Goal: Task Accomplishment & Management: Use online tool/utility

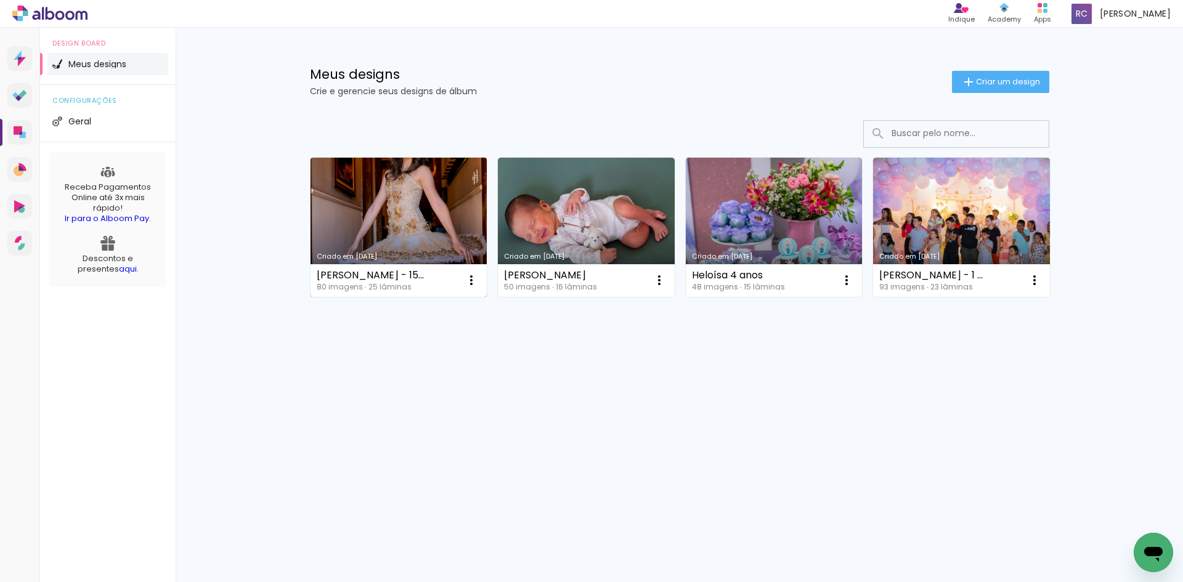
click at [431, 221] on link "Criado em [DATE]" at bounding box center [398, 227] width 177 height 139
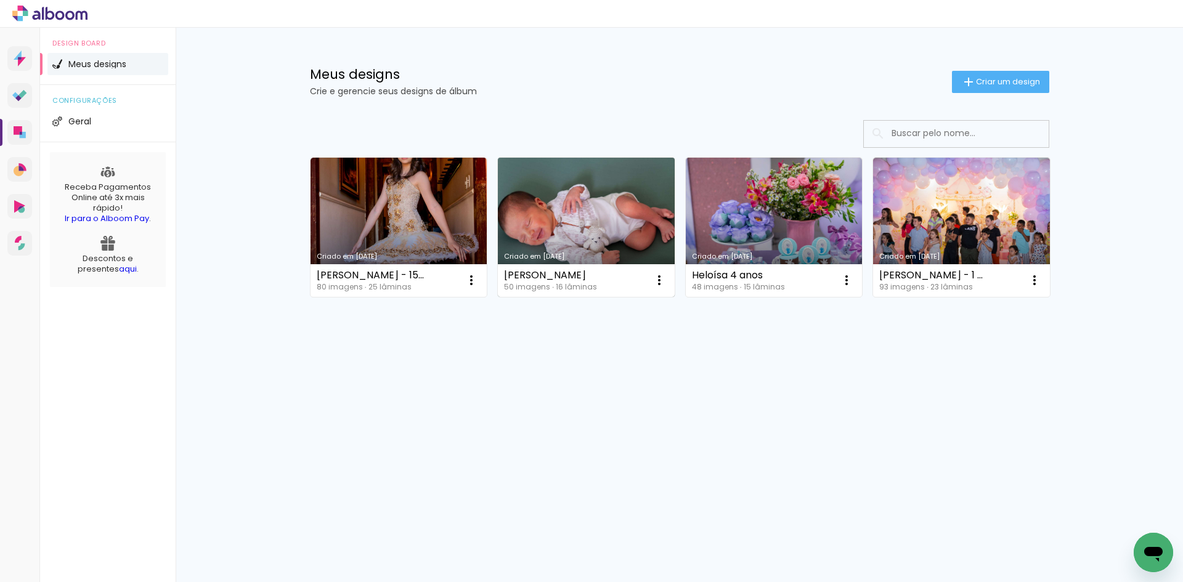
click at [601, 205] on link "Criado em [DATE]" at bounding box center [586, 227] width 177 height 139
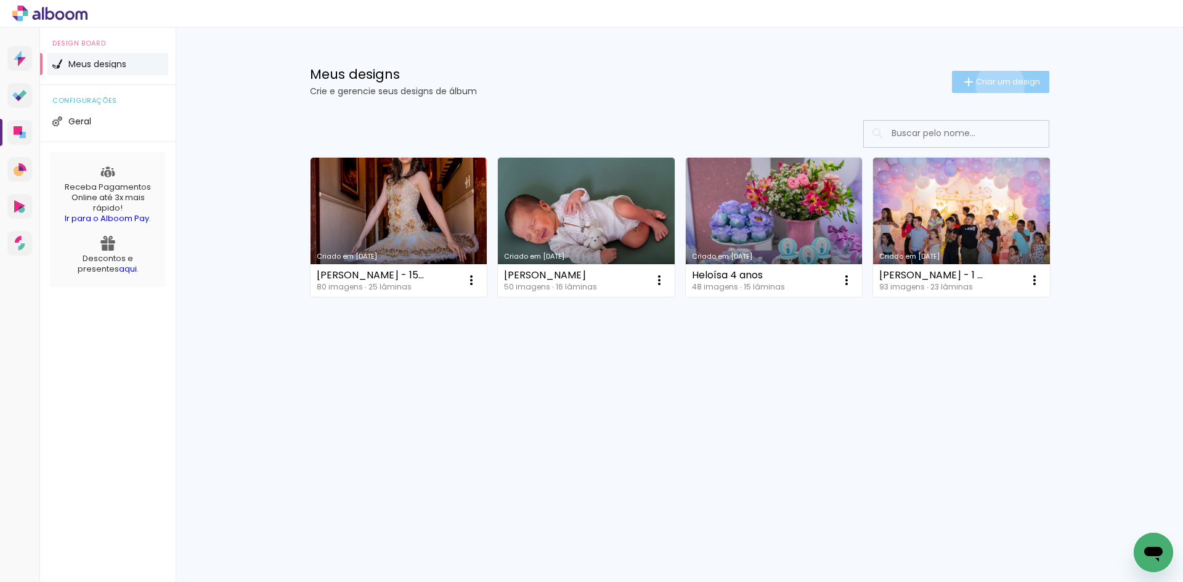
click at [999, 84] on span "Criar um design" at bounding box center [1008, 82] width 64 height 8
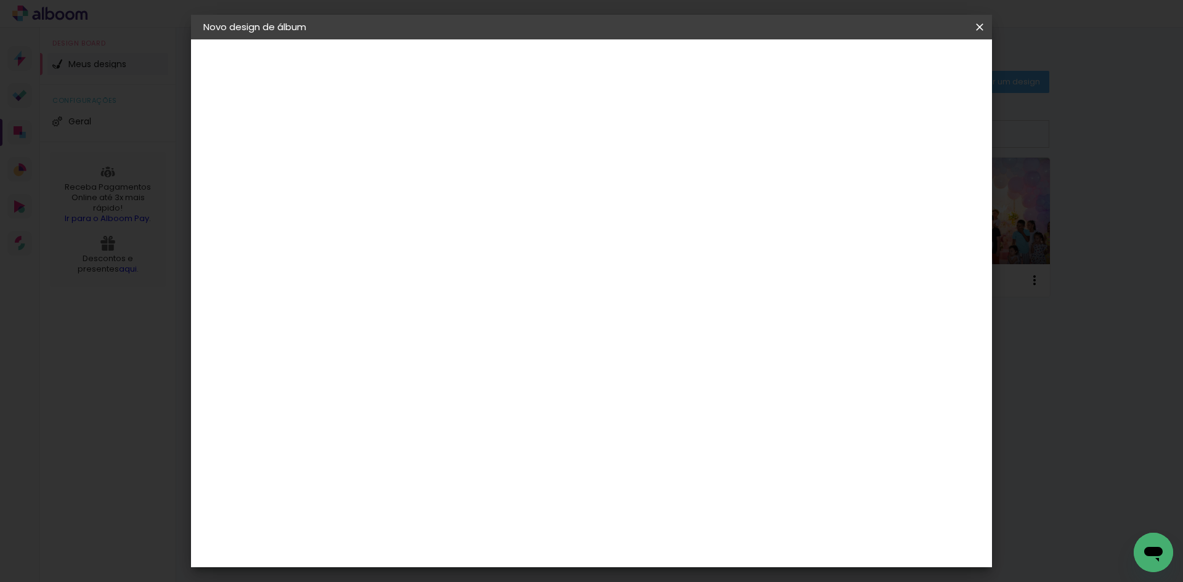
click at [405, 168] on input at bounding box center [405, 165] width 0 height 19
type input "[PERSON_NAME] - 2 anos"
type paper-input "[PERSON_NAME] - 2 anos"
click at [531, 70] on paper-button "Avançar" at bounding box center [501, 65] width 60 height 21
click at [416, 231] on input at bounding box center [436, 234] width 124 height 15
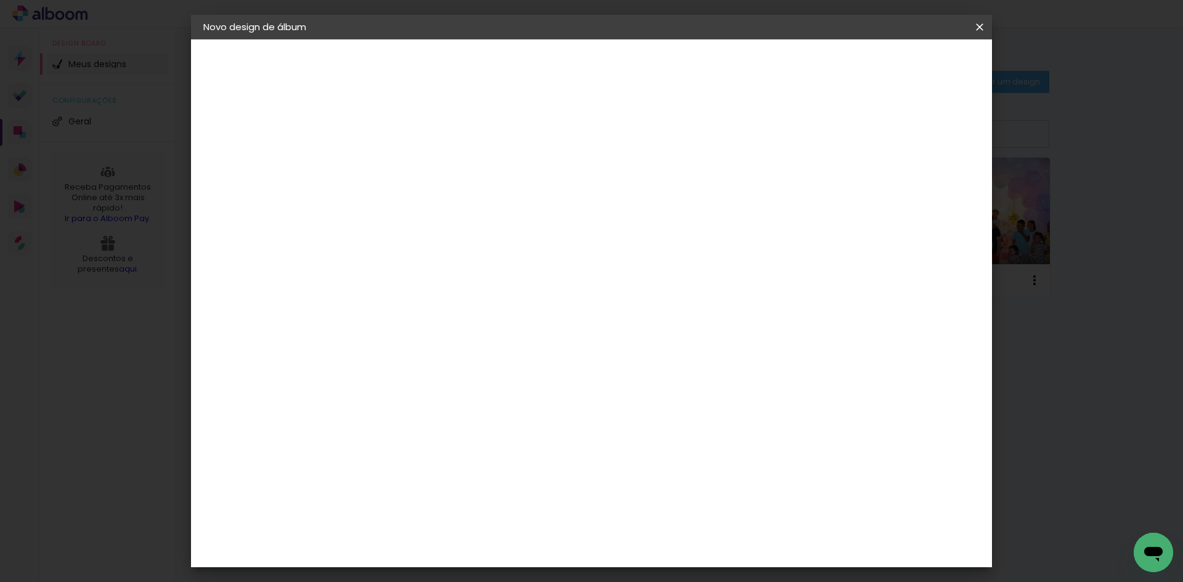
type input "print"
type paper-input "print"
click at [444, 288] on paper-item "Print7" at bounding box center [424, 278] width 108 height 27
click at [602, 71] on paper-button "Avançar" at bounding box center [572, 65] width 60 height 21
click at [488, 551] on span "20 × 20" at bounding box center [459, 567] width 57 height 33
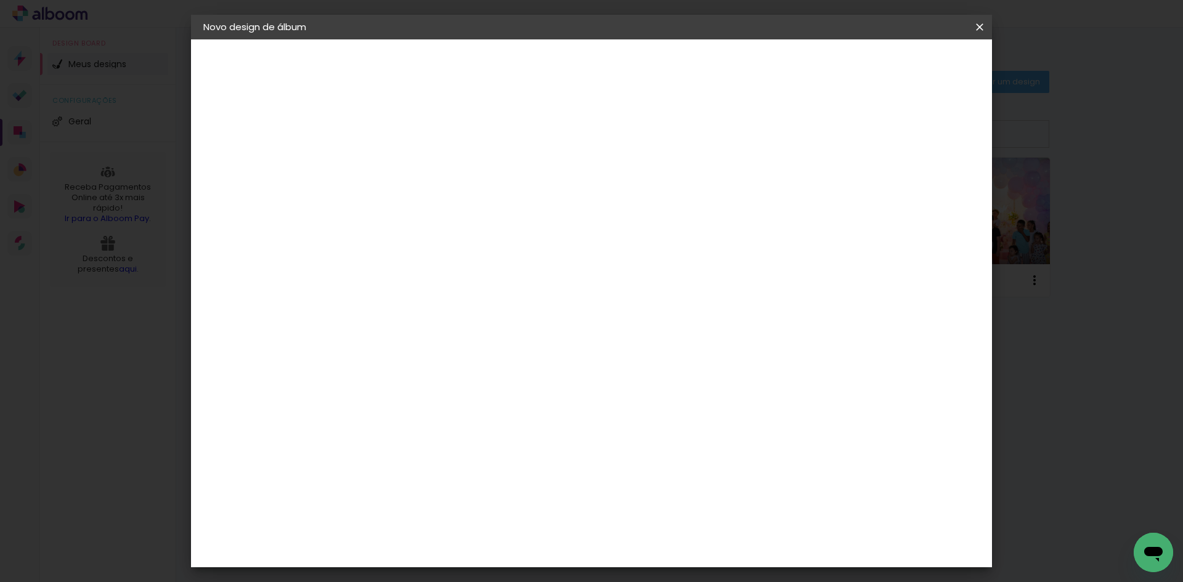
click at [0, 0] on slot "Avançar" at bounding box center [0, 0] width 0 height 0
click at [902, 68] on span "Iniciar design" at bounding box center [874, 65] width 56 height 9
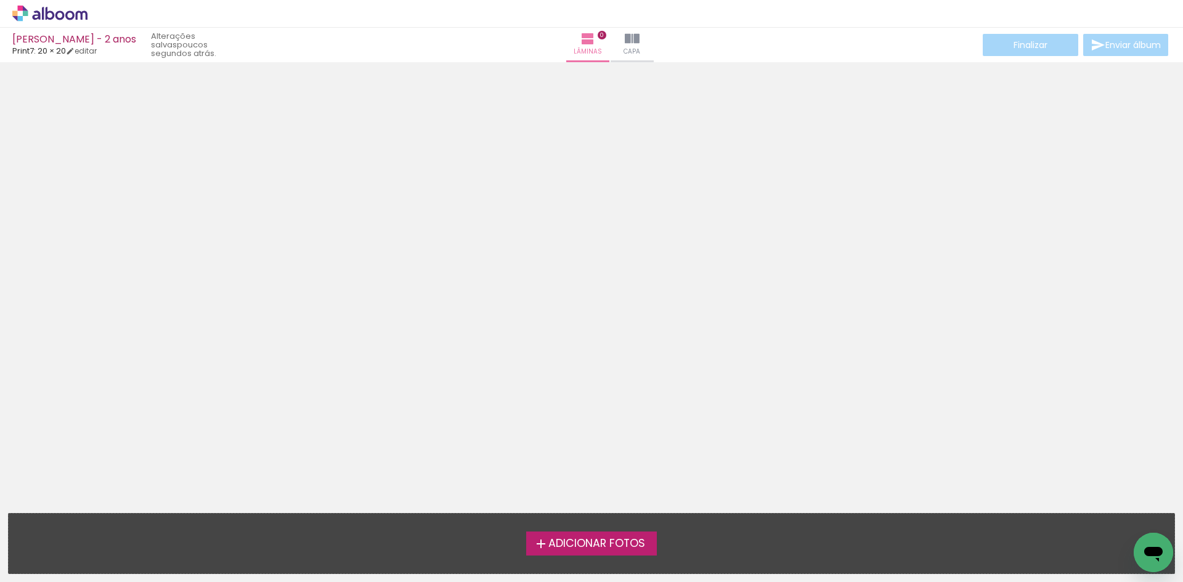
click at [552, 540] on span "Adicionar Fotos" at bounding box center [596, 543] width 97 height 11
click at [0, 0] on input "file" at bounding box center [0, 0] width 0 height 0
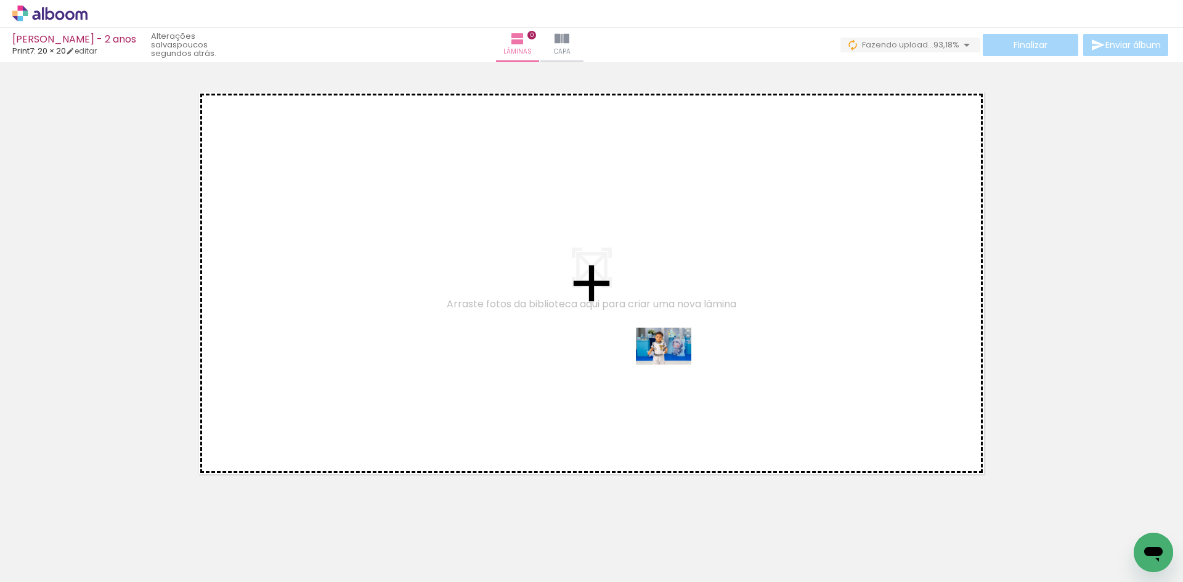
drag, startPoint x: 201, startPoint y: 554, endPoint x: 673, endPoint y: 365, distance: 508.0
click at [673, 365] on quentale-workspace at bounding box center [591, 291] width 1183 height 582
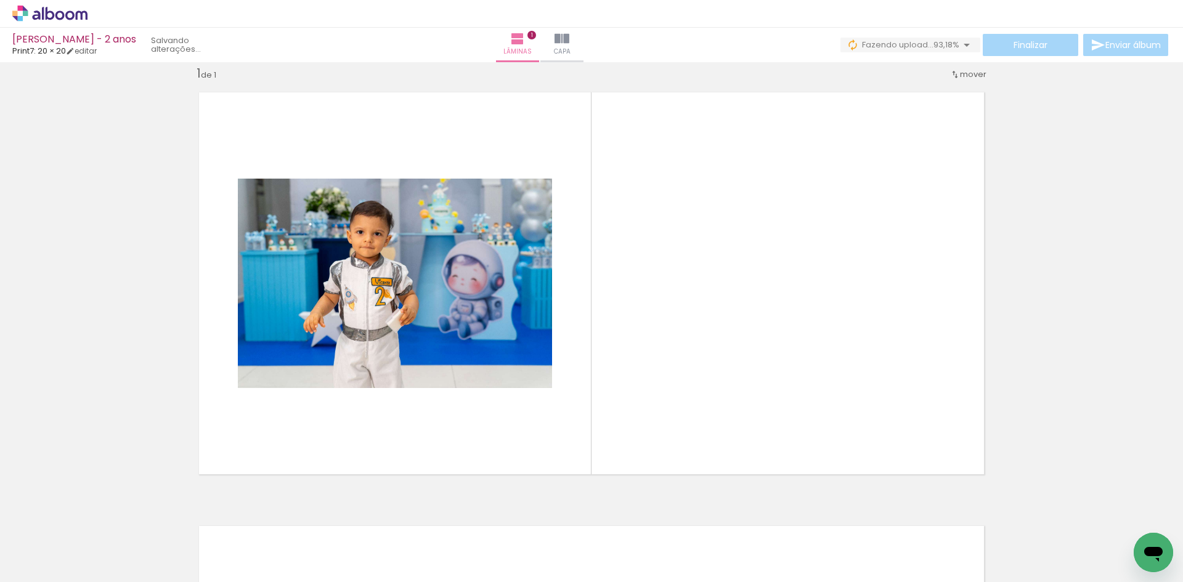
scroll to position [16, 0]
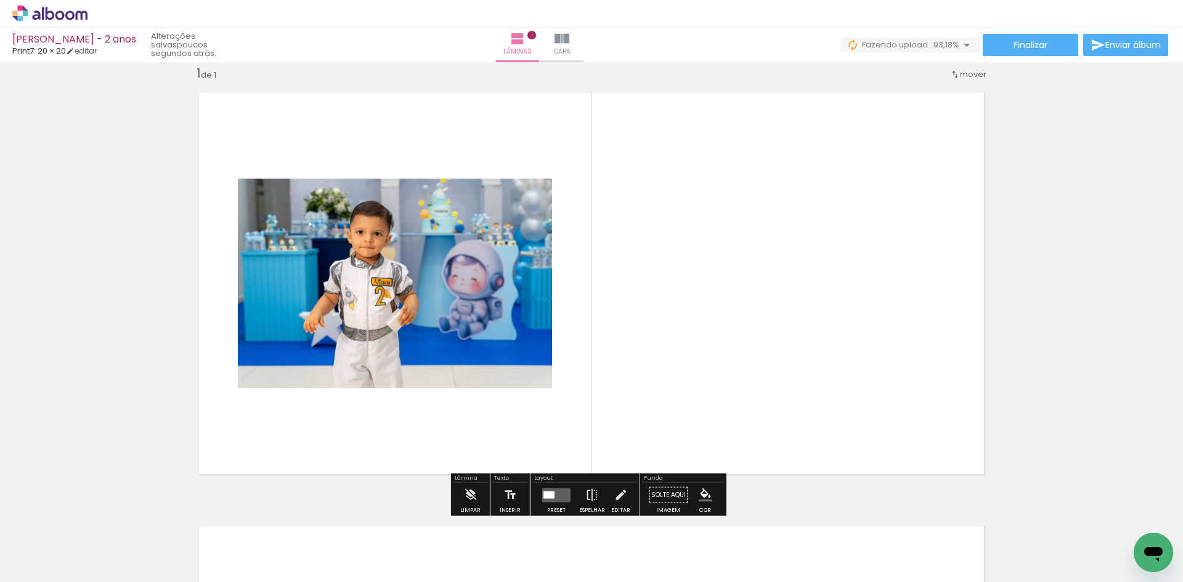
click at [550, 490] on quentale-layouter at bounding box center [556, 495] width 28 height 14
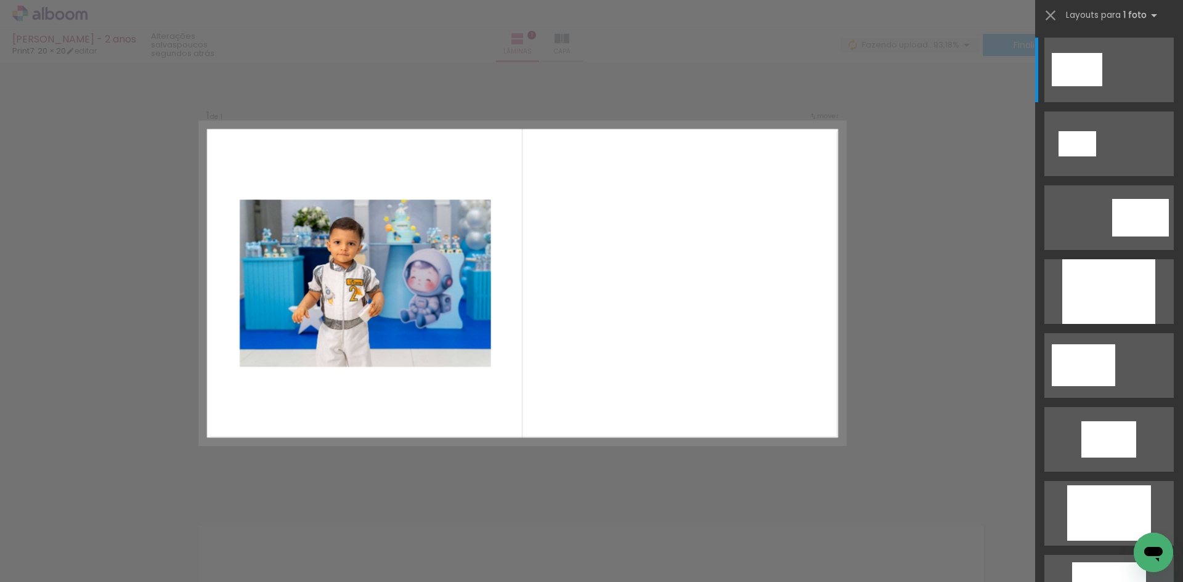
scroll to position [15, 0]
click at [513, 319] on quentale-layouter at bounding box center [522, 284] width 644 height 322
click at [883, 335] on div "Confirmar Cancelar" at bounding box center [591, 495] width 1183 height 897
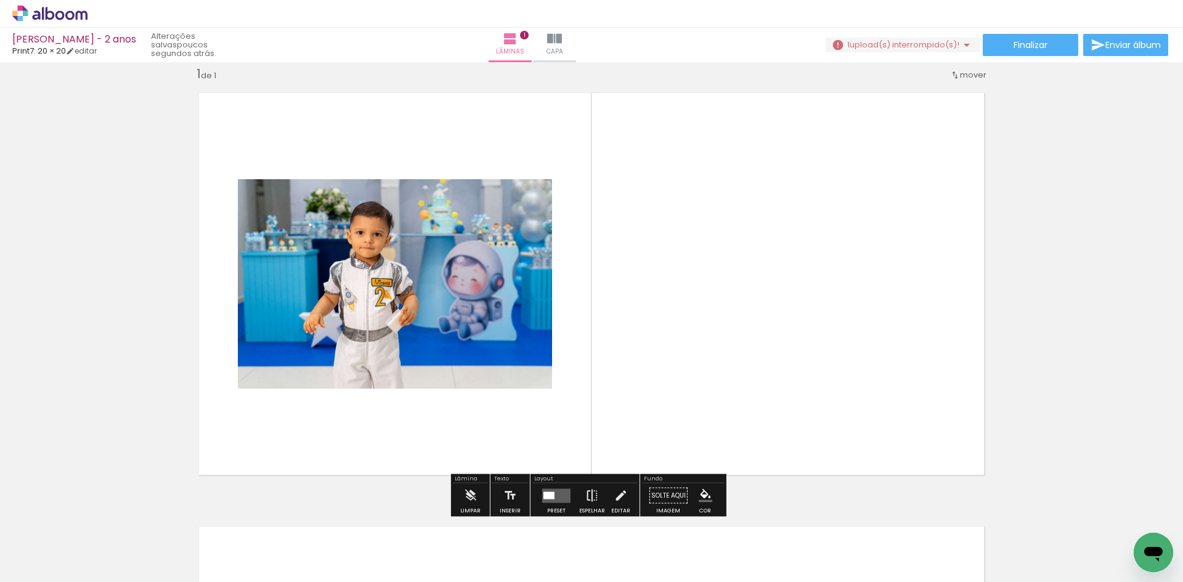
click at [591, 495] on iron-icon at bounding box center [592, 496] width 14 height 25
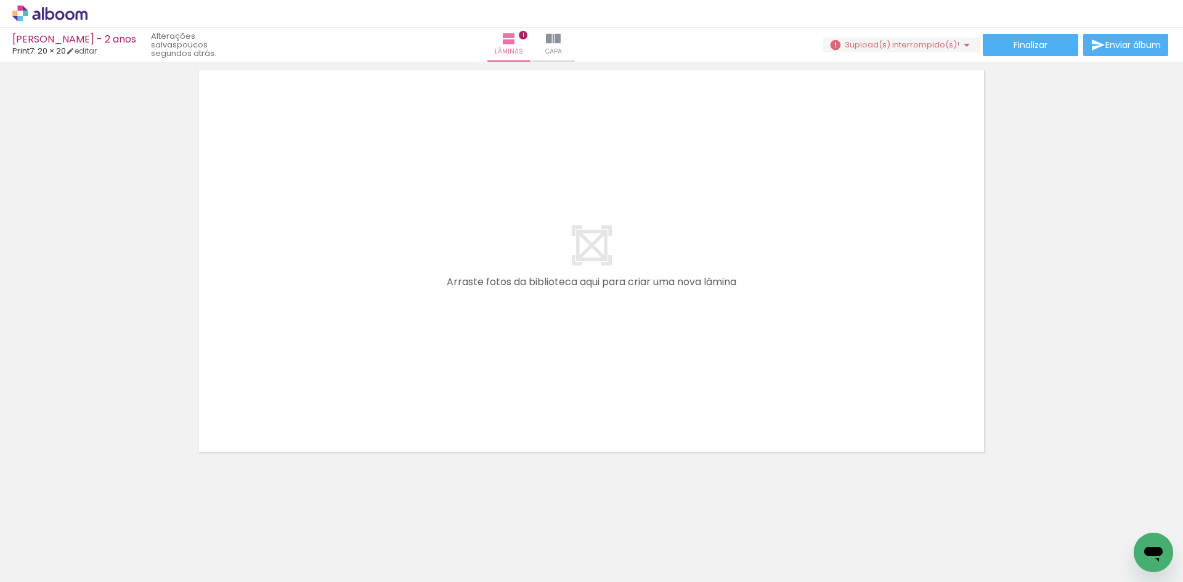
scroll to position [472, 0]
click at [736, 365] on quentale-layouter at bounding box center [591, 260] width 806 height 403
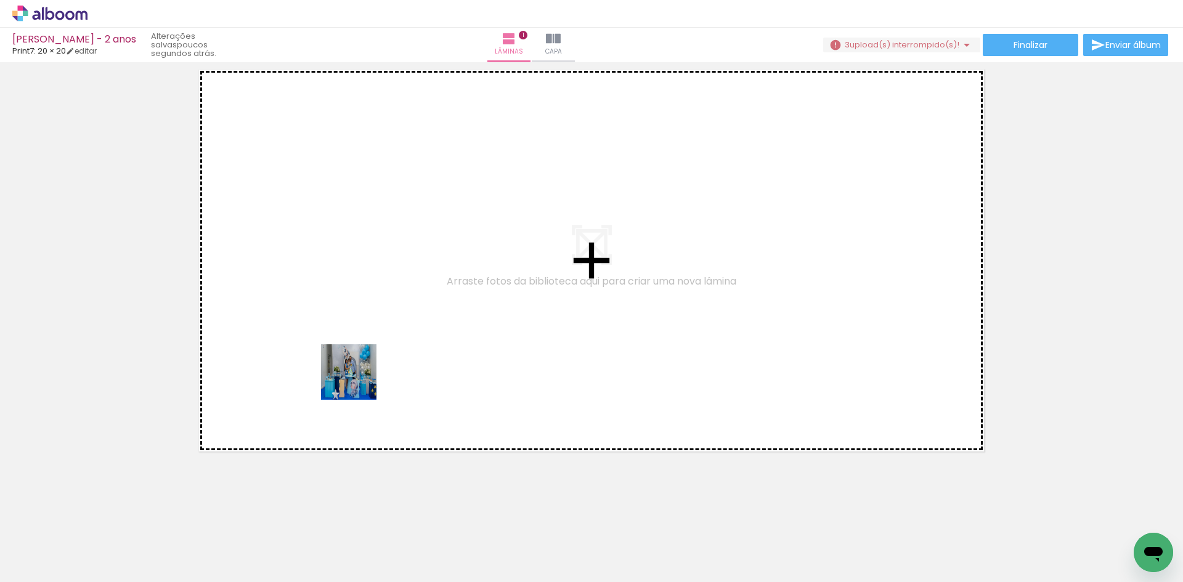
drag, startPoint x: 288, startPoint y: 554, endPoint x: 360, endPoint y: 378, distance: 189.8
click at [360, 378] on quentale-workspace at bounding box center [591, 291] width 1183 height 582
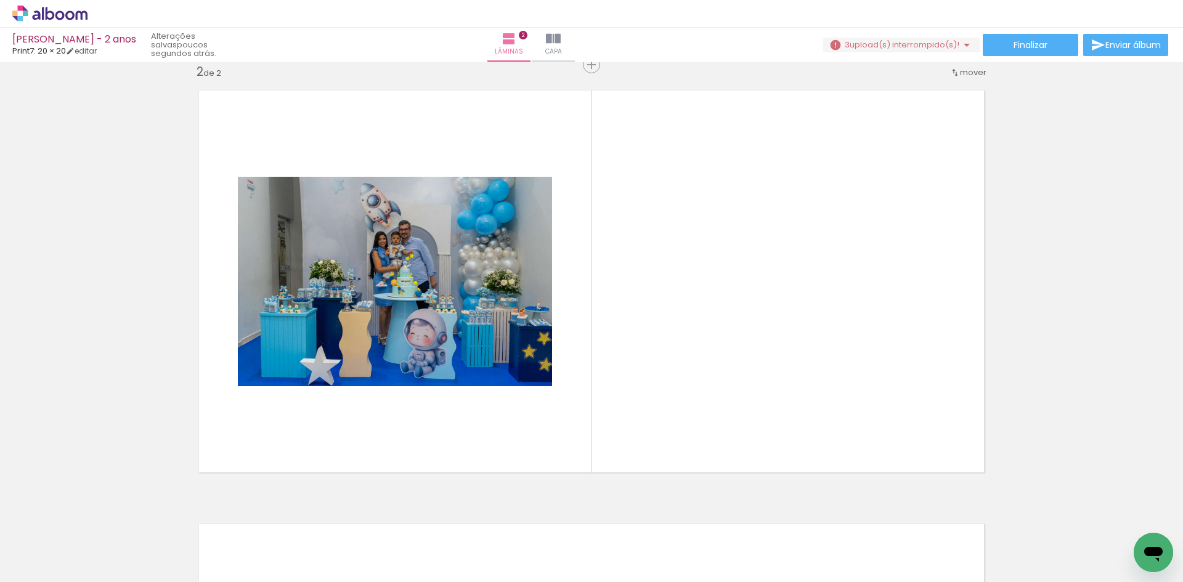
scroll to position [450, 0]
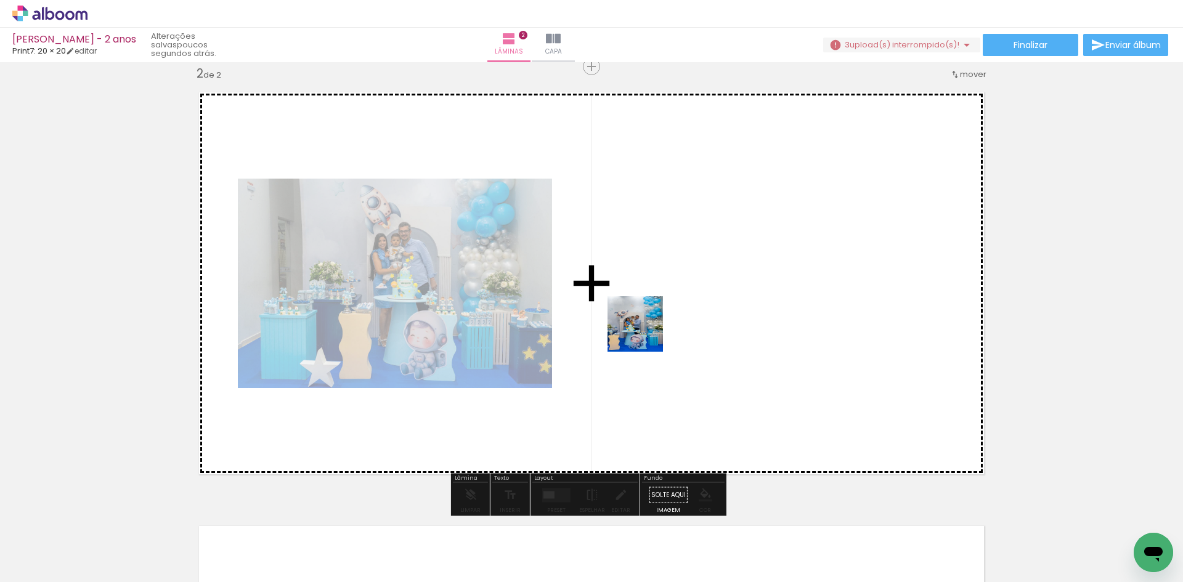
drag, startPoint x: 346, startPoint y: 547, endPoint x: 683, endPoint y: 304, distance: 416.1
click at [683, 304] on quentale-workspace at bounding box center [591, 291] width 1183 height 582
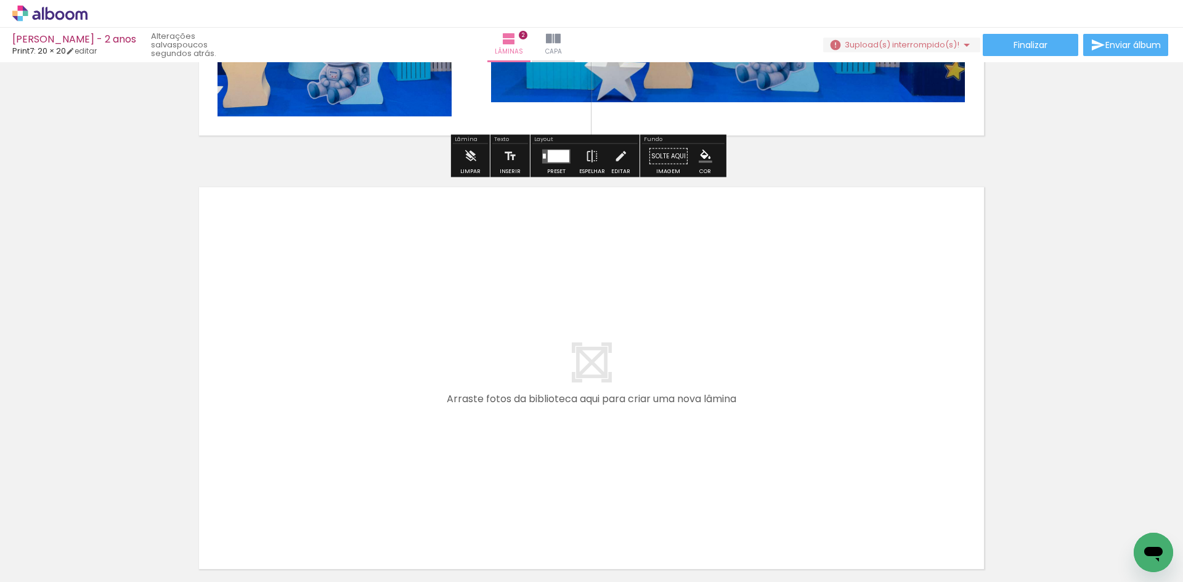
scroll to position [819, 0]
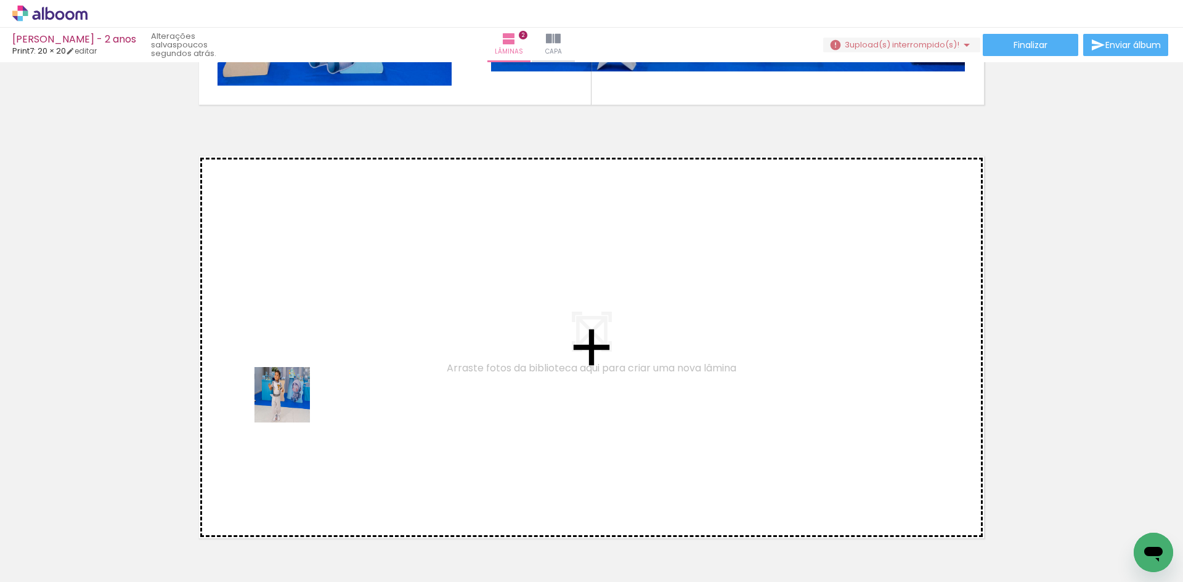
drag, startPoint x: 137, startPoint y: 558, endPoint x: 325, endPoint y: 381, distance: 258.4
click at [325, 381] on quentale-workspace at bounding box center [591, 291] width 1183 height 582
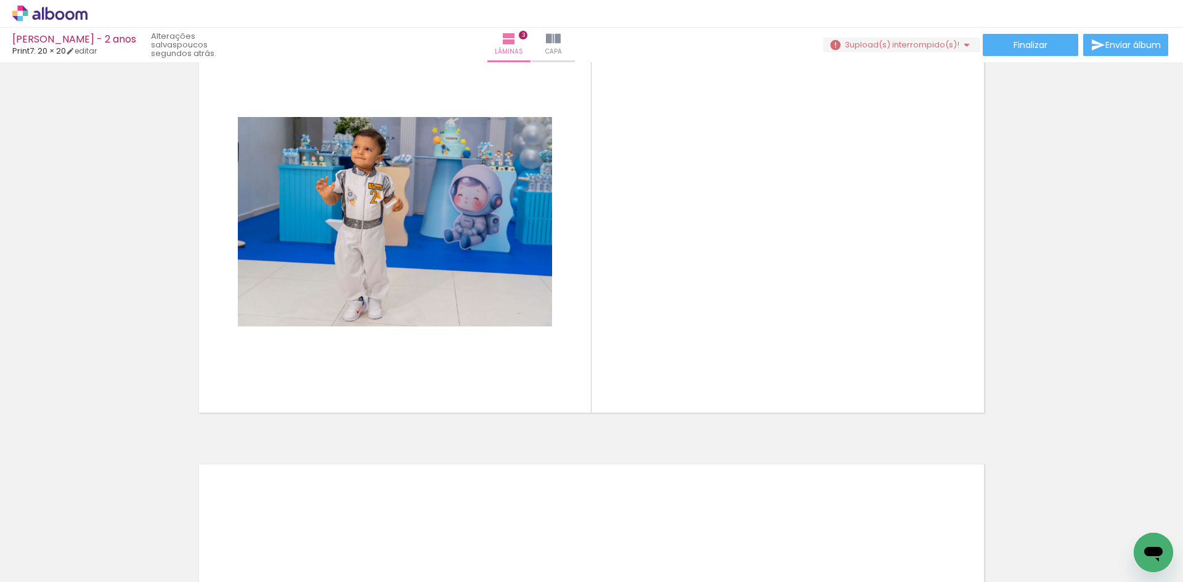
scroll to position [0, 1958]
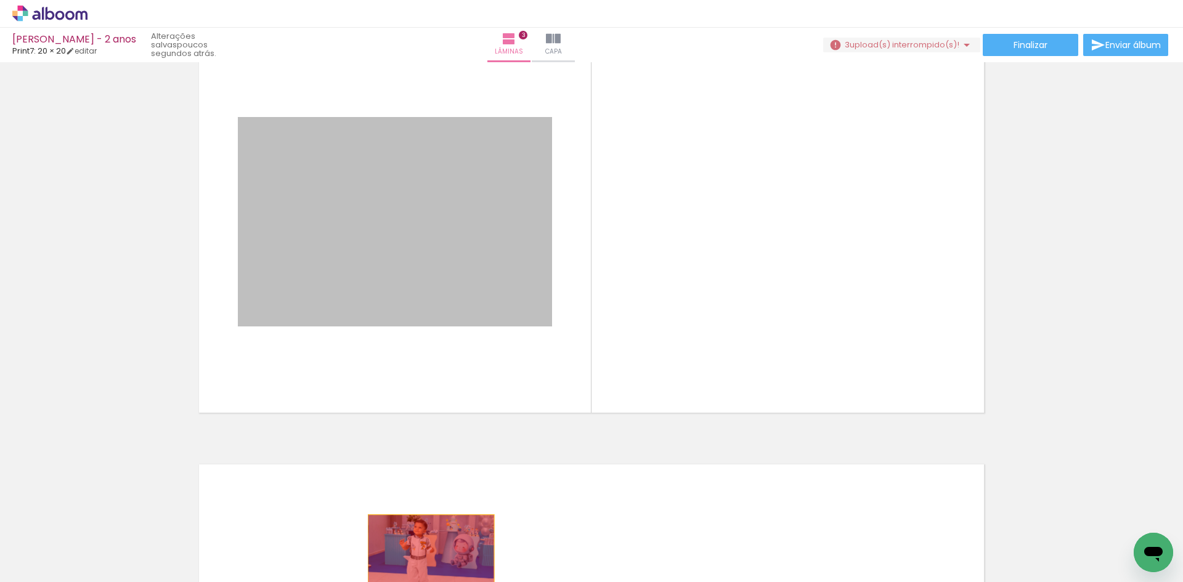
drag, startPoint x: 477, startPoint y: 255, endPoint x: 426, endPoint y: 557, distance: 306.0
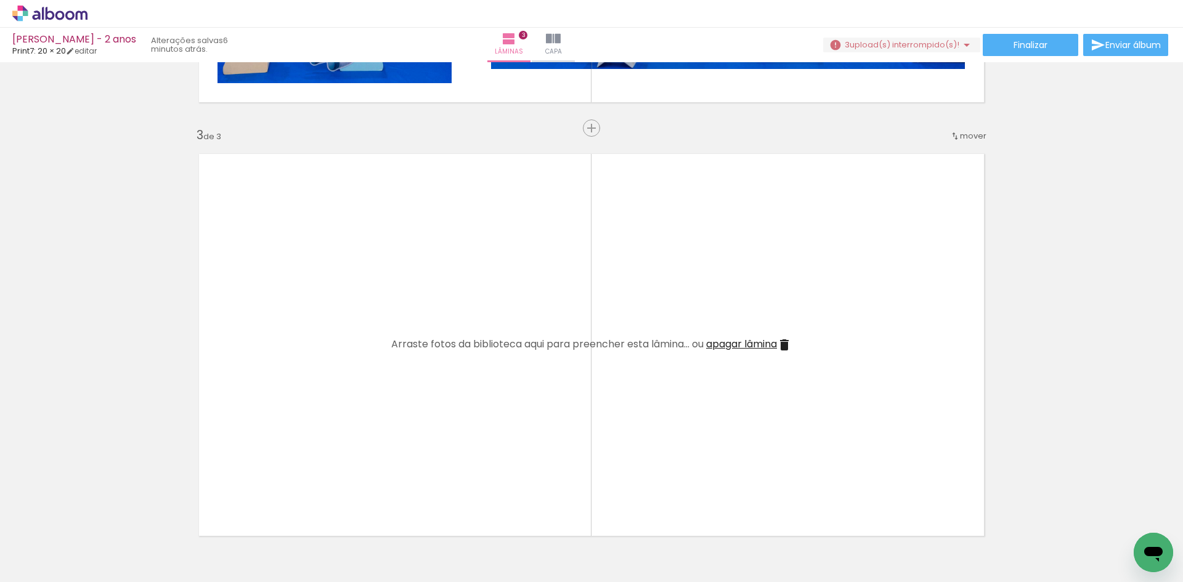
scroll to position [0, 2441]
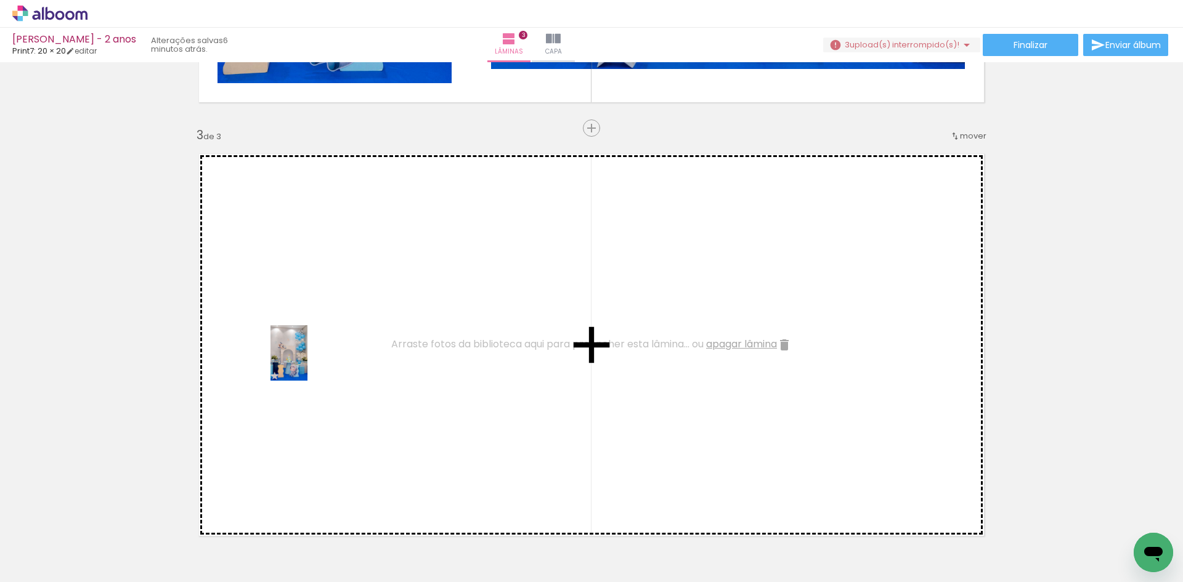
drag, startPoint x: 1055, startPoint y: 549, endPoint x: 307, endPoint y: 362, distance: 771.4
click at [307, 362] on quentale-workspace at bounding box center [591, 291] width 1183 height 582
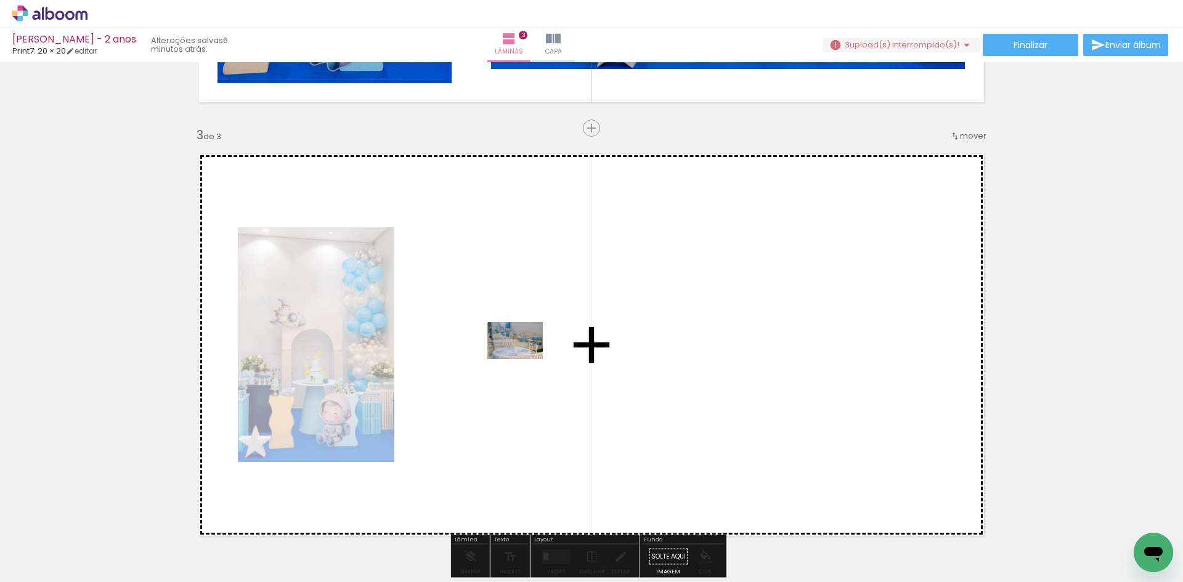
drag, startPoint x: 992, startPoint y: 545, endPoint x: 524, endPoint y: 359, distance: 504.3
click at [524, 359] on quentale-workspace at bounding box center [591, 291] width 1183 height 582
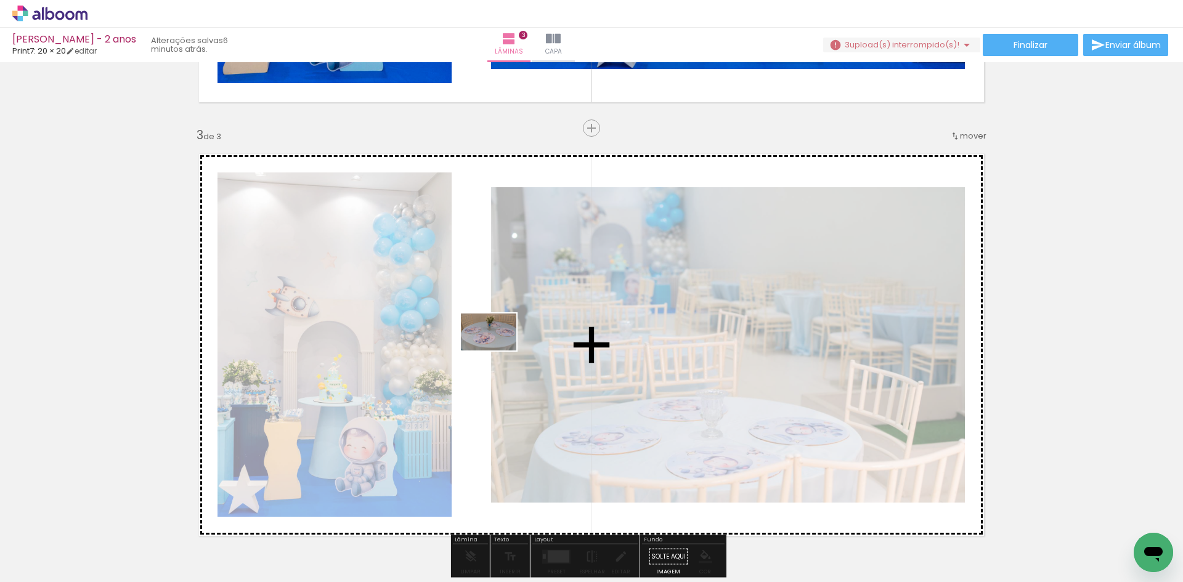
drag, startPoint x: 1130, startPoint y: 537, endPoint x: 494, endPoint y: 351, distance: 663.0
click at [494, 351] on quentale-workspace at bounding box center [591, 291] width 1183 height 582
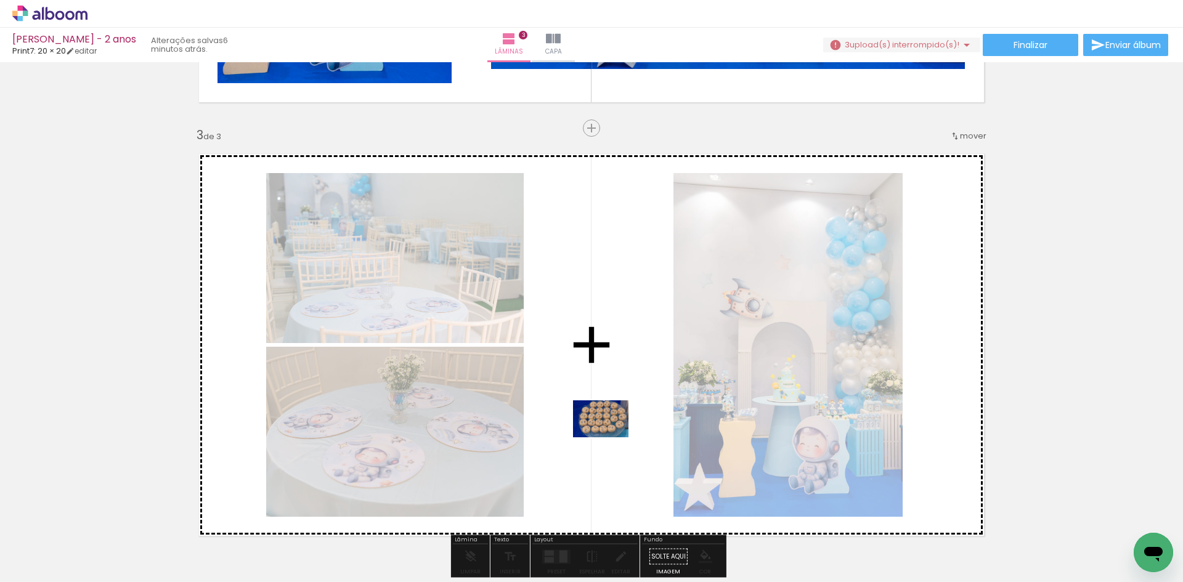
drag, startPoint x: 829, startPoint y: 533, endPoint x: 610, endPoint y: 437, distance: 239.2
click at [610, 437] on quentale-workspace at bounding box center [591, 291] width 1183 height 582
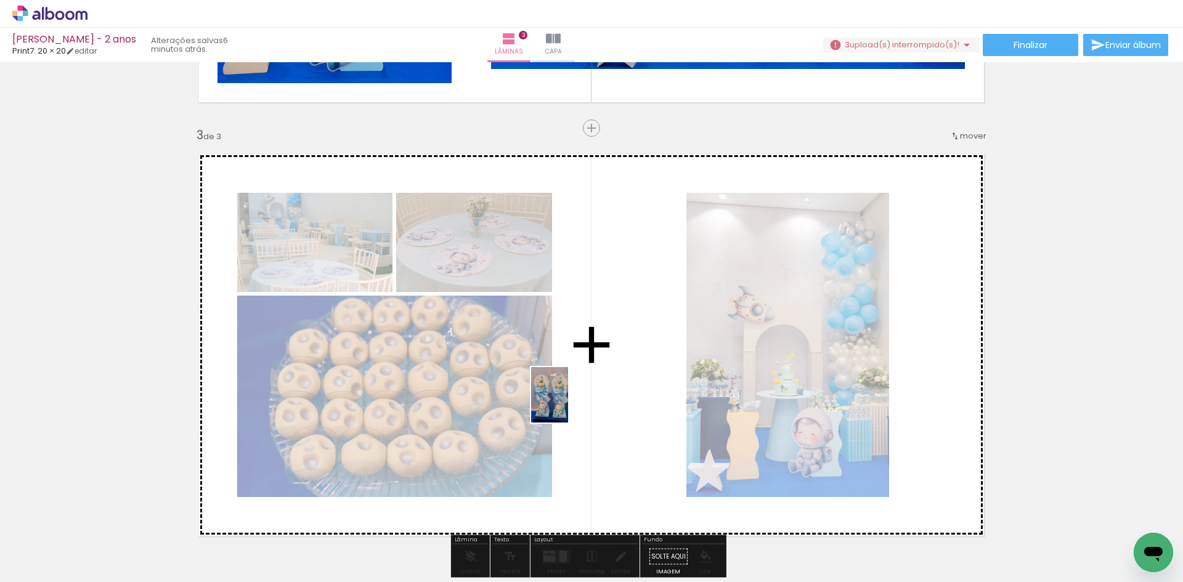
drag, startPoint x: 678, startPoint y: 500, endPoint x: 568, endPoint y: 404, distance: 145.8
click at [568, 404] on quentale-workspace at bounding box center [591, 291] width 1183 height 582
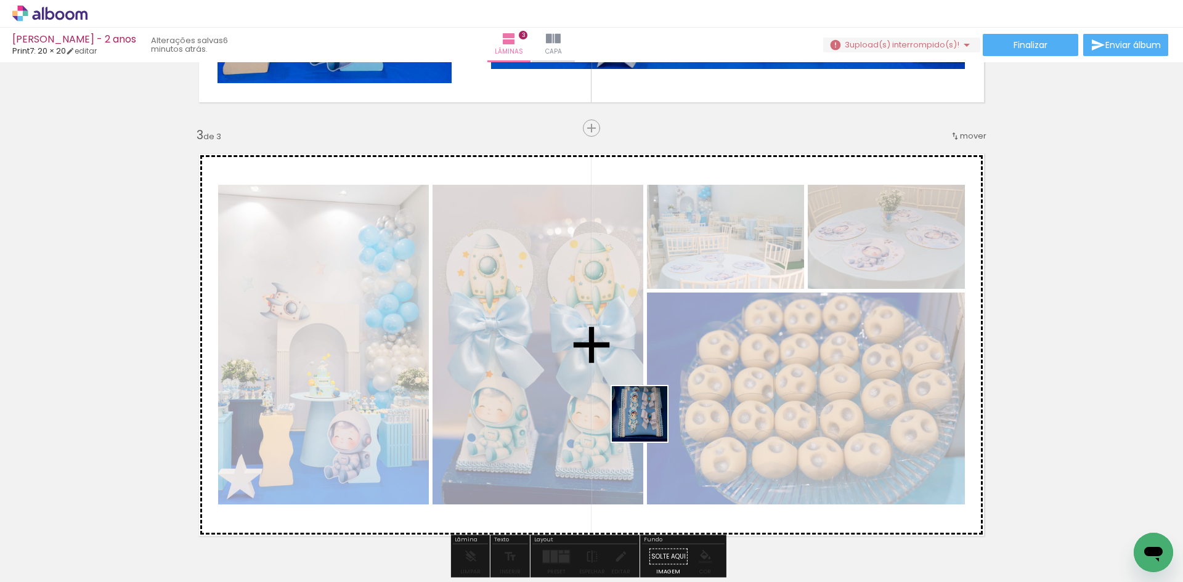
drag, startPoint x: 798, startPoint y: 549, endPoint x: 647, endPoint y: 423, distance: 197.7
click at [647, 423] on quentale-workspace at bounding box center [591, 291] width 1183 height 582
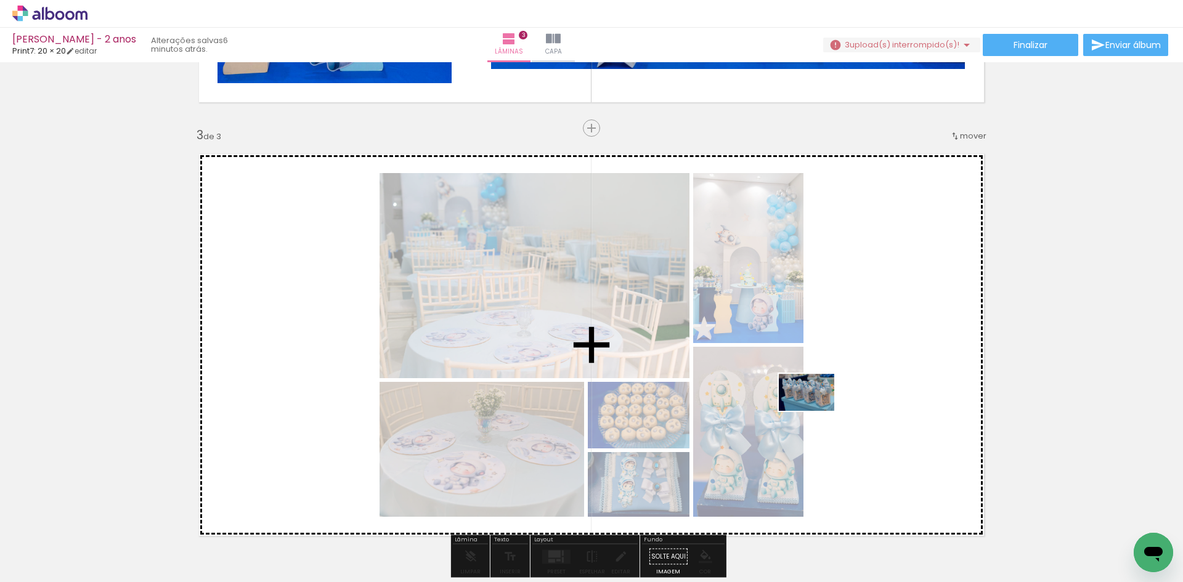
drag, startPoint x: 914, startPoint y: 549, endPoint x: 855, endPoint y: 404, distance: 156.9
click at [818, 410] on quentale-workspace at bounding box center [591, 291] width 1183 height 582
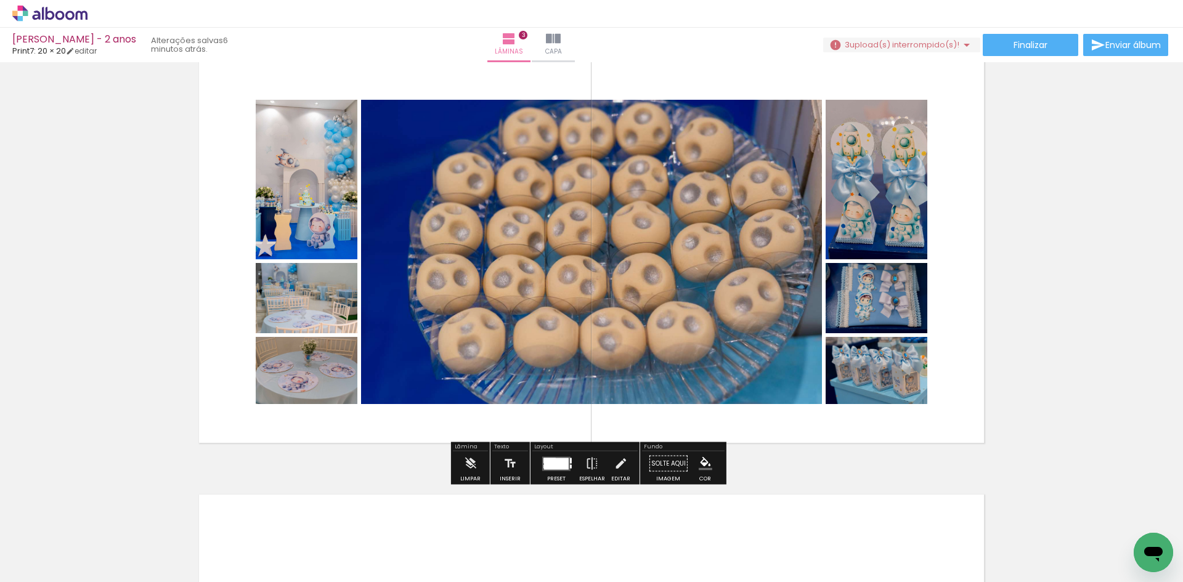
scroll to position [883, 0]
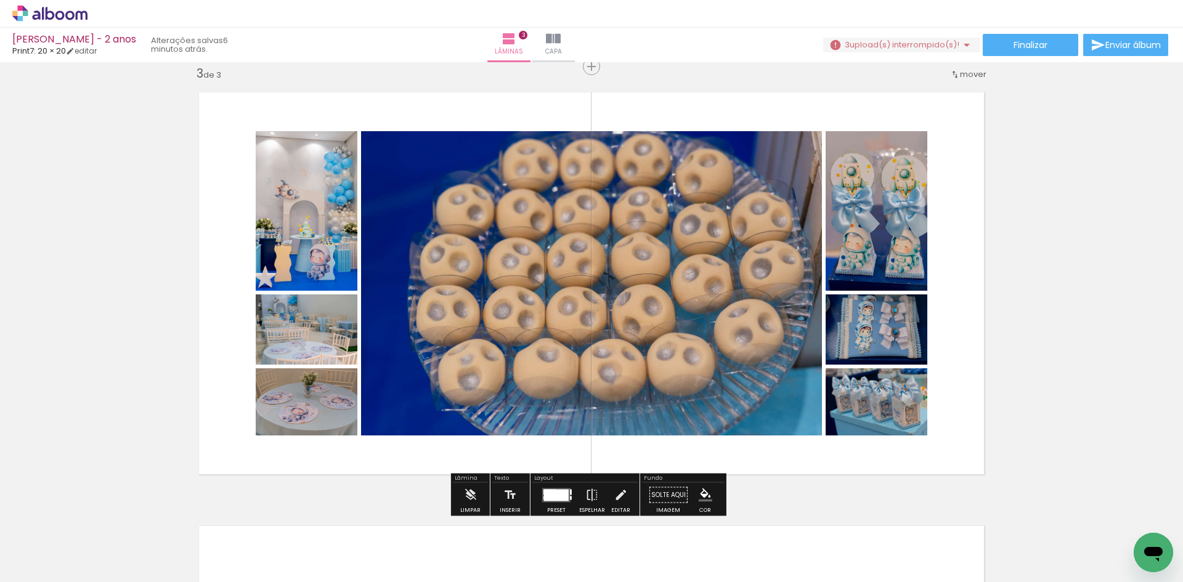
click at [548, 493] on div at bounding box center [556, 495] width 25 height 12
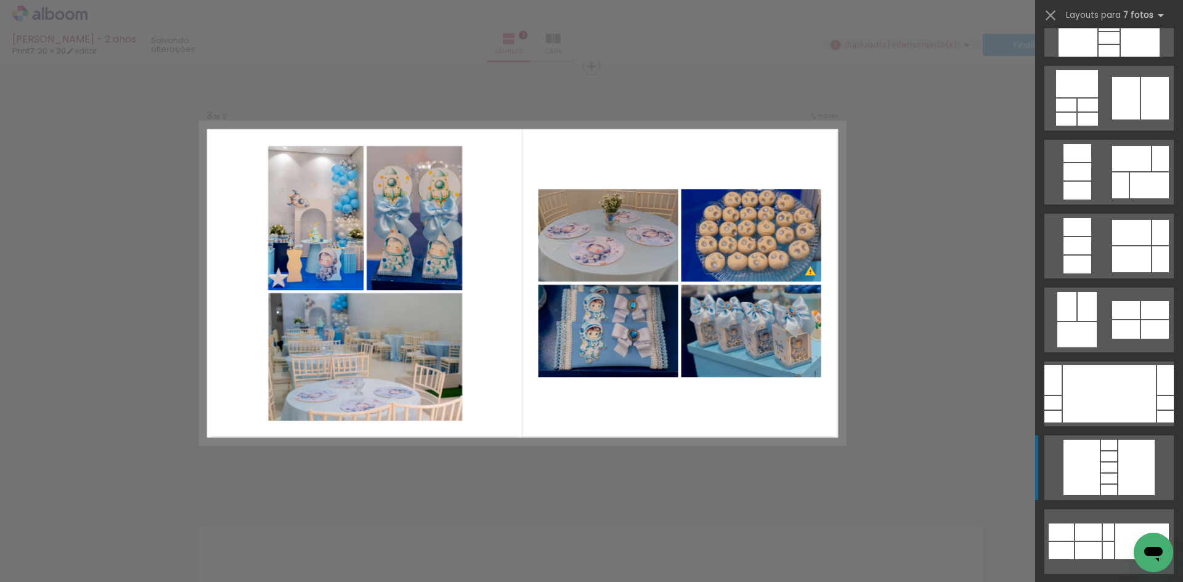
scroll to position [185, 0]
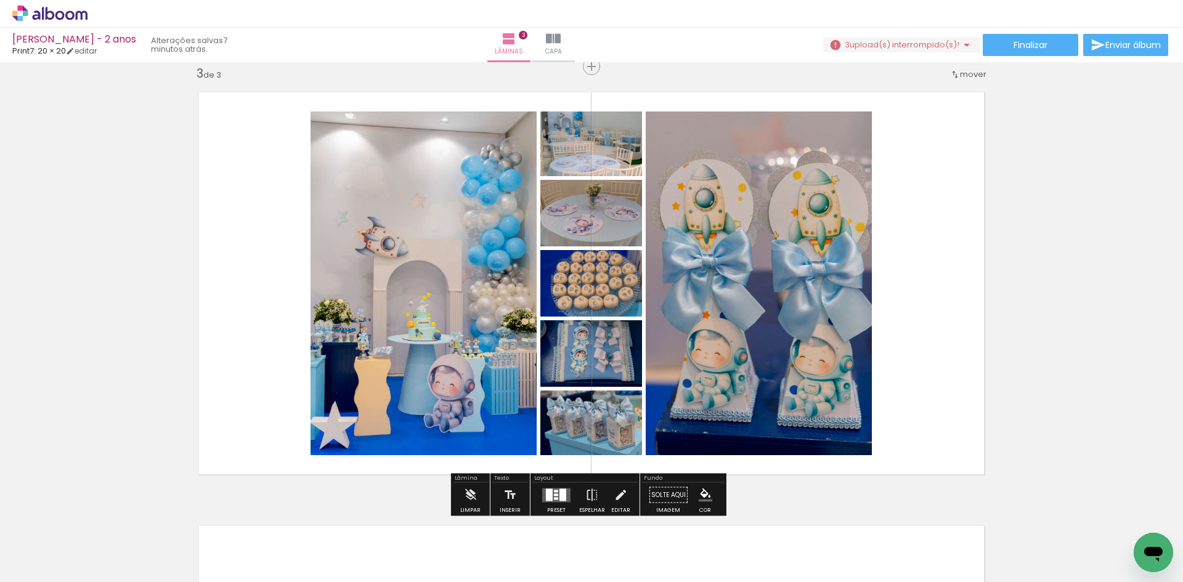
click at [554, 497] on div at bounding box center [556, 498] width 4 height 2
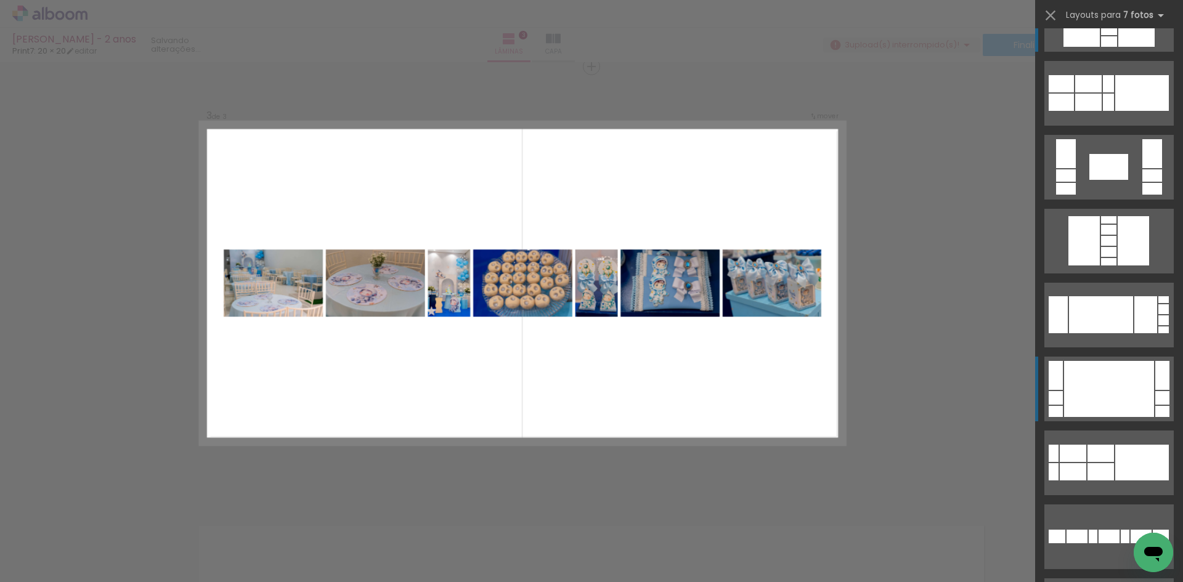
scroll to position [702, 0]
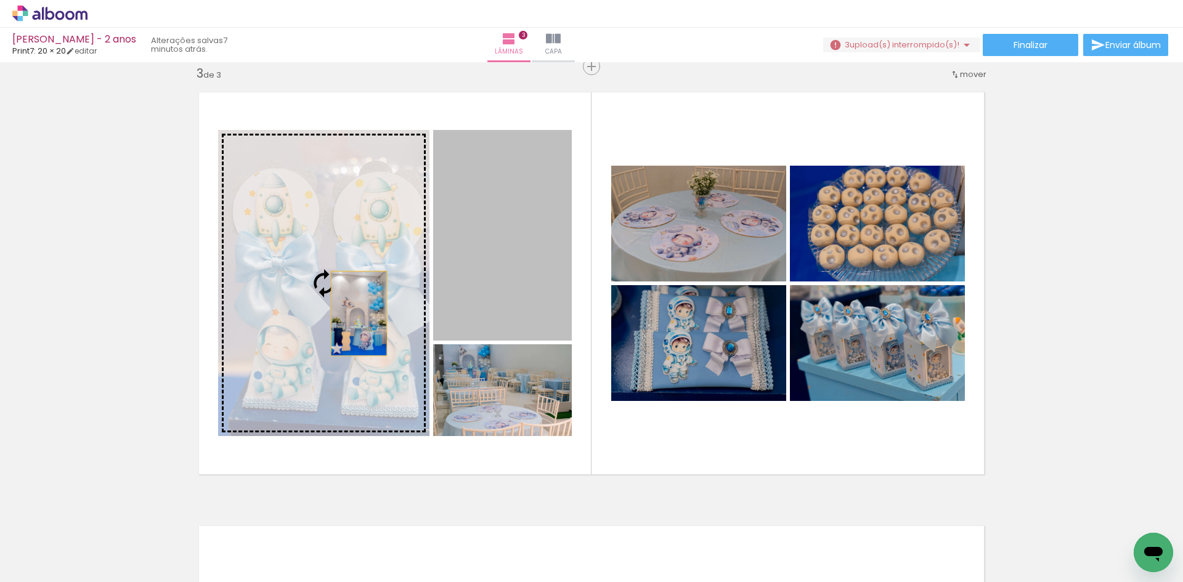
drag, startPoint x: 506, startPoint y: 280, endPoint x: 341, endPoint y: 319, distance: 170.3
click at [0, 0] on slot at bounding box center [0, 0] width 0 height 0
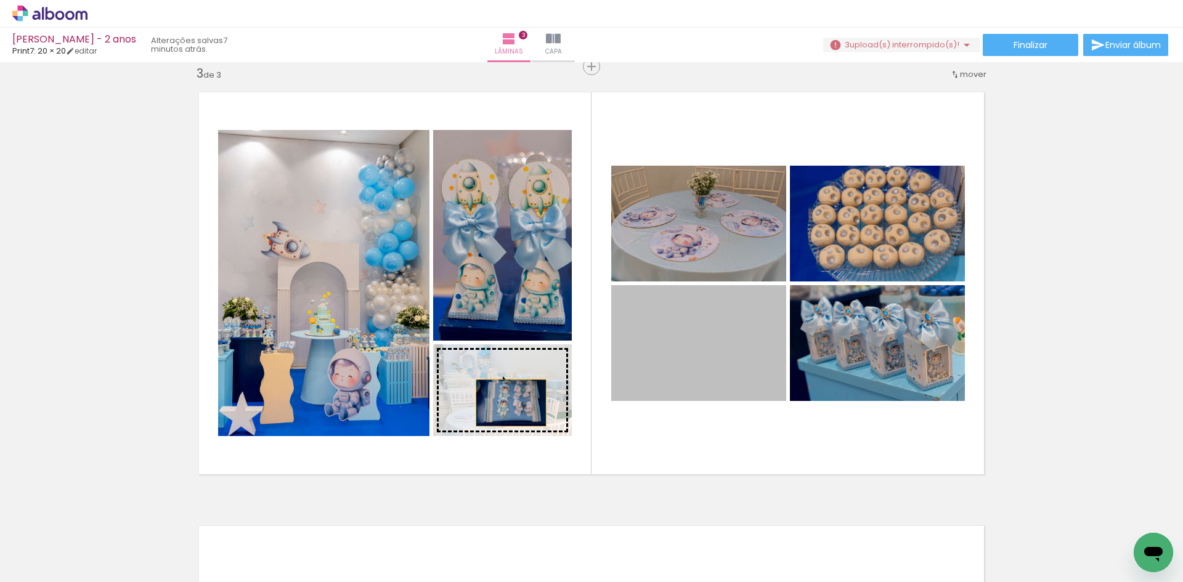
drag, startPoint x: 668, startPoint y: 359, endPoint x: 488, endPoint y: 407, distance: 186.3
click at [0, 0] on slot at bounding box center [0, 0] width 0 height 0
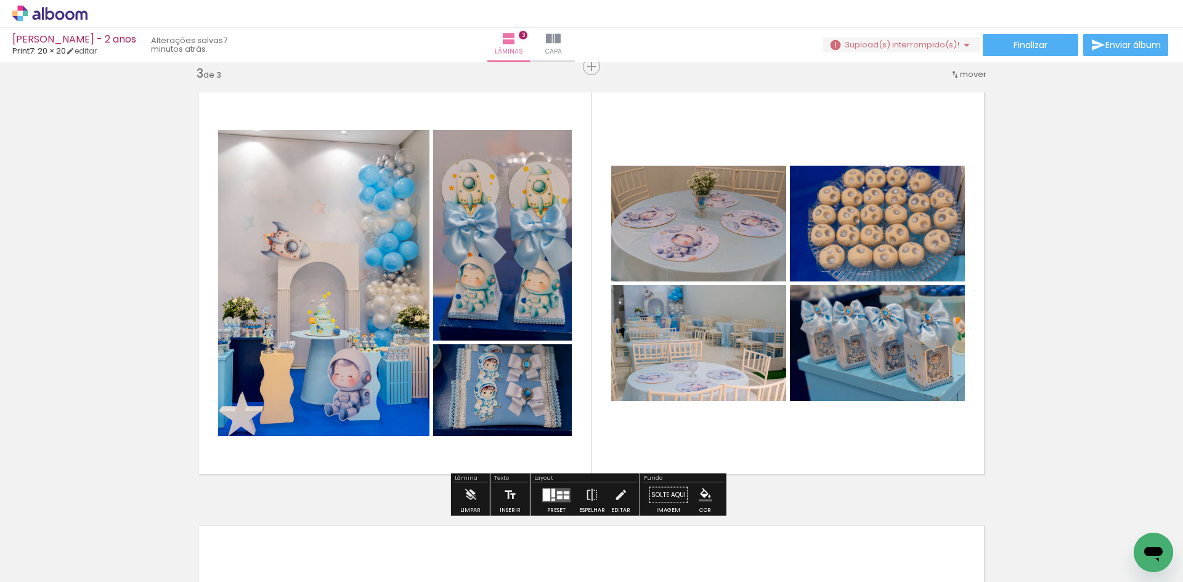
click at [674, 234] on quentale-photo at bounding box center [698, 224] width 175 height 116
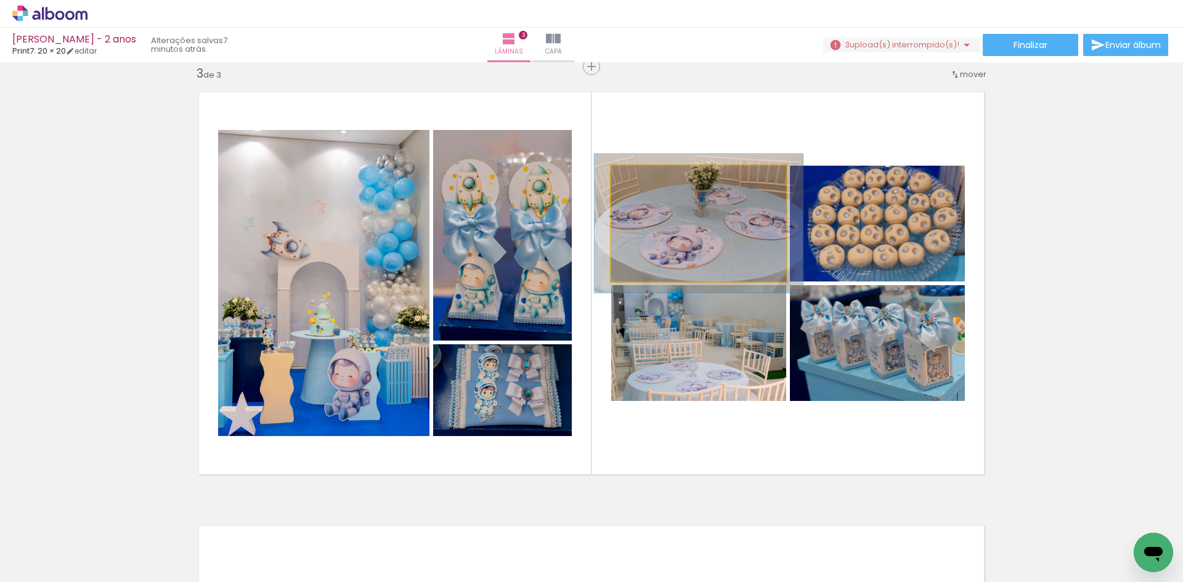
drag, startPoint x: 638, startPoint y: 180, endPoint x: 645, endPoint y: 179, distance: 7.6
type paper-slider "119"
click at [645, 179] on div at bounding box center [647, 178] width 11 height 11
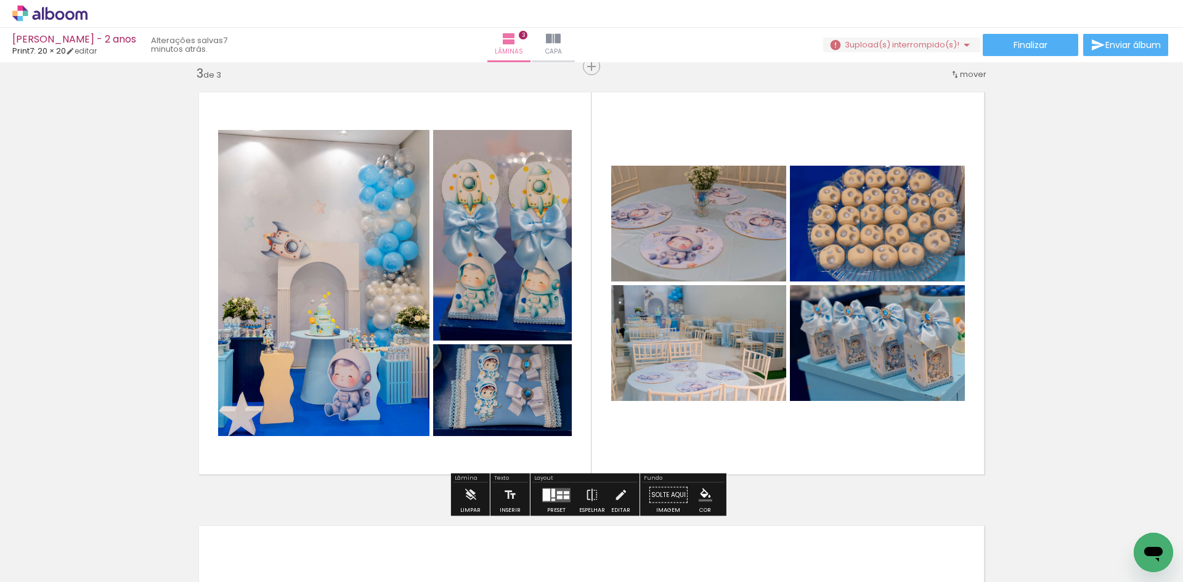
click at [1063, 243] on div "Inserir lâmina 1 de 3 Inserir lâmina 2 de 3 Inserir lâmina 3 de 3" at bounding box center [591, 50] width 1183 height 1735
click at [361, 334] on quentale-photo at bounding box center [323, 283] width 211 height 306
click at [985, 241] on quentale-layouter at bounding box center [591, 283] width 806 height 403
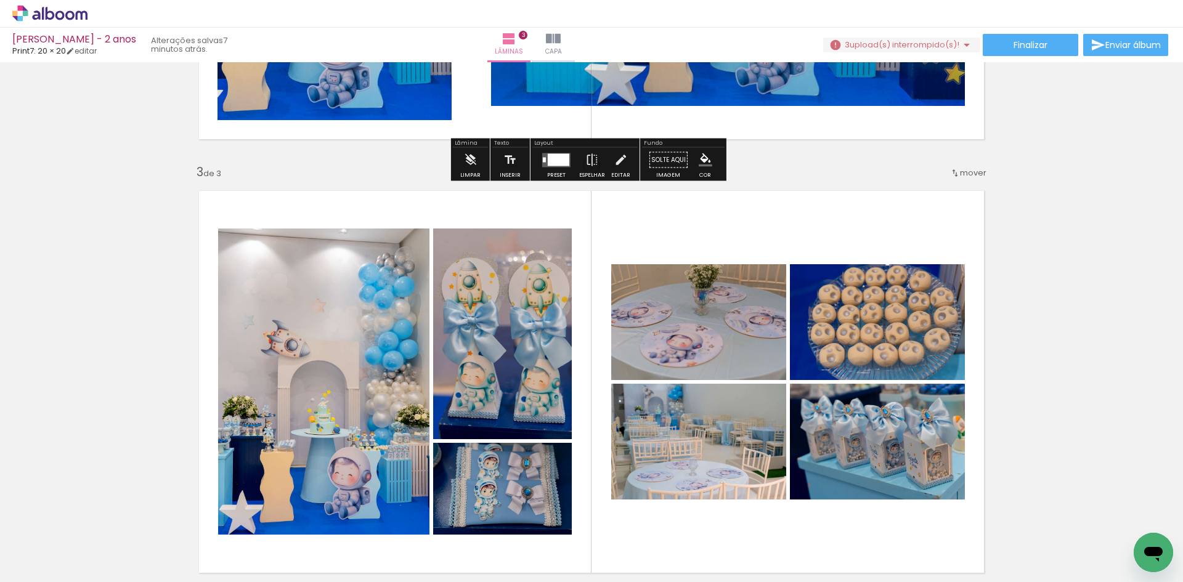
scroll to position [637, 0]
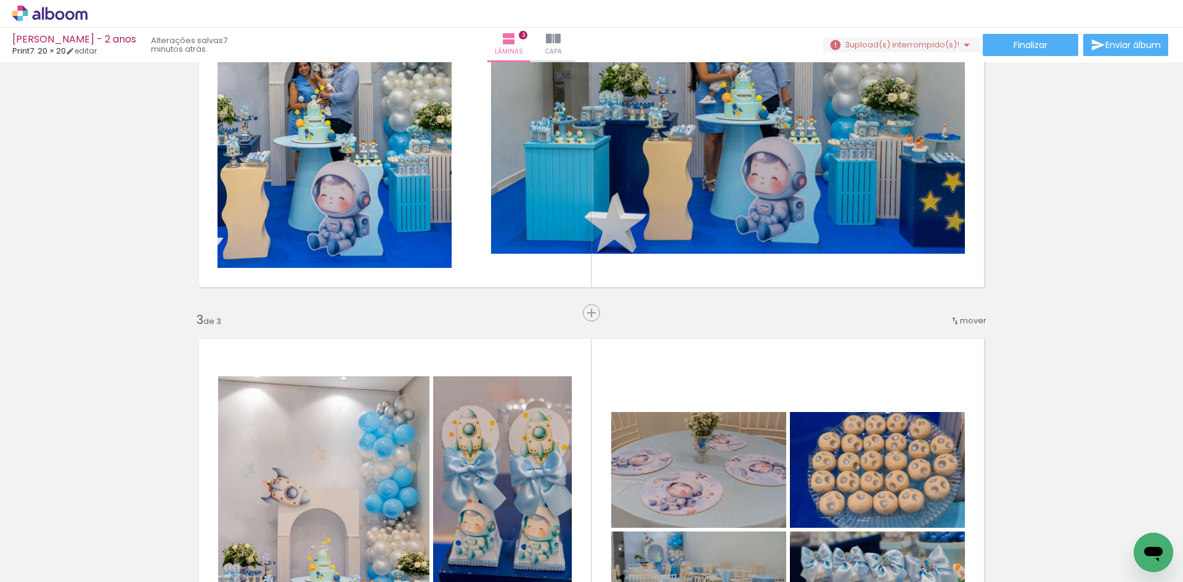
click at [965, 323] on span "mover" at bounding box center [973, 321] width 26 height 12
click at [923, 342] on span "antes da" at bounding box center [918, 339] width 36 height 20
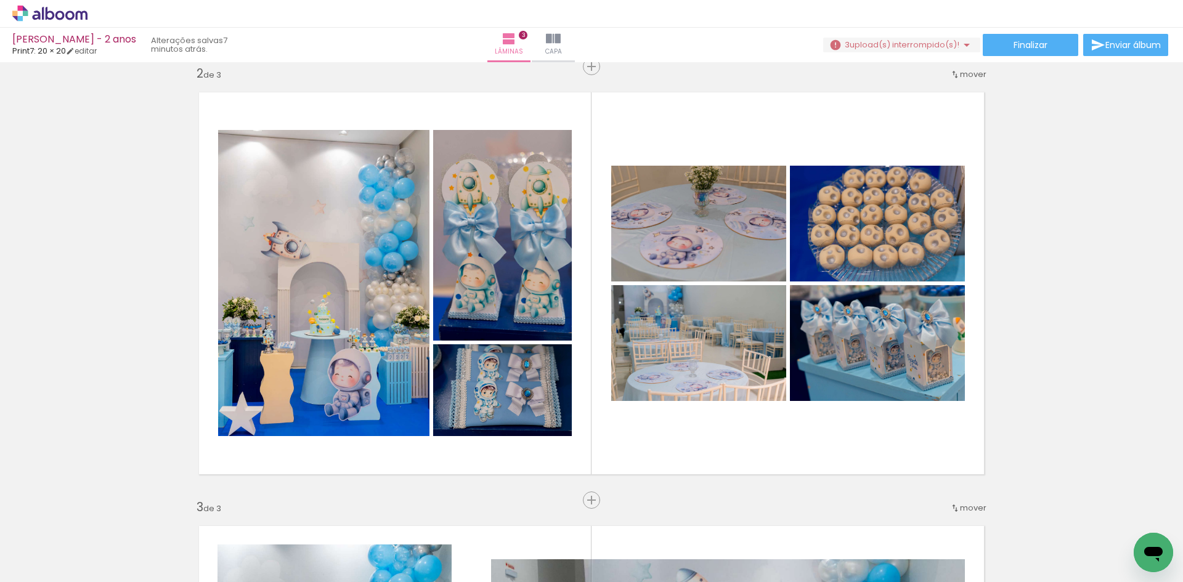
click at [1090, 269] on div "Inserir lâmina 1 de 3 Inserir lâmina 2 de 3 Inserir lâmina 3 de 3" at bounding box center [591, 484] width 1183 height 1735
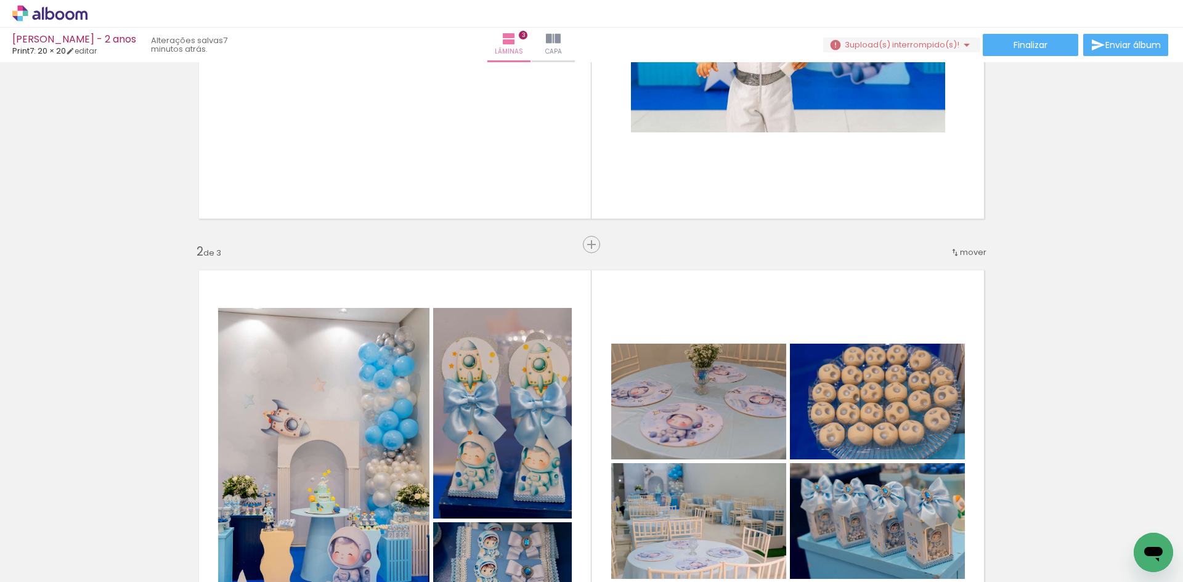
scroll to position [62, 0]
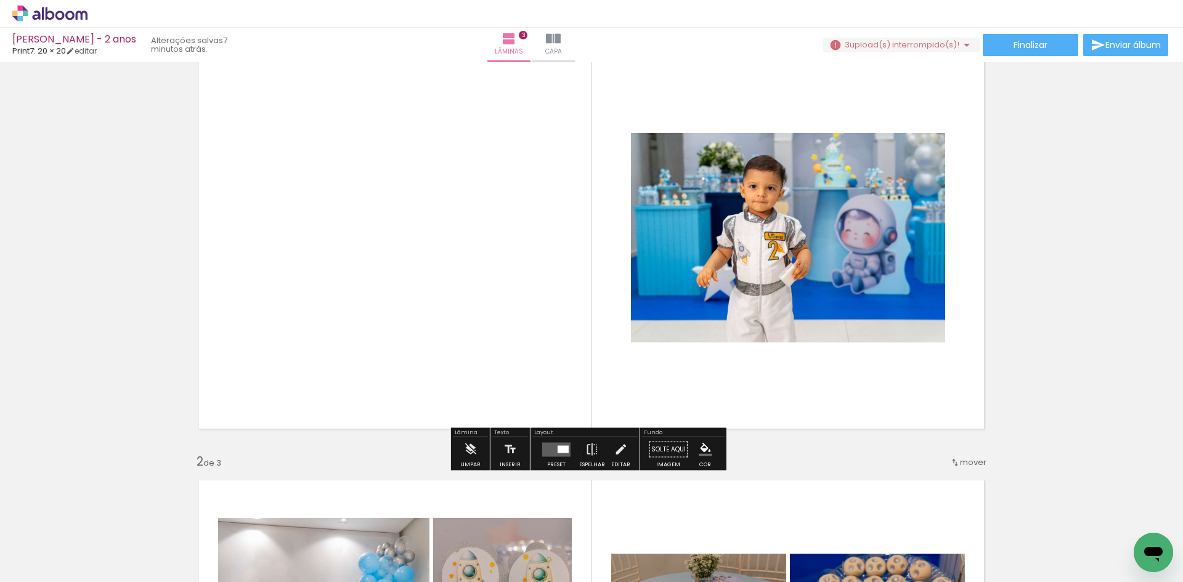
click at [554, 453] on quentale-layouter at bounding box center [556, 449] width 28 height 14
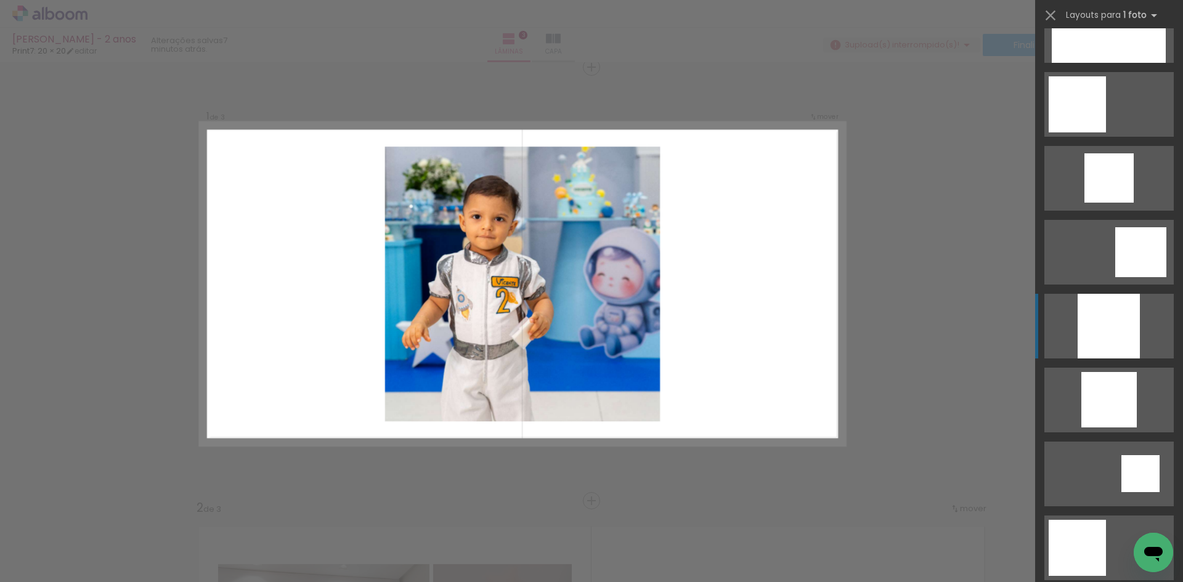
scroll to position [678, 0]
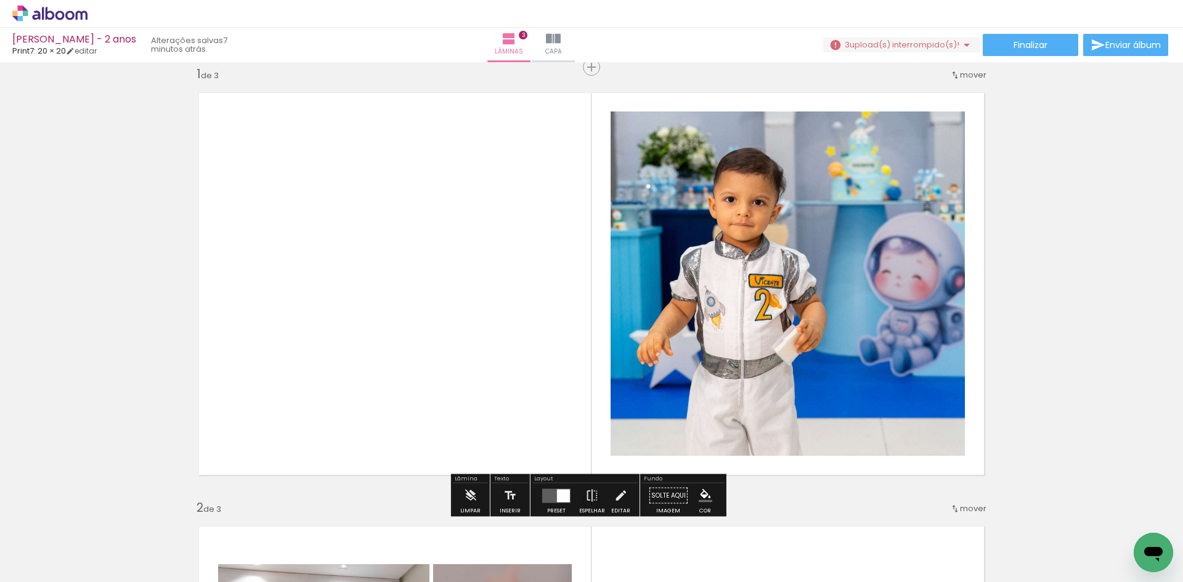
click at [875, 336] on quentale-photo at bounding box center [787, 283] width 354 height 344
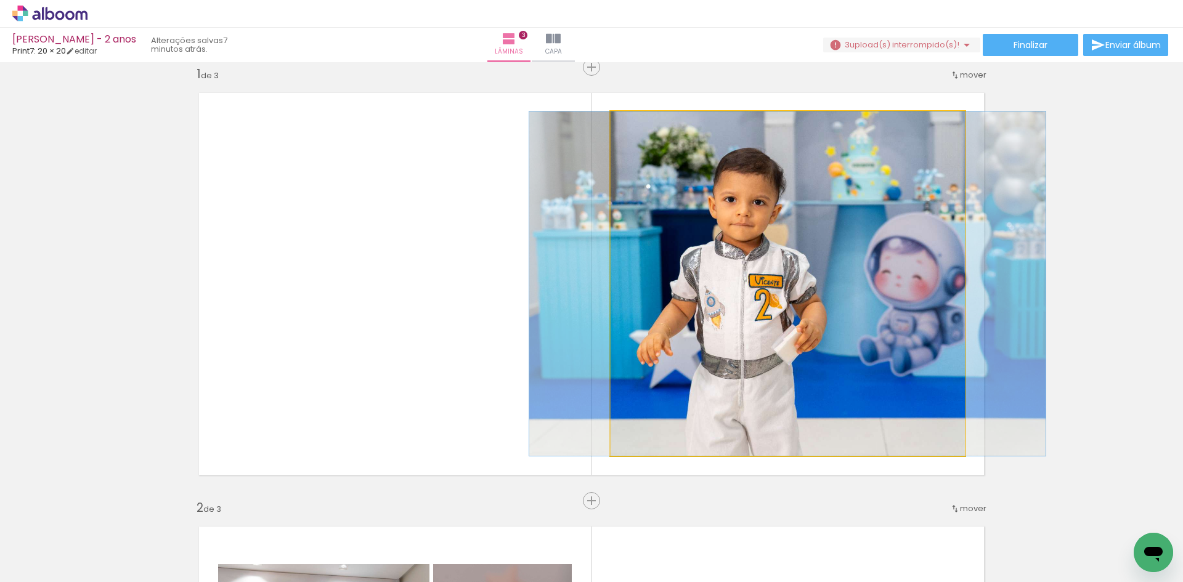
click at [875, 336] on quentale-photo at bounding box center [787, 283] width 354 height 344
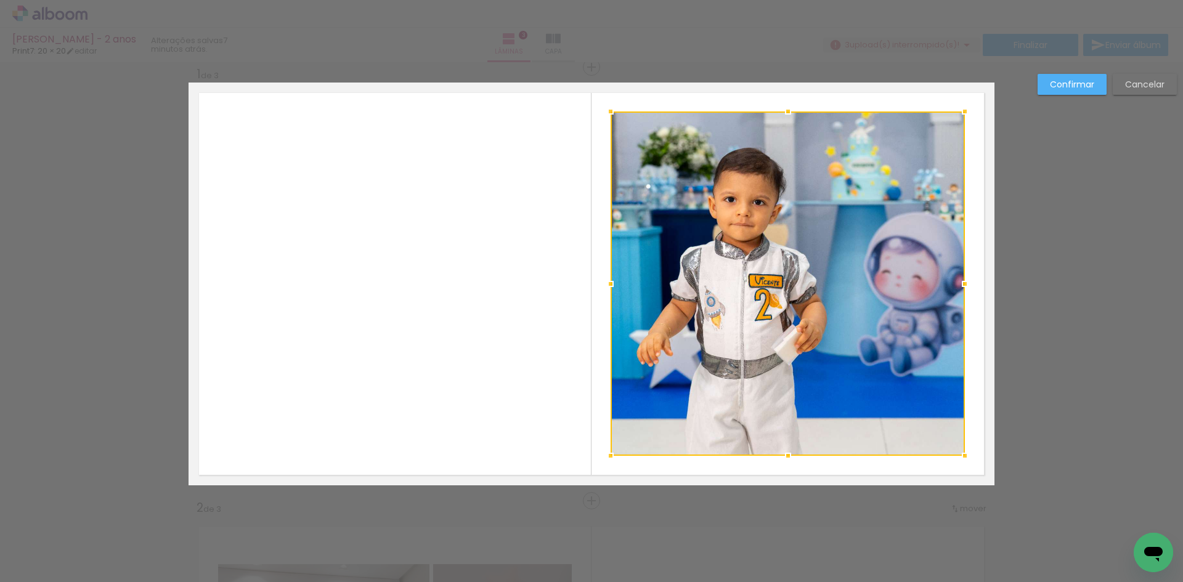
scroll to position [16, 0]
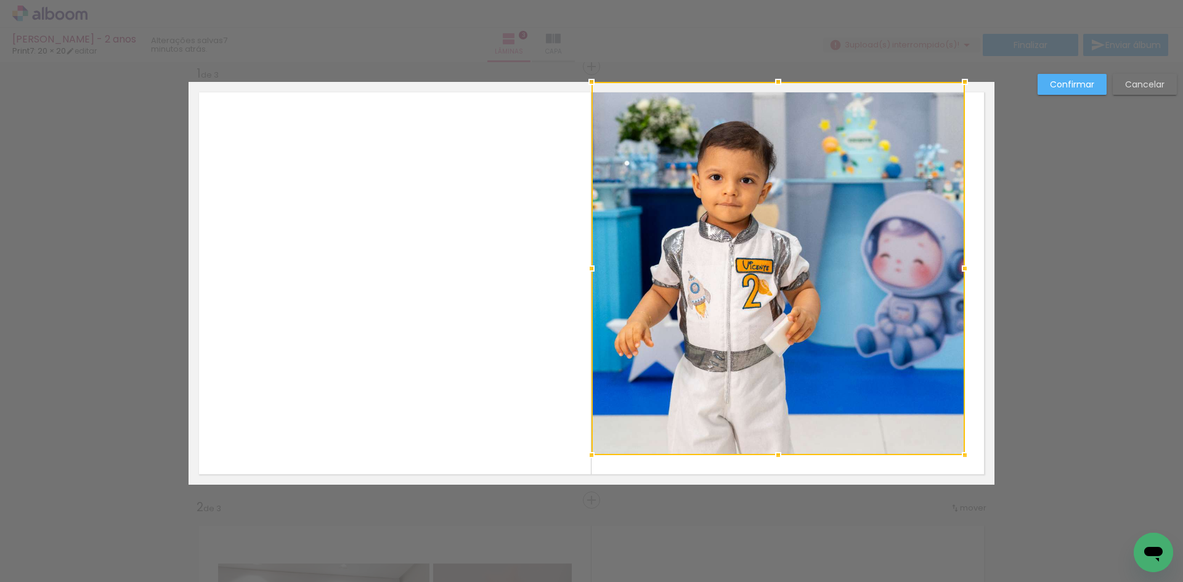
drag, startPoint x: 603, startPoint y: 111, endPoint x: 584, endPoint y: 82, distance: 35.2
click at [584, 82] on div at bounding box center [591, 82] width 25 height 25
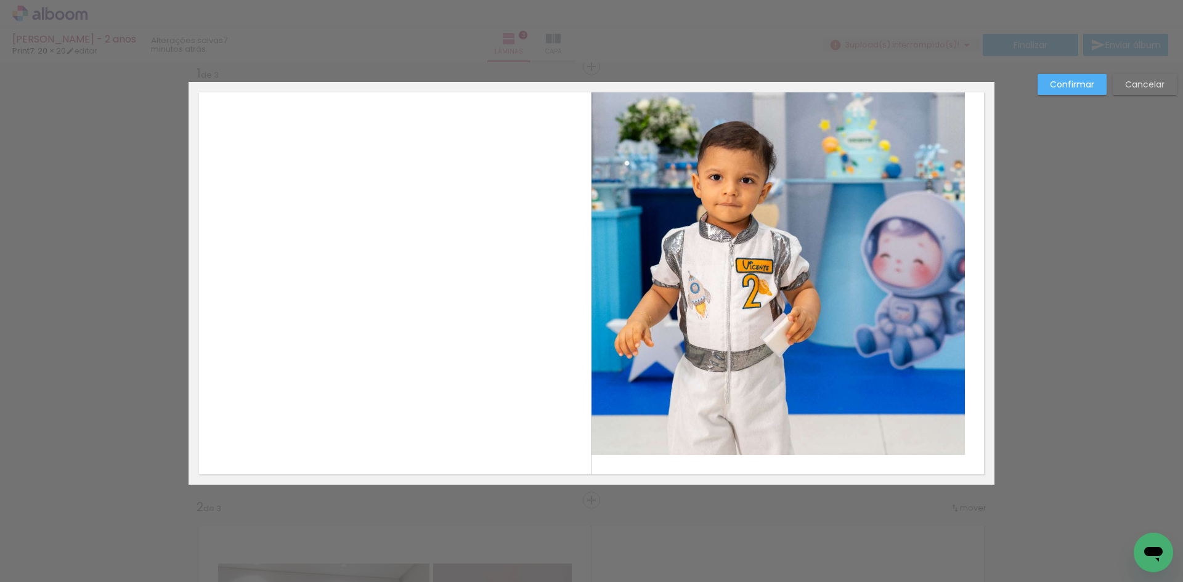
click at [920, 413] on quentale-photo at bounding box center [777, 268] width 373 height 373
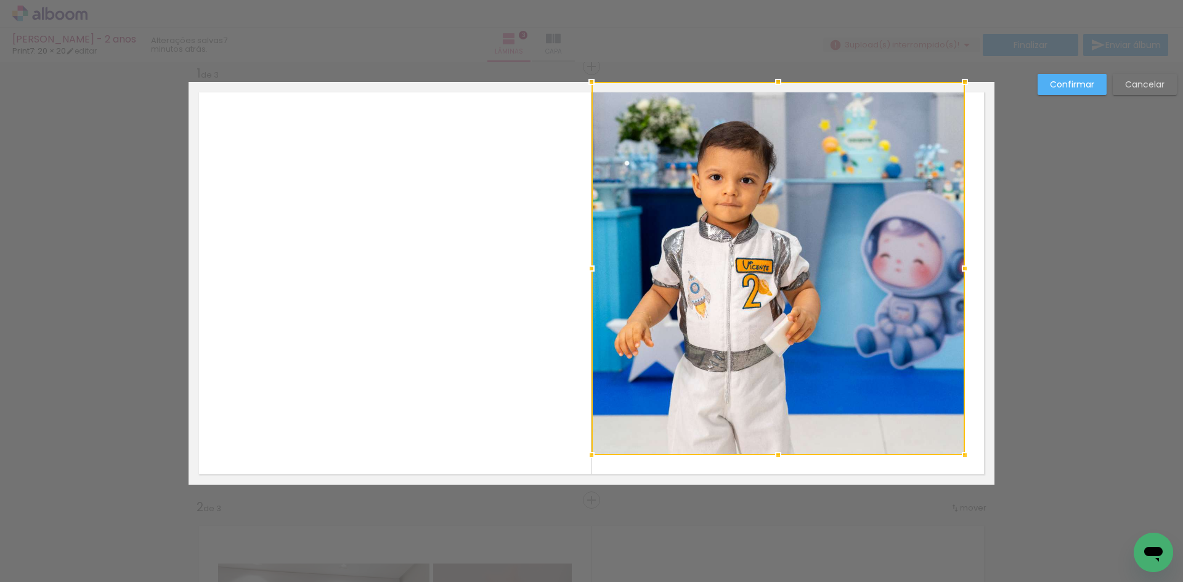
click at [920, 413] on div at bounding box center [777, 268] width 373 height 373
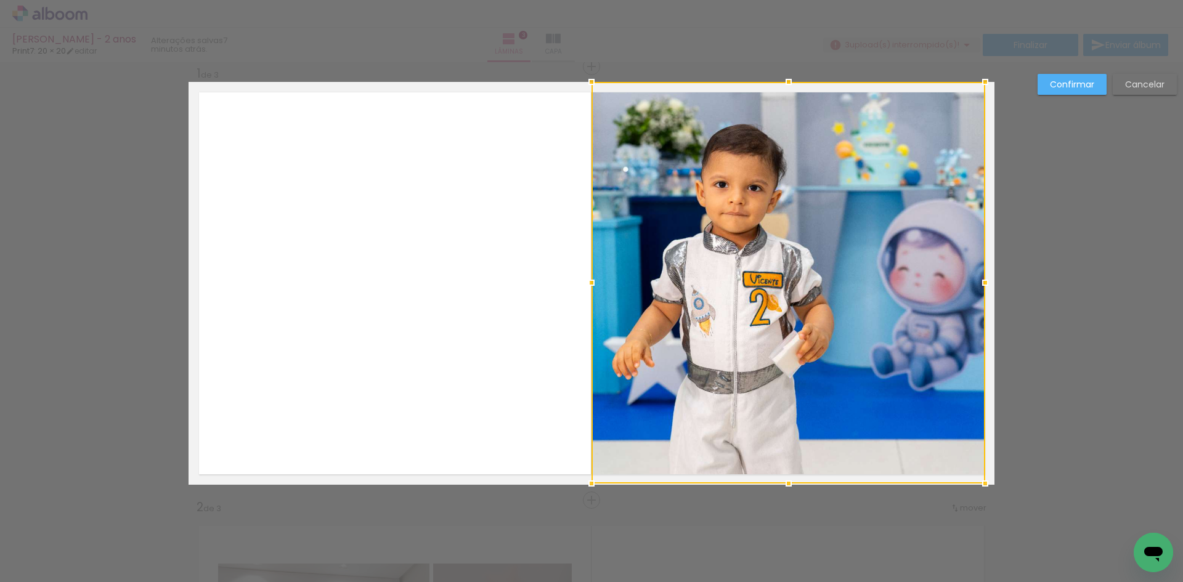
drag, startPoint x: 957, startPoint y: 456, endPoint x: 977, endPoint y: 479, distance: 30.5
click at [977, 479] on div at bounding box center [985, 483] width 25 height 25
drag, startPoint x: 1069, startPoint y: 82, endPoint x: 1071, endPoint y: 94, distance: 11.8
click at [0, 0] on slot "Confirmar" at bounding box center [0, 0] width 0 height 0
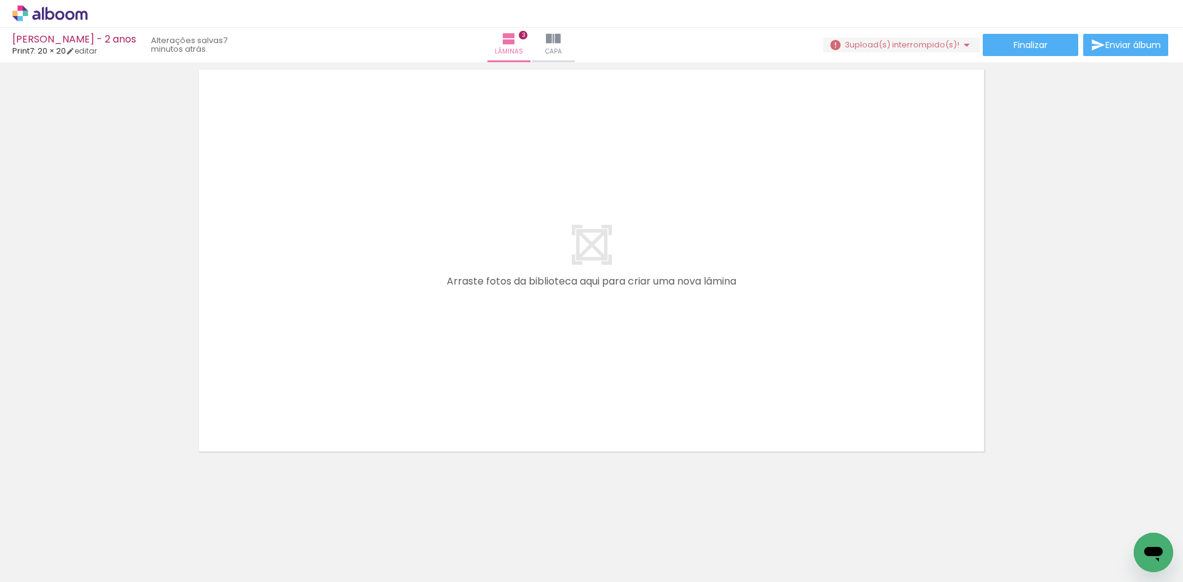
scroll to position [0, 0]
drag, startPoint x: 394, startPoint y: 541, endPoint x: 452, endPoint y: 548, distance: 58.8
click at [343, 392] on quentale-workspace at bounding box center [591, 291] width 1183 height 582
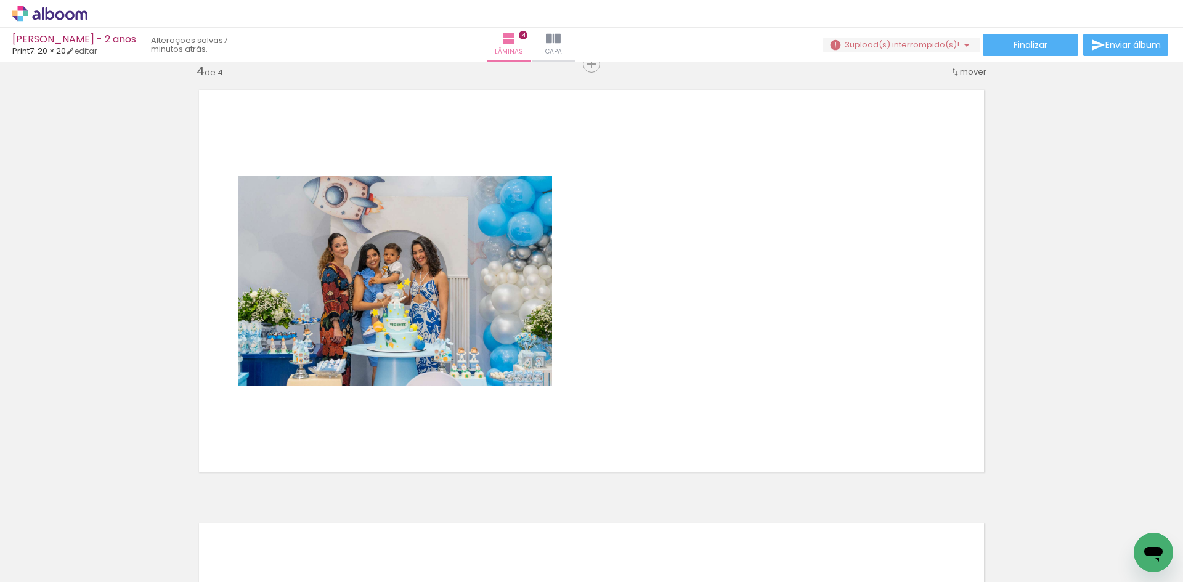
scroll to position [1317, 0]
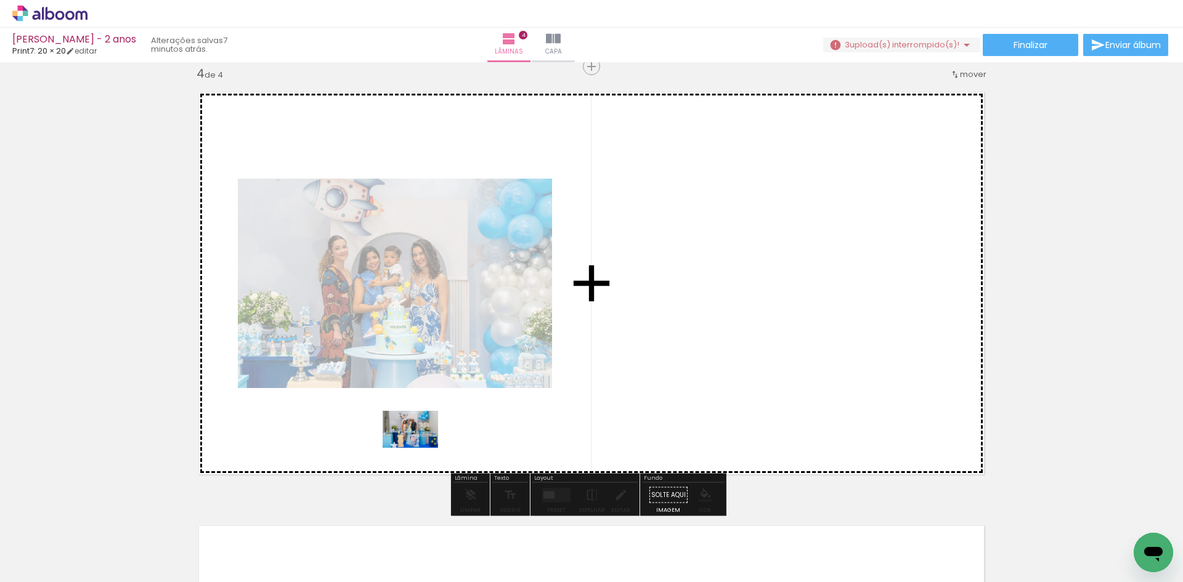
drag, startPoint x: 467, startPoint y: 536, endPoint x: 431, endPoint y: 482, distance: 64.9
click at [419, 447] on quentale-workspace at bounding box center [591, 291] width 1183 height 582
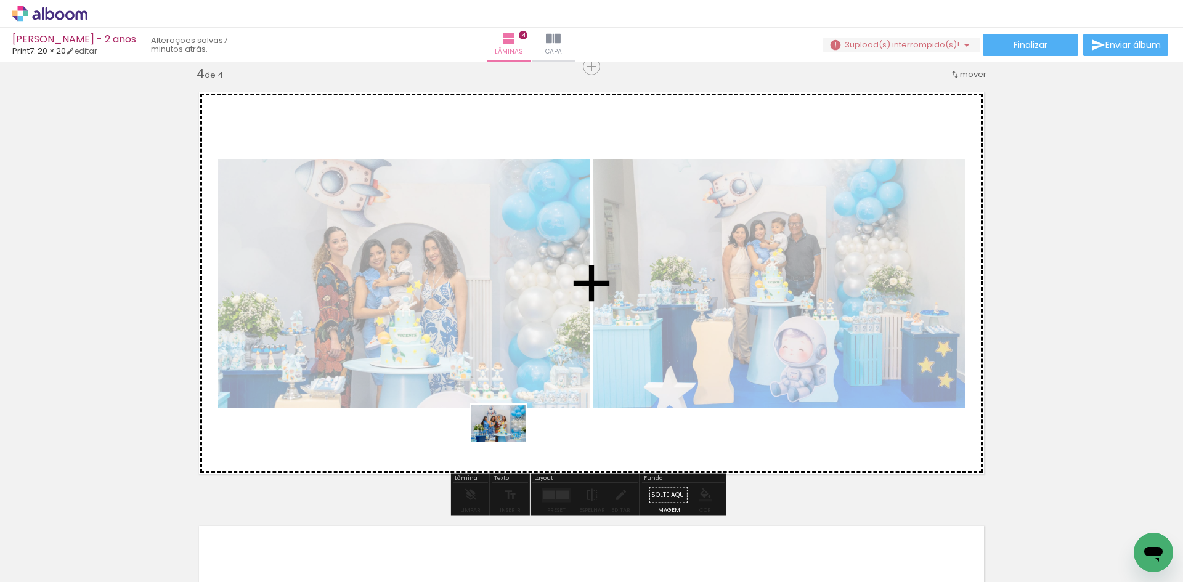
drag, startPoint x: 947, startPoint y: 558, endPoint x: 508, endPoint y: 442, distance: 455.0
click at [508, 442] on quentale-workspace at bounding box center [591, 291] width 1183 height 582
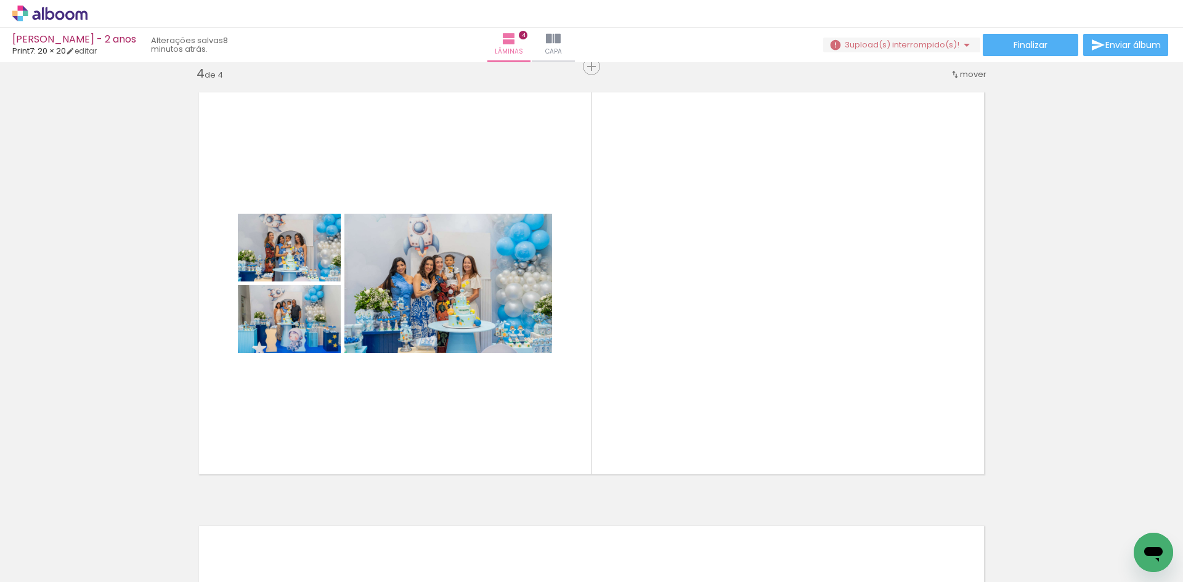
scroll to position [0, 426]
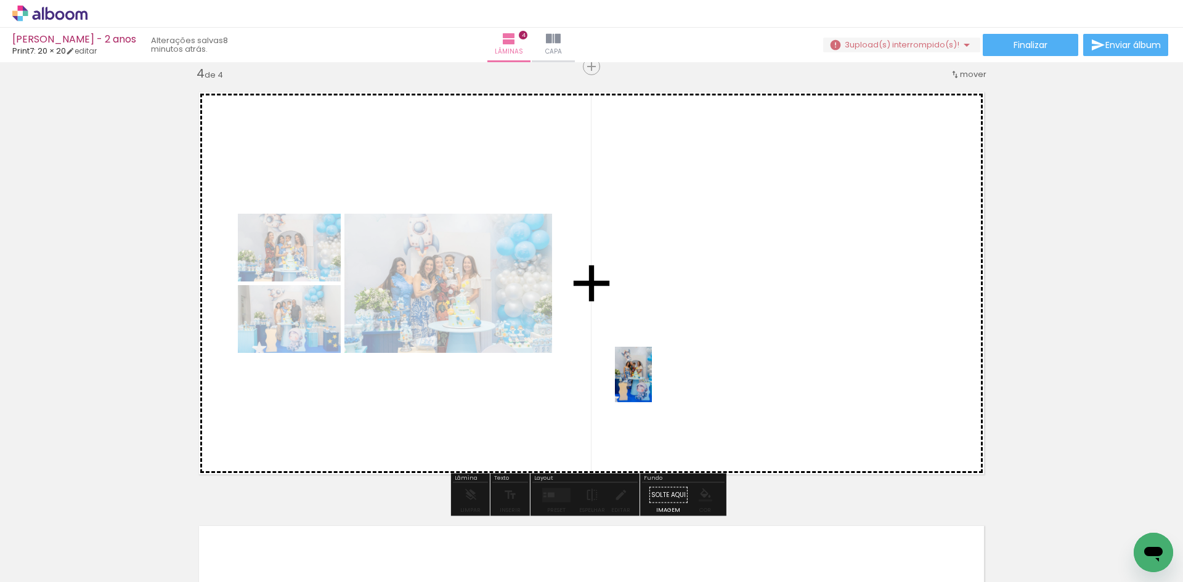
drag, startPoint x: 594, startPoint y: 544, endPoint x: 652, endPoint y: 384, distance: 170.3
click at [652, 384] on quentale-workspace at bounding box center [591, 291] width 1183 height 582
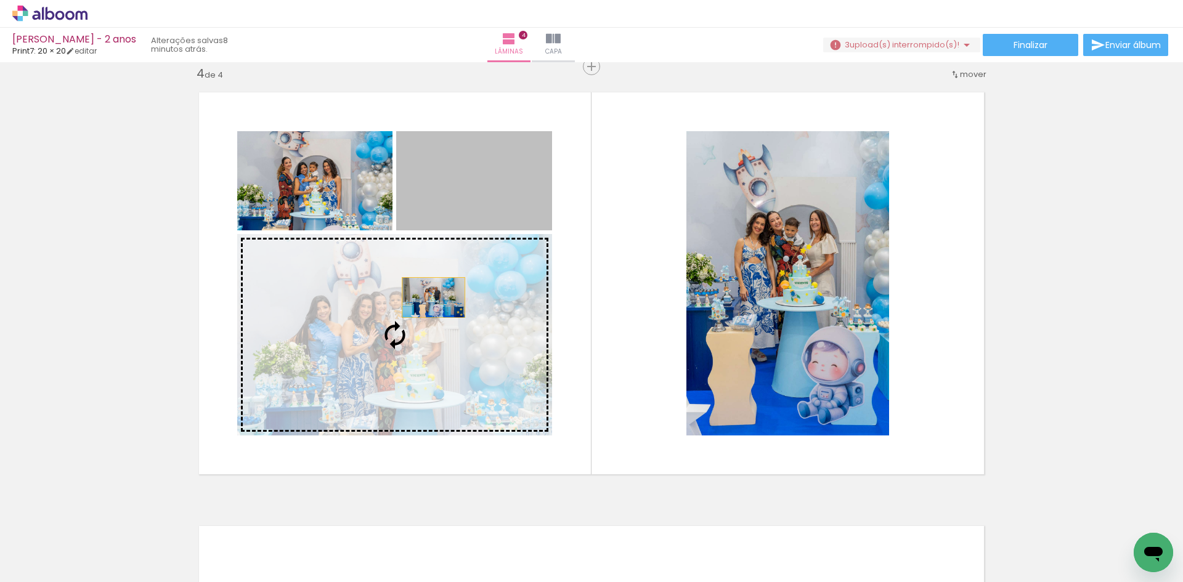
drag, startPoint x: 468, startPoint y: 183, endPoint x: 423, endPoint y: 313, distance: 137.5
click at [0, 0] on slot at bounding box center [0, 0] width 0 height 0
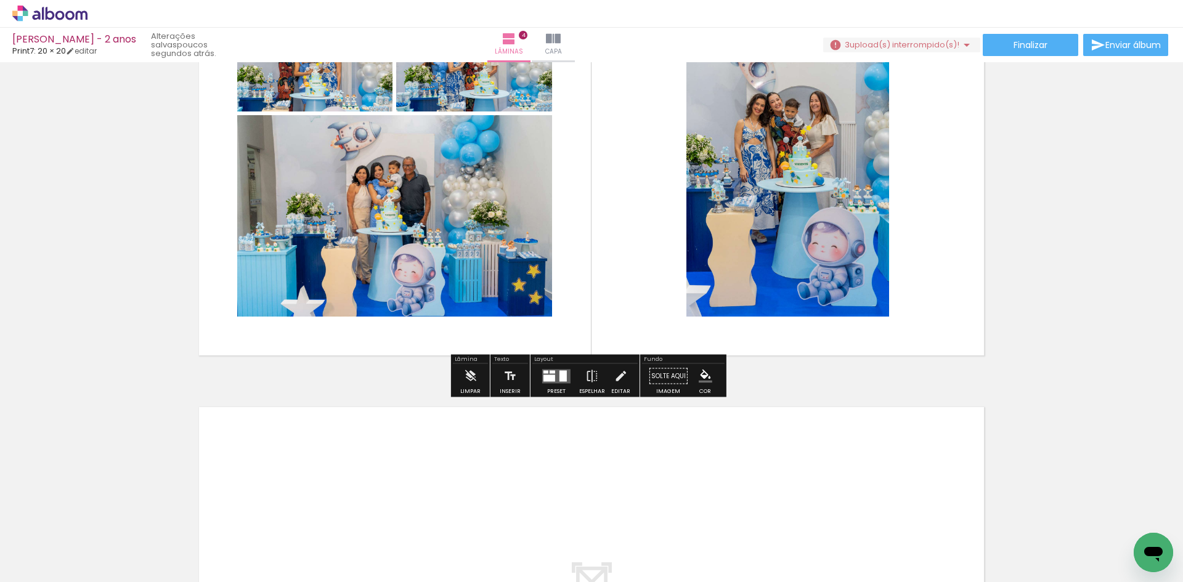
scroll to position [1440, 0]
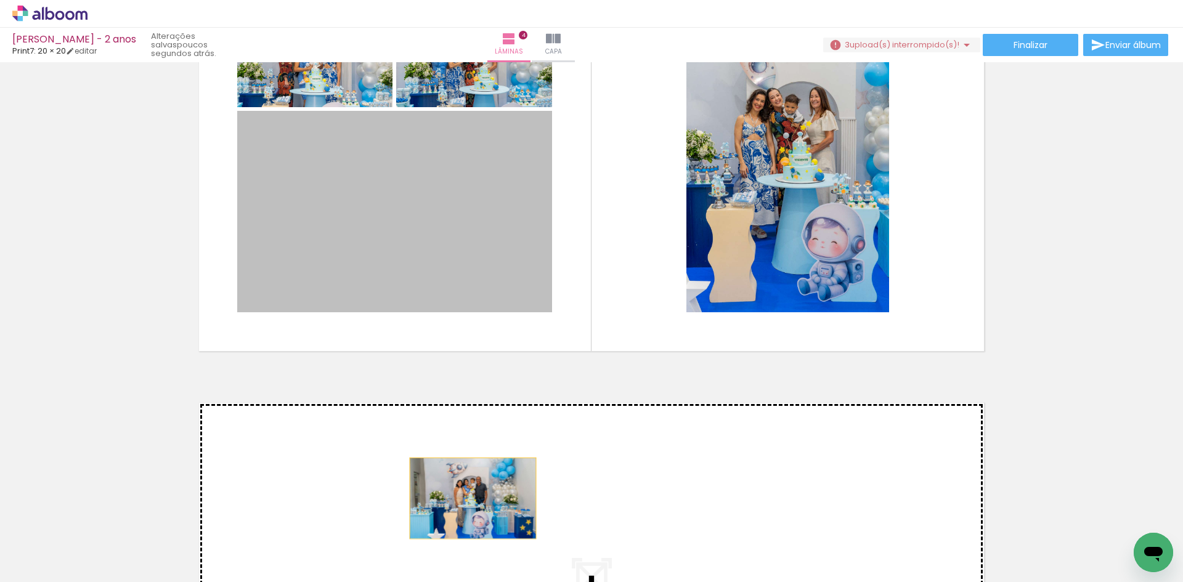
drag, startPoint x: 469, startPoint y: 229, endPoint x: 464, endPoint y: 472, distance: 244.0
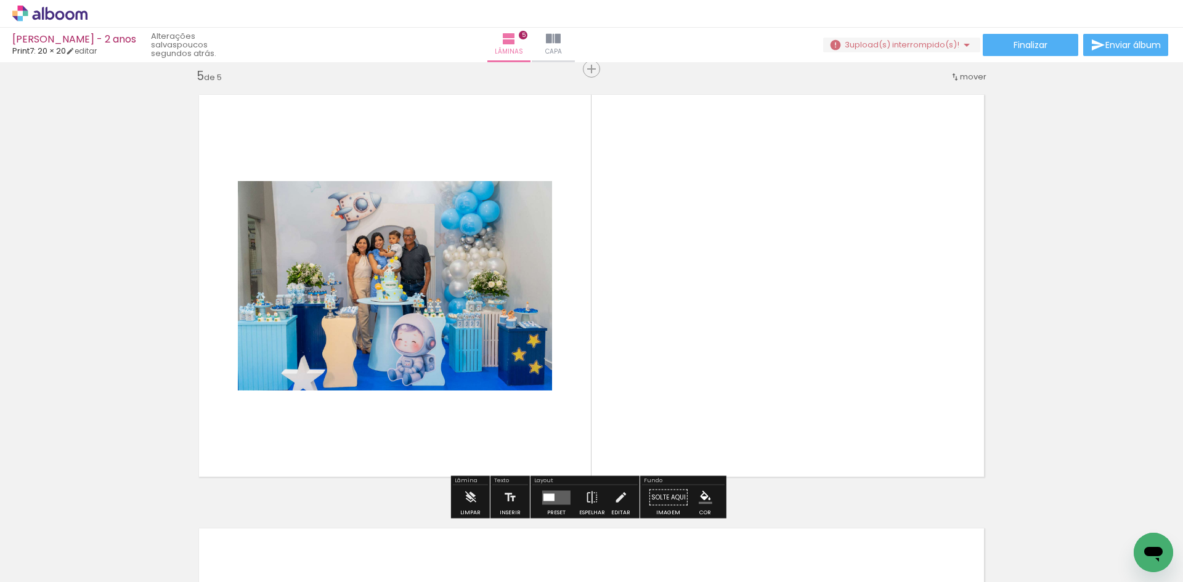
scroll to position [1751, 0]
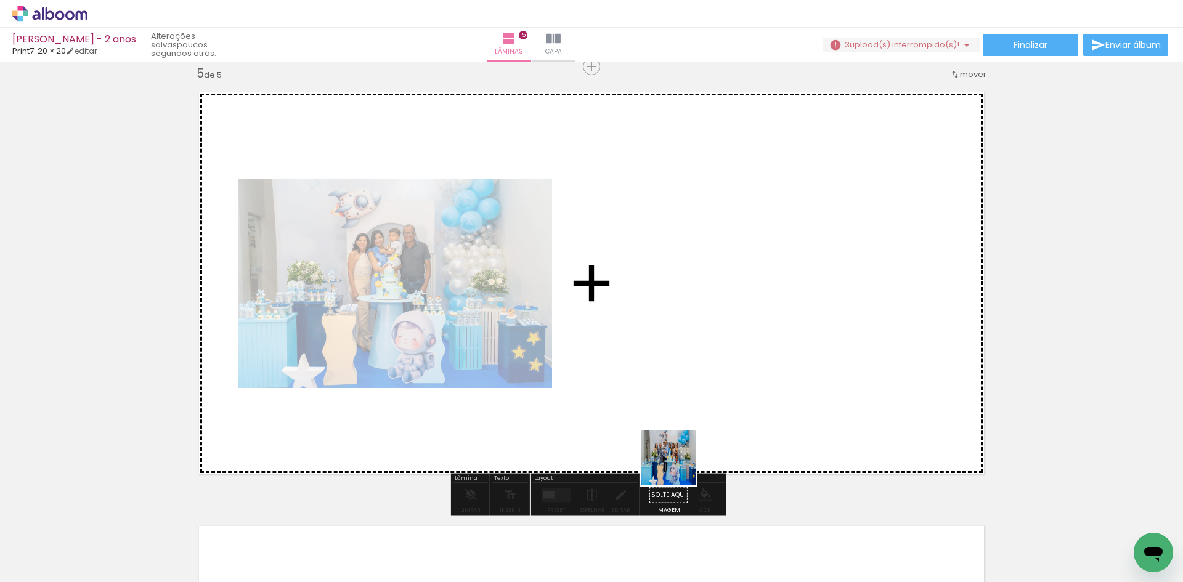
drag, startPoint x: 676, startPoint y: 543, endPoint x: 687, endPoint y: 408, distance: 134.7
click at [687, 408] on quentale-workspace at bounding box center [591, 291] width 1183 height 582
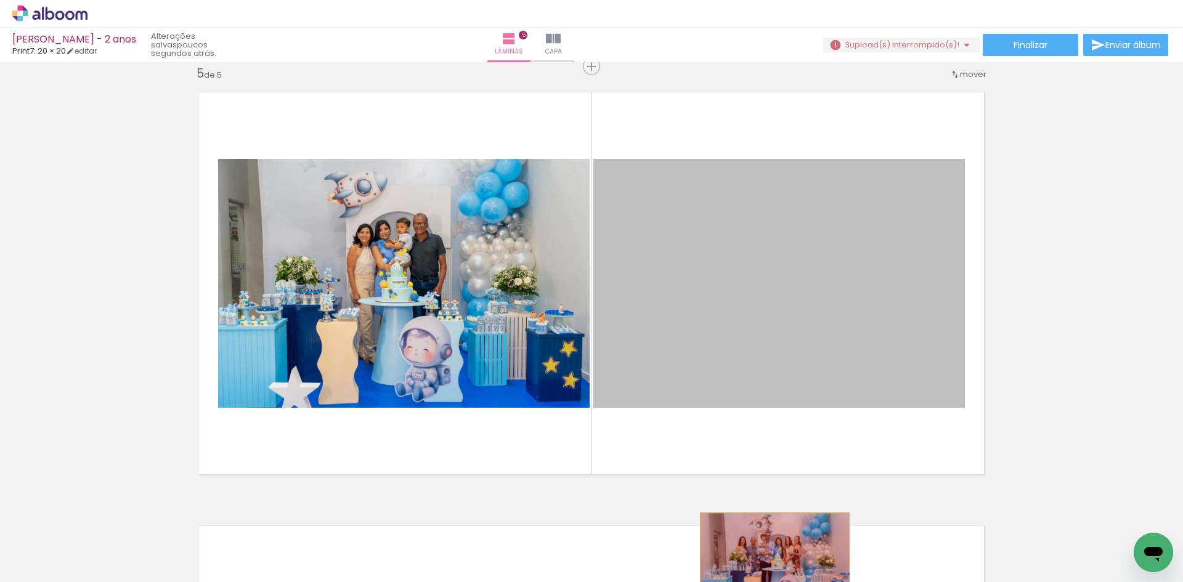
drag, startPoint x: 731, startPoint y: 343, endPoint x: 770, endPoint y: 563, distance: 223.3
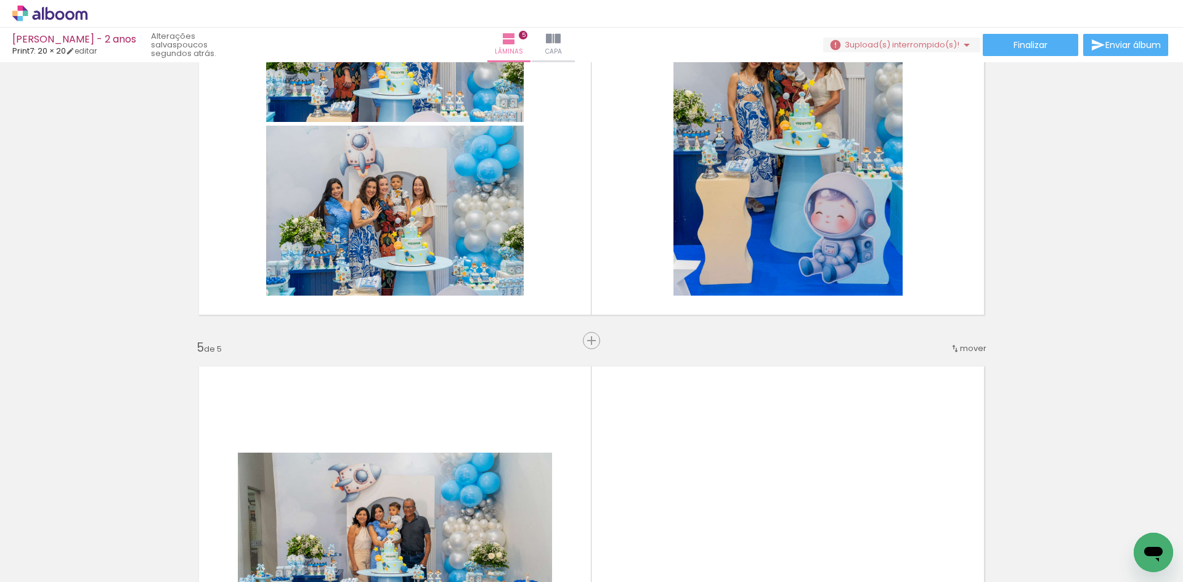
scroll to position [1443, 0]
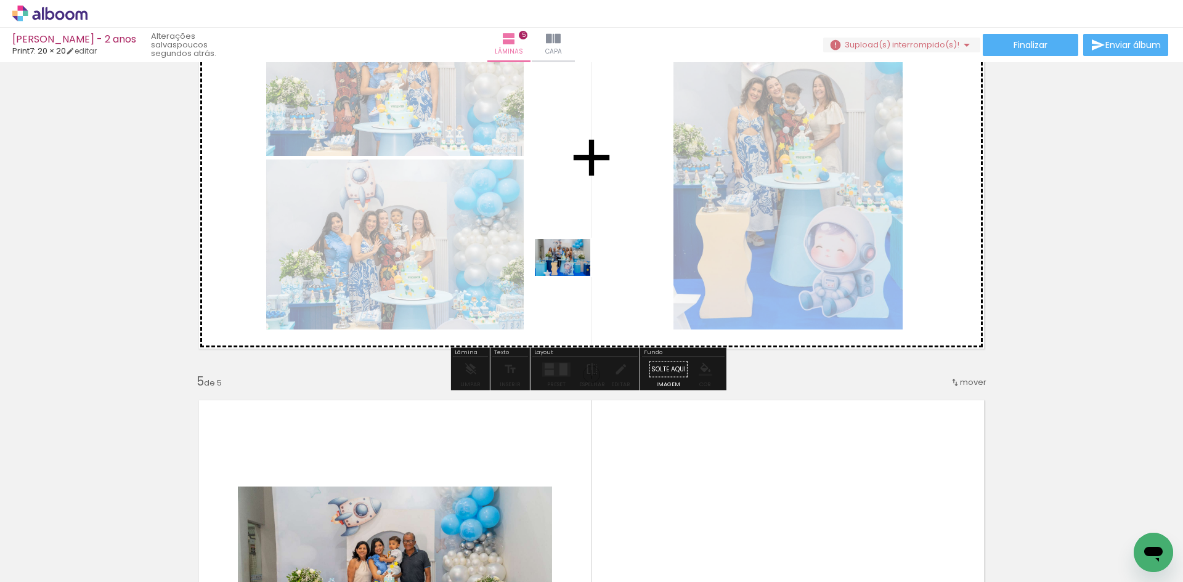
drag, startPoint x: 660, startPoint y: 549, endPoint x: 596, endPoint y: 296, distance: 261.8
click at [573, 272] on quentale-workspace at bounding box center [591, 291] width 1183 height 582
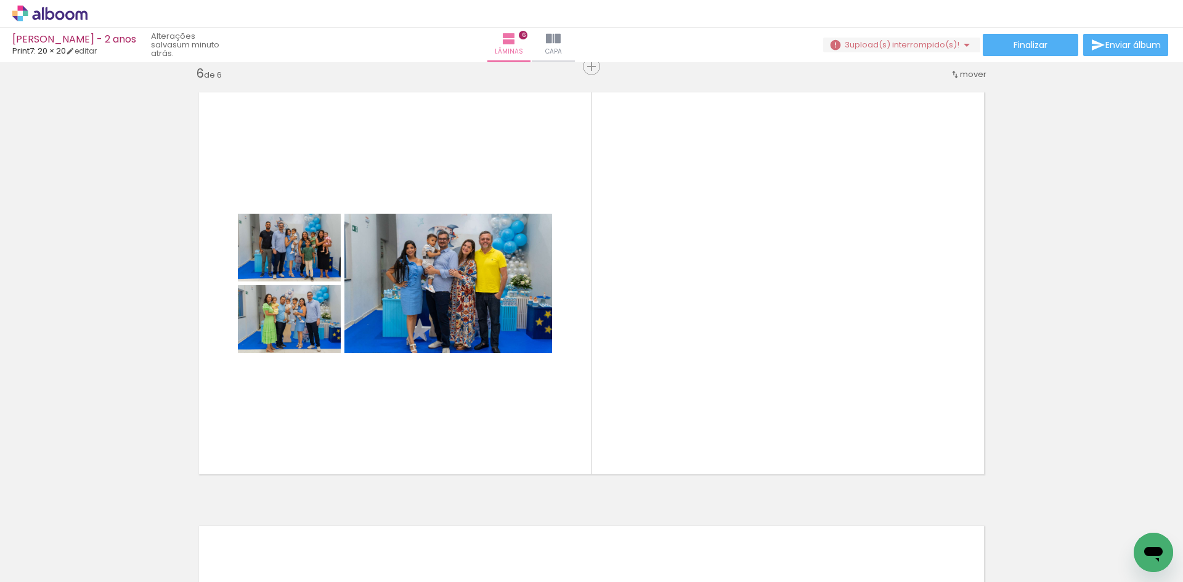
scroll to position [0, 1533]
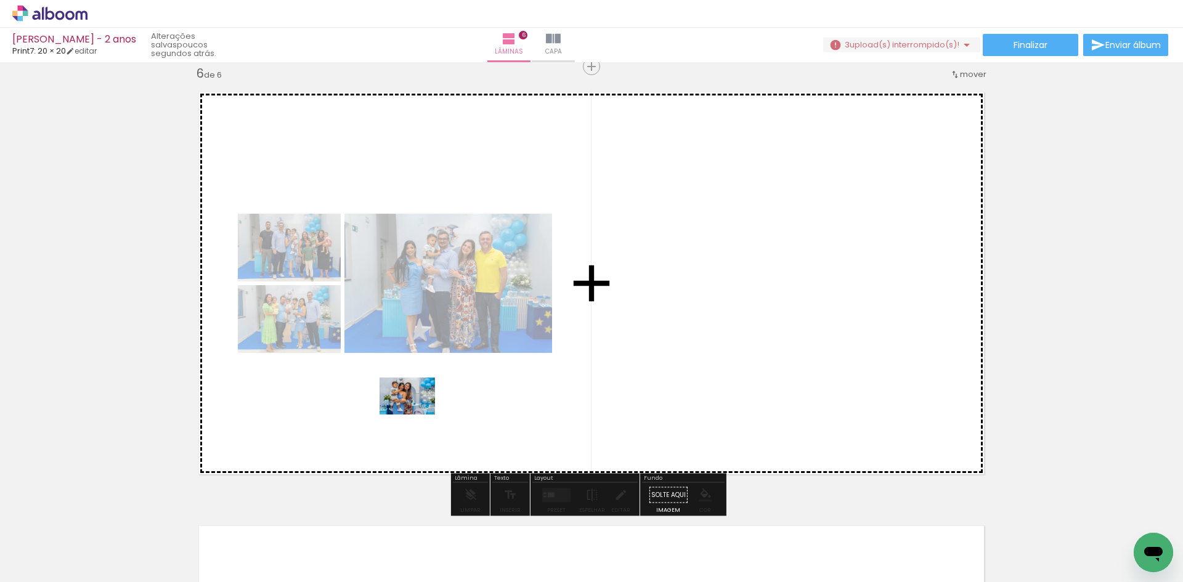
drag, startPoint x: 307, startPoint y: 552, endPoint x: 423, endPoint y: 405, distance: 187.2
click at [423, 405] on quentale-workspace at bounding box center [591, 291] width 1183 height 582
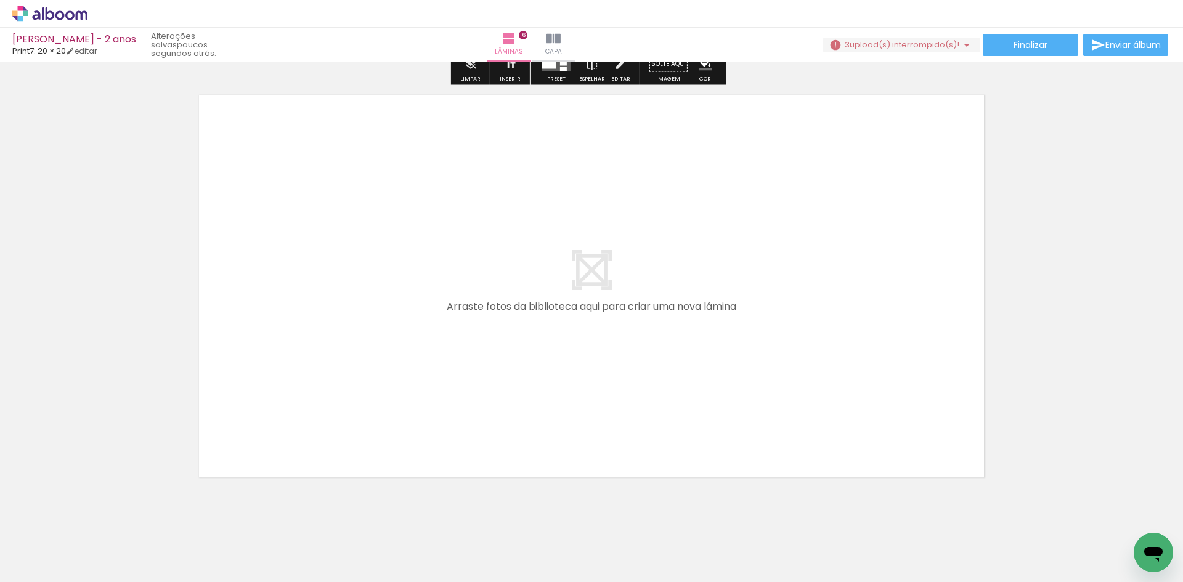
scroll to position [2650, 0]
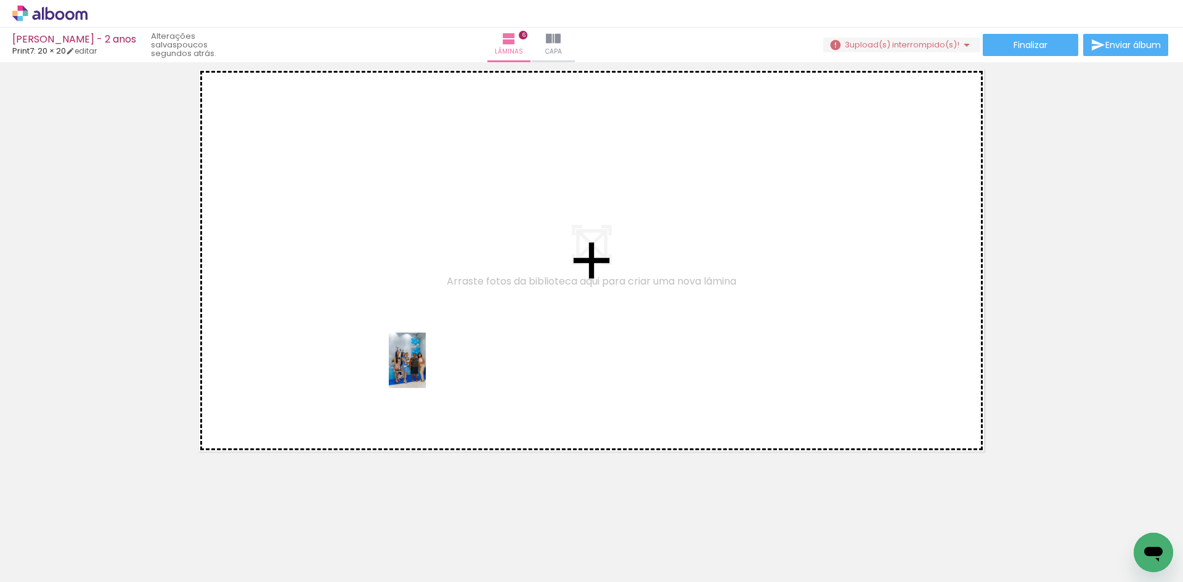
drag, startPoint x: 590, startPoint y: 549, endPoint x: 426, endPoint y: 370, distance: 242.9
click at [426, 370] on quentale-workspace at bounding box center [591, 291] width 1183 height 582
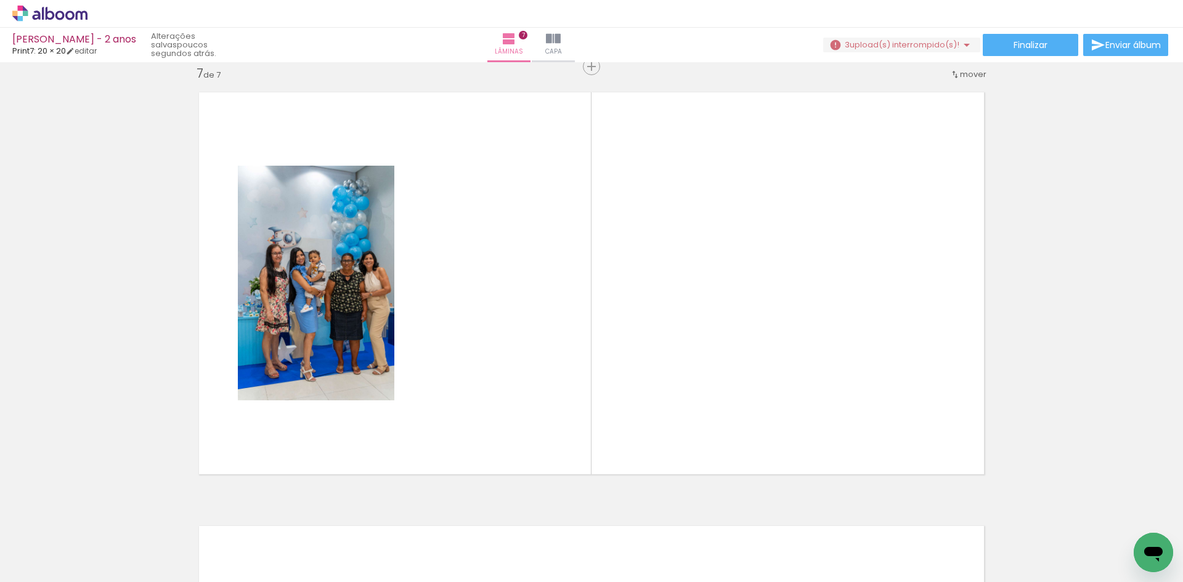
scroll to position [0, 164]
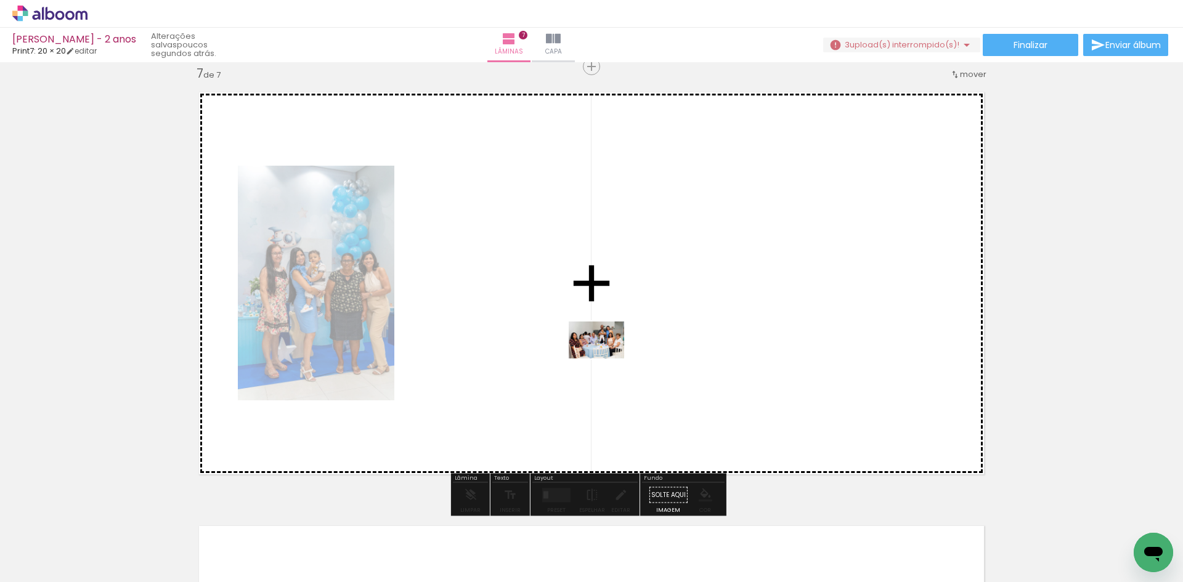
drag, startPoint x: 373, startPoint y: 543, endPoint x: 606, endPoint y: 359, distance: 296.9
click at [606, 359] on quentale-workspace at bounding box center [591, 291] width 1183 height 582
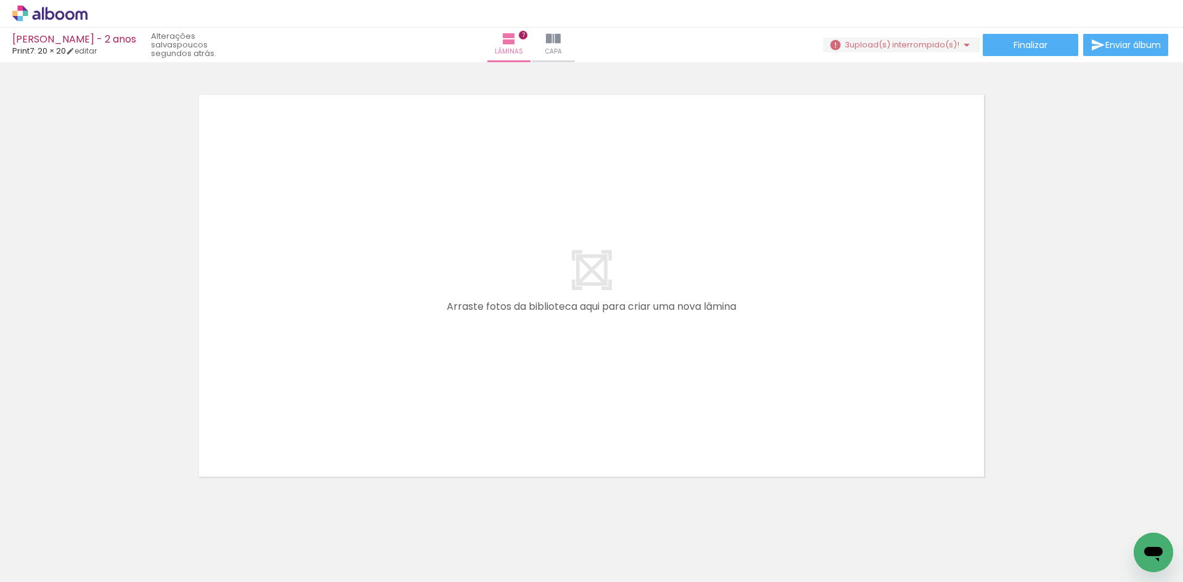
scroll to position [0, 293]
drag, startPoint x: 328, startPoint y: 549, endPoint x: 346, endPoint y: 421, distance: 129.5
click at [346, 421] on quentale-workspace at bounding box center [591, 291] width 1183 height 582
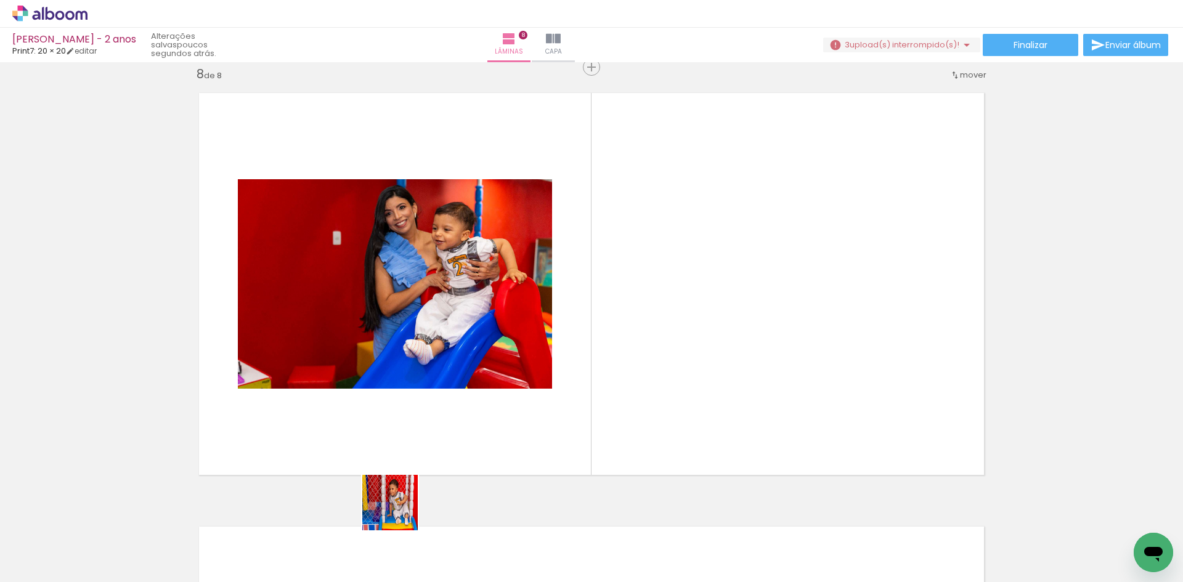
scroll to position [3052, 0]
drag, startPoint x: 386, startPoint y: 554, endPoint x: 402, endPoint y: 464, distance: 90.6
click at [402, 464] on quentale-workspace at bounding box center [591, 291] width 1183 height 582
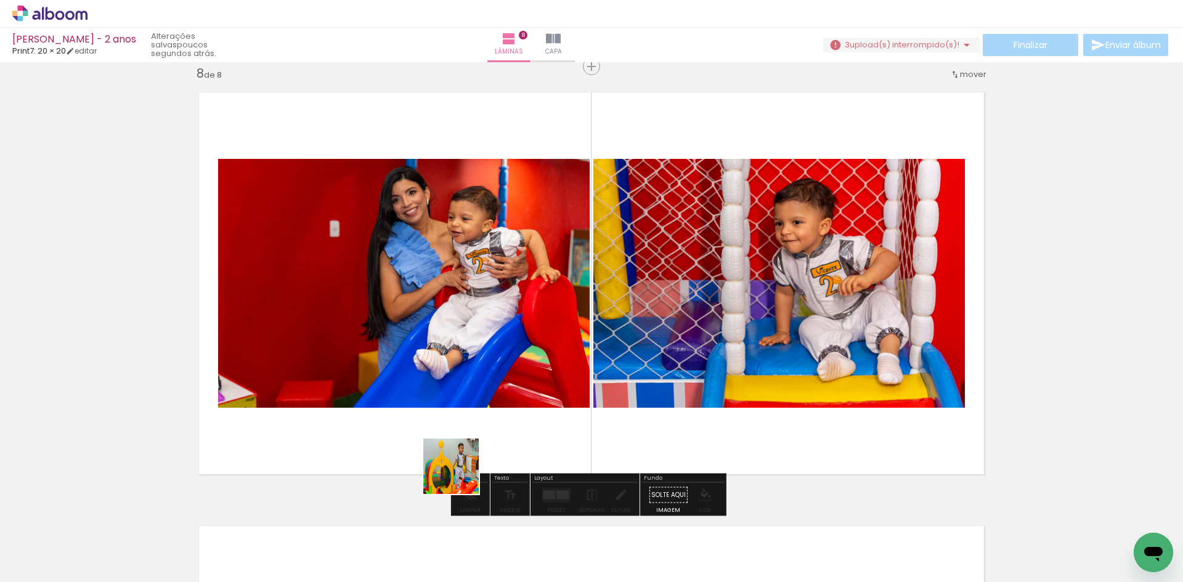
drag, startPoint x: 455, startPoint y: 548, endPoint x: 502, endPoint y: 549, distance: 47.4
click at [463, 453] on quentale-workspace at bounding box center [591, 291] width 1183 height 582
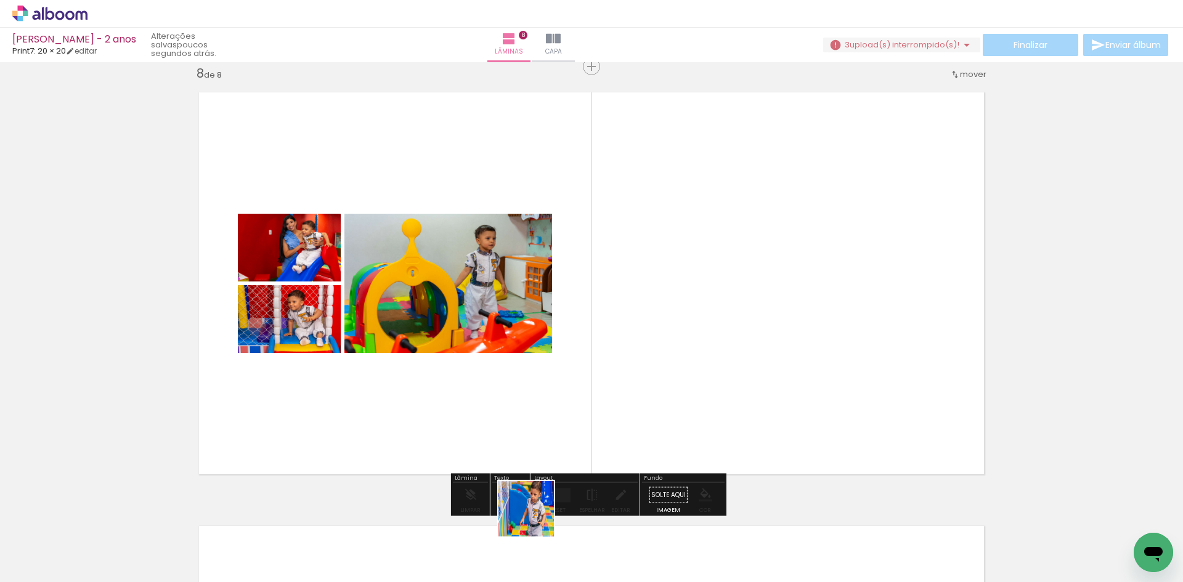
drag, startPoint x: 535, startPoint y: 518, endPoint x: 575, endPoint y: 472, distance: 60.3
click at [559, 440] on quentale-workspace at bounding box center [591, 291] width 1183 height 582
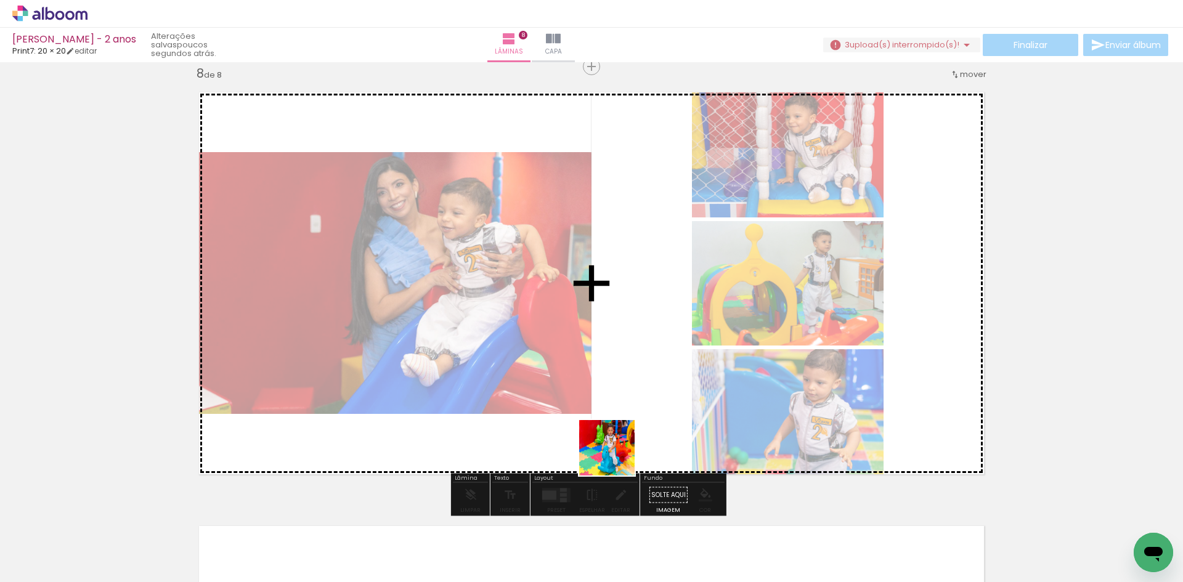
drag, startPoint x: 597, startPoint y: 538, endPoint x: 618, endPoint y: 452, distance: 89.3
click at [618, 452] on quentale-workspace at bounding box center [591, 291] width 1183 height 582
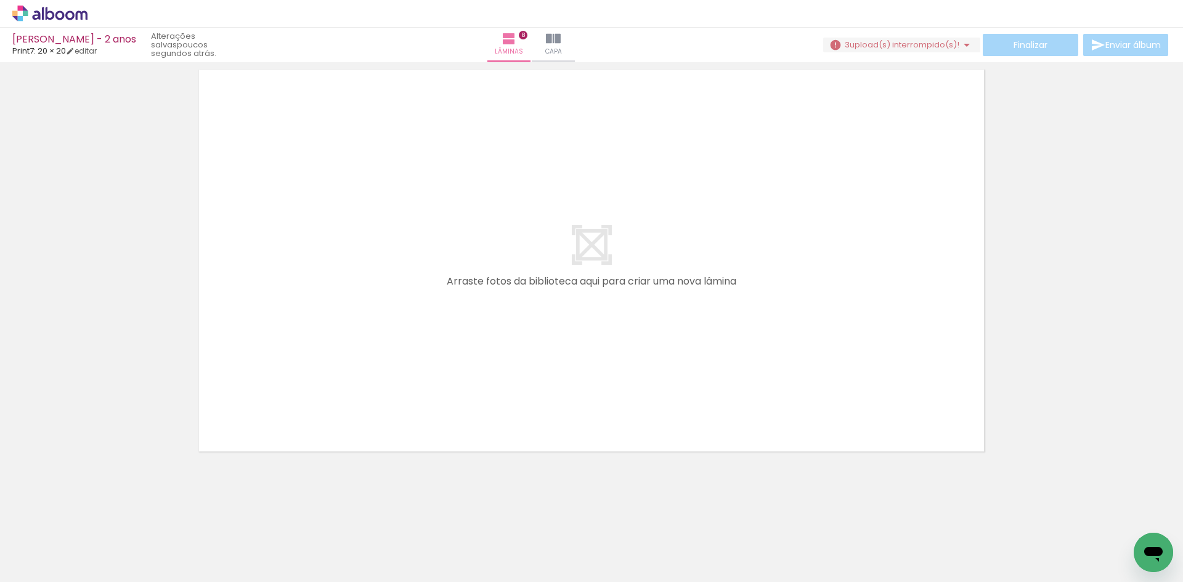
scroll to position [0, 1056]
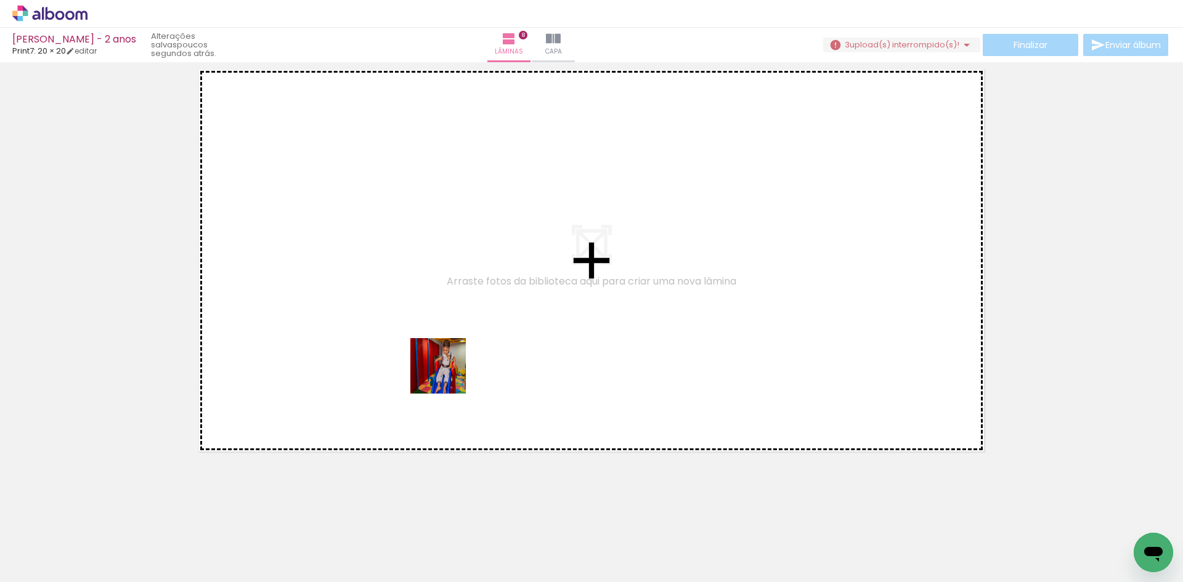
drag, startPoint x: 456, startPoint y: 553, endPoint x: 447, endPoint y: 375, distance: 178.3
click at [447, 375] on quentale-workspace at bounding box center [591, 291] width 1183 height 582
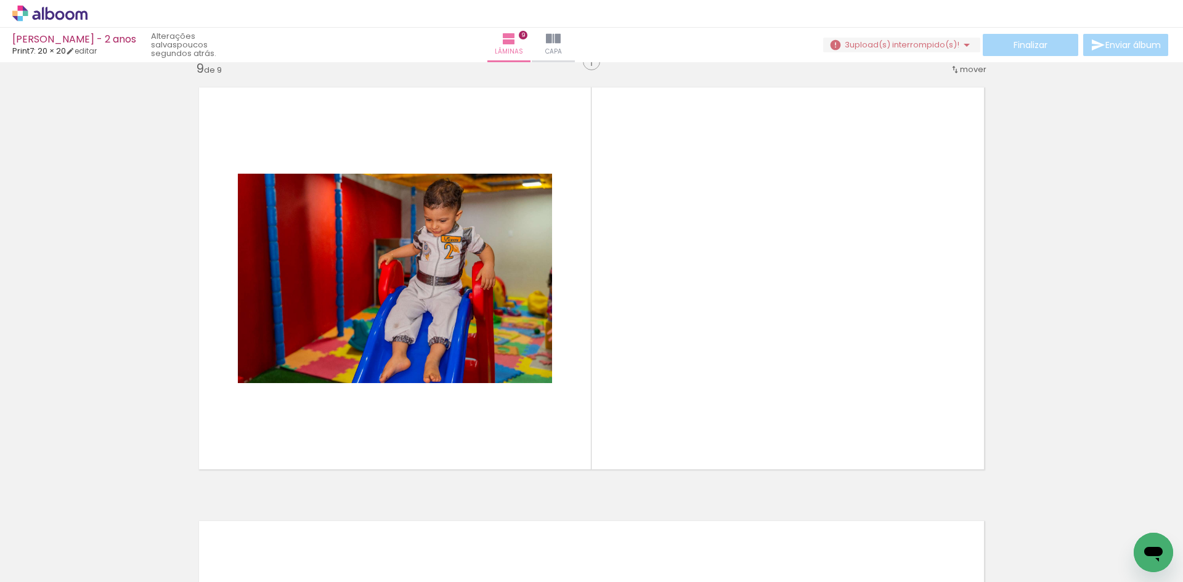
scroll to position [3485, 0]
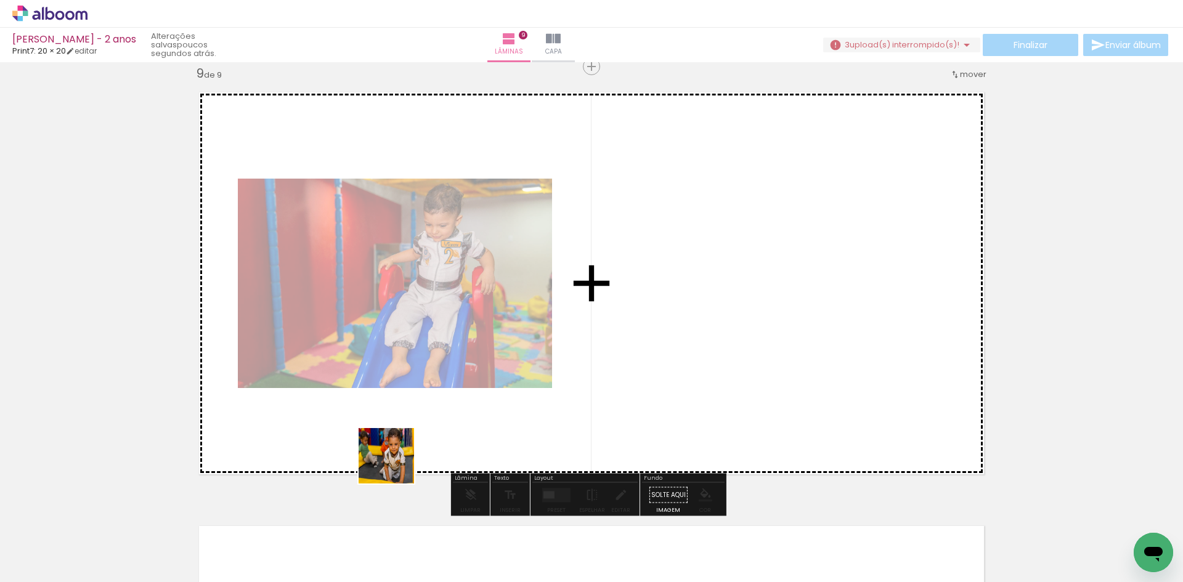
drag, startPoint x: 387, startPoint y: 557, endPoint x: 395, endPoint y: 465, distance: 92.2
click at [395, 465] on quentale-workspace at bounding box center [591, 291] width 1183 height 582
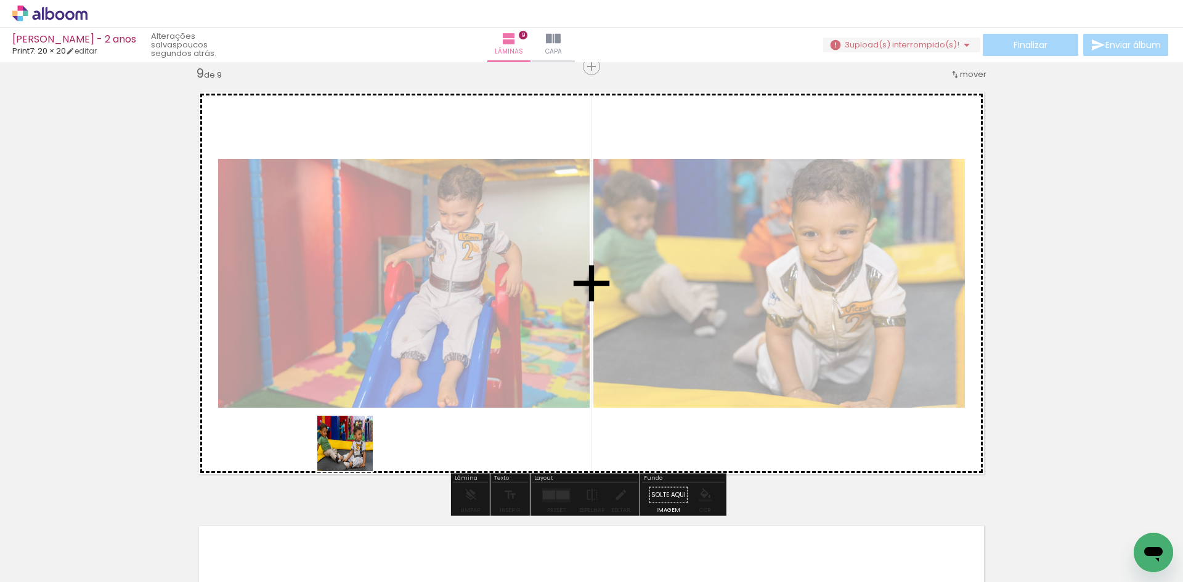
drag, startPoint x: 304, startPoint y: 551, endPoint x: 286, endPoint y: 504, distance: 50.9
click at [354, 452] on quentale-workspace at bounding box center [591, 291] width 1183 height 582
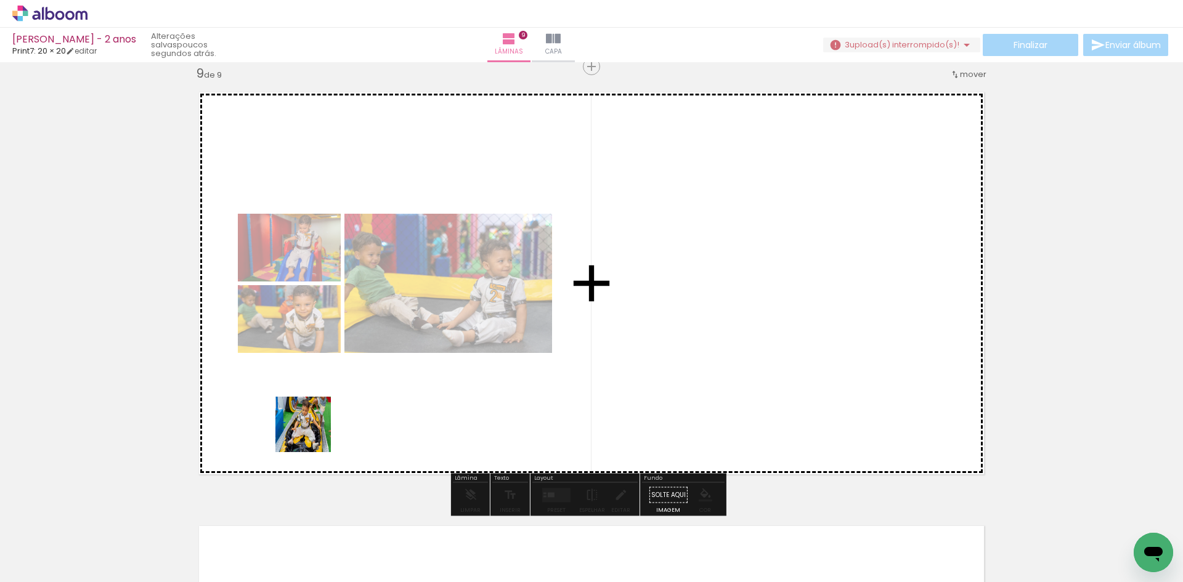
drag, startPoint x: 240, startPoint y: 538, endPoint x: 326, endPoint y: 416, distance: 149.4
click at [326, 416] on quentale-workspace at bounding box center [591, 291] width 1183 height 582
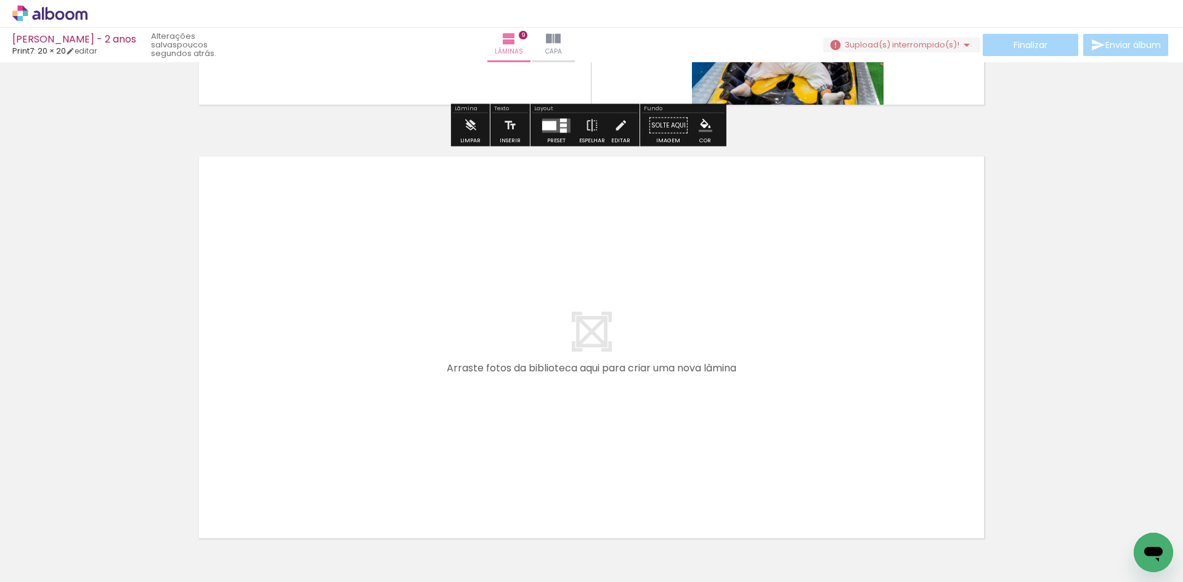
scroll to position [0, 1380]
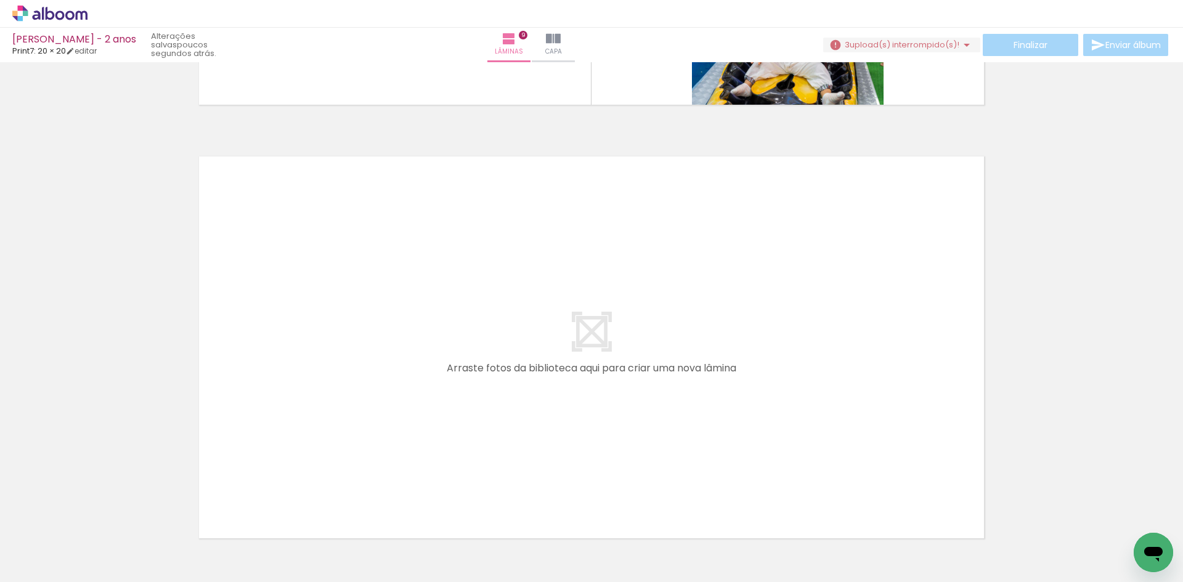
drag, startPoint x: 682, startPoint y: 553, endPoint x: 682, endPoint y: 432, distance: 121.4
click at [682, 432] on quentale-workspace at bounding box center [591, 291] width 1183 height 582
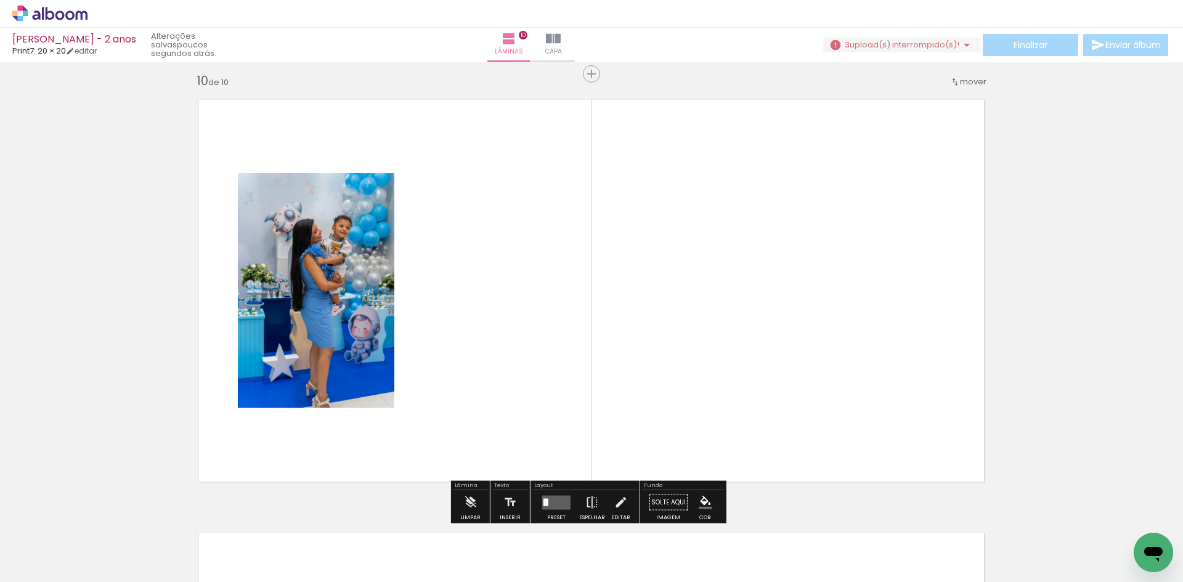
scroll to position [3919, 0]
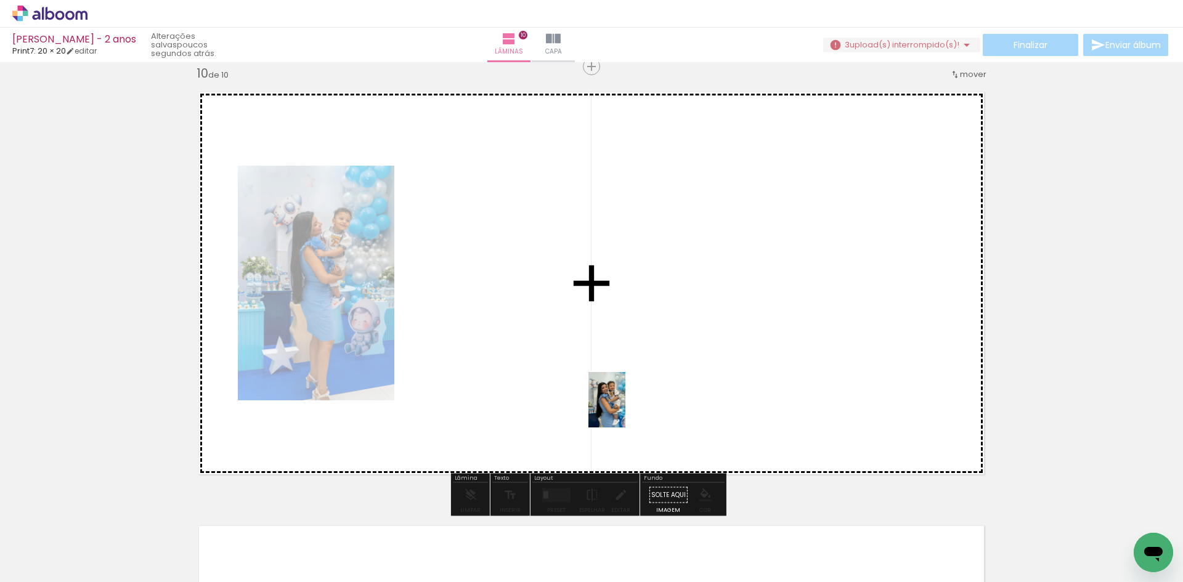
drag, startPoint x: 615, startPoint y: 537, endPoint x: 549, endPoint y: 394, distance: 157.9
click at [549, 394] on quentale-workspace at bounding box center [591, 291] width 1183 height 582
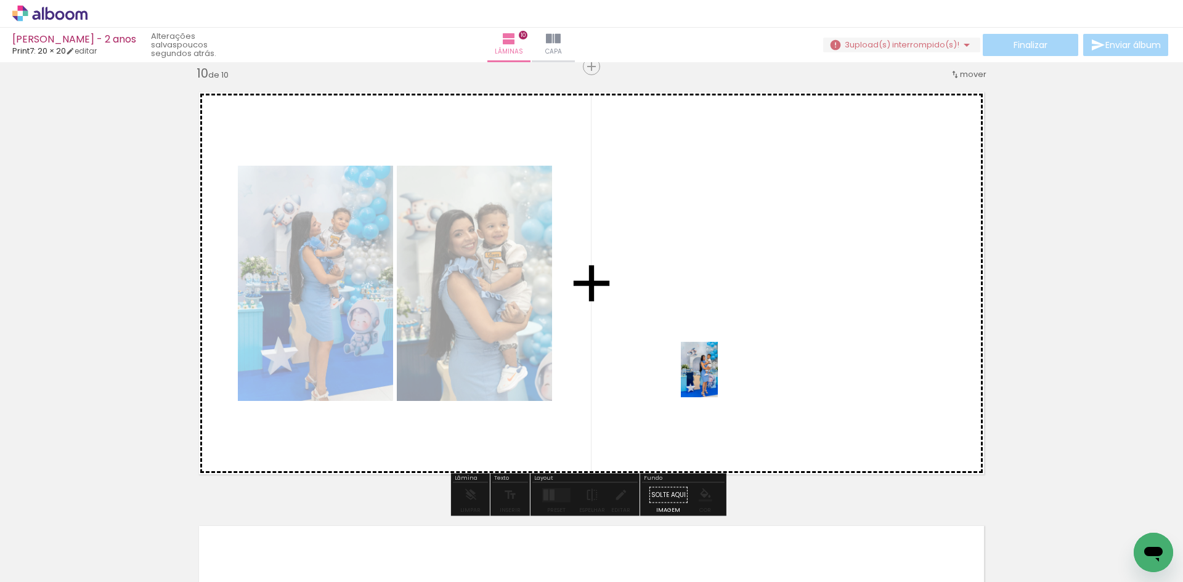
drag, startPoint x: 540, startPoint y: 554, endPoint x: 718, endPoint y: 379, distance: 249.6
click at [718, 378] on quentale-workspace at bounding box center [591, 291] width 1183 height 582
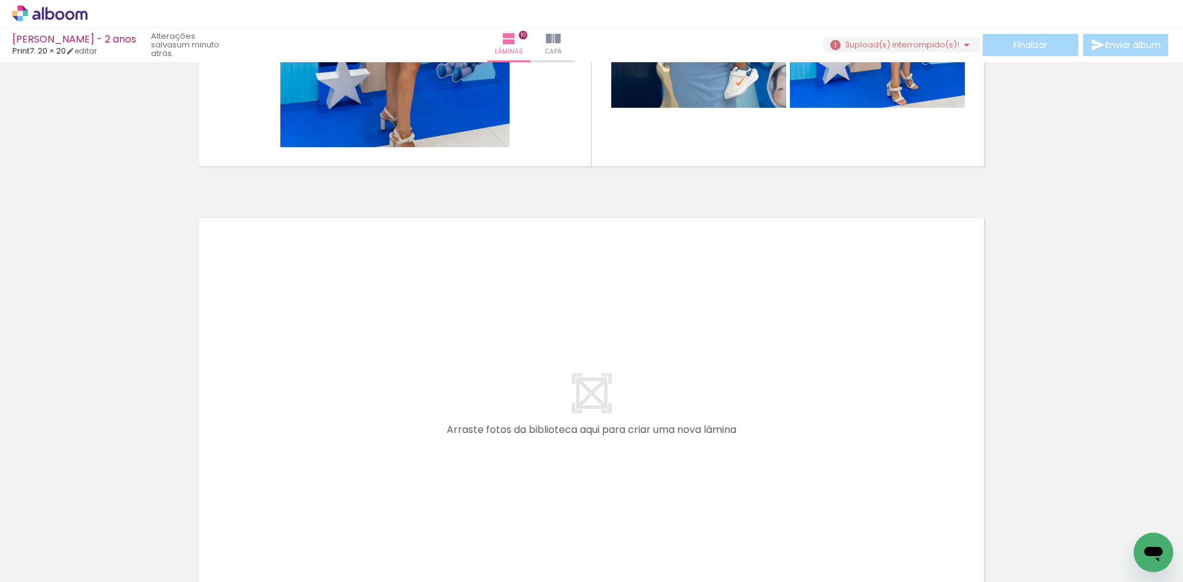
scroll to position [0, 1679]
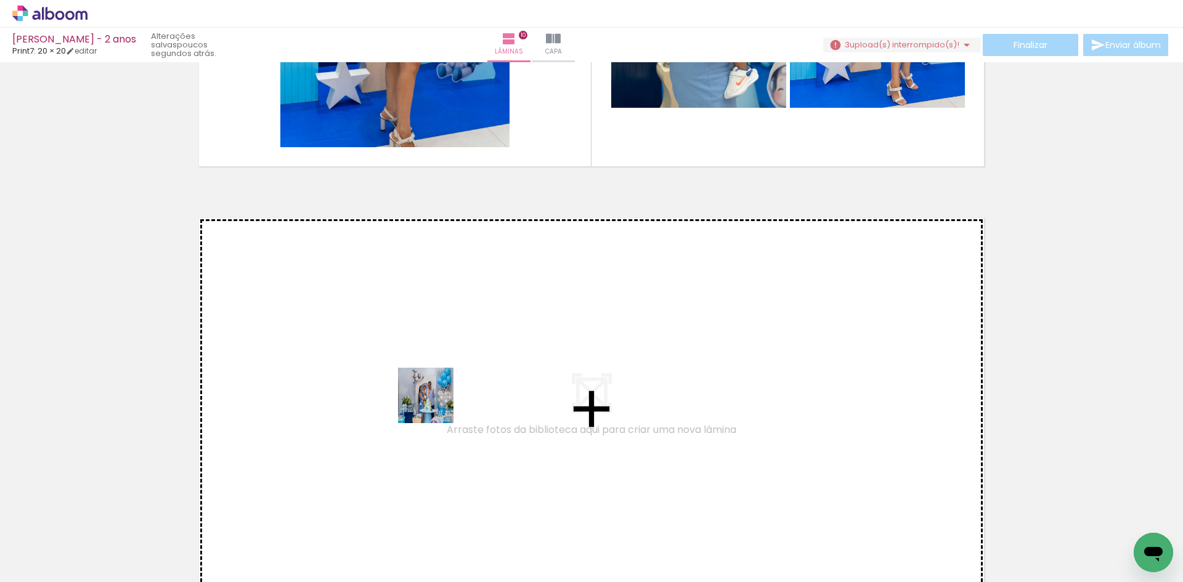
drag, startPoint x: 529, startPoint y: 552, endPoint x: 435, endPoint y: 405, distance: 174.5
click at [435, 405] on quentale-workspace at bounding box center [591, 291] width 1183 height 582
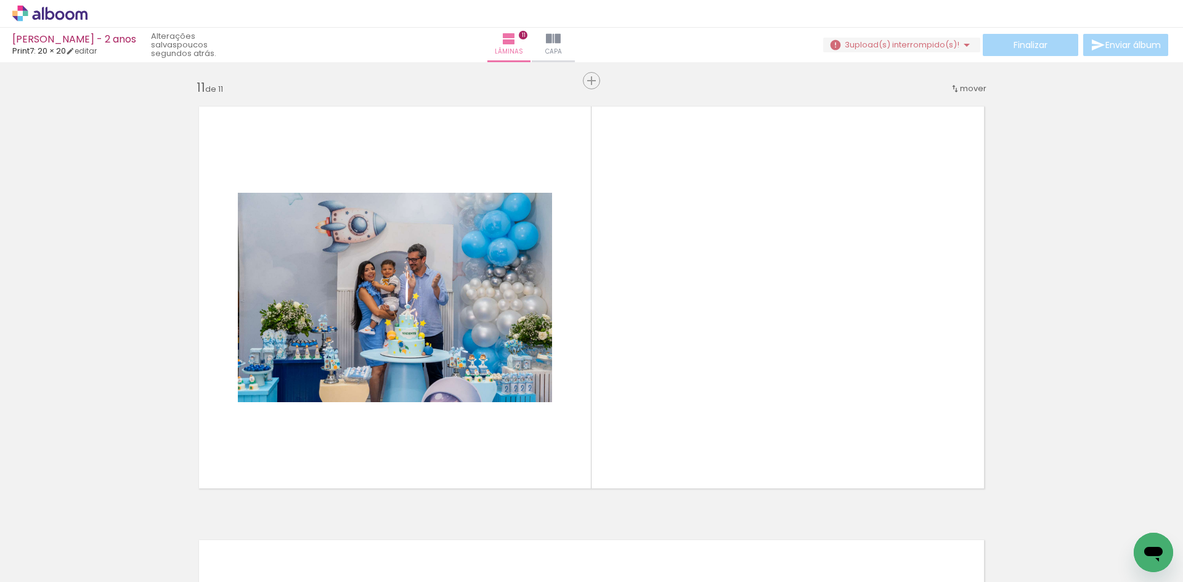
scroll to position [4353, 0]
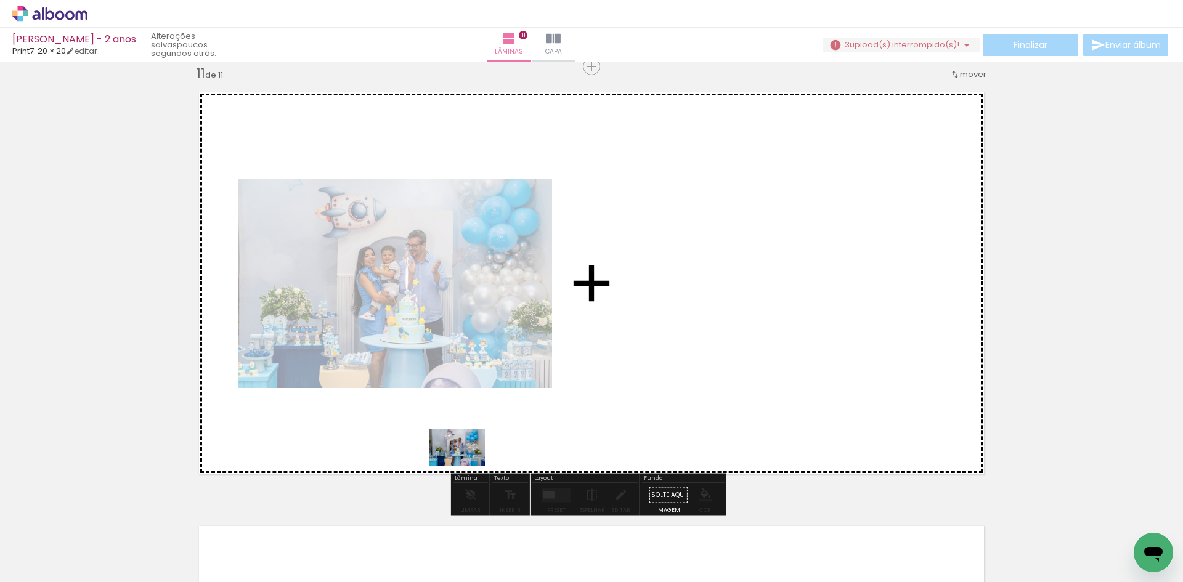
drag, startPoint x: 596, startPoint y: 543, endPoint x: 466, endPoint y: 466, distance: 150.9
click at [466, 466] on quentale-workspace at bounding box center [591, 291] width 1183 height 582
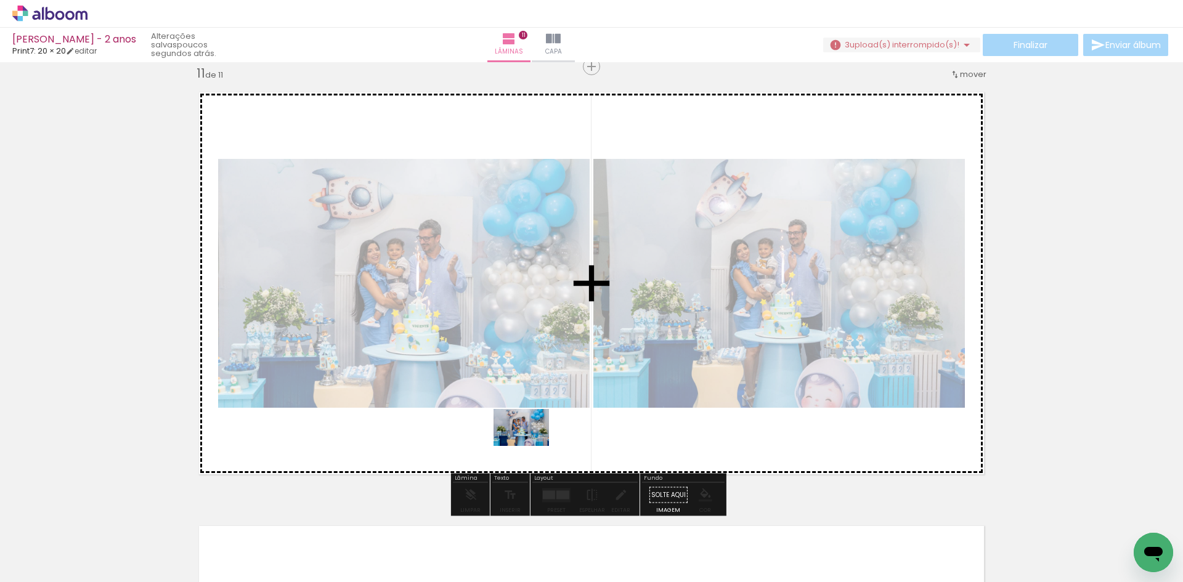
drag, startPoint x: 649, startPoint y: 545, endPoint x: 530, endPoint y: 446, distance: 154.0
click at [530, 446] on quentale-workspace at bounding box center [591, 291] width 1183 height 582
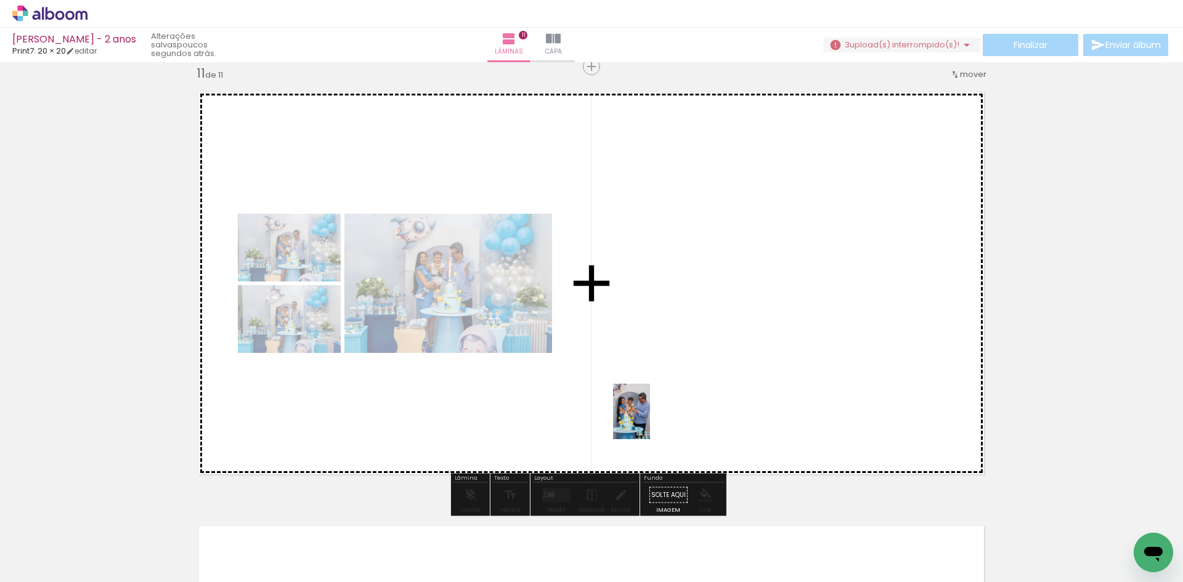
drag, startPoint x: 726, startPoint y: 549, endPoint x: 797, endPoint y: 569, distance: 73.7
click at [649, 420] on quentale-workspace at bounding box center [591, 291] width 1183 height 582
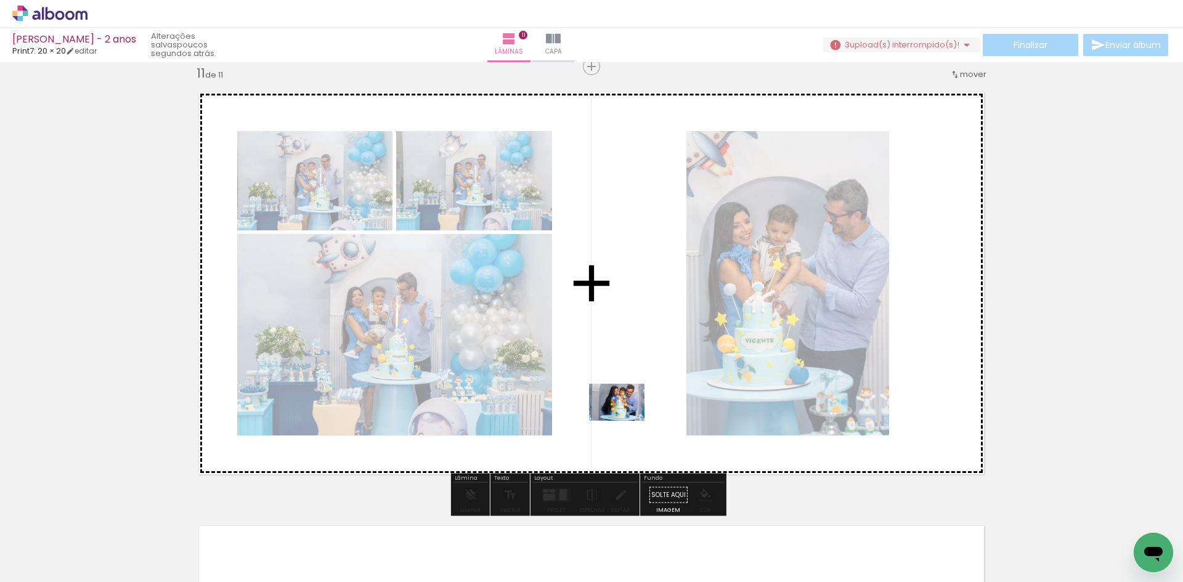
drag, startPoint x: 787, startPoint y: 535, endPoint x: 648, endPoint y: 448, distance: 164.1
click at [625, 420] on quentale-workspace at bounding box center [591, 291] width 1183 height 582
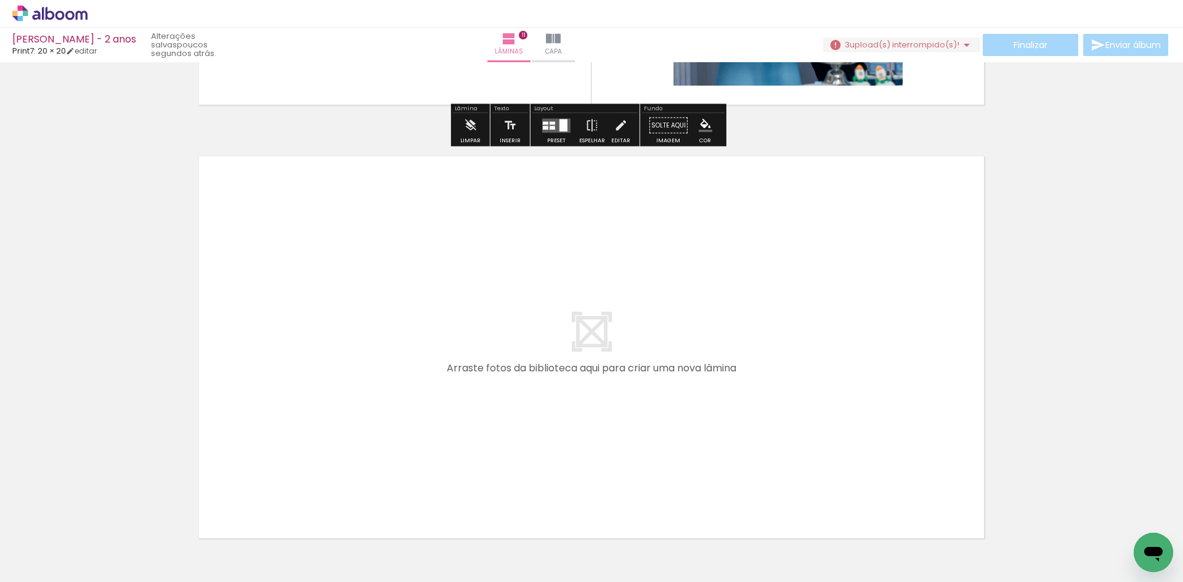
scroll to position [0, 1865]
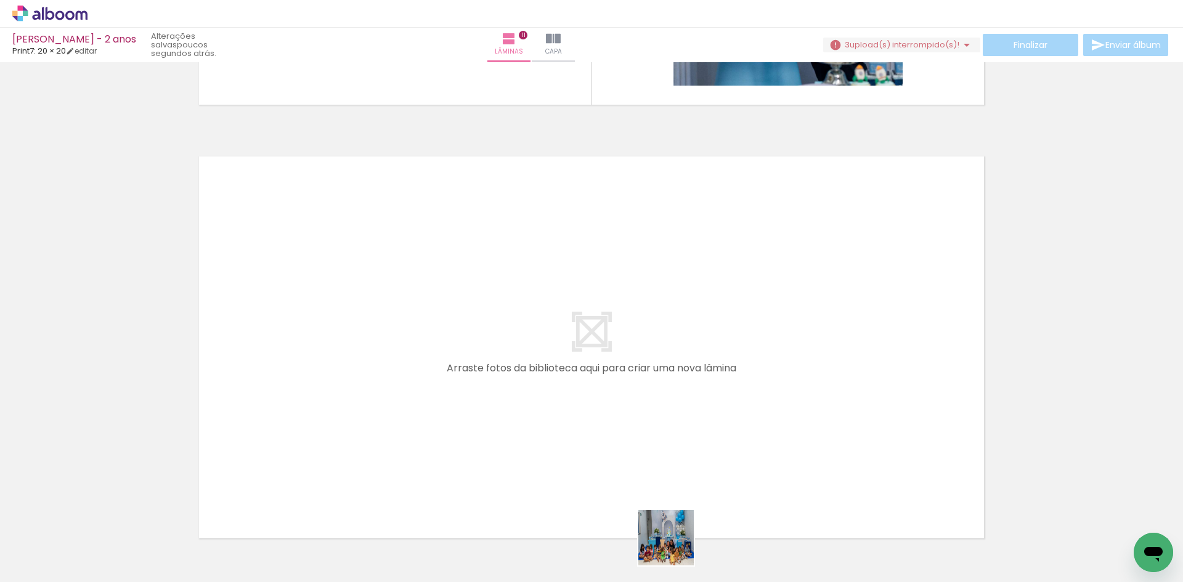
drag, startPoint x: 675, startPoint y: 547, endPoint x: 652, endPoint y: 506, distance: 47.4
click at [523, 387] on quentale-workspace at bounding box center [591, 291] width 1183 height 582
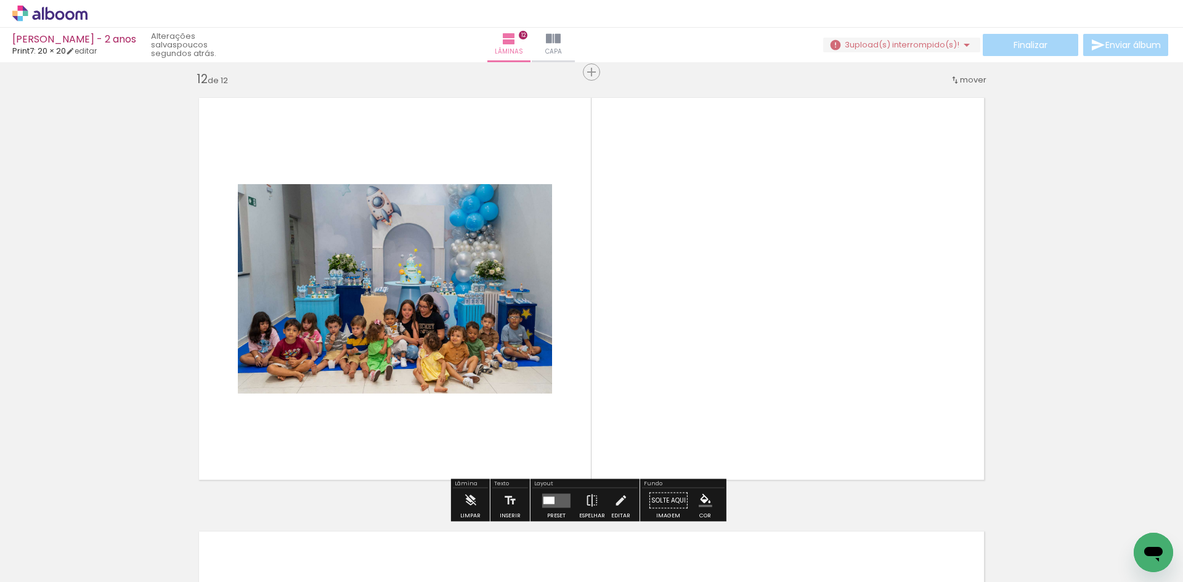
scroll to position [4786, 0]
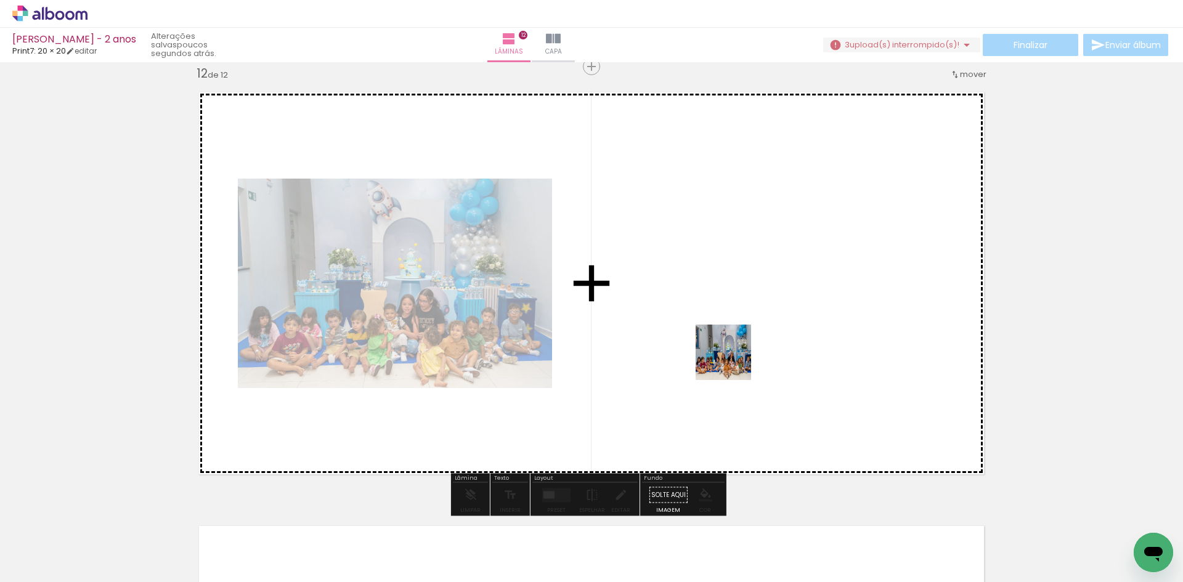
drag, startPoint x: 750, startPoint y: 545, endPoint x: 732, endPoint y: 362, distance: 184.4
click at [732, 362] on quentale-workspace at bounding box center [591, 291] width 1183 height 582
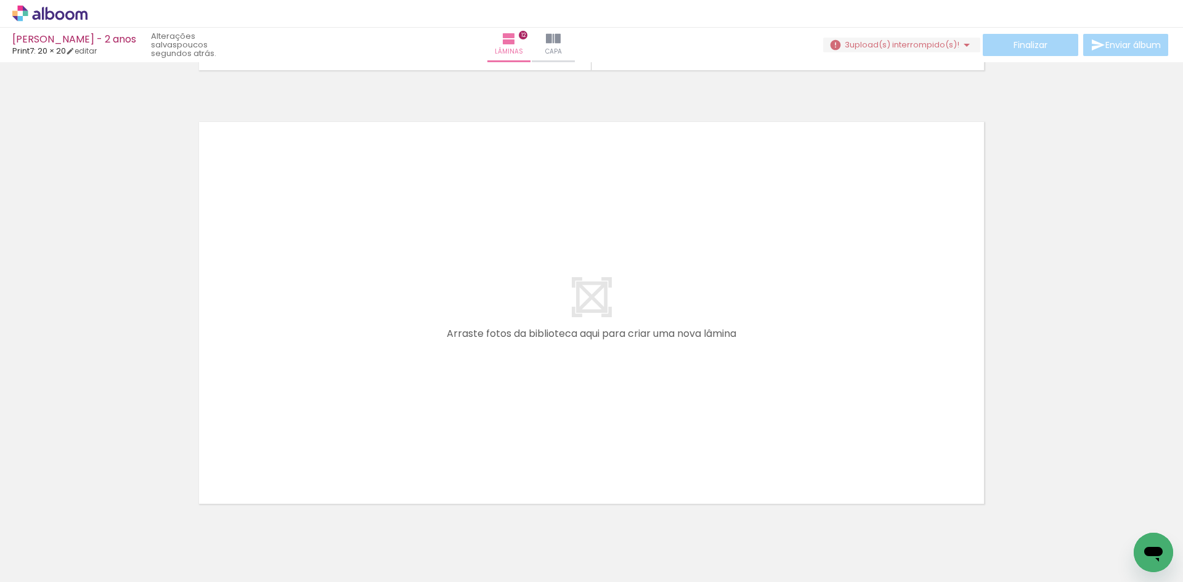
scroll to position [0, 2281]
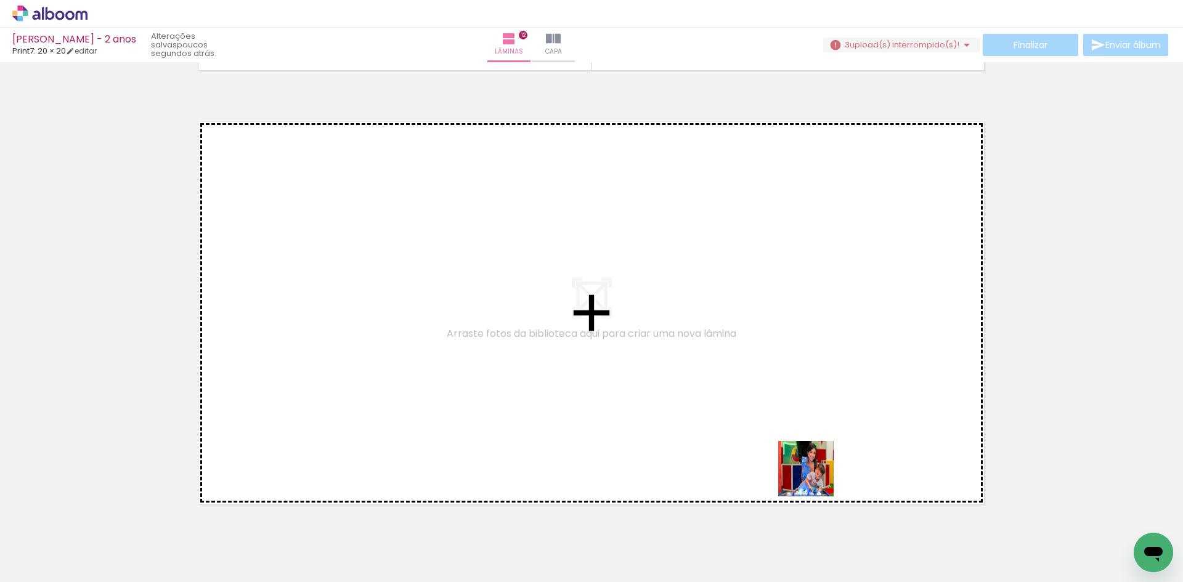
drag, startPoint x: 811, startPoint y: 551, endPoint x: 823, endPoint y: 430, distance: 122.0
click at [823, 430] on quentale-workspace at bounding box center [591, 291] width 1183 height 582
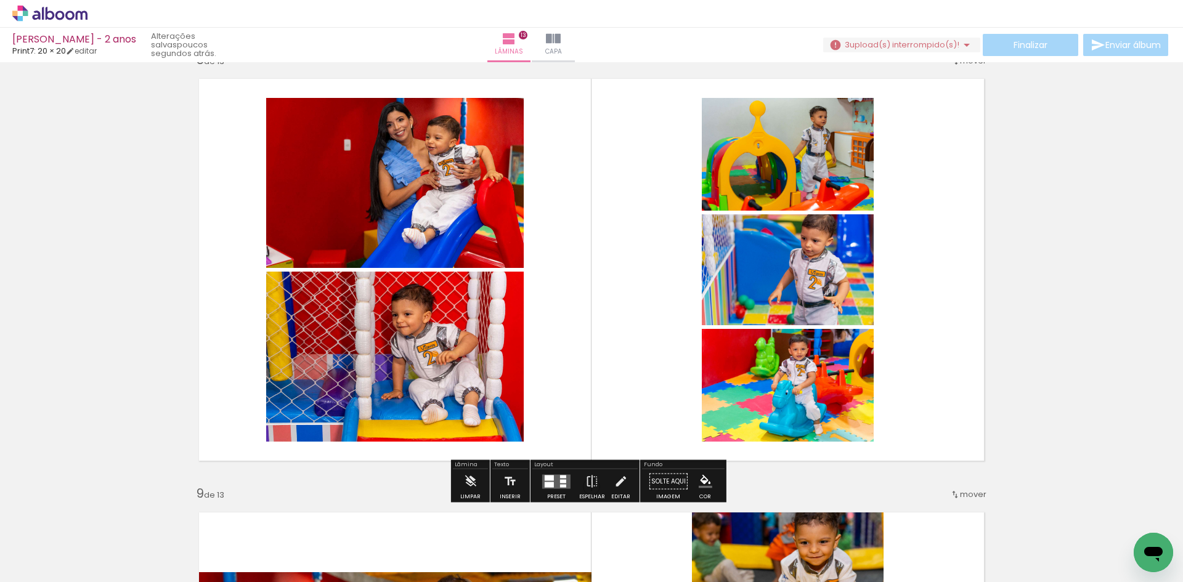
scroll to position [3064, 0]
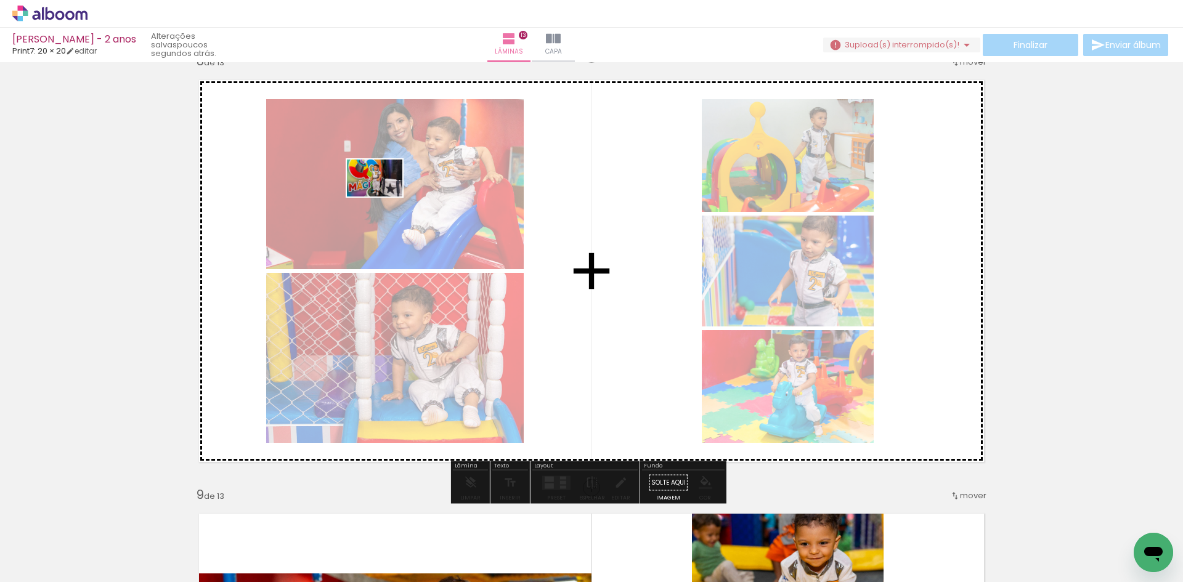
drag, startPoint x: 400, startPoint y: 555, endPoint x: 384, endPoint y: 197, distance: 358.9
click at [384, 197] on quentale-workspace at bounding box center [591, 291] width 1183 height 582
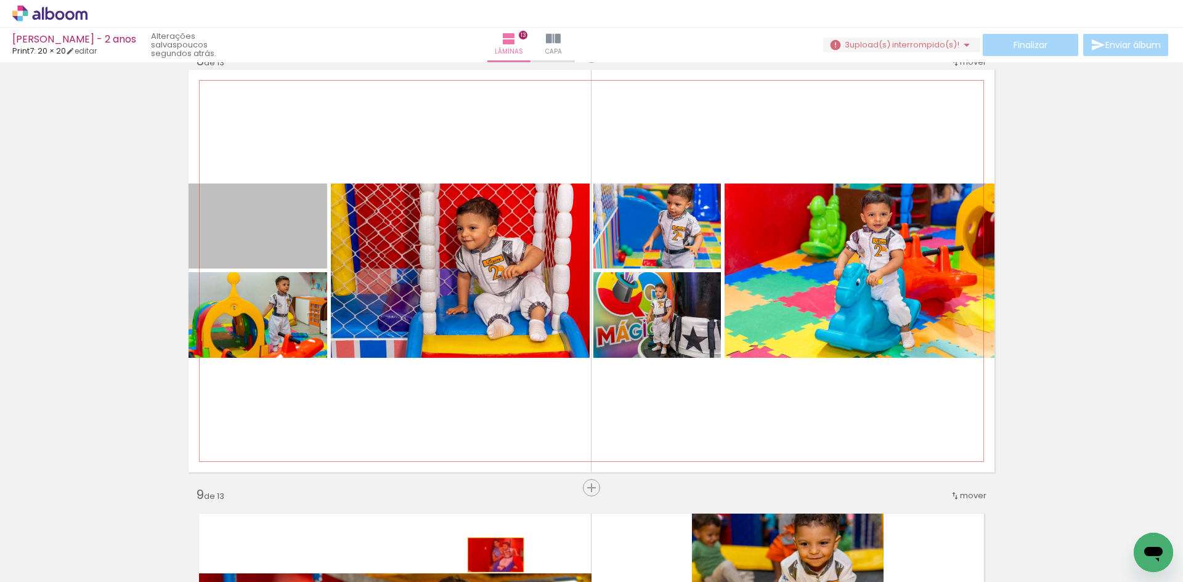
drag, startPoint x: 263, startPoint y: 237, endPoint x: 491, endPoint y: 555, distance: 391.1
click at [491, 555] on quentale-workspace at bounding box center [591, 291] width 1183 height 582
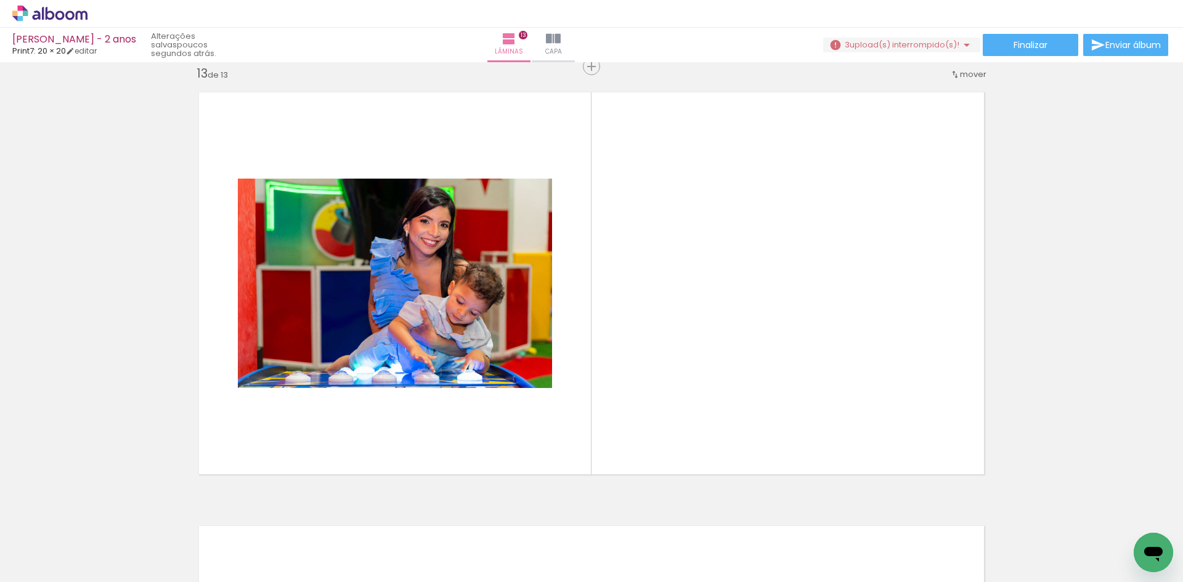
scroll to position [0, 156]
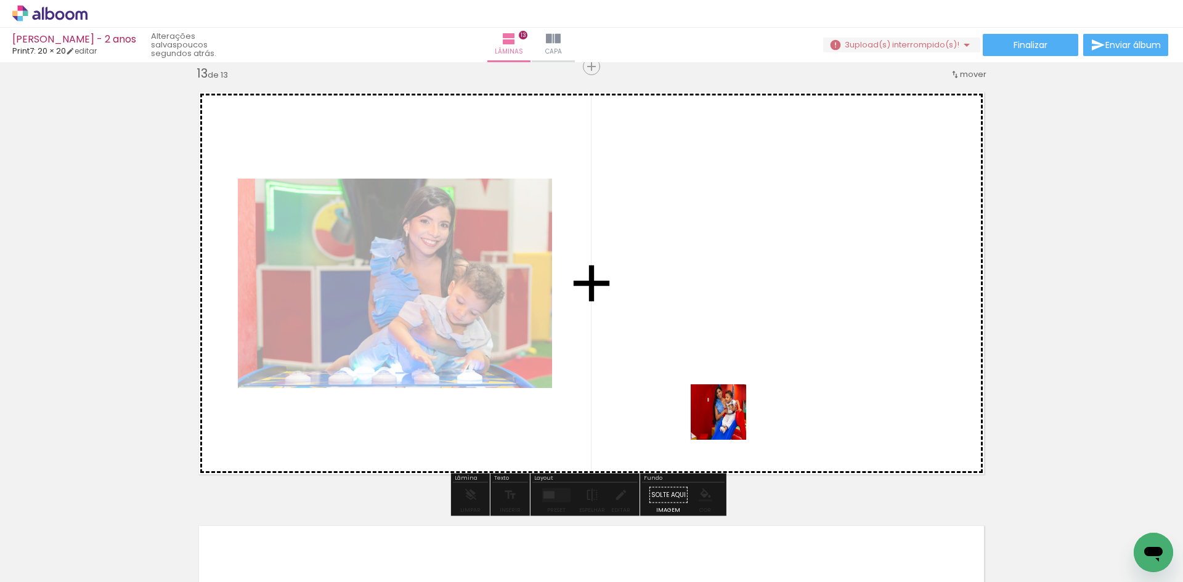
drag, startPoint x: 537, startPoint y: 527, endPoint x: 732, endPoint y: 426, distance: 219.3
click at [739, 387] on quentale-workspace at bounding box center [591, 291] width 1183 height 582
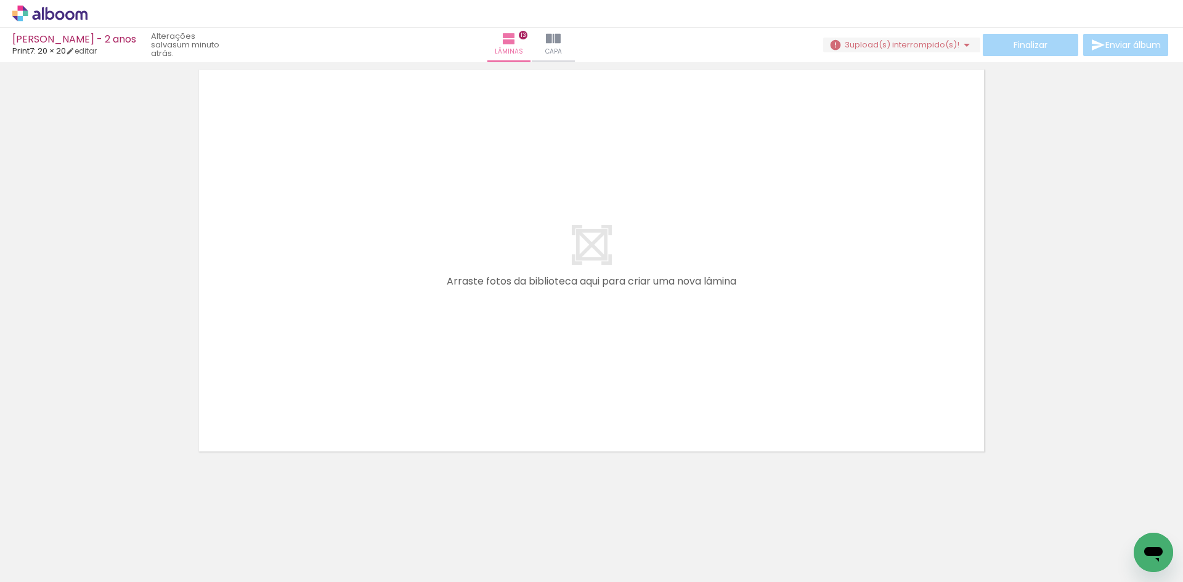
scroll to position [0, 2218]
drag, startPoint x: 826, startPoint y: 538, endPoint x: 752, endPoint y: 516, distance: 77.8
click at [830, 391] on quentale-workspace at bounding box center [591, 291] width 1183 height 582
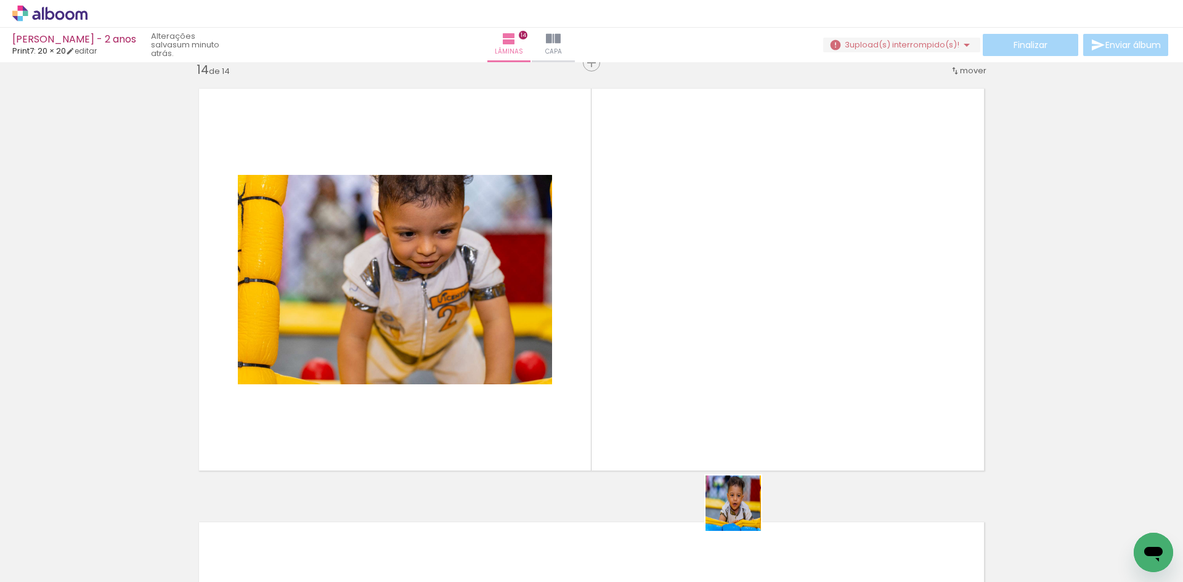
scroll to position [5654, 0]
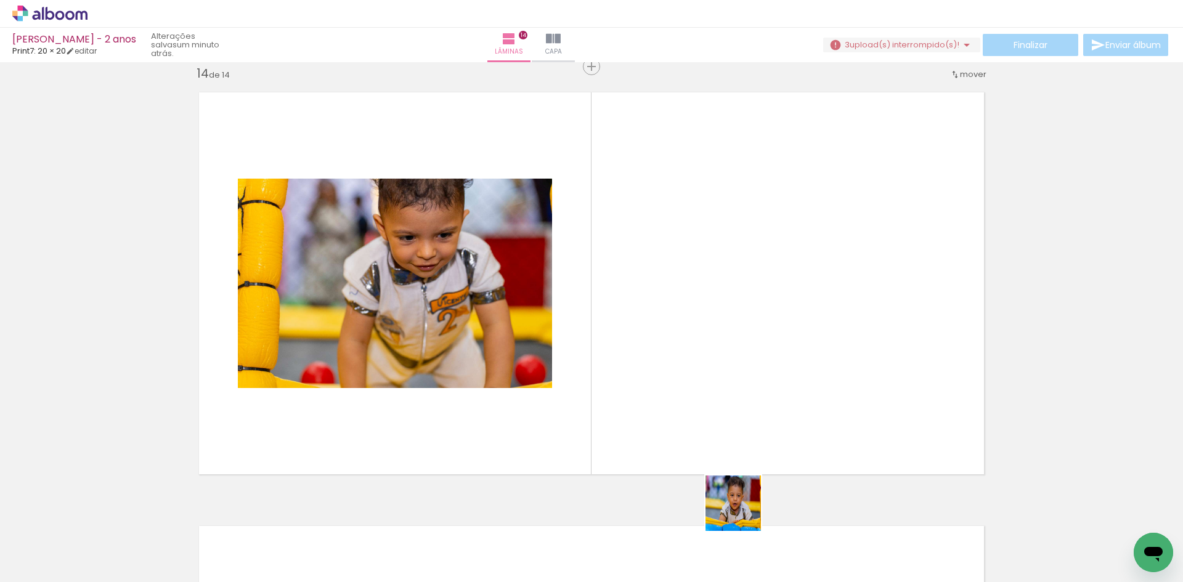
drag, startPoint x: 742, startPoint y: 513, endPoint x: 667, endPoint y: 482, distance: 81.6
click at [725, 379] on quentale-workspace at bounding box center [591, 291] width 1183 height 582
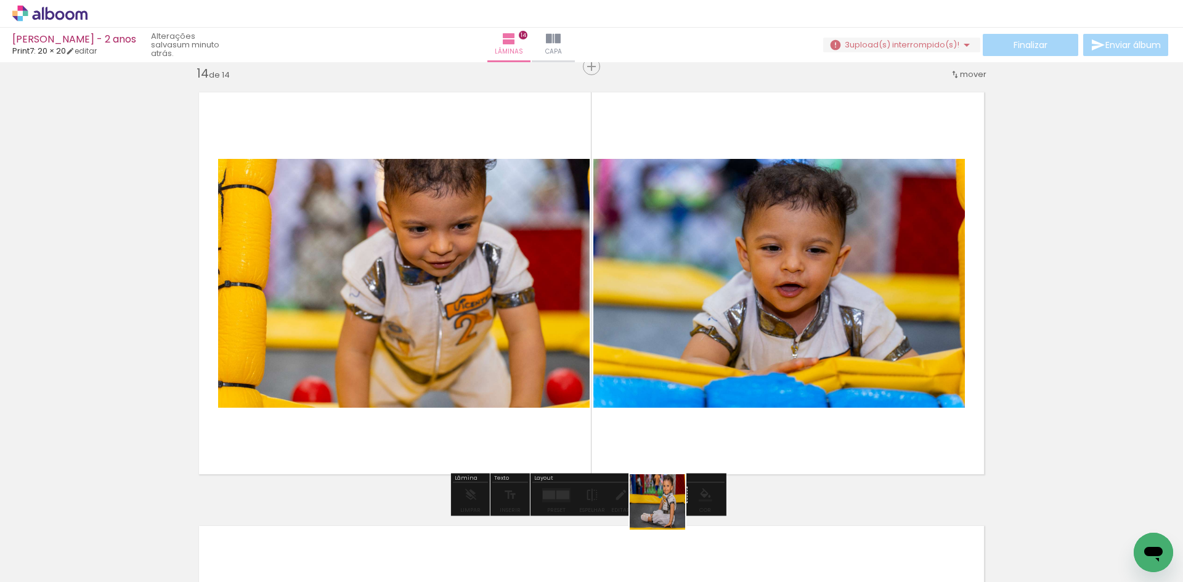
drag, startPoint x: 651, startPoint y: 543, endPoint x: 617, endPoint y: 528, distance: 36.7
click at [660, 444] on quentale-workspace at bounding box center [591, 291] width 1183 height 582
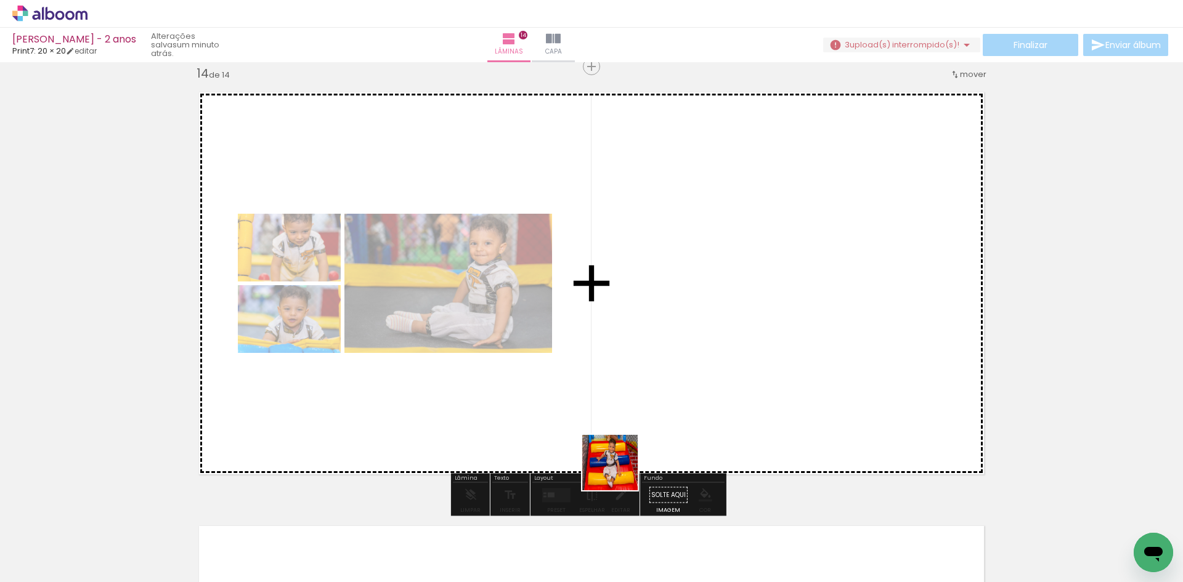
drag, startPoint x: 602, startPoint y: 540, endPoint x: 543, endPoint y: 507, distance: 67.0
click at [622, 370] on quentale-workspace at bounding box center [591, 291] width 1183 height 582
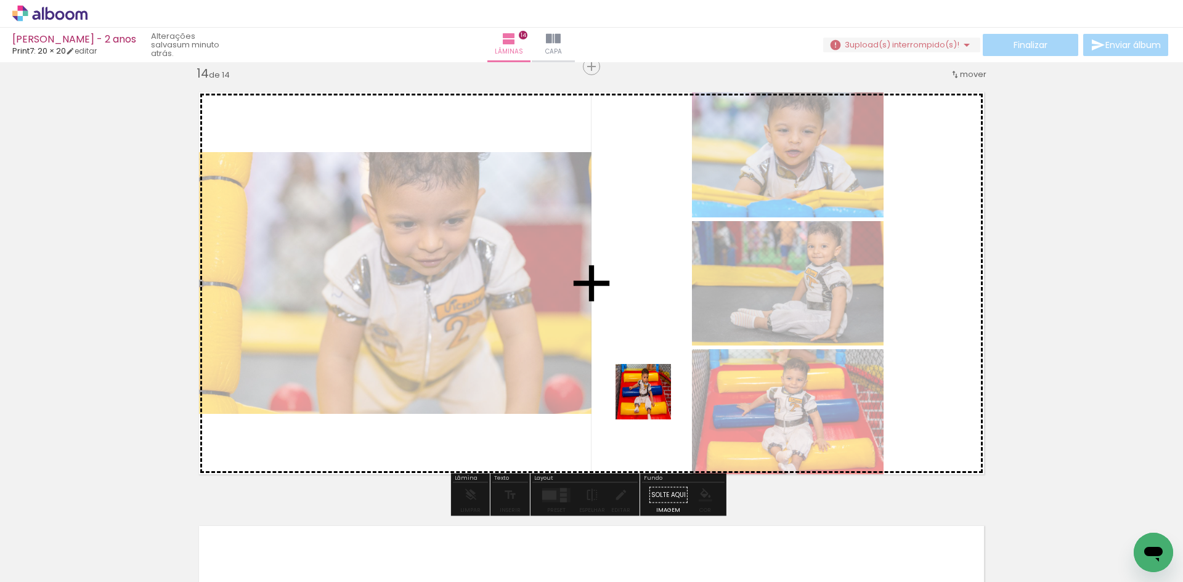
drag, startPoint x: 526, startPoint y: 551, endPoint x: 654, endPoint y: 396, distance: 200.4
click at [654, 396] on quentale-workspace at bounding box center [591, 291] width 1183 height 582
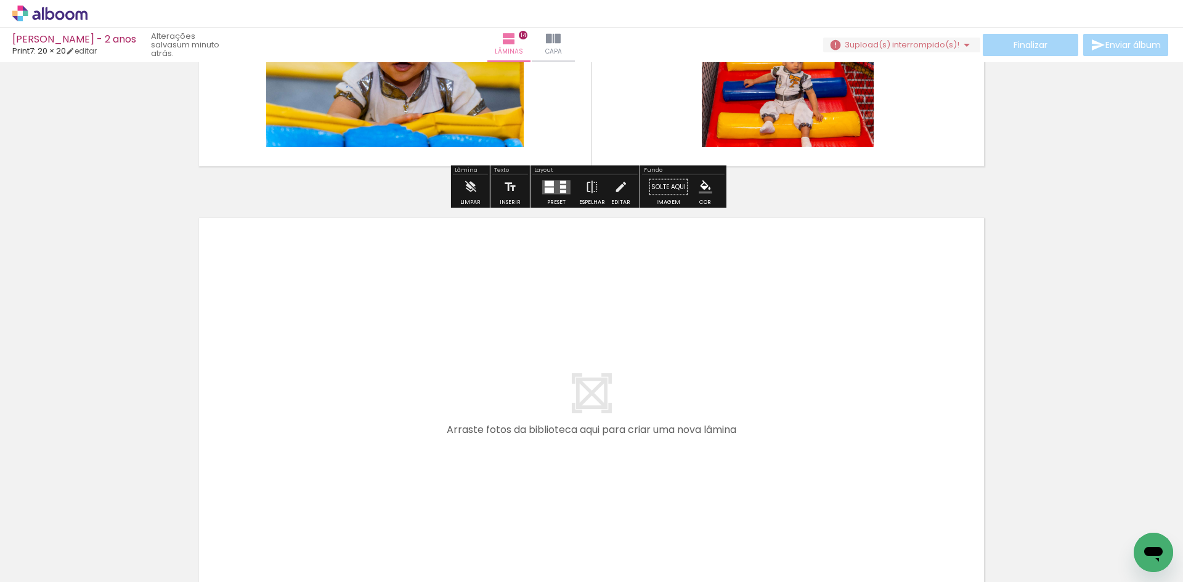
scroll to position [0, 0]
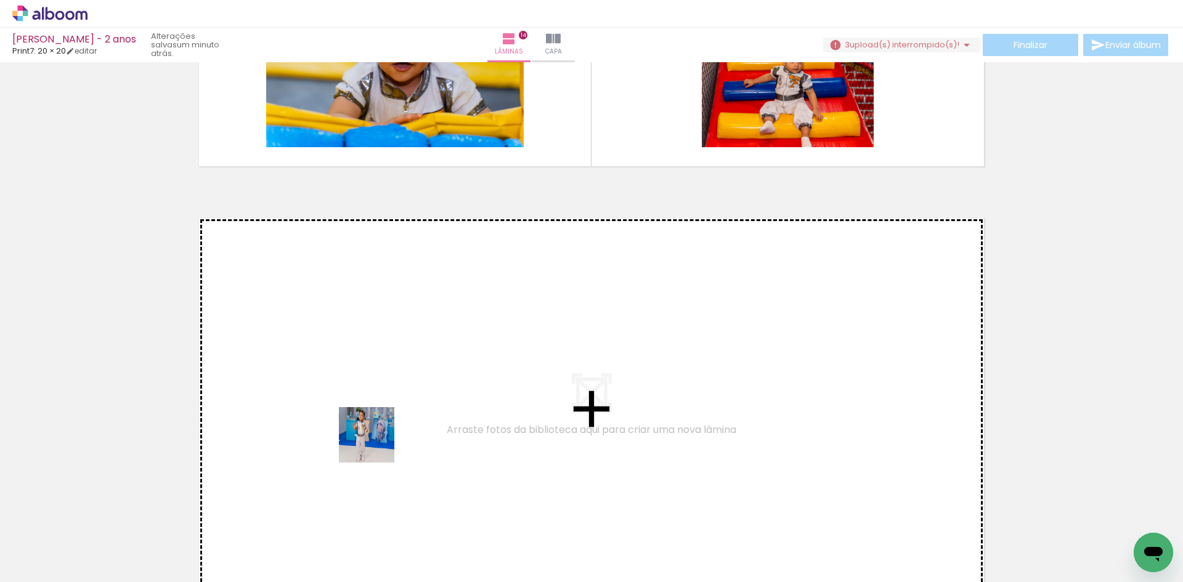
drag, startPoint x: 117, startPoint y: 556, endPoint x: 389, endPoint y: 427, distance: 301.4
click at [389, 427] on quentale-workspace at bounding box center [591, 291] width 1183 height 582
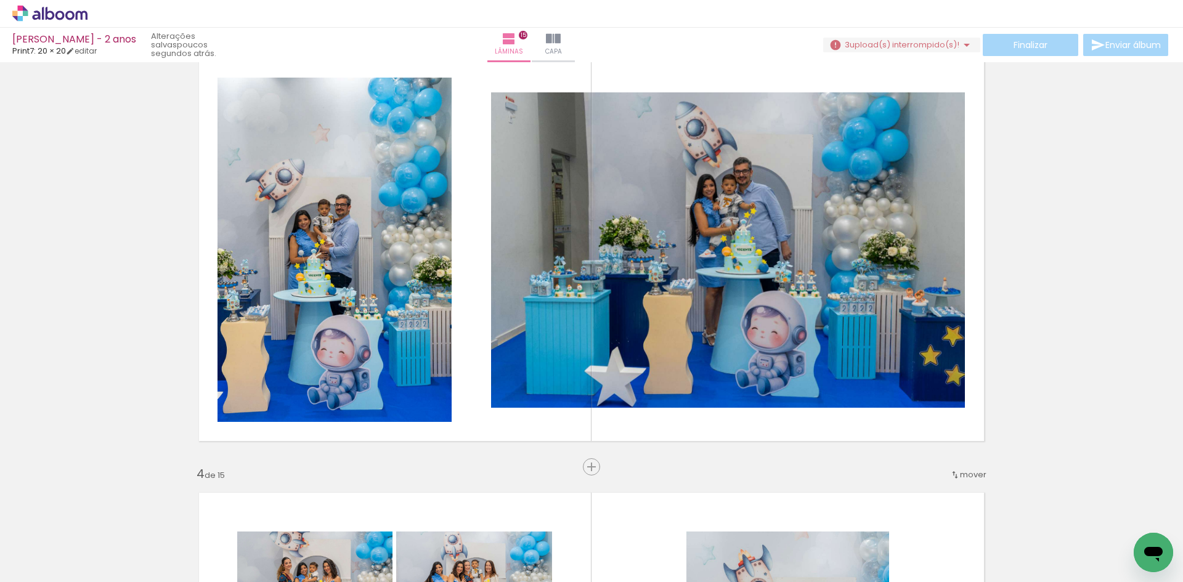
scroll to position [924, 0]
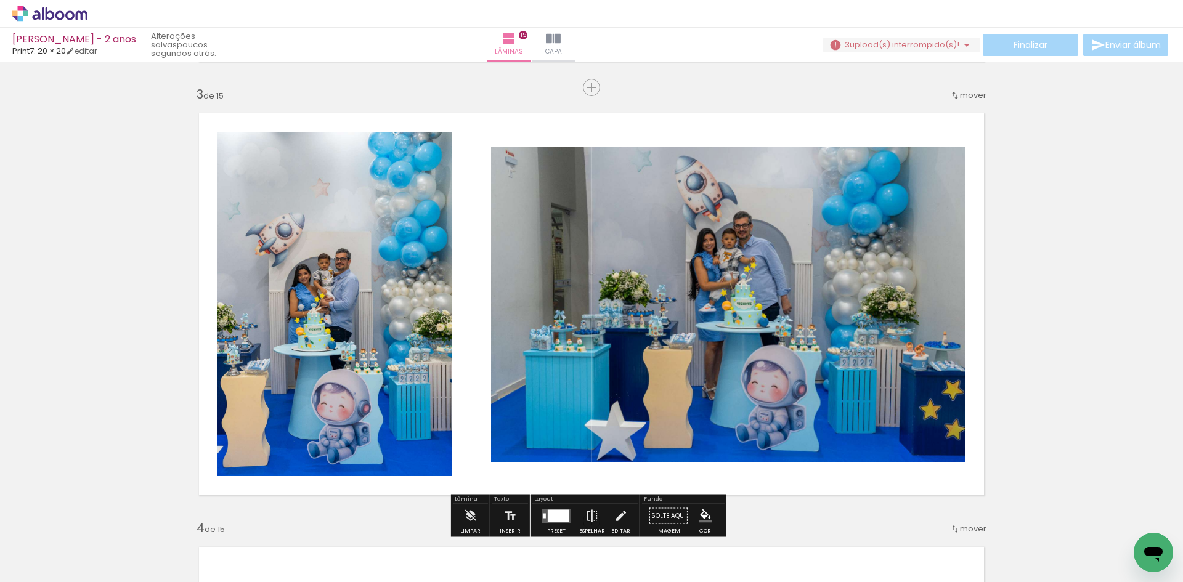
click at [686, 301] on quentale-photo at bounding box center [728, 304] width 474 height 315
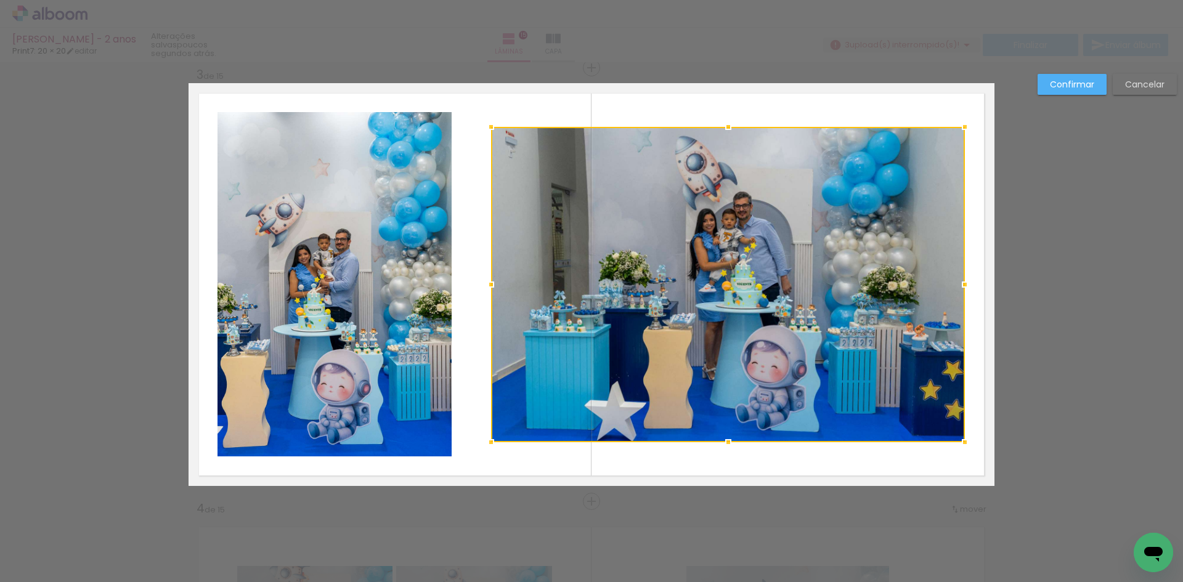
scroll to position [883, 0]
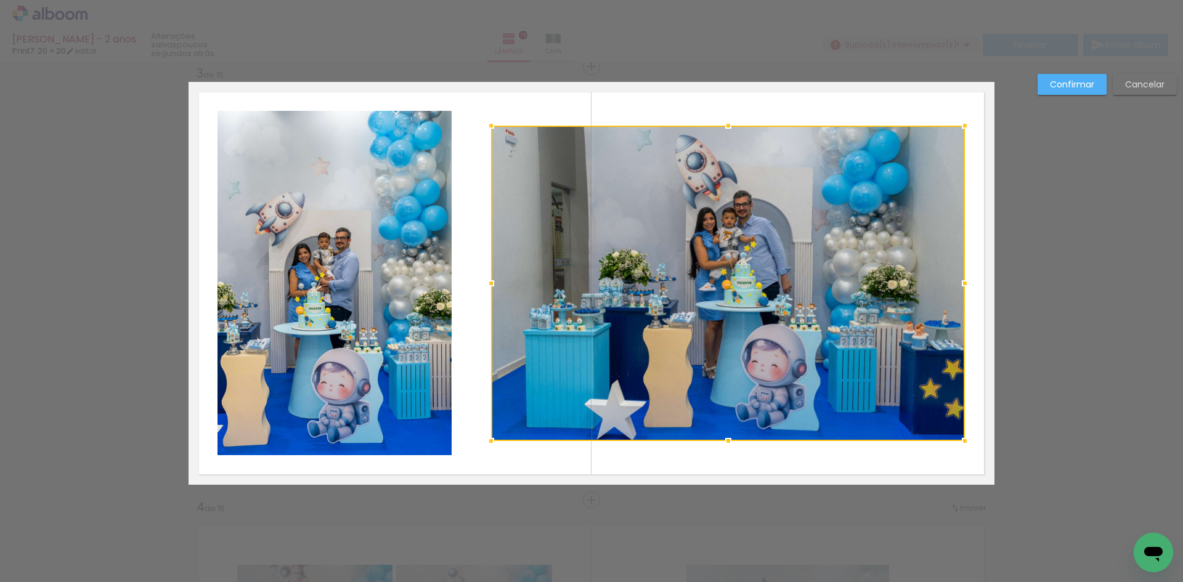
click at [0, 0] on slot "Confirmar" at bounding box center [0, 0] width 0 height 0
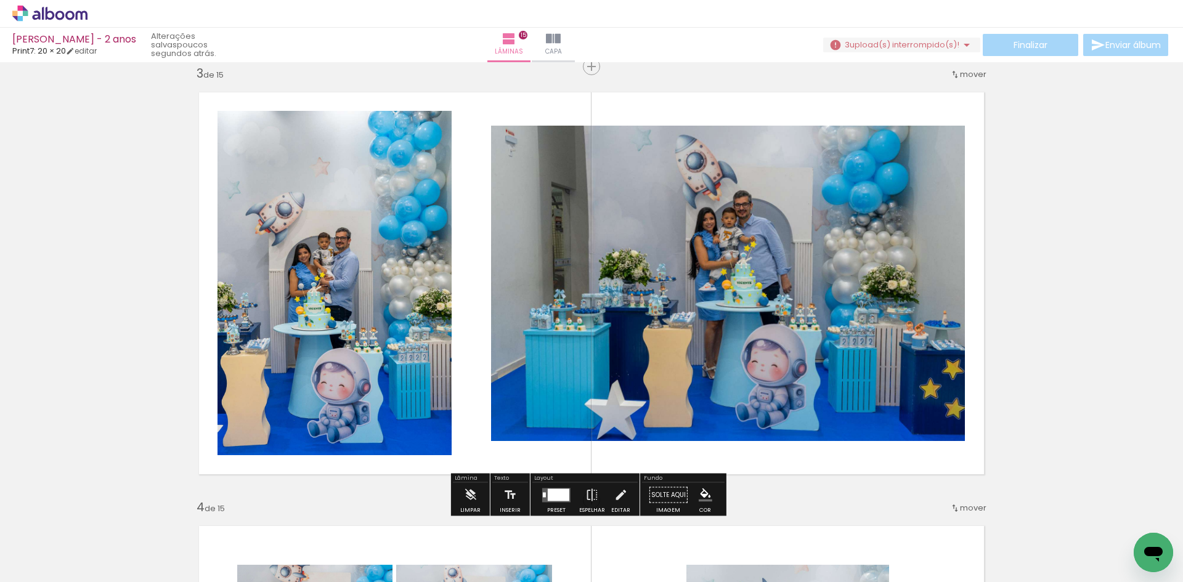
click at [854, 300] on quentale-photo at bounding box center [728, 283] width 474 height 315
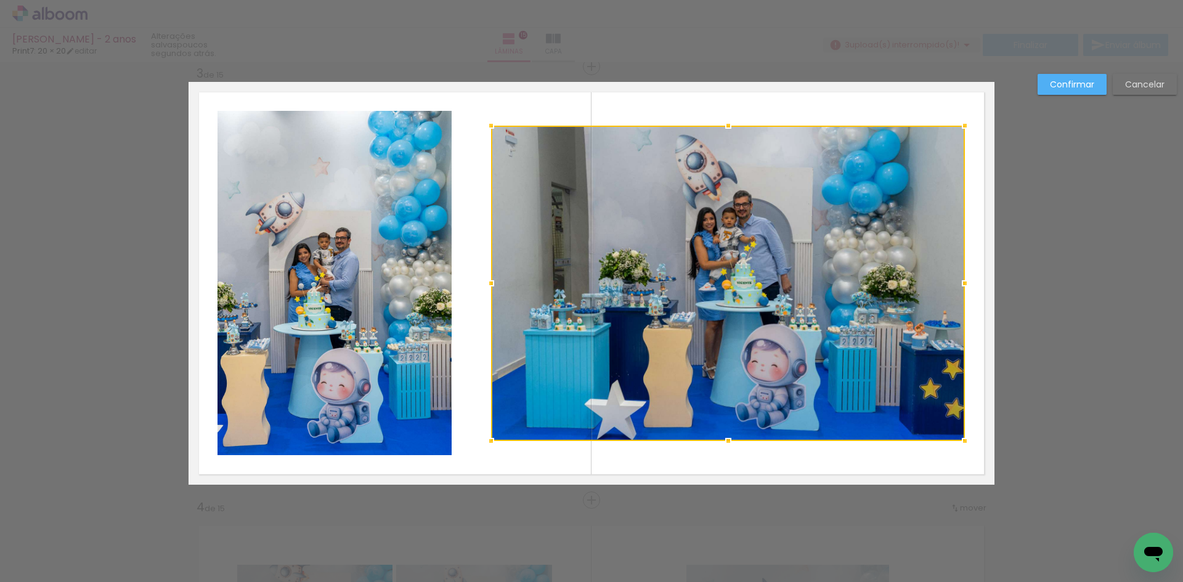
click at [0, 0] on slot "Confirmar" at bounding box center [0, 0] width 0 height 0
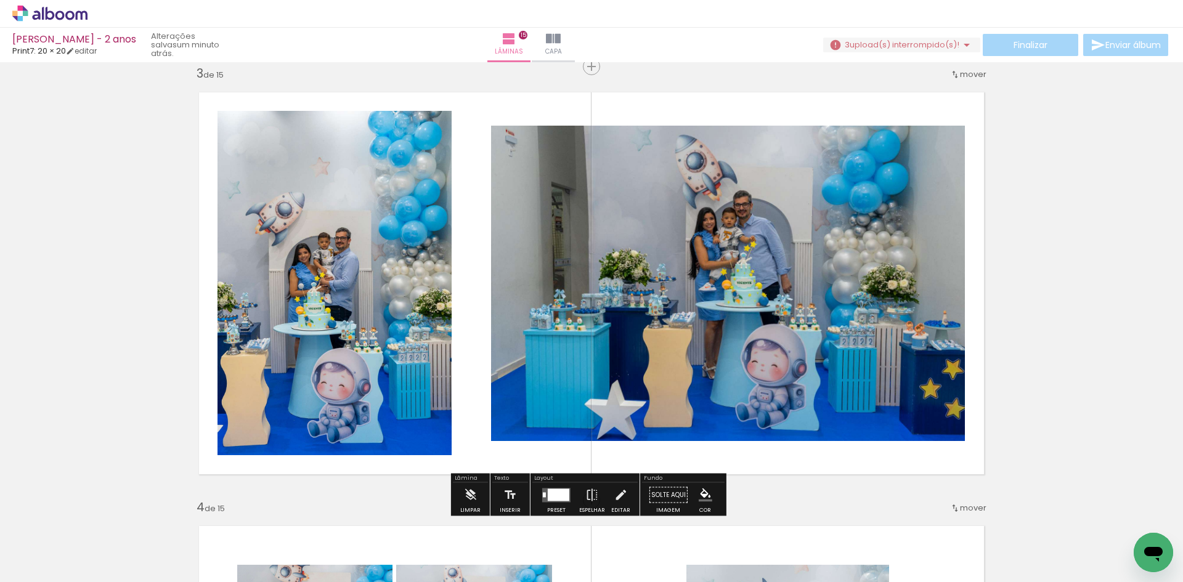
scroll to position [678, 0]
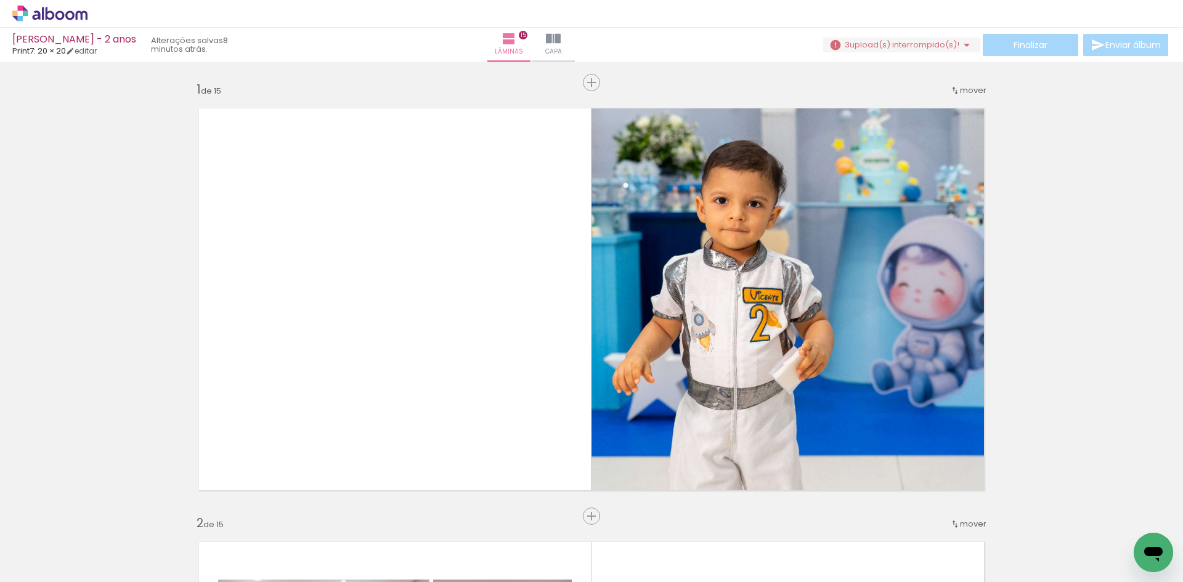
scroll to position [678, 0]
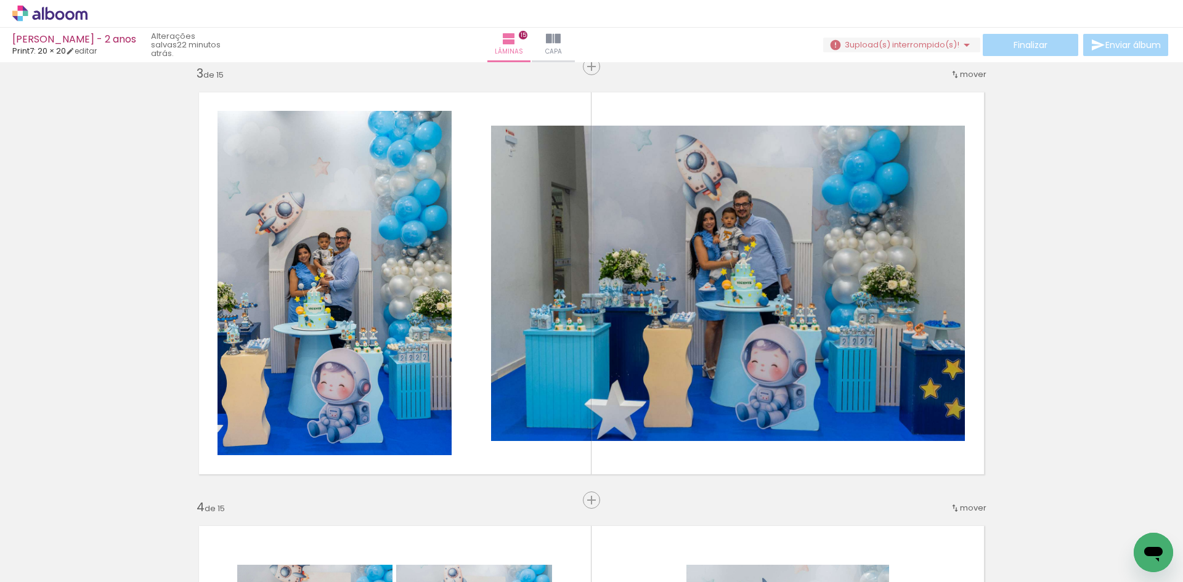
scroll to position [678, 0]
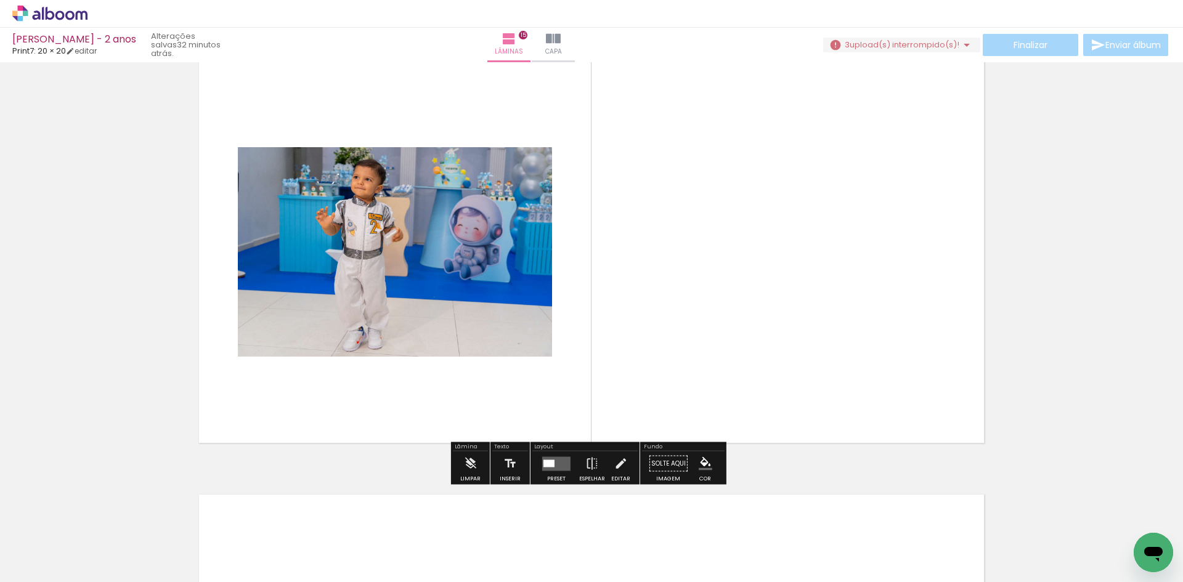
scroll to position [6119, 0]
click at [559, 469] on quentale-layouter at bounding box center [556, 463] width 28 height 14
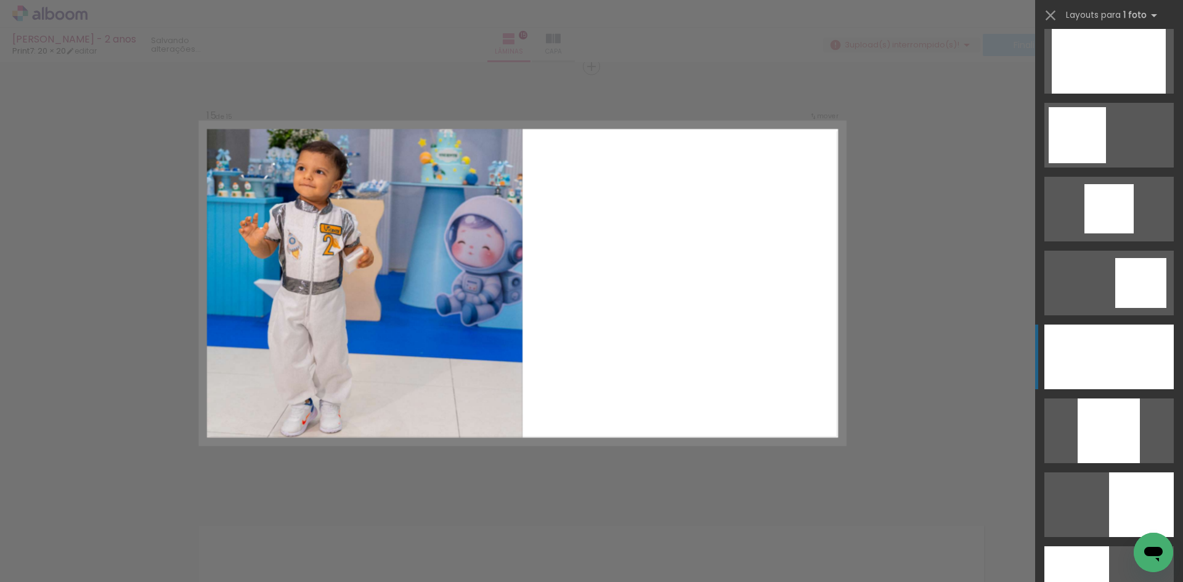
scroll to position [924, 0]
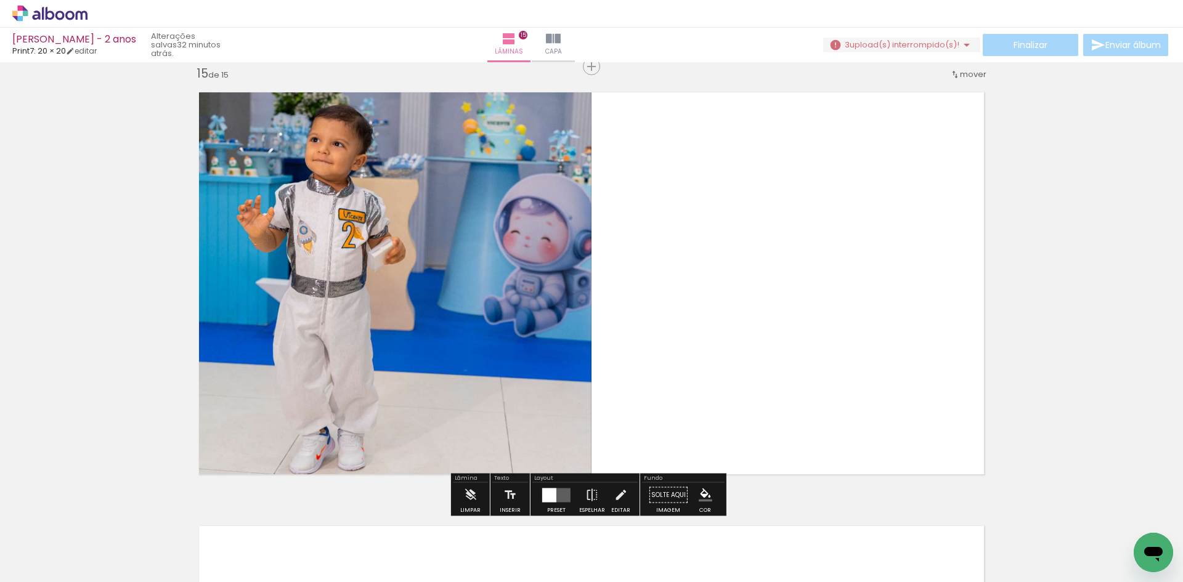
click at [494, 315] on quentale-photo at bounding box center [389, 283] width 403 height 403
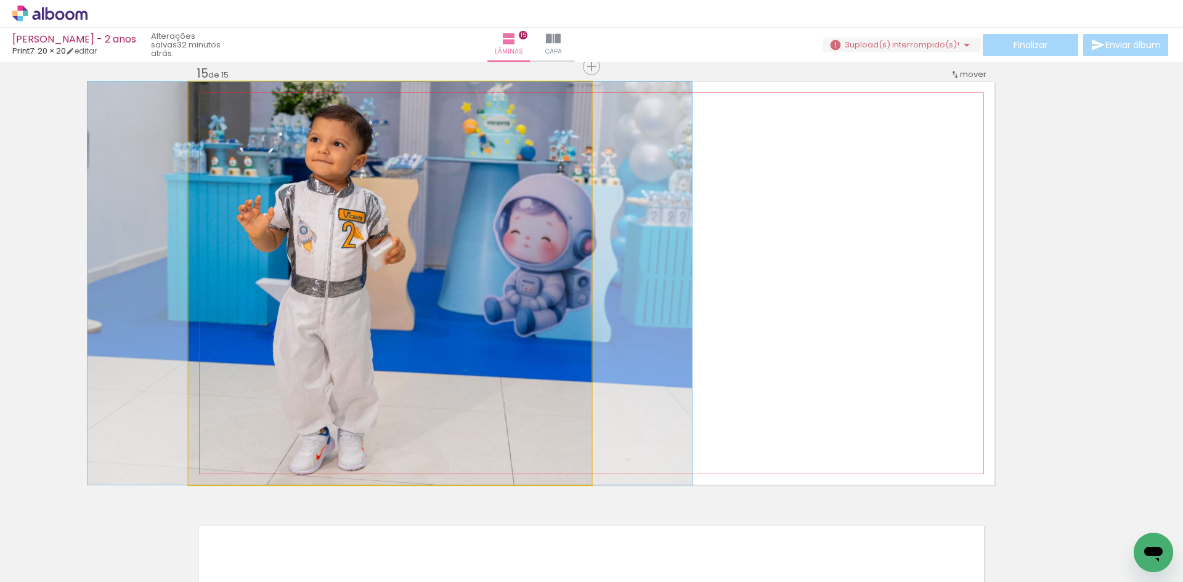
click at [494, 315] on quentale-photo at bounding box center [389, 283] width 403 height 403
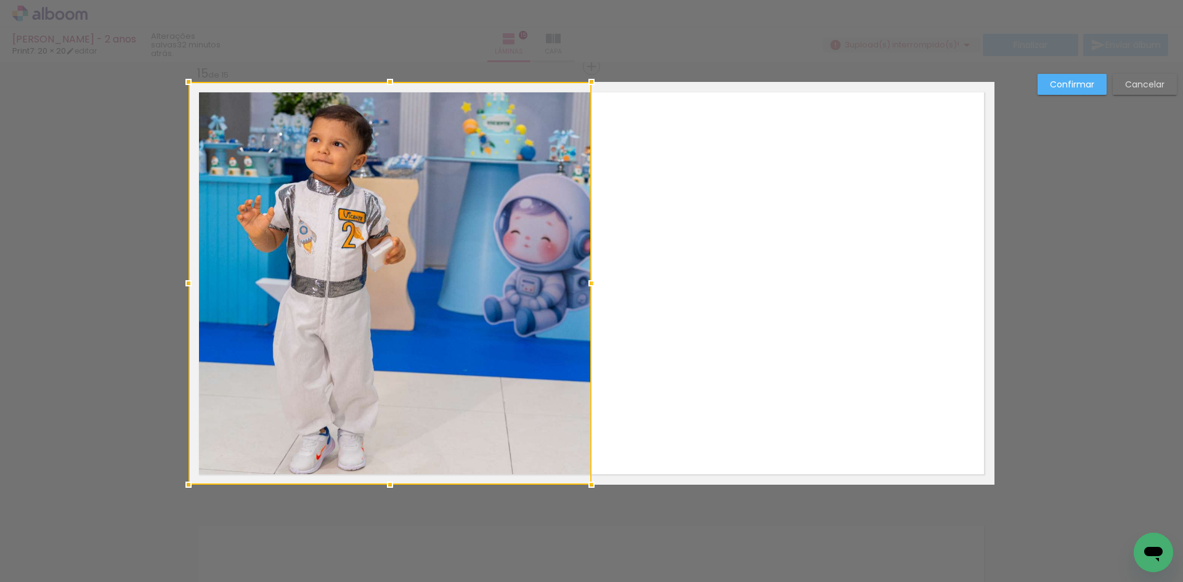
click at [494, 315] on div at bounding box center [389, 283] width 403 height 403
click at [655, 346] on quentale-layouter at bounding box center [591, 283] width 806 height 403
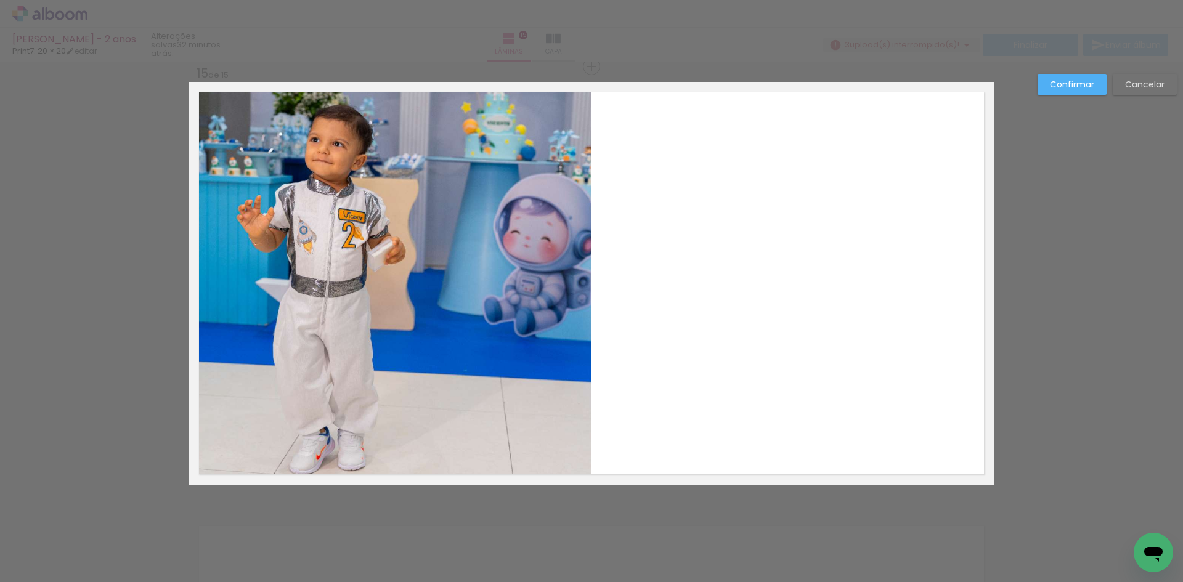
click at [1083, 91] on paper-button "Confirmar" at bounding box center [1071, 84] width 69 height 21
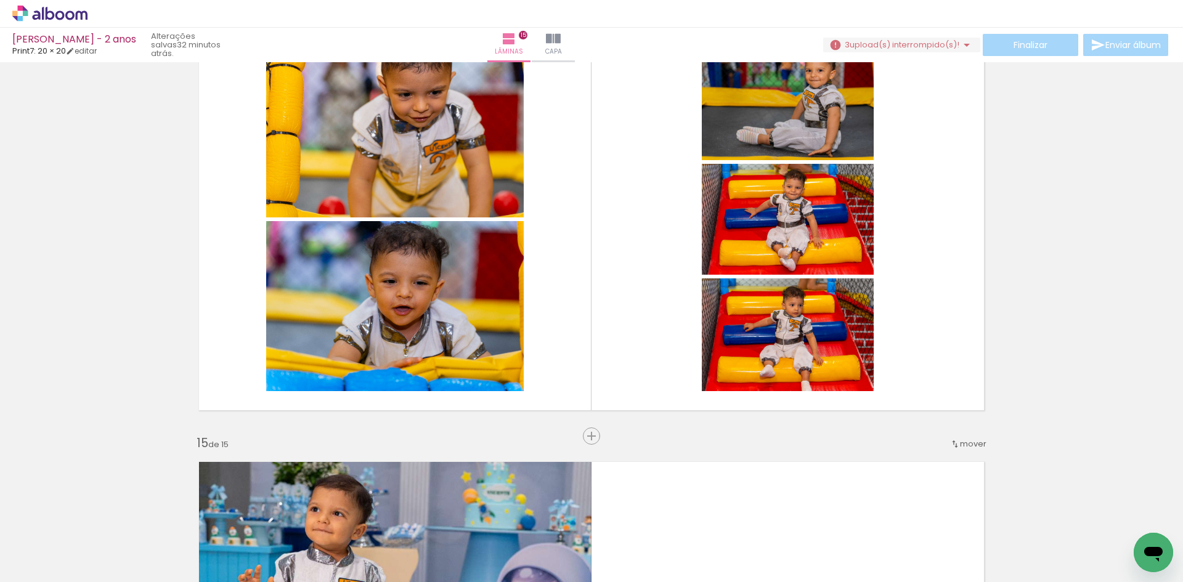
scroll to position [5656, 0]
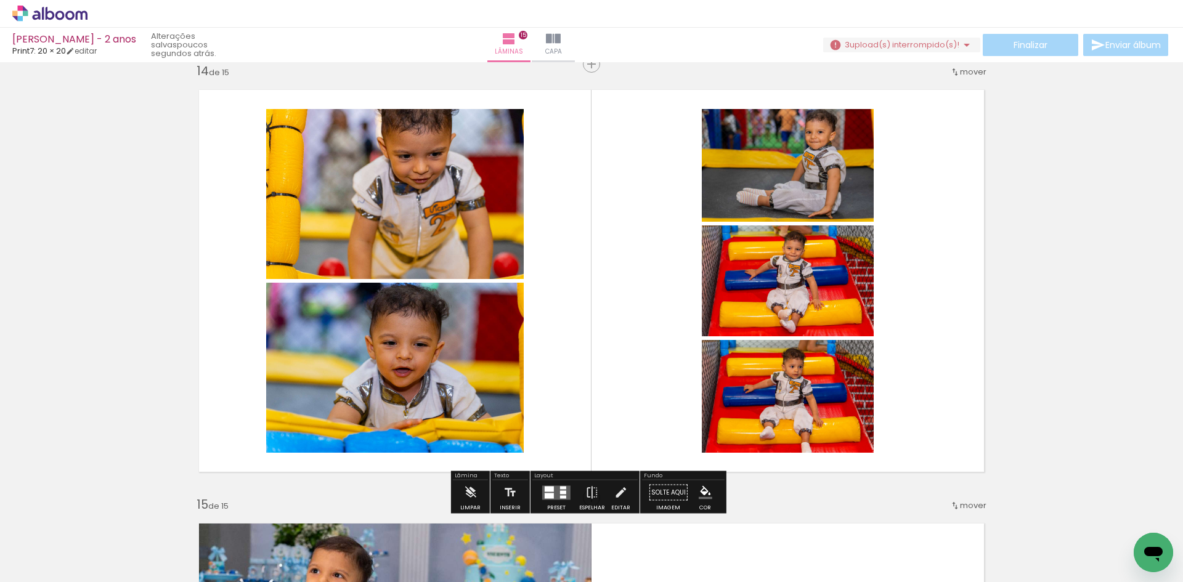
click at [551, 500] on div at bounding box center [556, 492] width 33 height 25
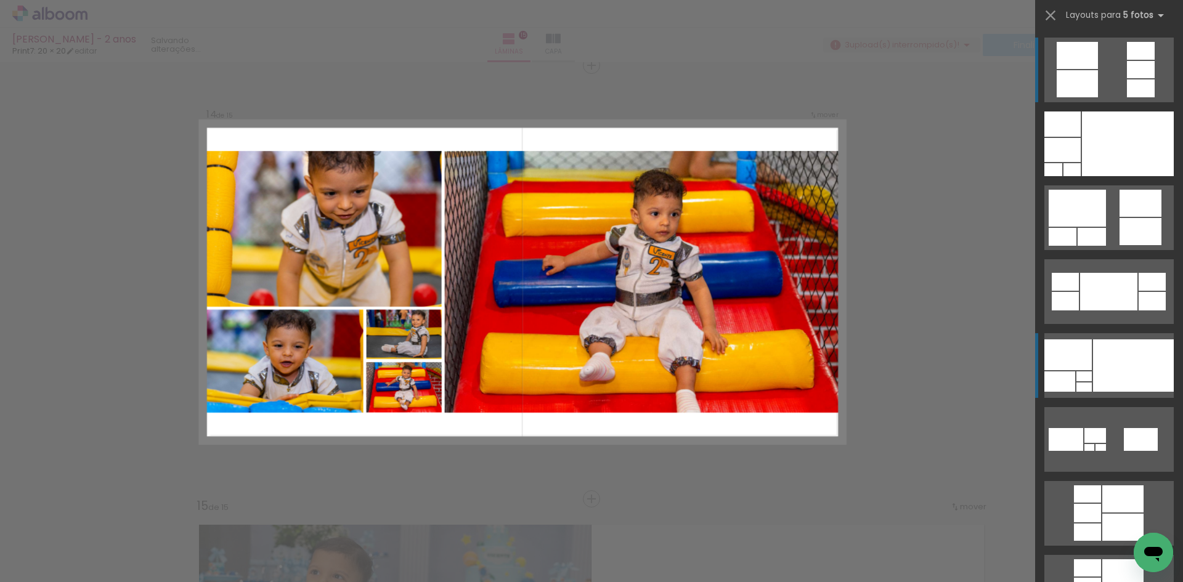
scroll to position [5654, 0]
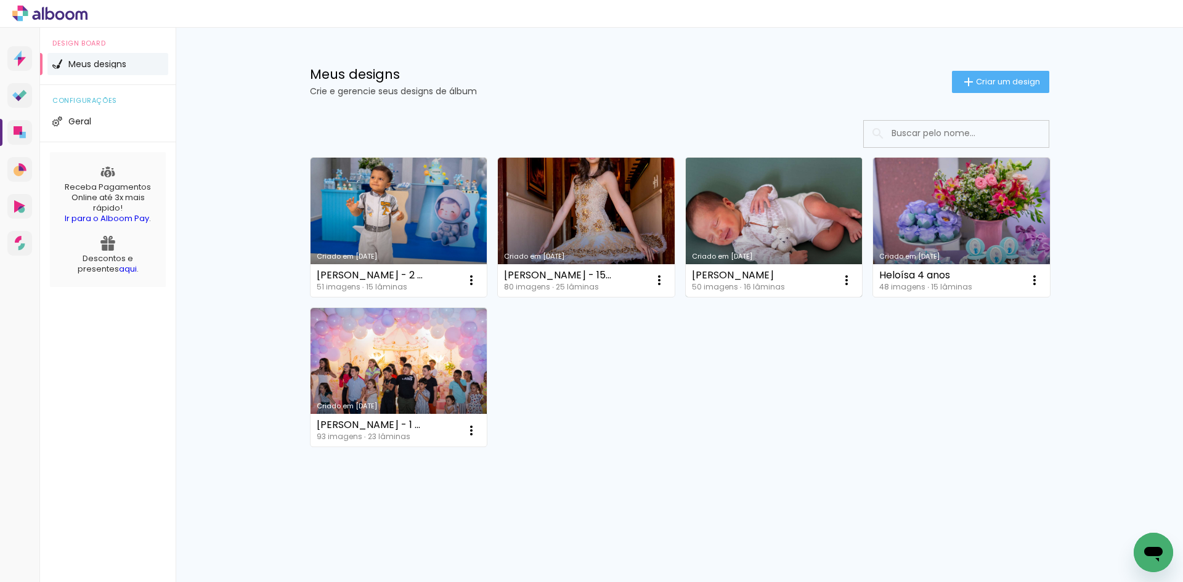
click at [822, 227] on link "Criado em [DATE]" at bounding box center [774, 227] width 177 height 139
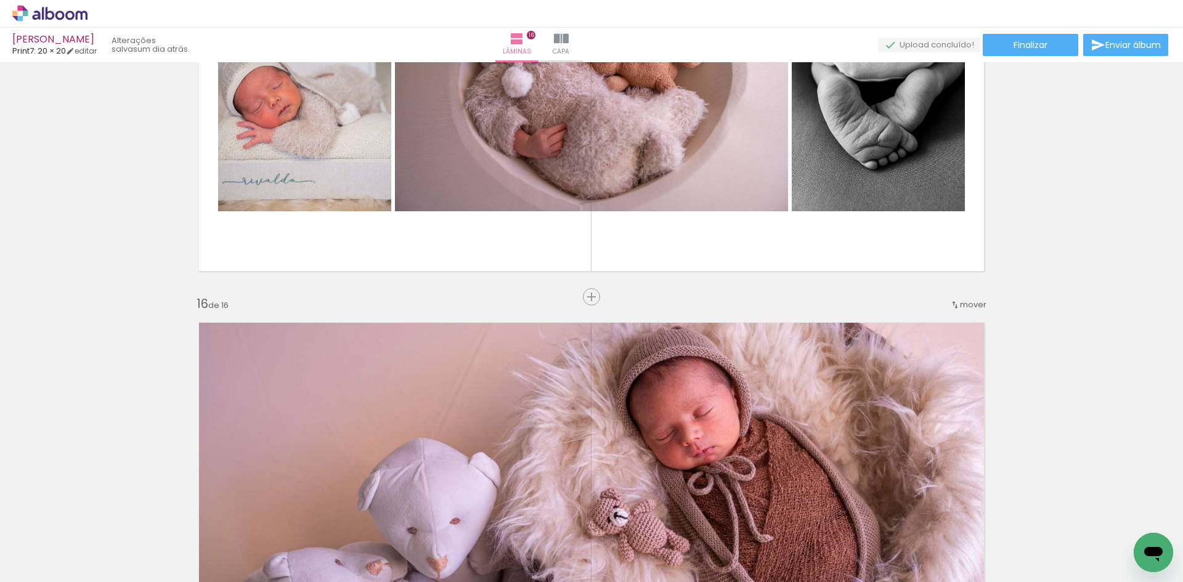
scroll to position [6245, 0]
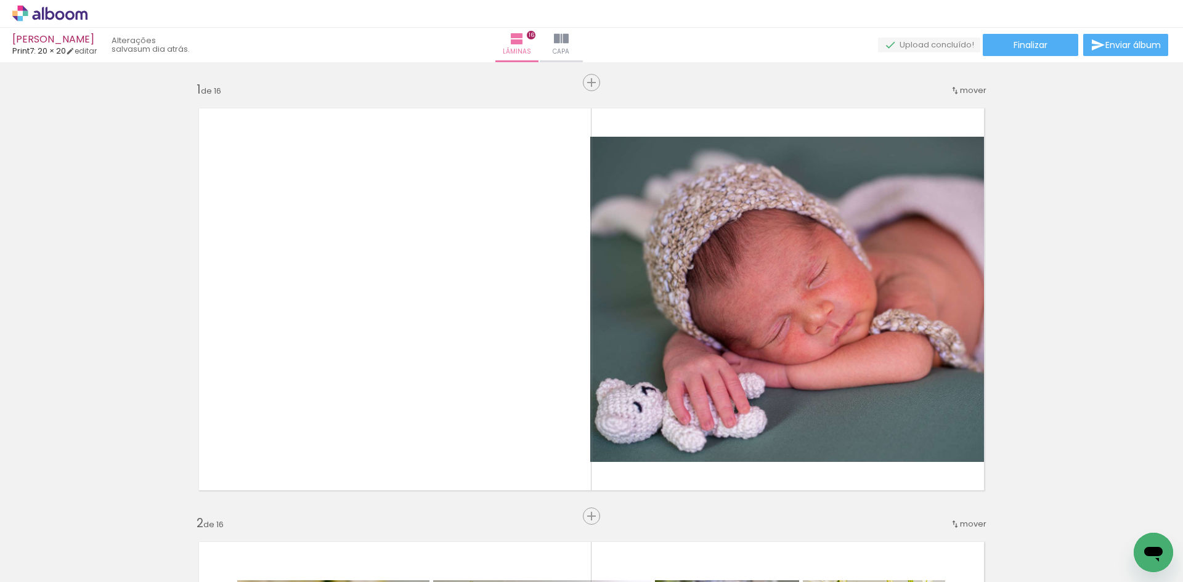
scroll to position [6245, 0]
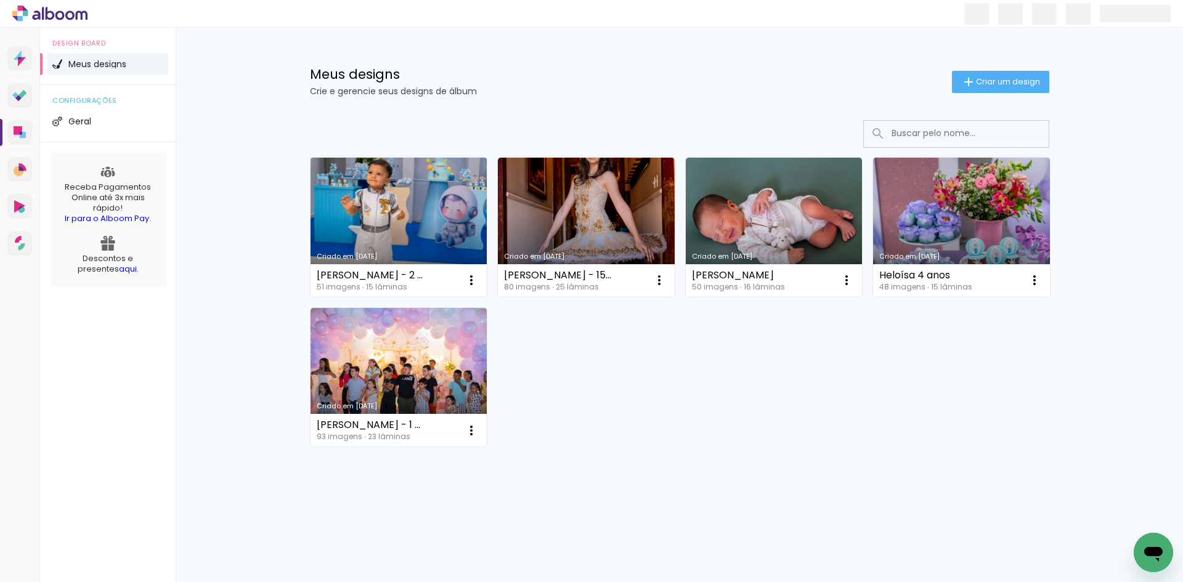
click at [358, 193] on link "Criado em [DATE]" at bounding box center [398, 227] width 177 height 139
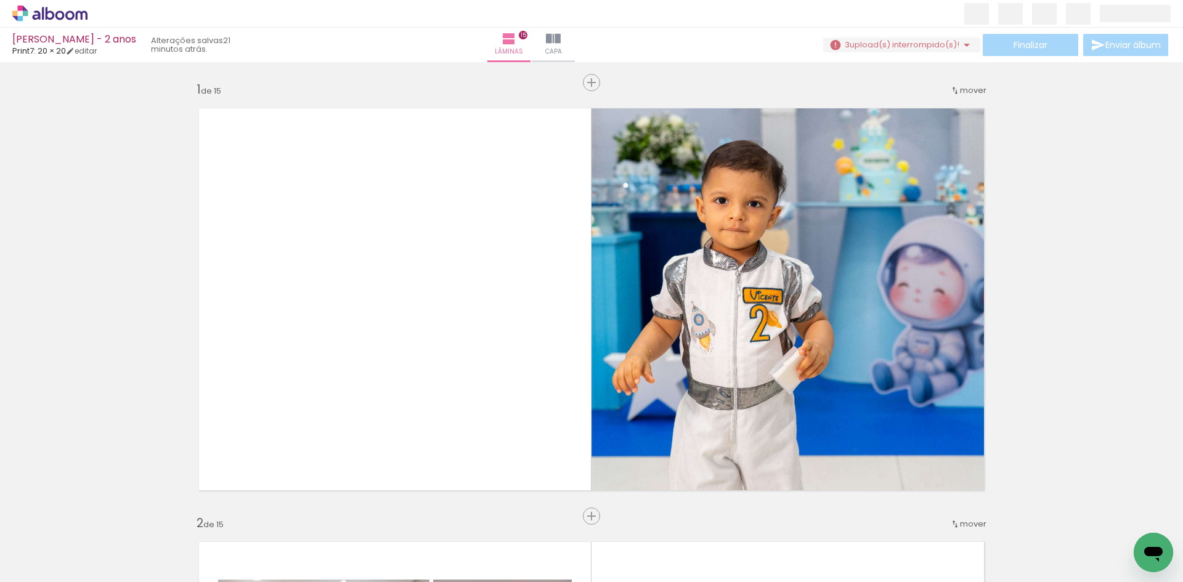
scroll to position [0, 2441]
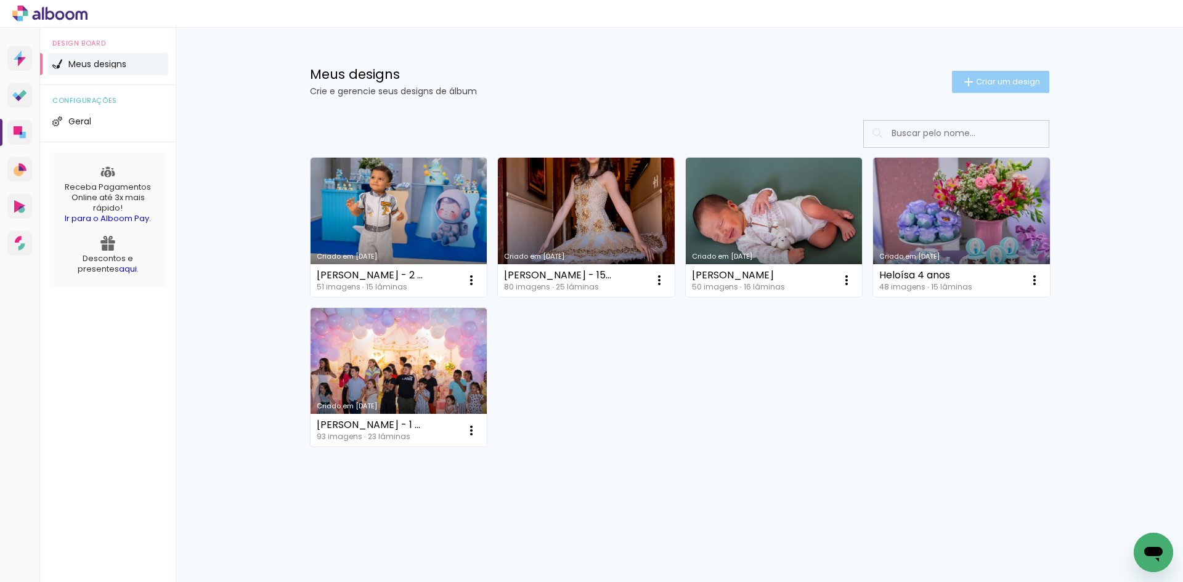
click at [969, 78] on iron-icon at bounding box center [968, 82] width 15 height 15
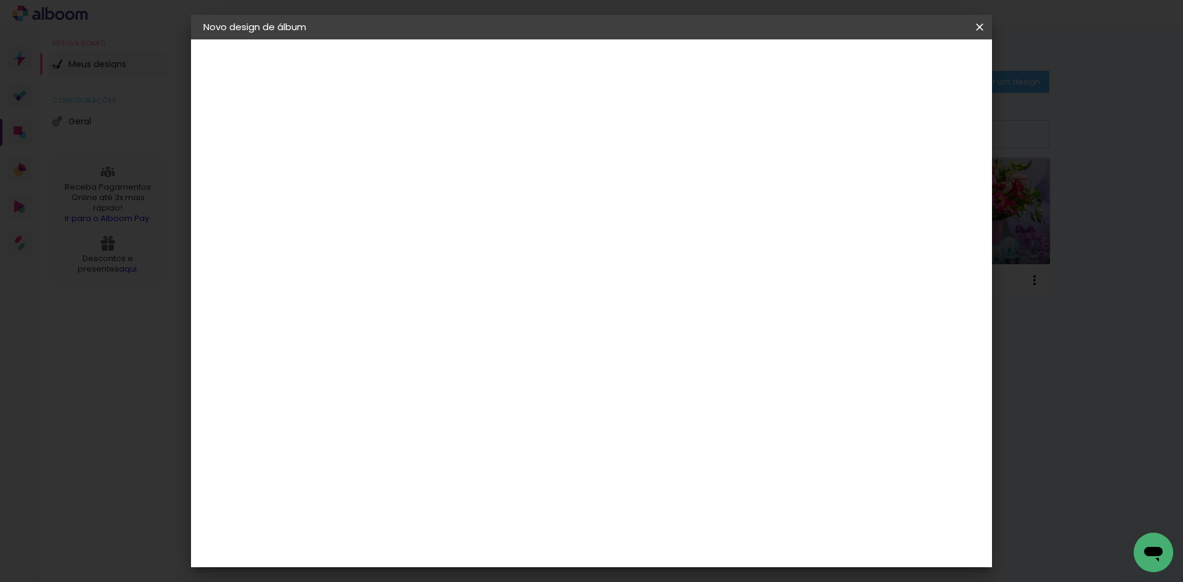
click at [405, 168] on input at bounding box center [405, 165] width 0 height 19
type input "Gestação Verônica"
type paper-input "Gestação Verônica"
click at [0, 0] on slot "Avançar" at bounding box center [0, 0] width 0 height 0
click at [493, 240] on input at bounding box center [436, 234] width 124 height 15
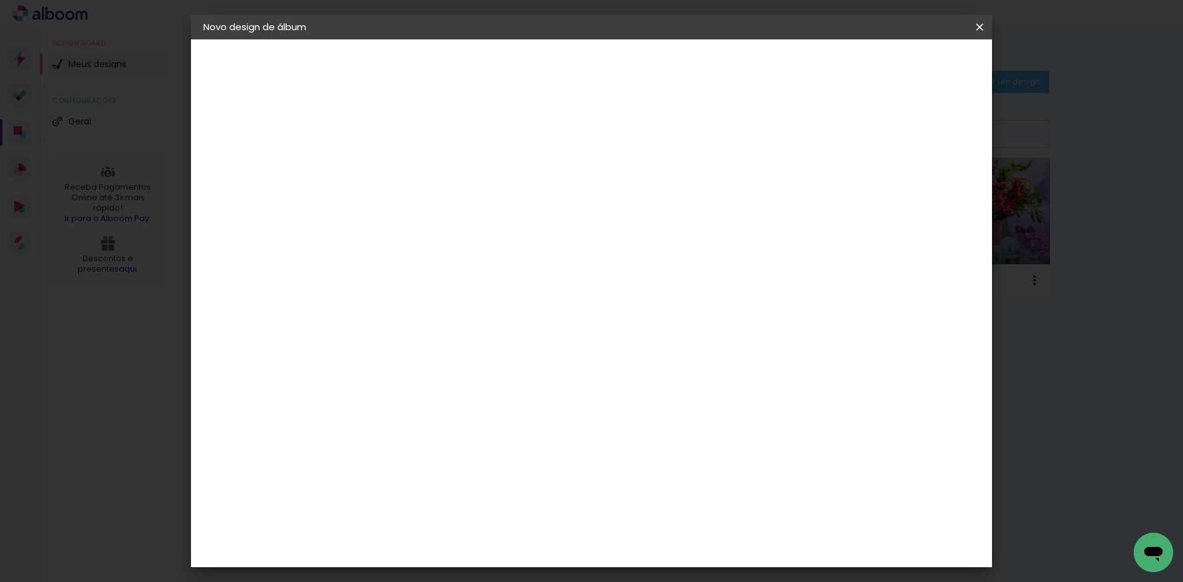
type input "print"
type paper-input "print"
click at [426, 277] on div "Print7" at bounding box center [411, 279] width 29 height 10
click at [602, 73] on paper-button "Avançar" at bounding box center [572, 65] width 60 height 21
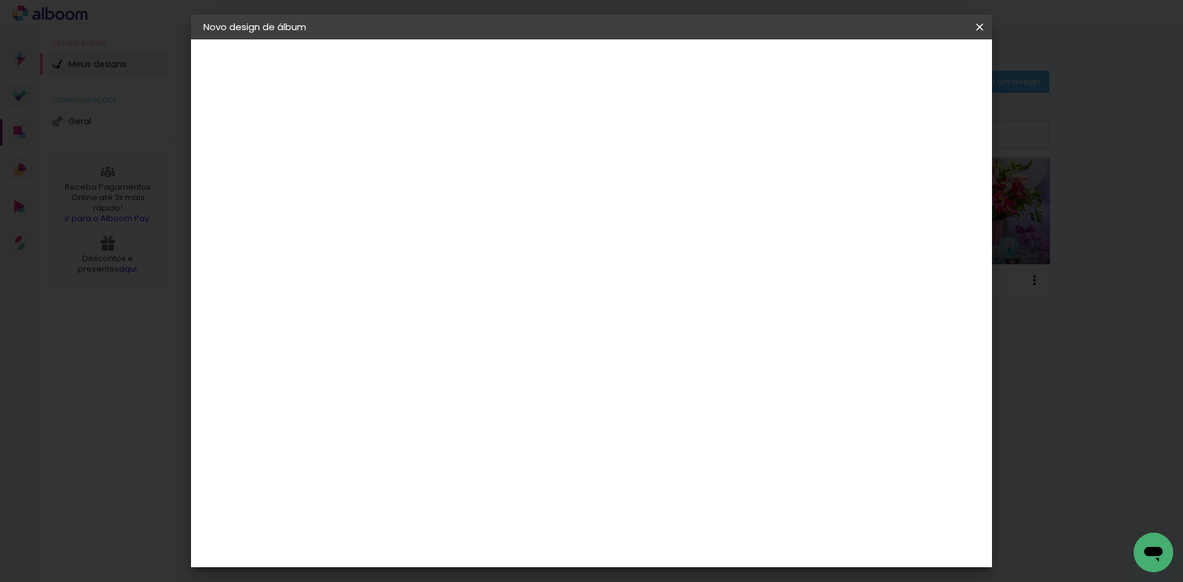
click at [488, 261] on span "20 × 30" at bounding box center [459, 273] width 57 height 25
click at [606, 65] on paper-button "Avançar" at bounding box center [575, 65] width 60 height 21
click at [915, 65] on paper-button "Iniciar design" at bounding box center [874, 65] width 81 height 21
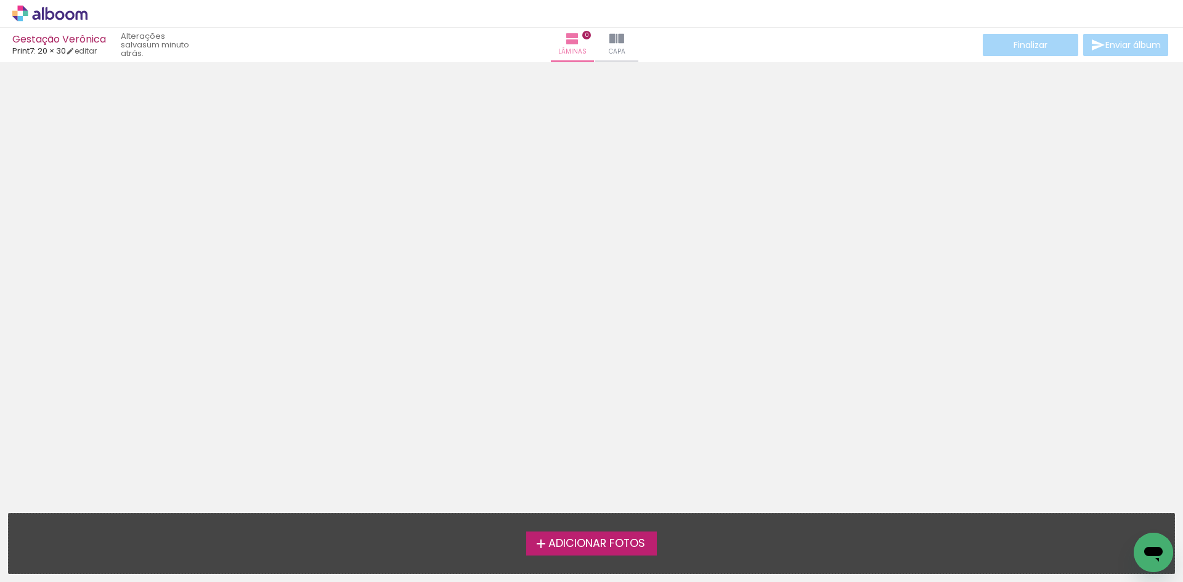
click at [593, 538] on span "Adicionar Fotos" at bounding box center [596, 543] width 97 height 11
click at [0, 0] on input "file" at bounding box center [0, 0] width 0 height 0
click at [543, 537] on iron-icon at bounding box center [540, 544] width 15 height 15
click at [0, 0] on input "file" at bounding box center [0, 0] width 0 height 0
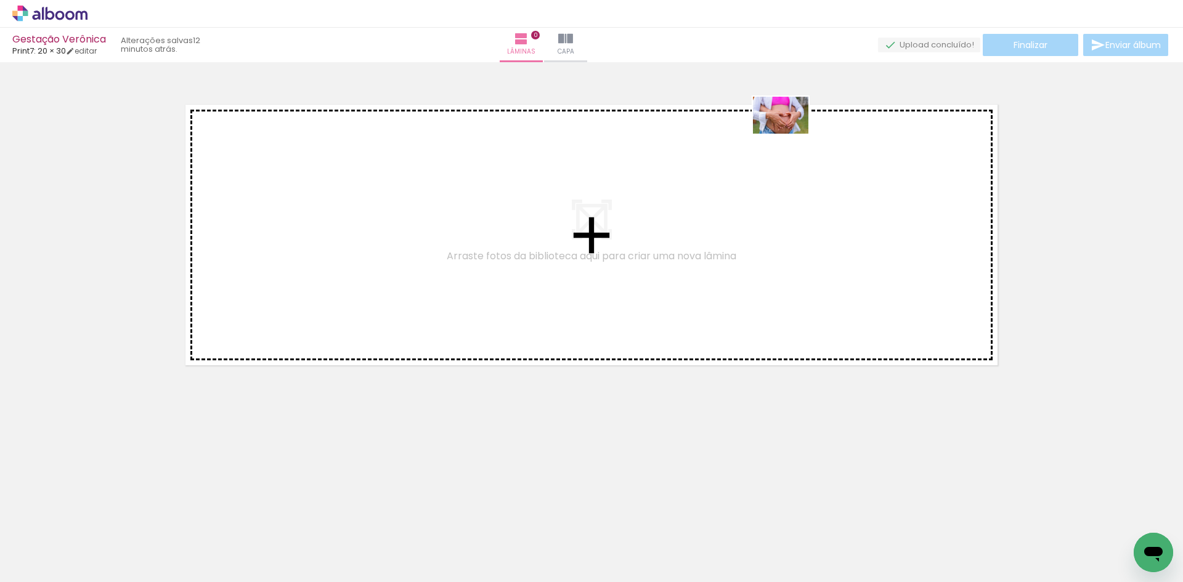
drag, startPoint x: 618, startPoint y: 551, endPoint x: 790, endPoint y: 134, distance: 450.8
click at [790, 134] on quentale-workspace at bounding box center [591, 291] width 1183 height 582
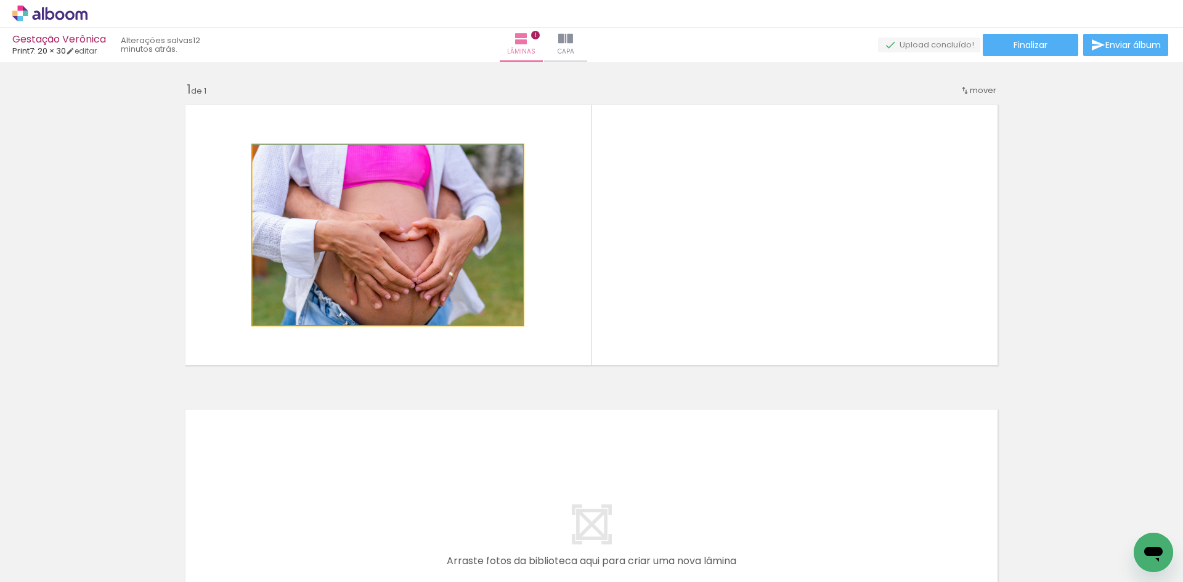
click at [461, 259] on quentale-photo at bounding box center [388, 235] width 270 height 180
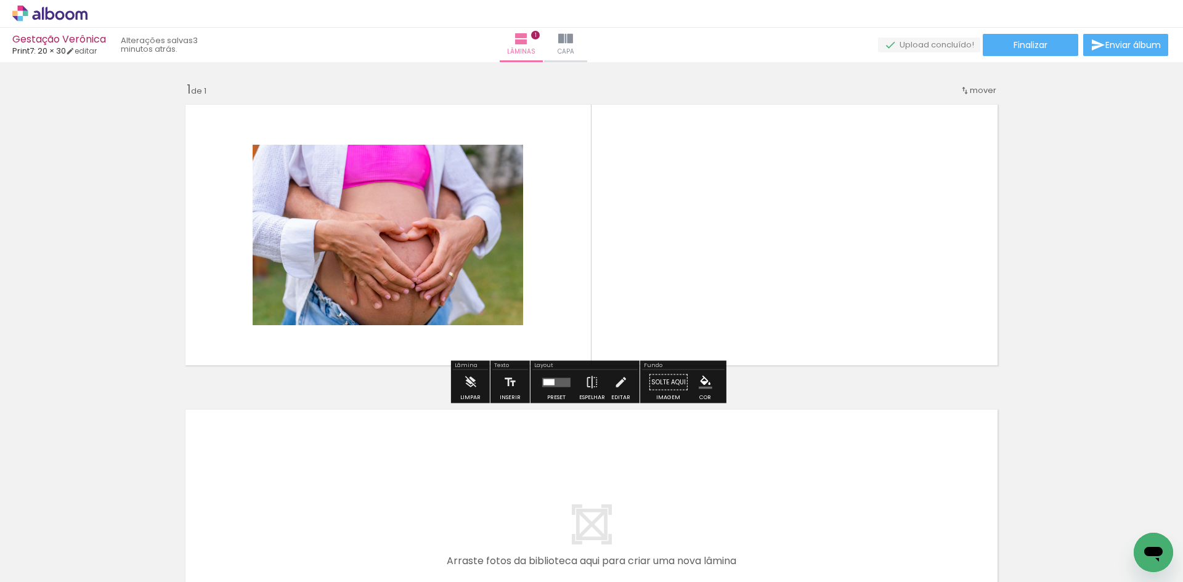
click at [553, 378] on quentale-layouter at bounding box center [556, 382] width 28 height 9
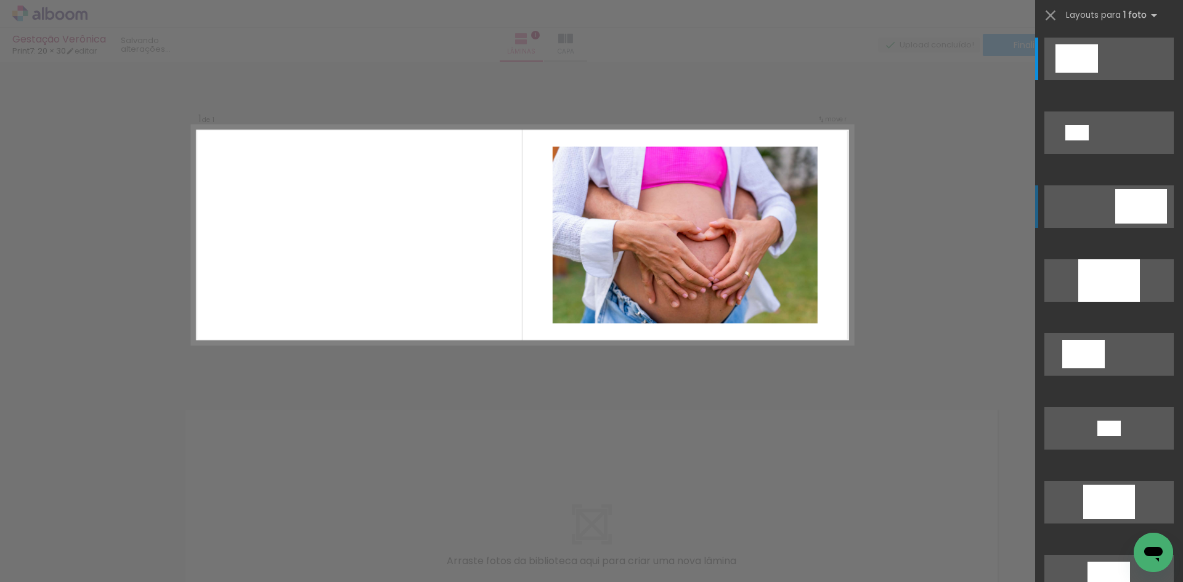
click at [1098, 73] on div at bounding box center [1076, 58] width 43 height 28
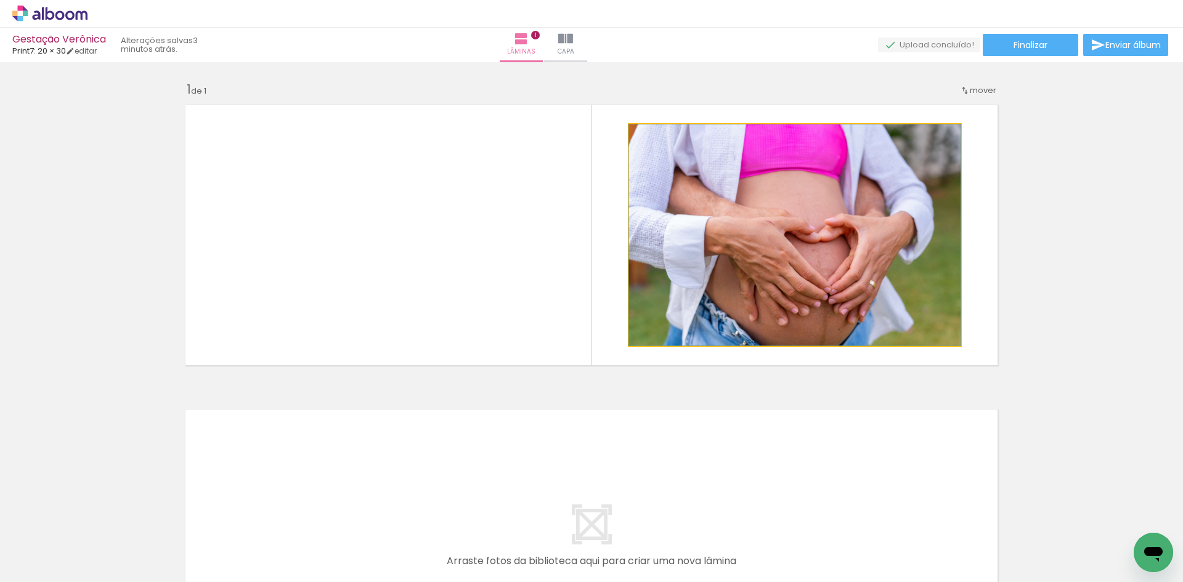
click at [747, 243] on quentale-photo at bounding box center [794, 234] width 331 height 221
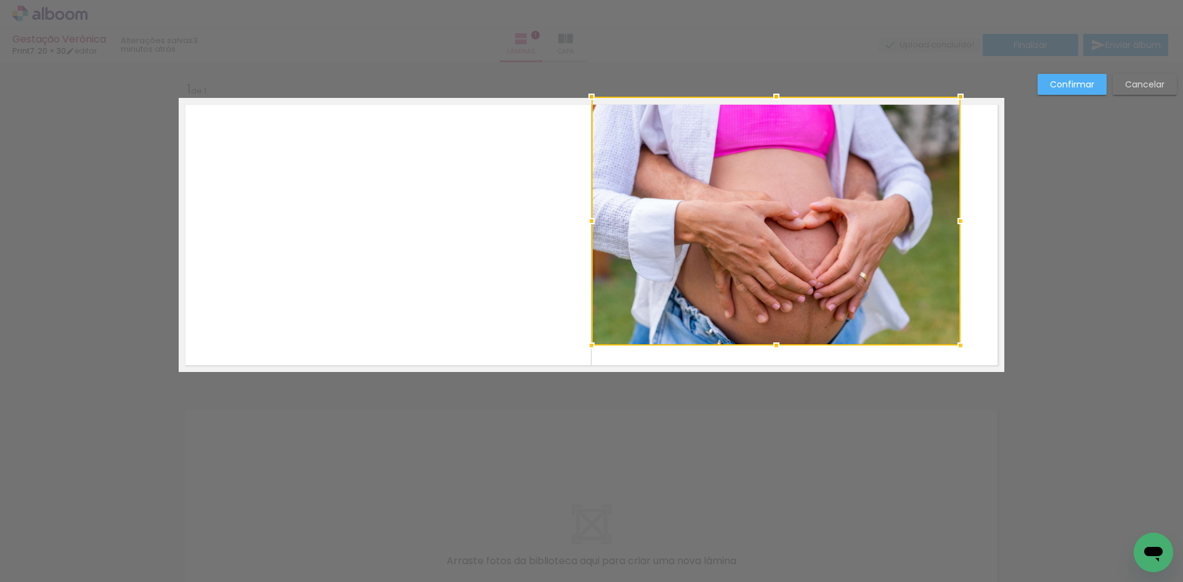
drag, startPoint x: 594, startPoint y: 94, endPoint x: 582, endPoint y: 71, distance: 25.9
click at [583, 71] on div "Inserir lâmina 1 de 1 Confirmar Cancelar" at bounding box center [591, 381] width 1183 height 639
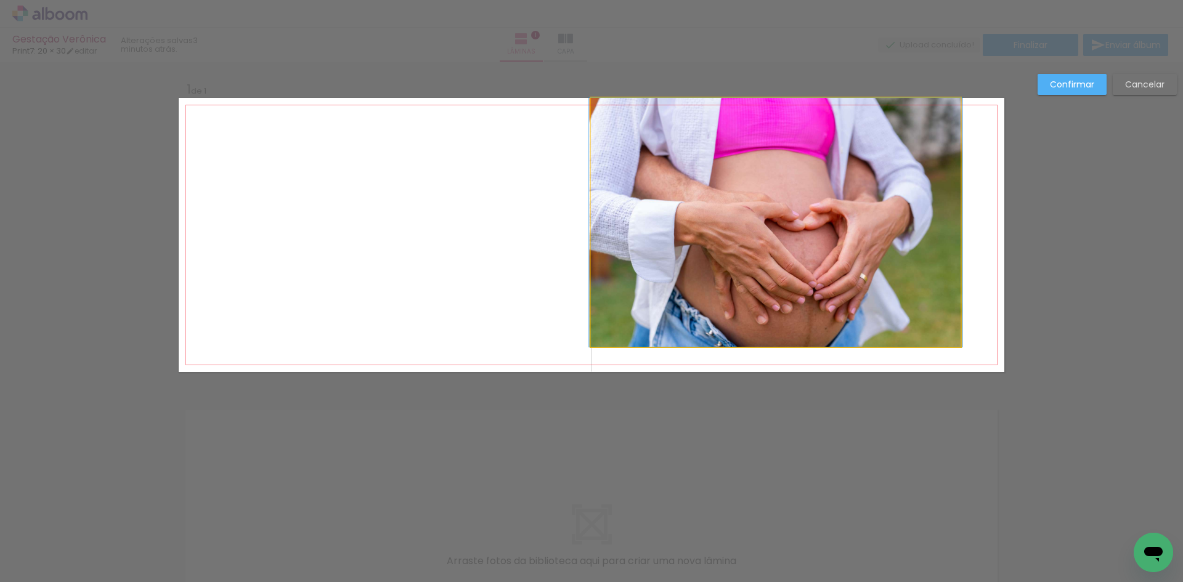
click at [909, 312] on quentale-photo at bounding box center [776, 222] width 370 height 249
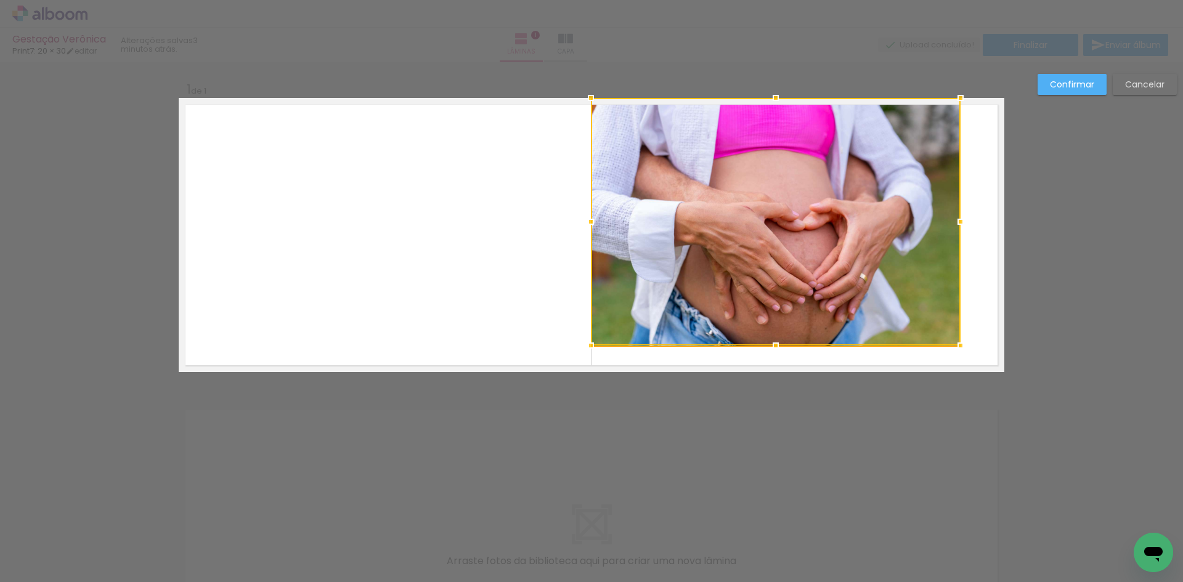
click at [909, 312] on div at bounding box center [776, 222] width 370 height 248
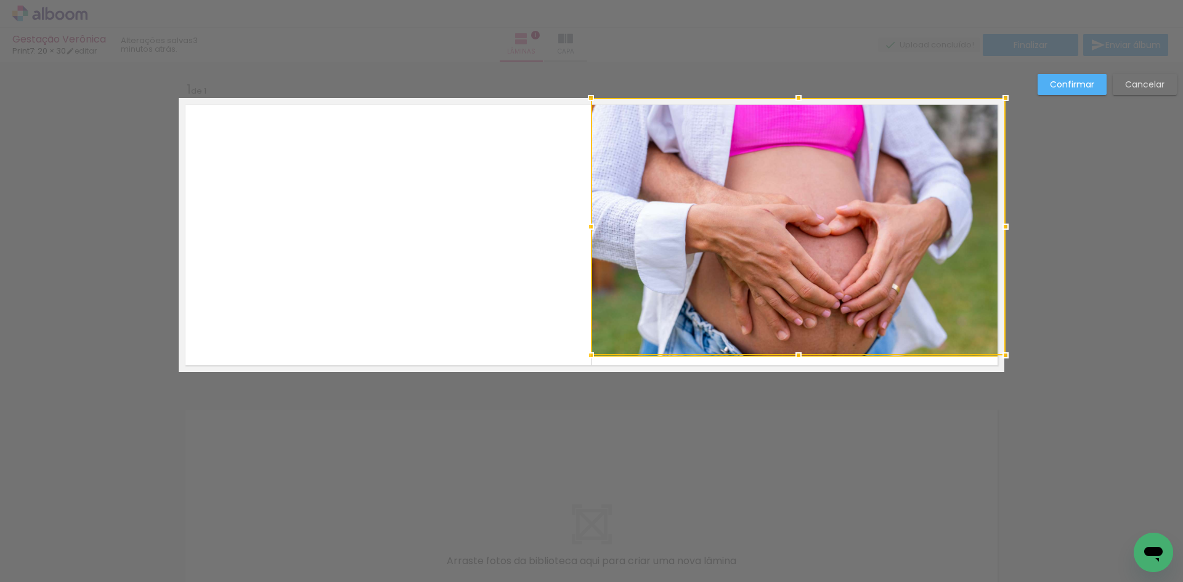
drag, startPoint x: 961, startPoint y: 351, endPoint x: 978, endPoint y: 407, distance: 57.9
click at [1041, 437] on div "Inserir lâmina 1 de 1 Confirmar Cancelar" at bounding box center [591, 381] width 1183 height 639
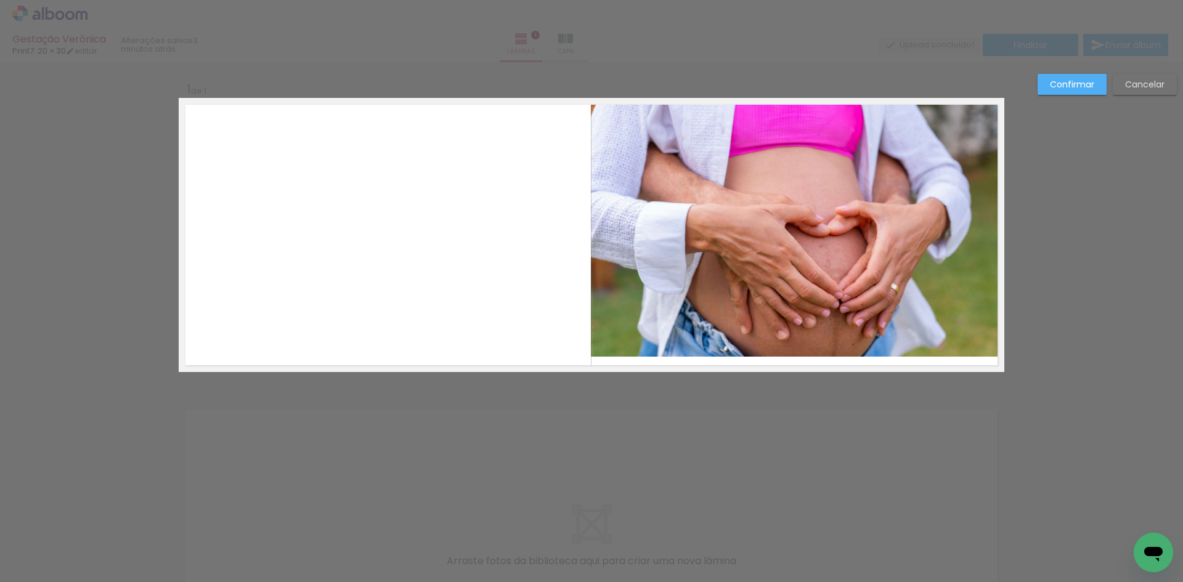
click at [788, 323] on quentale-photo at bounding box center [797, 227] width 413 height 259
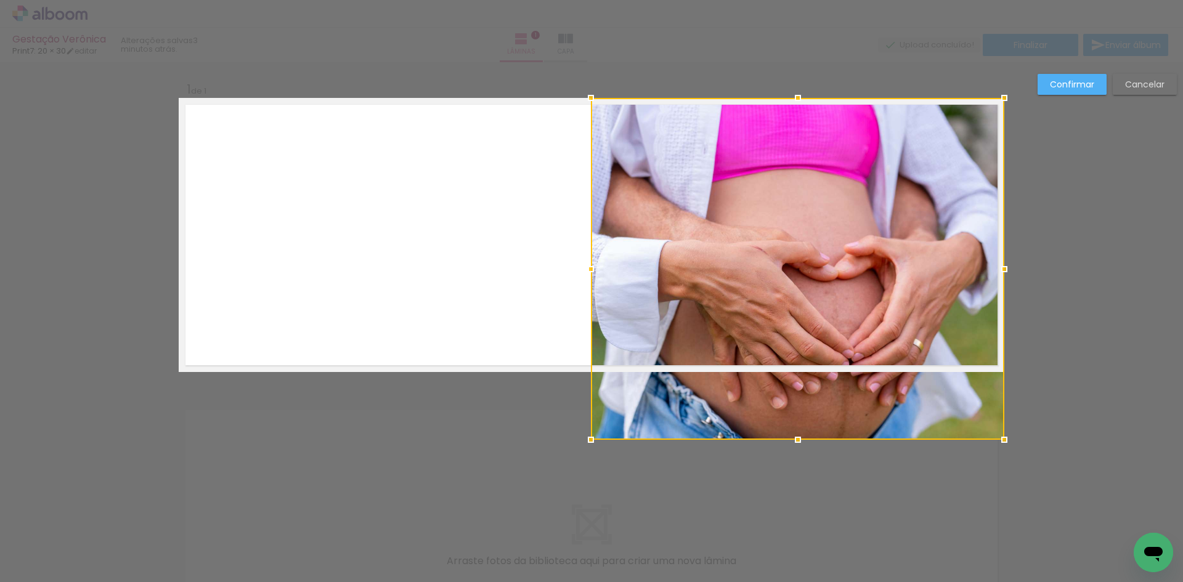
drag, startPoint x: 797, startPoint y: 354, endPoint x: 795, endPoint y: 434, distance: 80.1
click at [795, 434] on div at bounding box center [797, 440] width 25 height 25
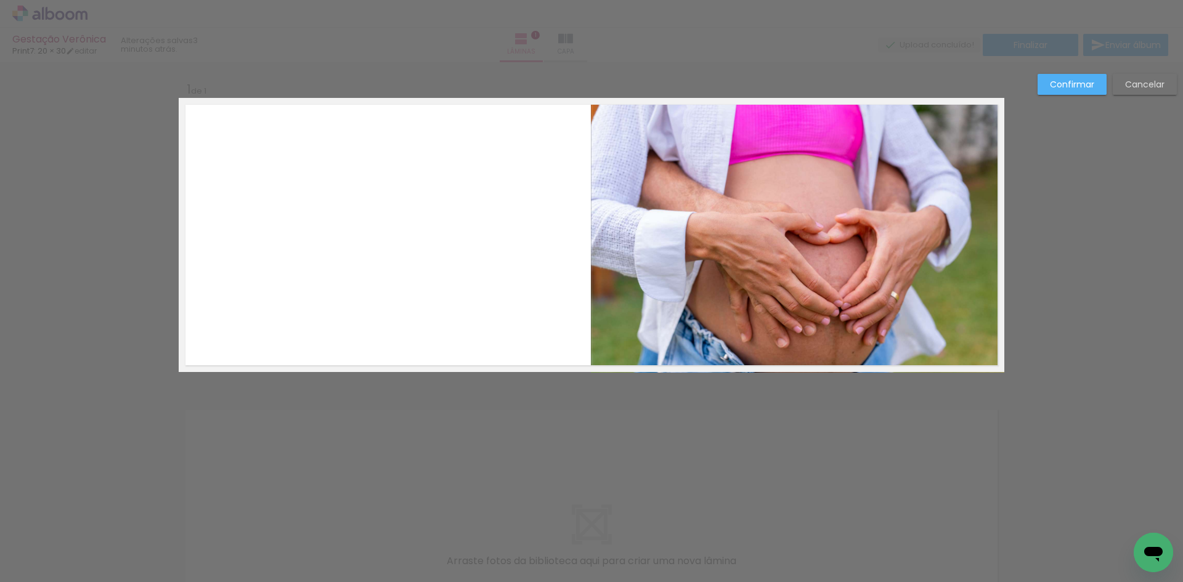
click at [833, 275] on quentale-photo at bounding box center [797, 235] width 413 height 275
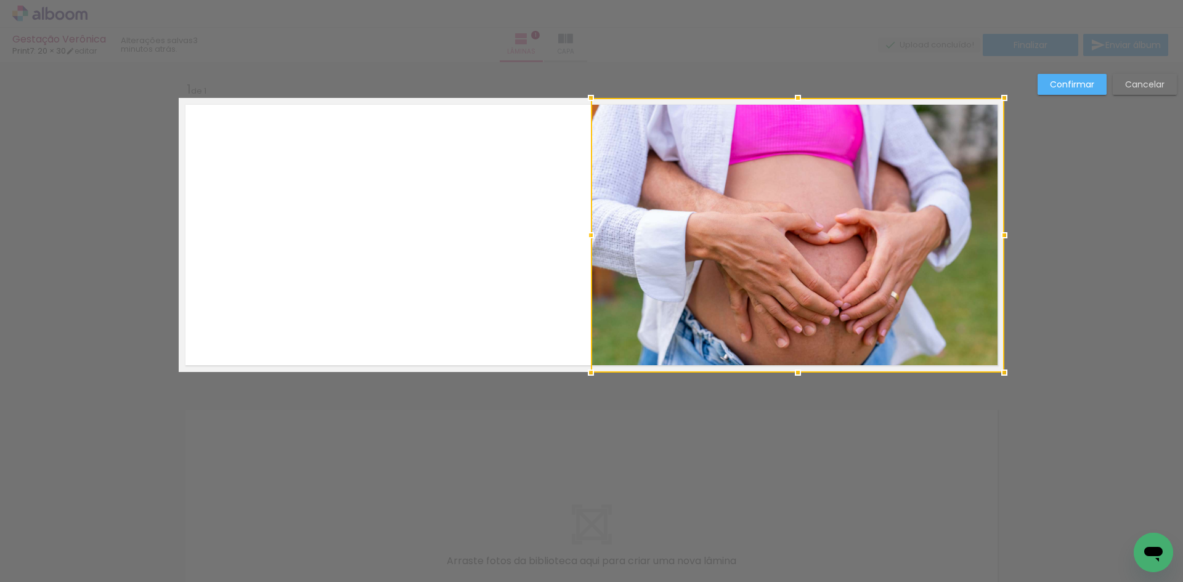
click at [833, 275] on div at bounding box center [797, 235] width 413 height 275
click at [0, 0] on slot "Confirmar" at bounding box center [0, 0] width 0 height 0
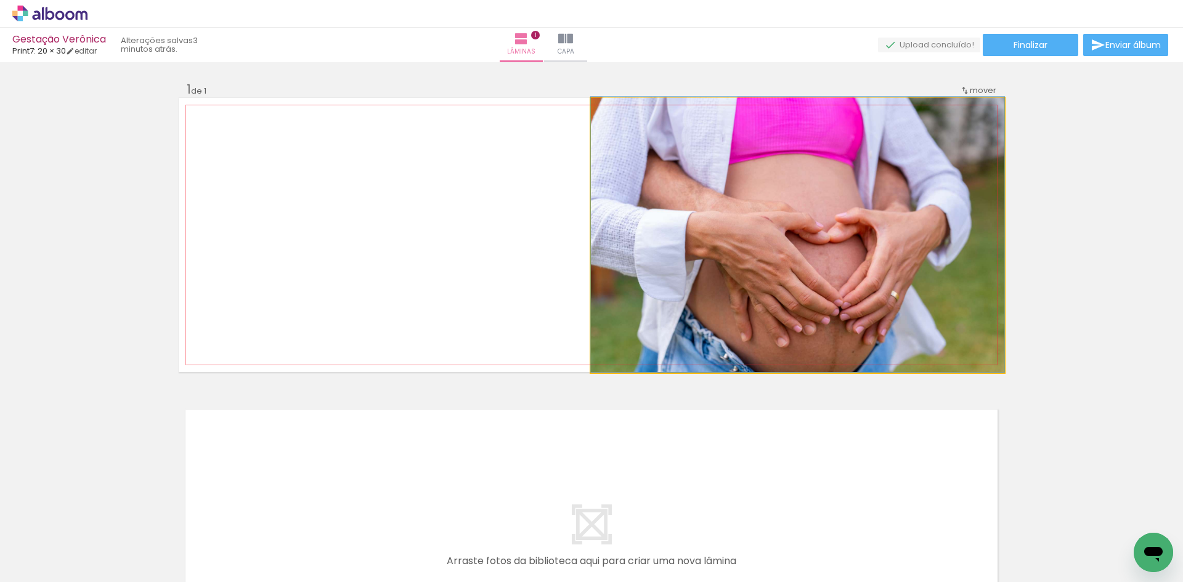
drag, startPoint x: 832, startPoint y: 271, endPoint x: 836, endPoint y: 203, distance: 67.9
click at [887, 221] on quentale-photo at bounding box center [797, 235] width 413 height 275
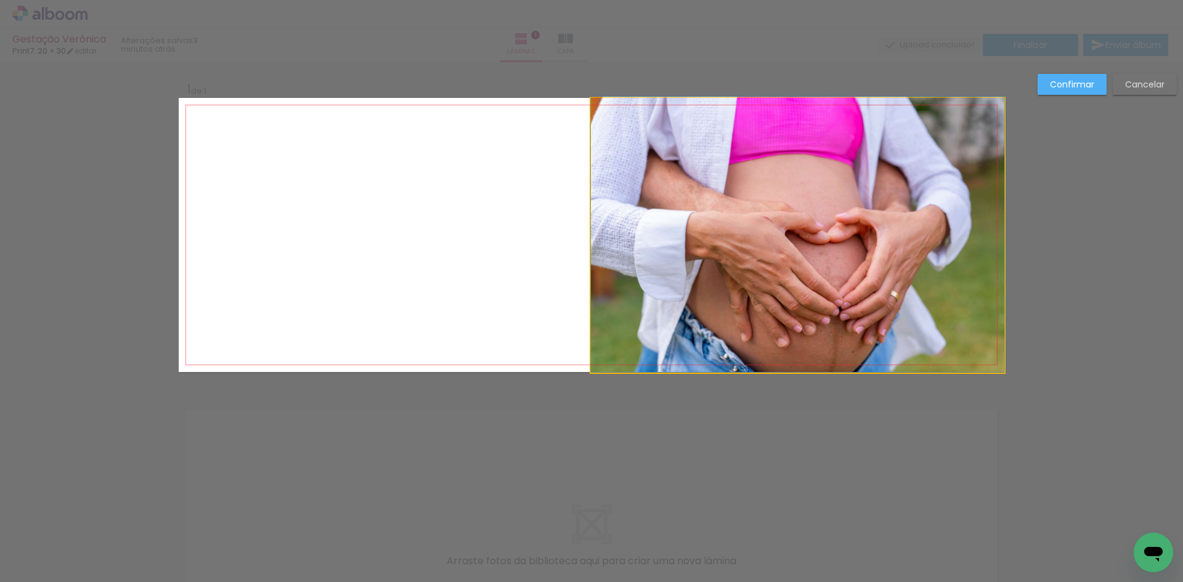
drag, startPoint x: 887, startPoint y: 221, endPoint x: 893, endPoint y: 182, distance: 39.3
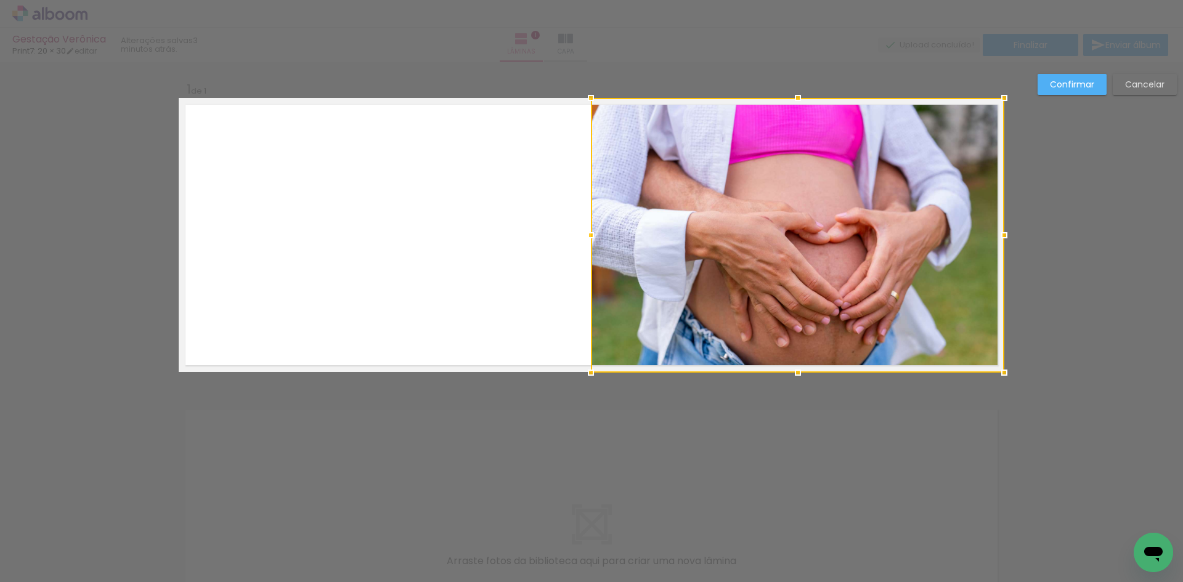
click at [1072, 219] on div "Confirmar Cancelar" at bounding box center [591, 381] width 1183 height 639
click at [1073, 219] on div "Confirmar Cancelar" at bounding box center [591, 381] width 1183 height 639
click at [0, 0] on slot "Confirmar" at bounding box center [0, 0] width 0 height 0
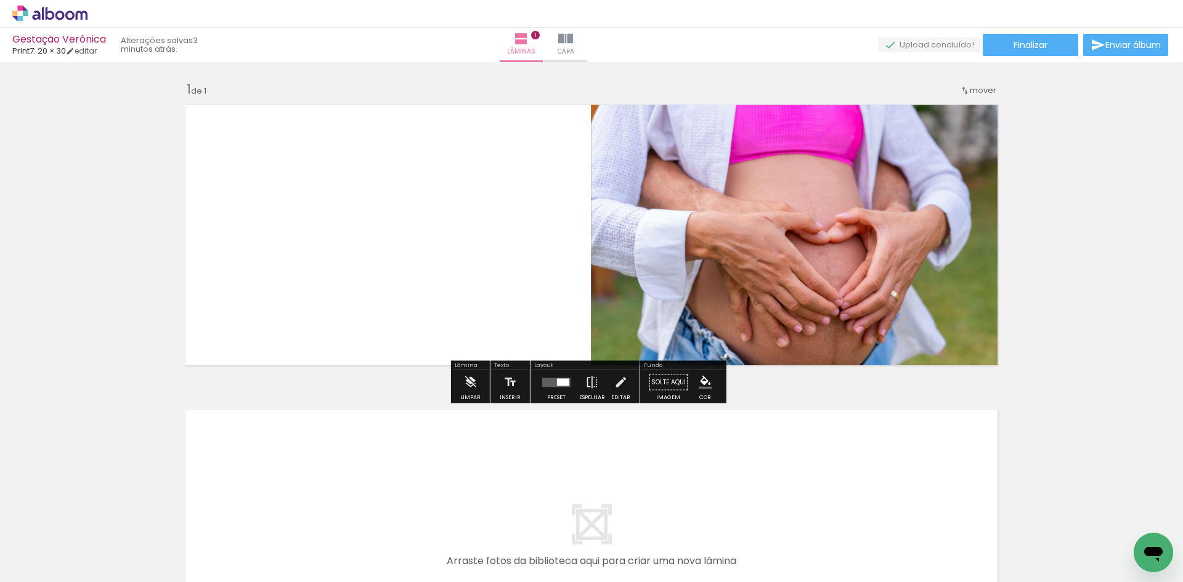
click at [1081, 190] on div "Inserir lâmina 1 de 1" at bounding box center [591, 372] width 1183 height 610
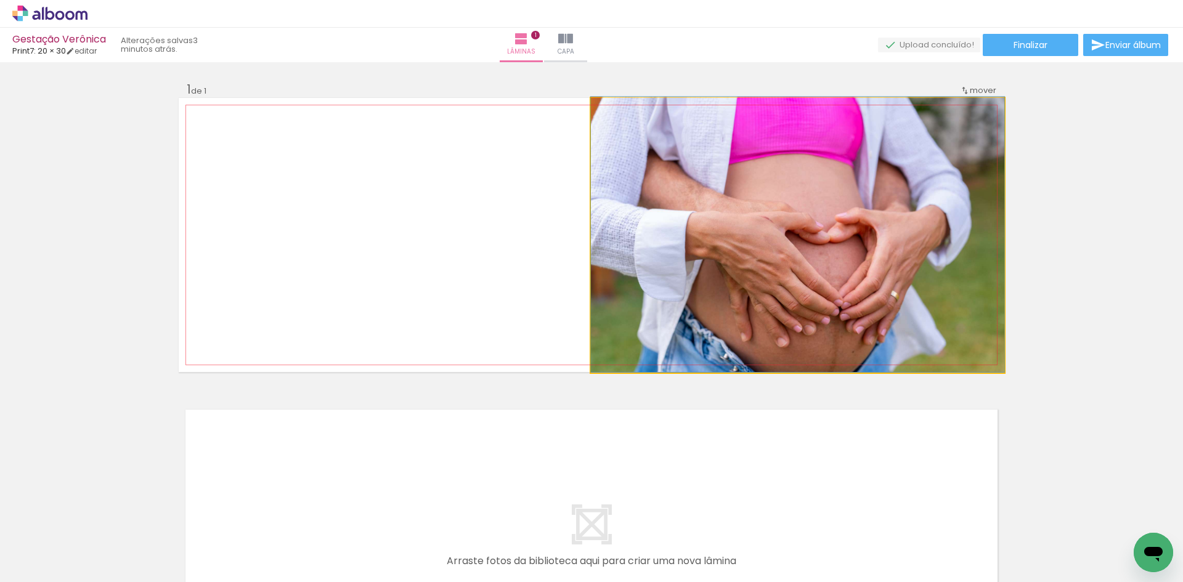
drag, startPoint x: 942, startPoint y: 251, endPoint x: 959, endPoint y: 154, distance: 98.6
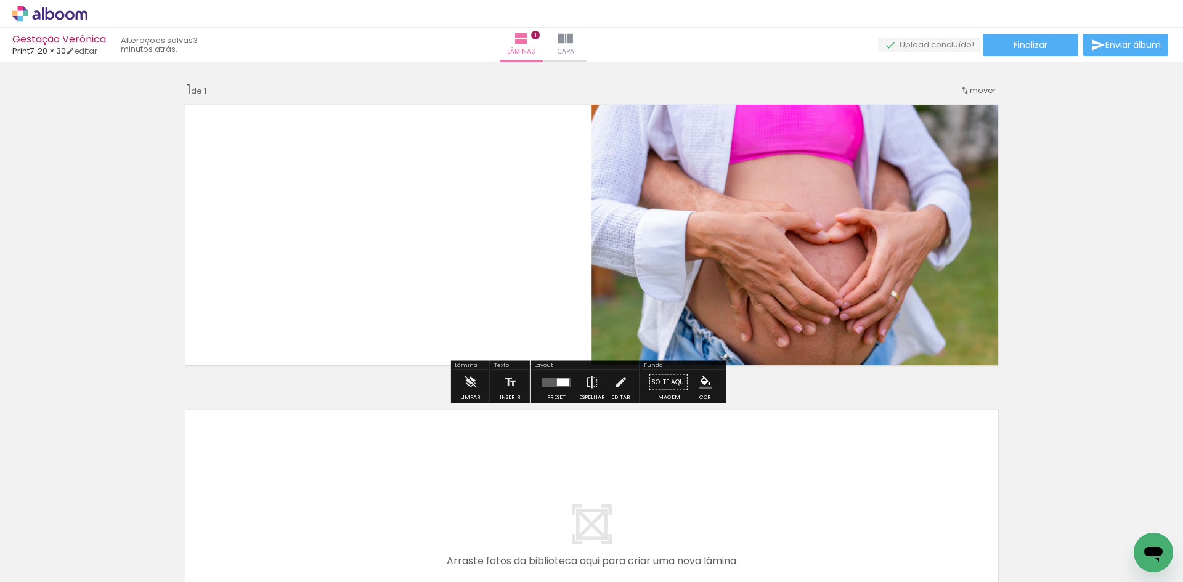
click at [1063, 228] on div "Inserir lâmina 1 de 1" at bounding box center [591, 372] width 1183 height 610
click at [825, 298] on quentale-photo at bounding box center [797, 235] width 413 height 275
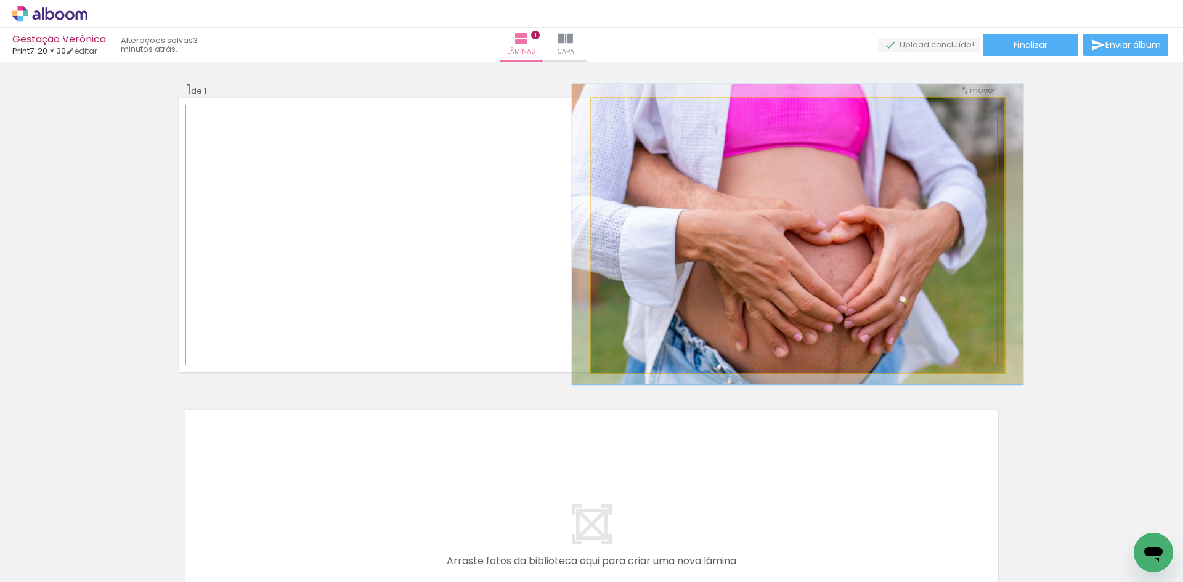
type paper-slider "109"
click at [620, 113] on div at bounding box center [623, 110] width 11 height 11
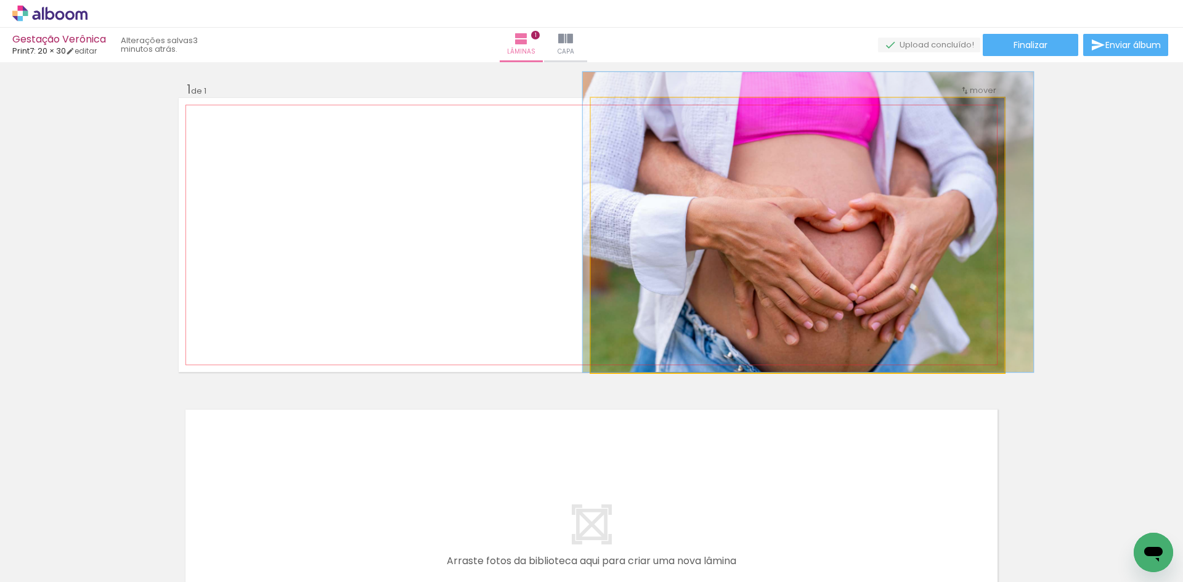
drag, startPoint x: 726, startPoint y: 237, endPoint x: 736, endPoint y: 183, distance: 54.6
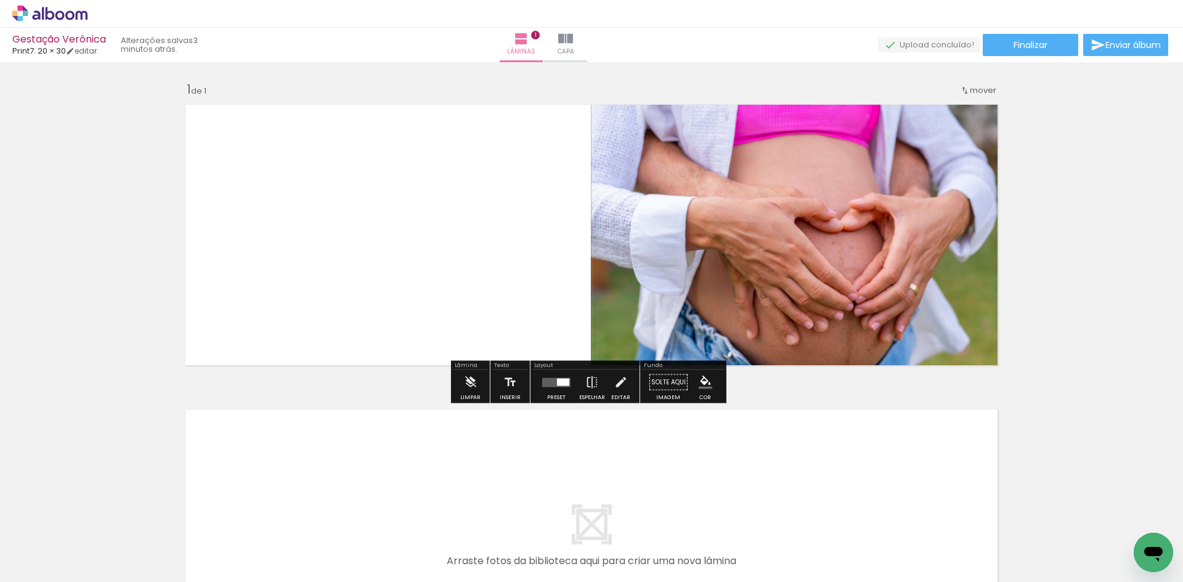
click at [1097, 243] on div "Inserir lâmina 1 de 1" at bounding box center [591, 372] width 1183 height 610
click at [1087, 328] on div "Inserir lâmina 1 de 1" at bounding box center [591, 372] width 1183 height 610
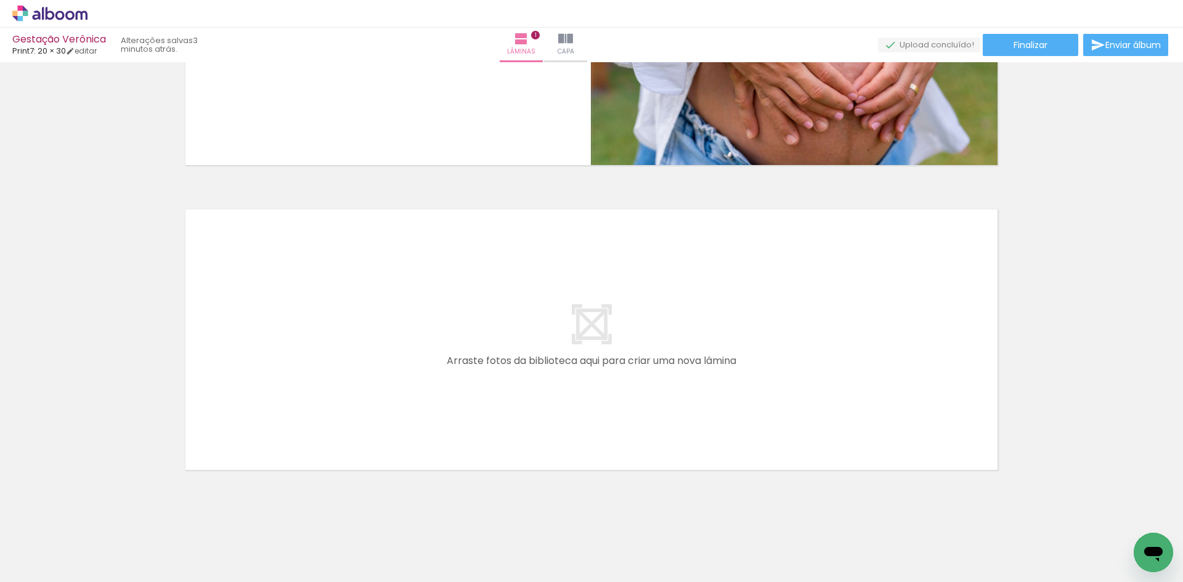
scroll to position [215, 0]
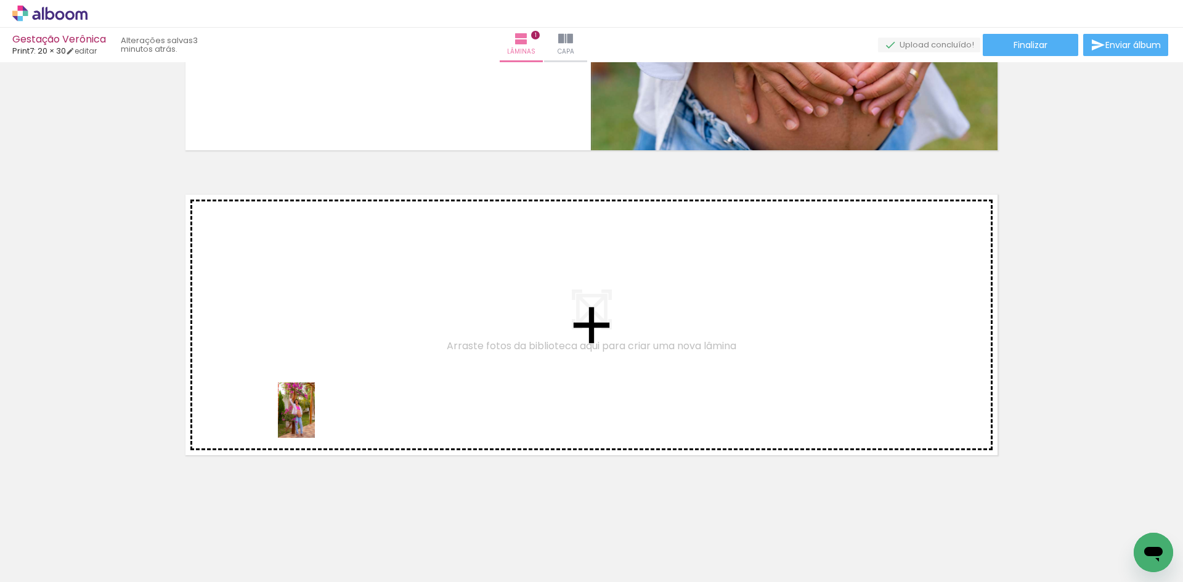
drag, startPoint x: 123, startPoint y: 562, endPoint x: 315, endPoint y: 420, distance: 239.5
click at [315, 420] on quentale-workspace at bounding box center [591, 291] width 1183 height 582
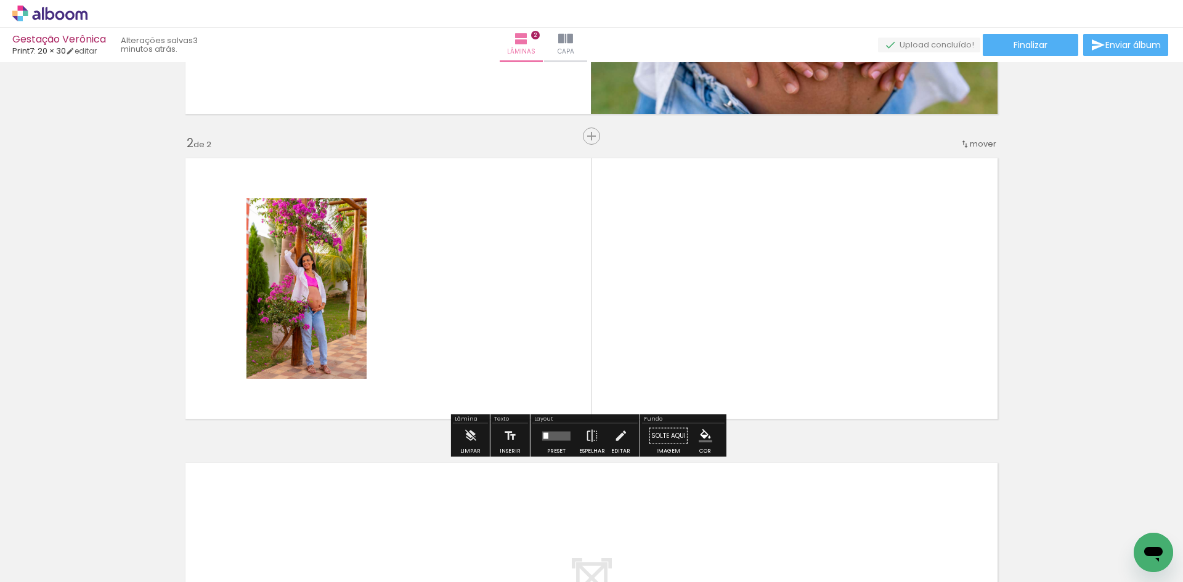
scroll to position [256, 0]
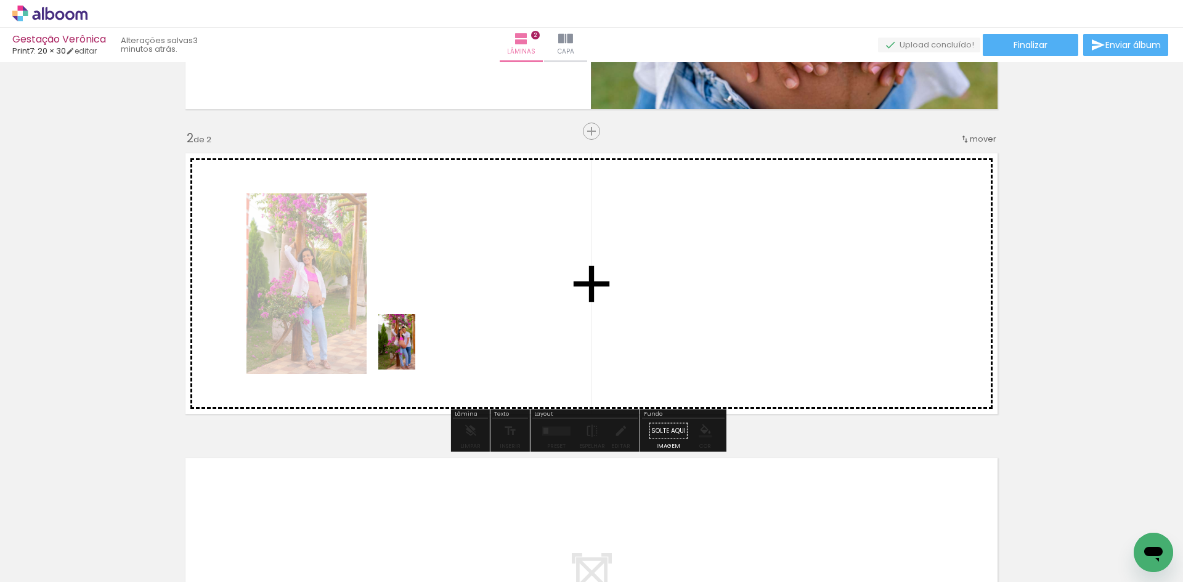
drag, startPoint x: 193, startPoint y: 548, endPoint x: 431, endPoint y: 329, distance: 323.1
click at [431, 329] on quentale-workspace at bounding box center [591, 291] width 1183 height 582
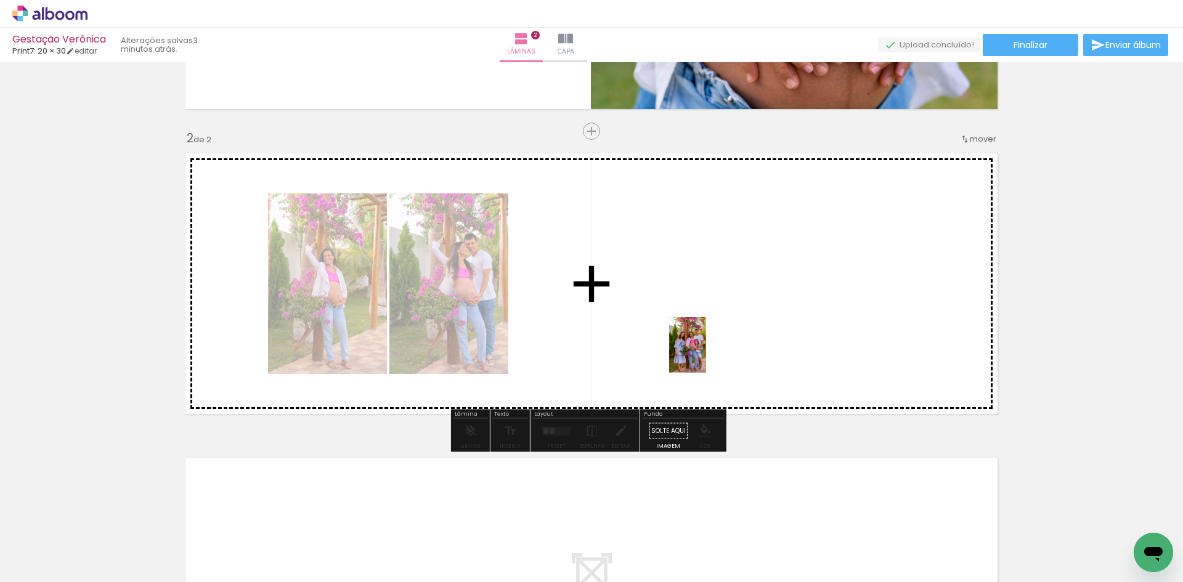
drag, startPoint x: 274, startPoint y: 558, endPoint x: 706, endPoint y: 354, distance: 478.1
click at [706, 354] on quentale-workspace at bounding box center [591, 291] width 1183 height 582
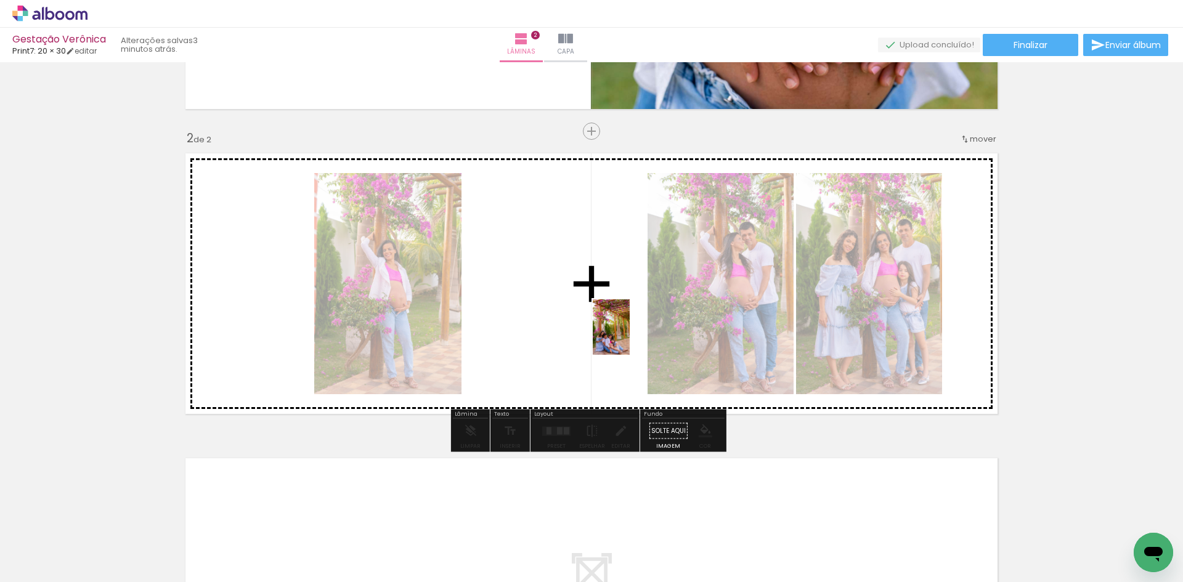
drag, startPoint x: 337, startPoint y: 559, endPoint x: 630, endPoint y: 333, distance: 369.4
click at [630, 333] on quentale-workspace at bounding box center [591, 291] width 1183 height 582
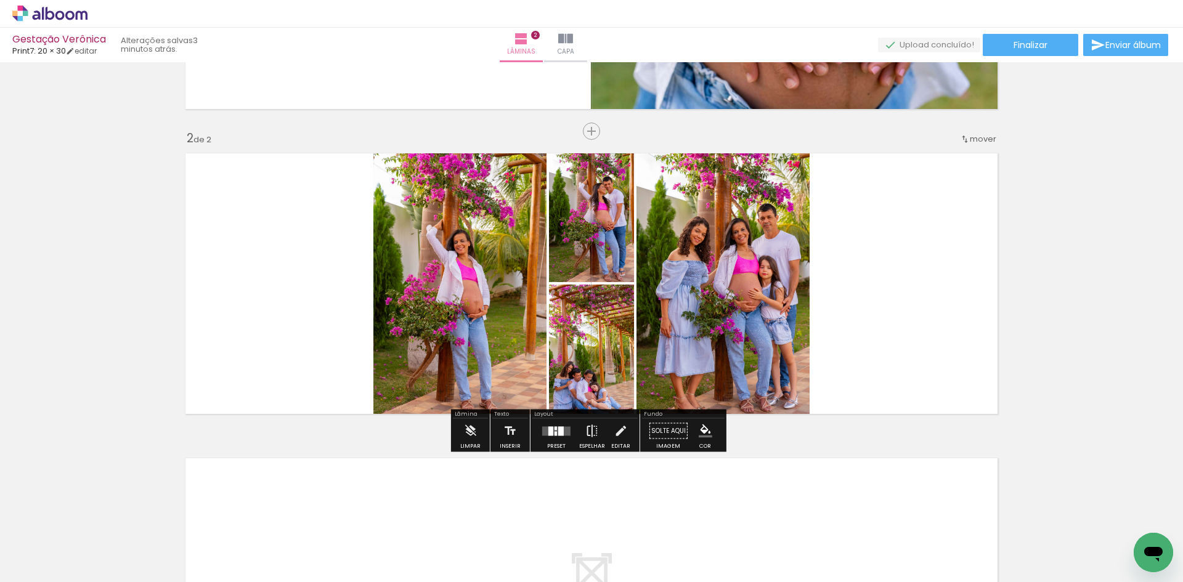
click at [586, 432] on iron-icon at bounding box center [592, 431] width 14 height 25
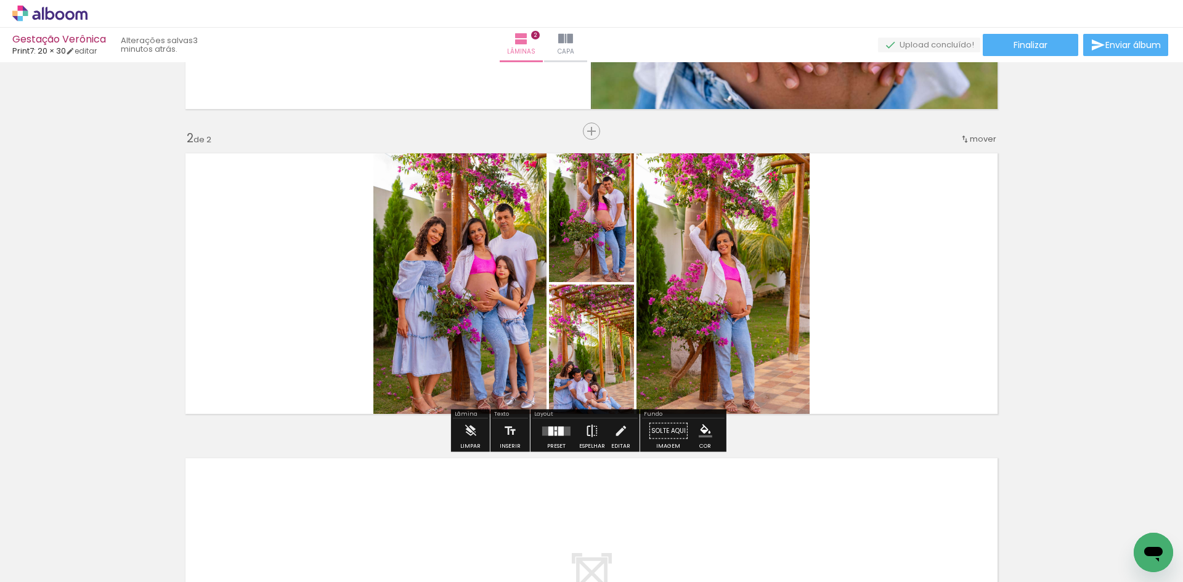
click at [586, 432] on iron-icon at bounding box center [592, 431] width 14 height 25
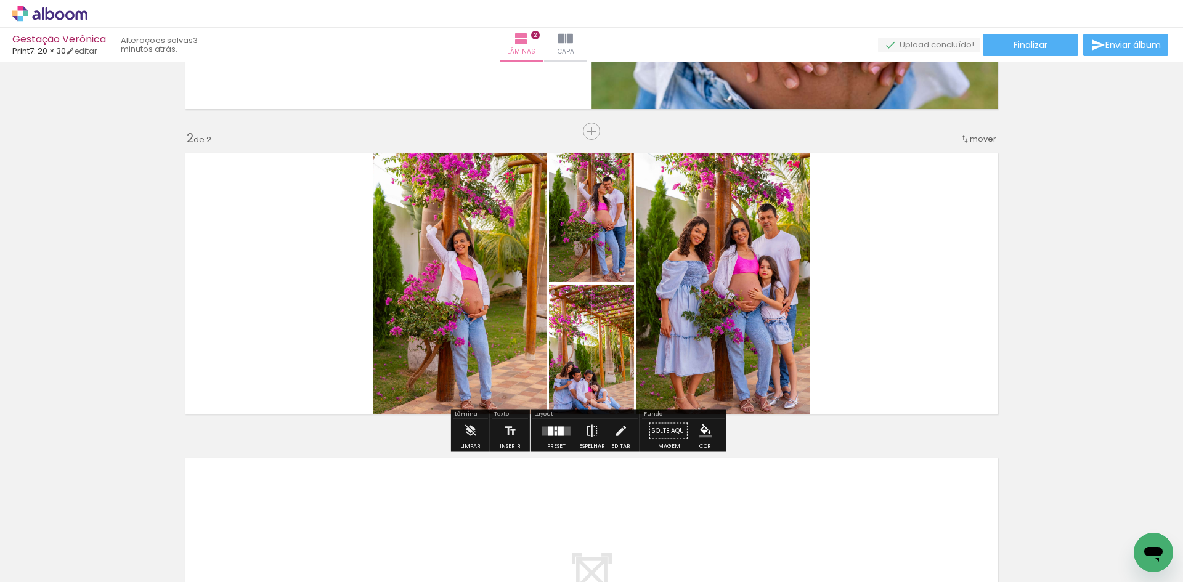
click at [553, 436] on div at bounding box center [556, 431] width 33 height 25
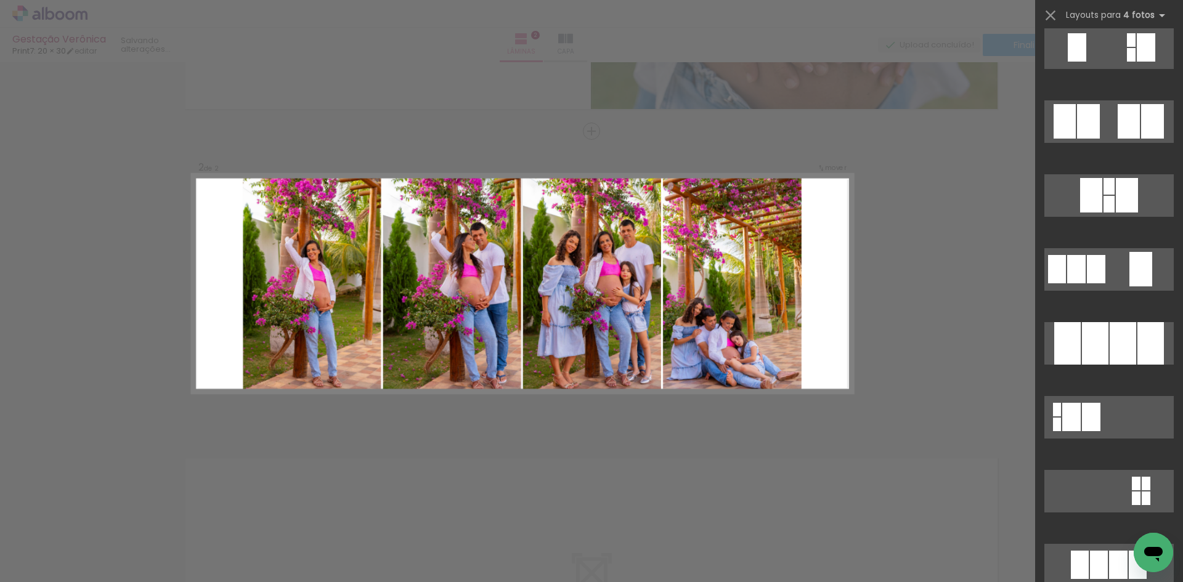
scroll to position [1047, 0]
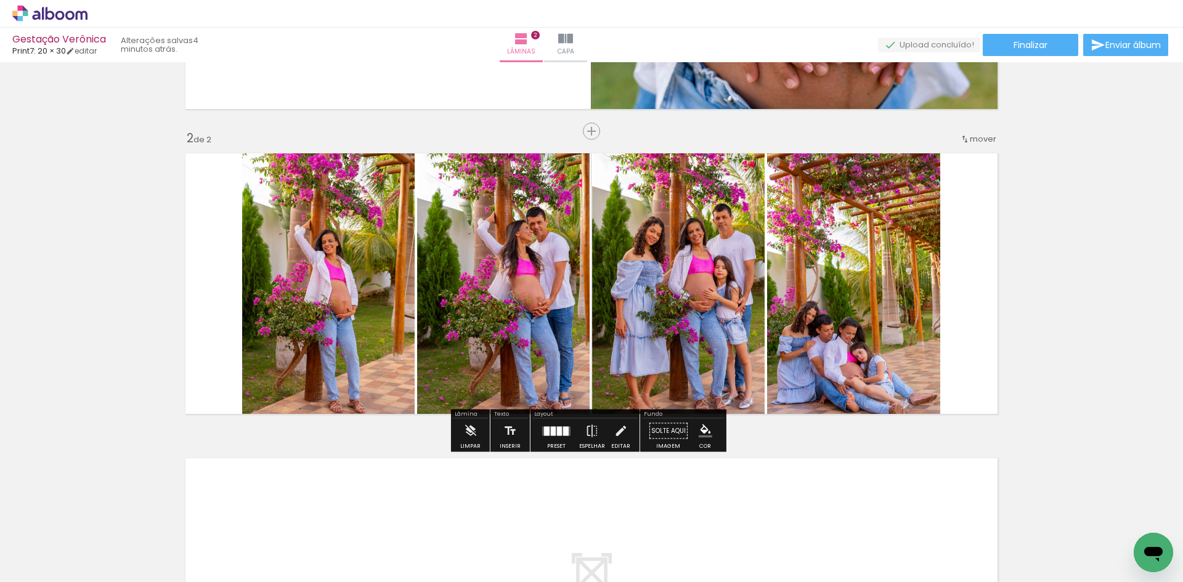
click at [1045, 341] on div "Inserir lâmina 1 de 2 Inserir lâmina 2 de 2" at bounding box center [591, 267] width 1183 height 915
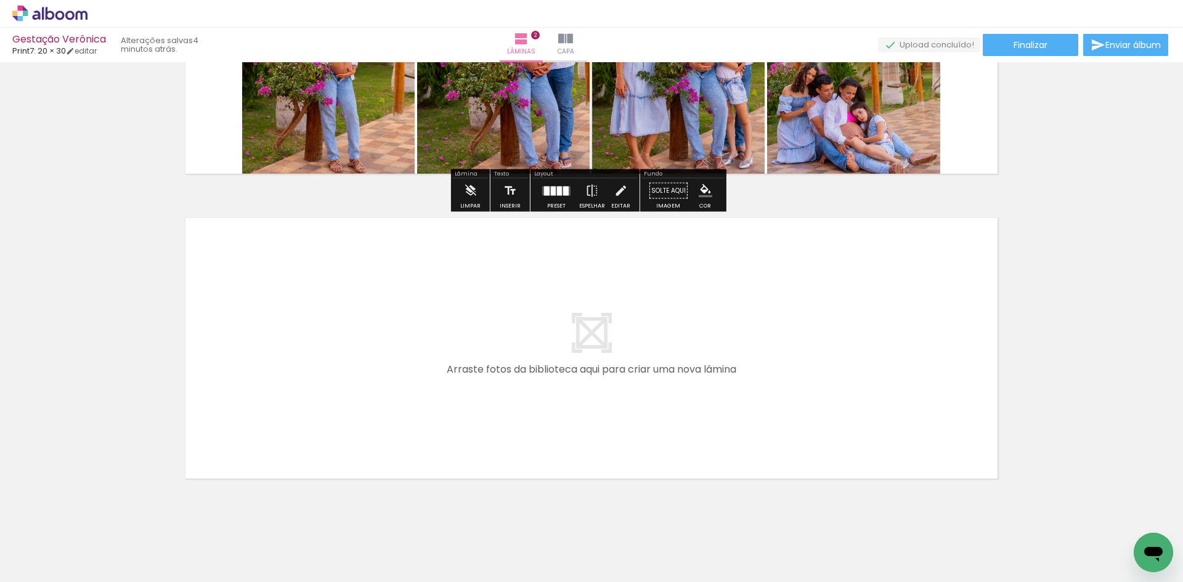
scroll to position [520, 0]
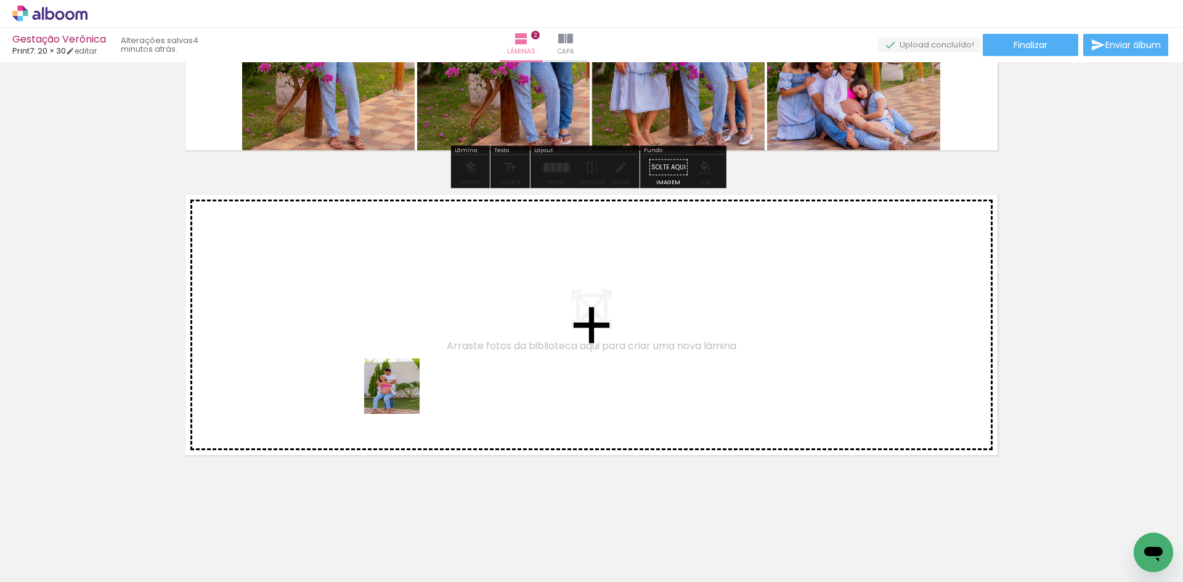
drag, startPoint x: 389, startPoint y: 545, endPoint x: 401, endPoint y: 395, distance: 150.1
click at [401, 395] on quentale-workspace at bounding box center [591, 291] width 1183 height 582
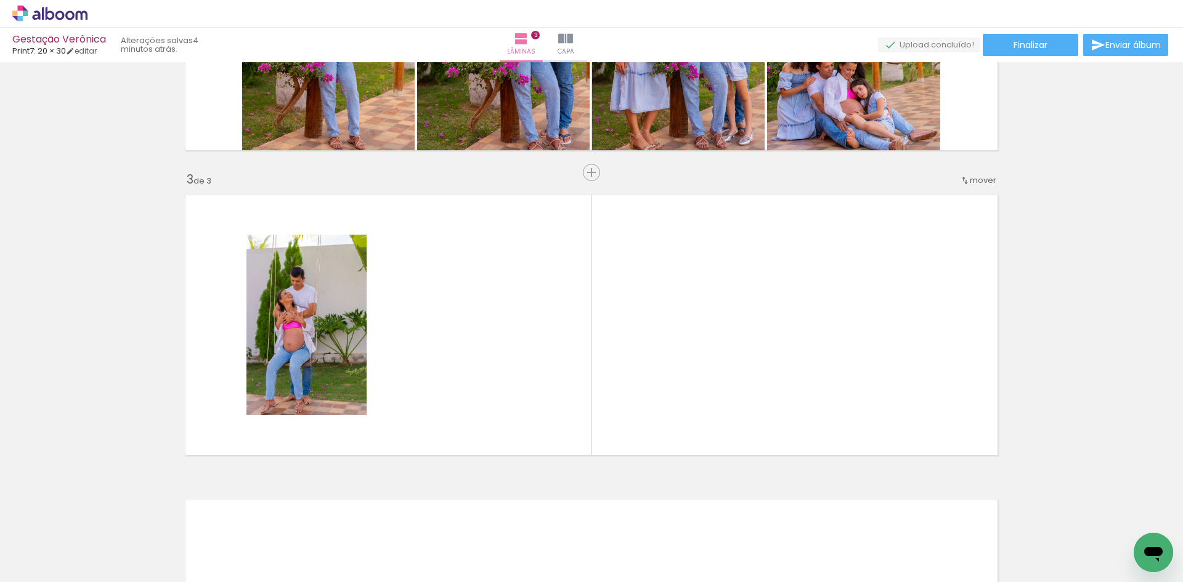
scroll to position [561, 0]
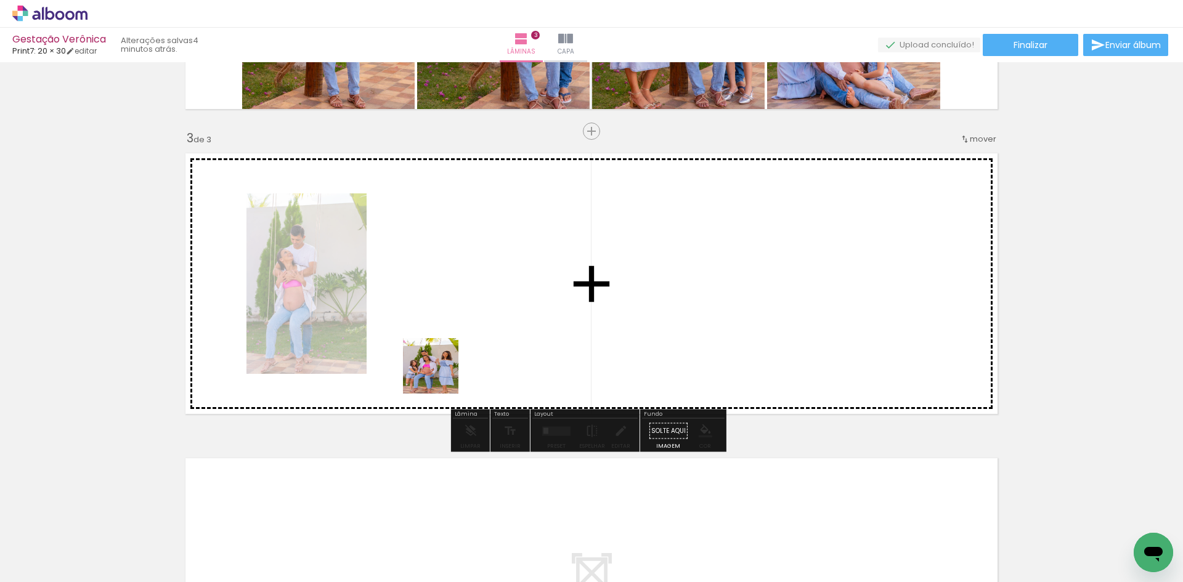
drag, startPoint x: 477, startPoint y: 548, endPoint x: 569, endPoint y: 577, distance: 96.8
click at [450, 328] on quentale-workspace at bounding box center [591, 291] width 1183 height 582
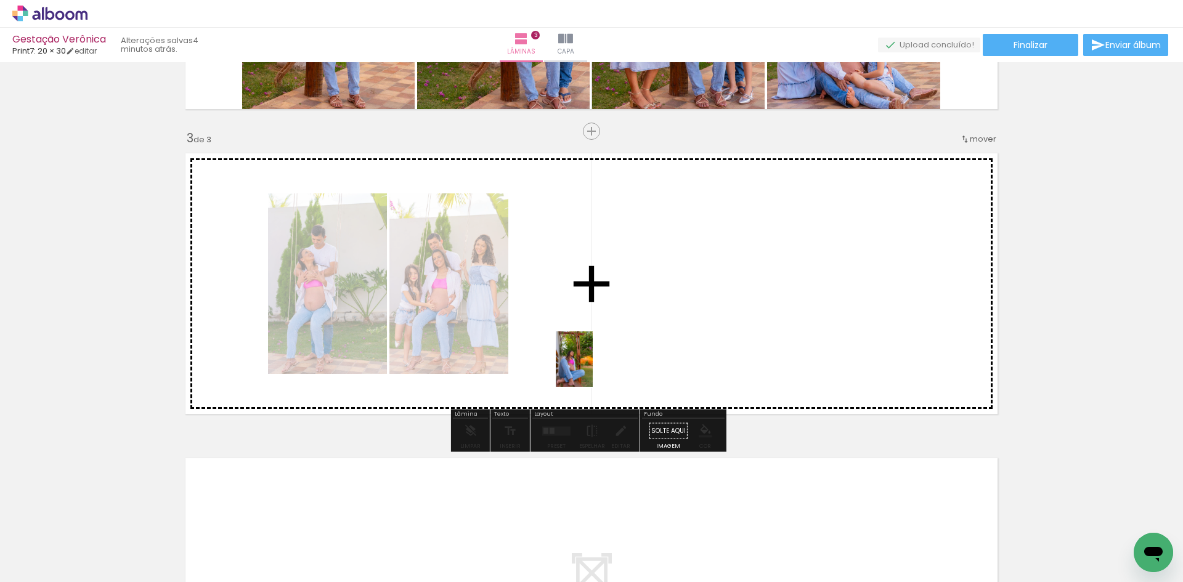
drag, startPoint x: 562, startPoint y: 506, endPoint x: 593, endPoint y: 358, distance: 151.0
click at [593, 358] on quentale-workspace at bounding box center [591, 291] width 1183 height 582
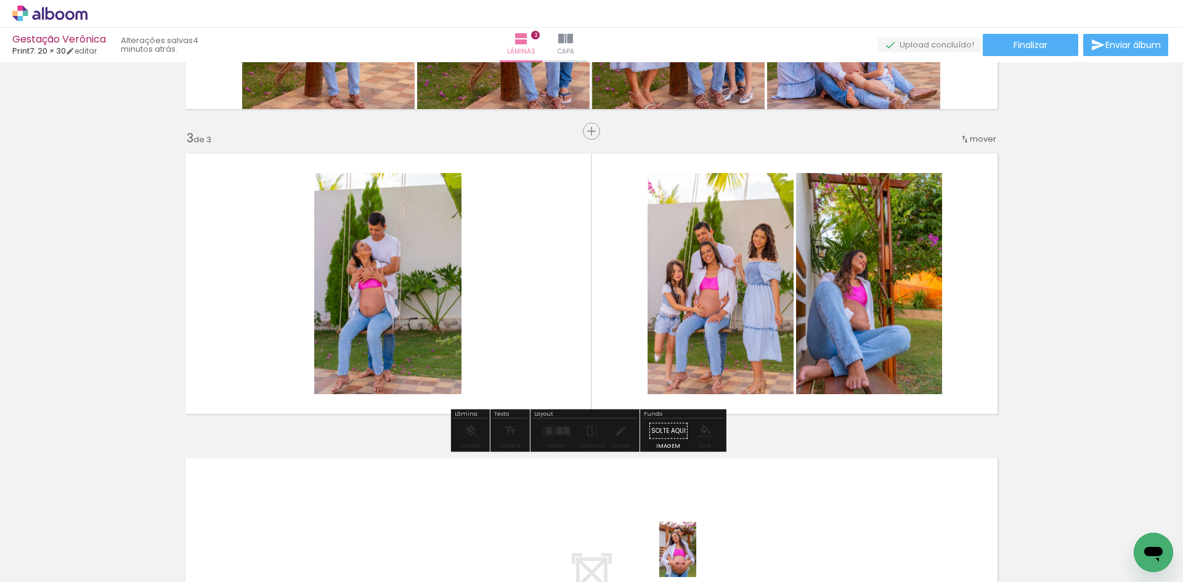
drag, startPoint x: 686, startPoint y: 547, endPoint x: 695, endPoint y: 559, distance: 14.5
click at [695, 559] on div at bounding box center [675, 540] width 41 height 61
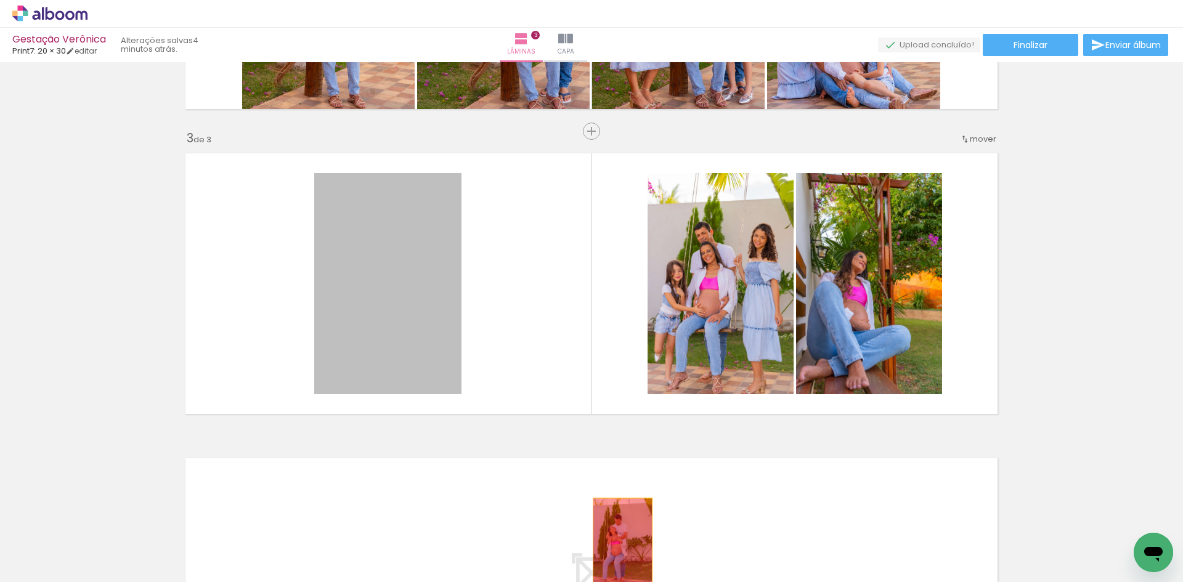
drag, startPoint x: 410, startPoint y: 331, endPoint x: 618, endPoint y: 543, distance: 297.1
click at [618, 543] on quentale-workspace at bounding box center [591, 291] width 1183 height 582
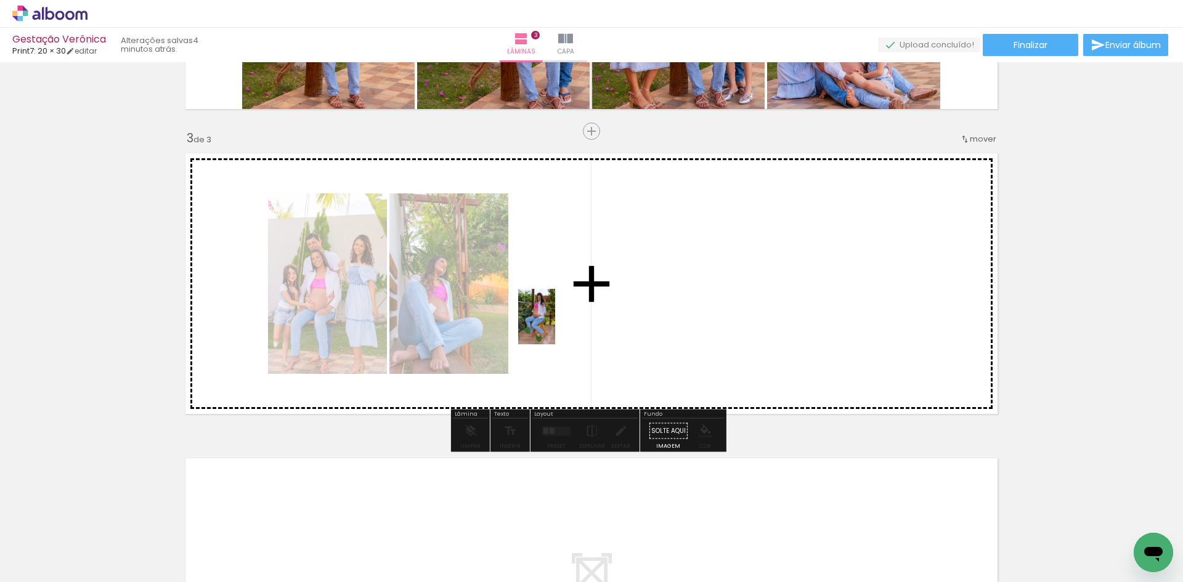
drag, startPoint x: 819, startPoint y: 553, endPoint x: 557, endPoint y: 348, distance: 332.6
click at [556, 326] on quentale-workspace at bounding box center [591, 291] width 1183 height 582
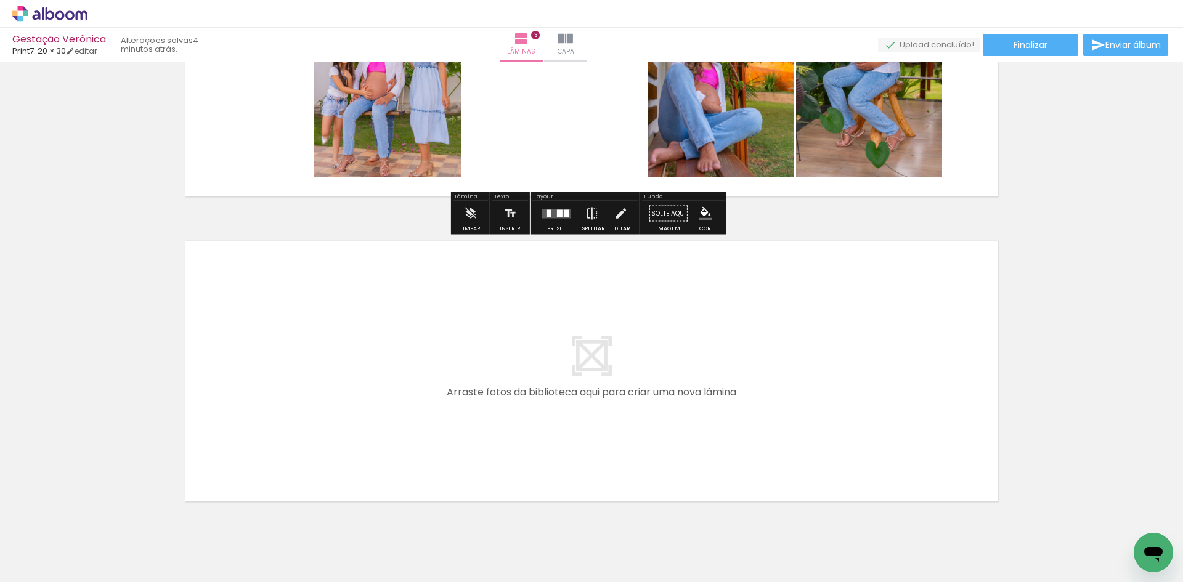
scroll to position [808, 0]
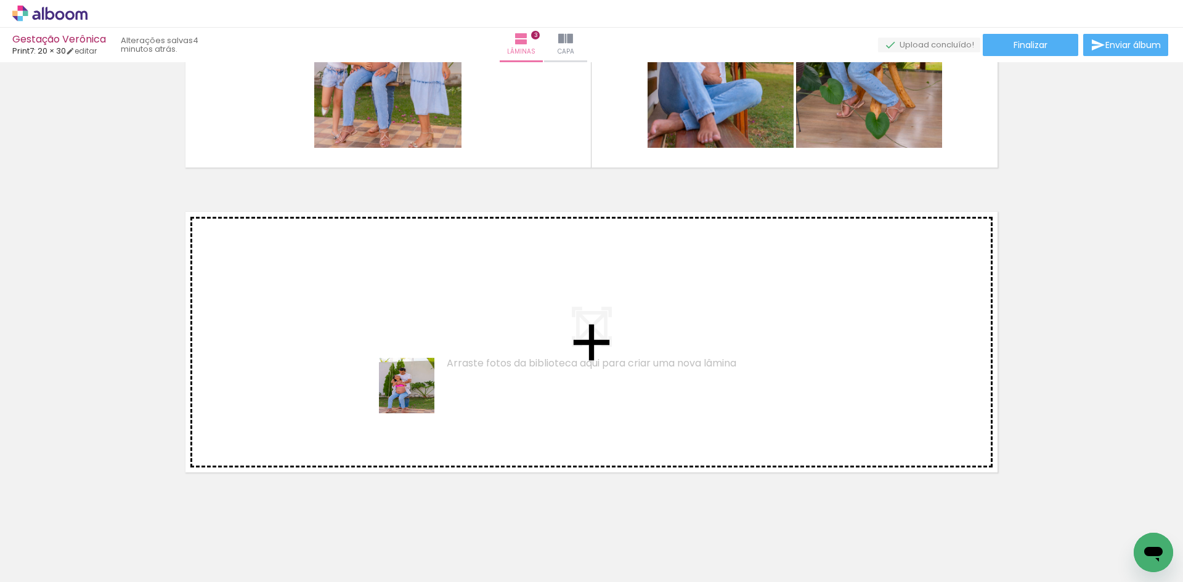
drag, startPoint x: 395, startPoint y: 555, endPoint x: 420, endPoint y: 383, distance: 174.1
click at [420, 383] on quentale-workspace at bounding box center [591, 291] width 1183 height 582
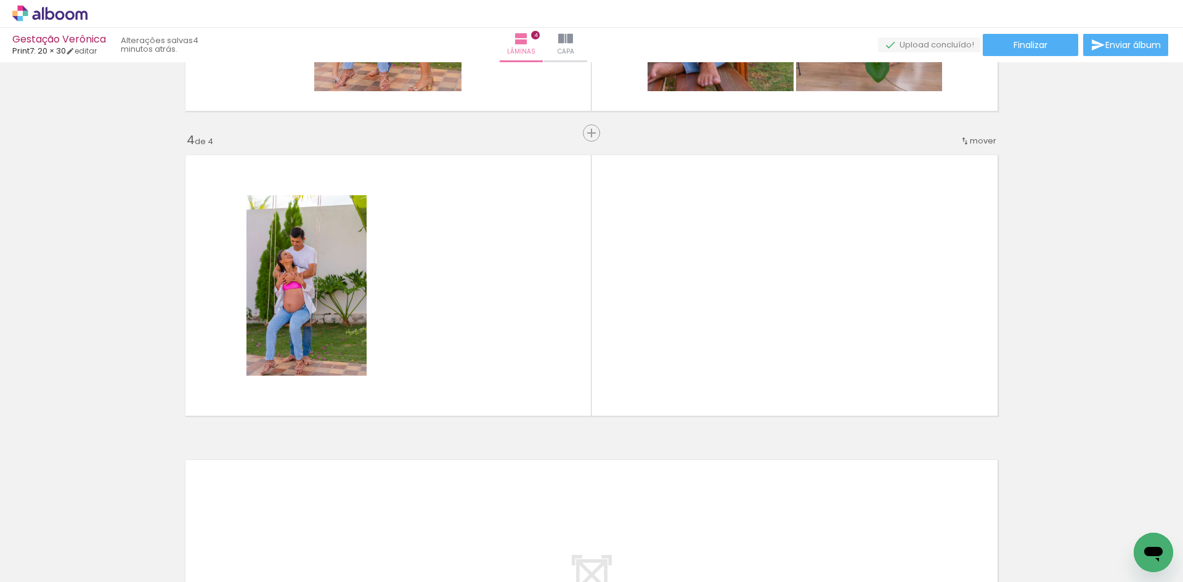
scroll to position [866, 0]
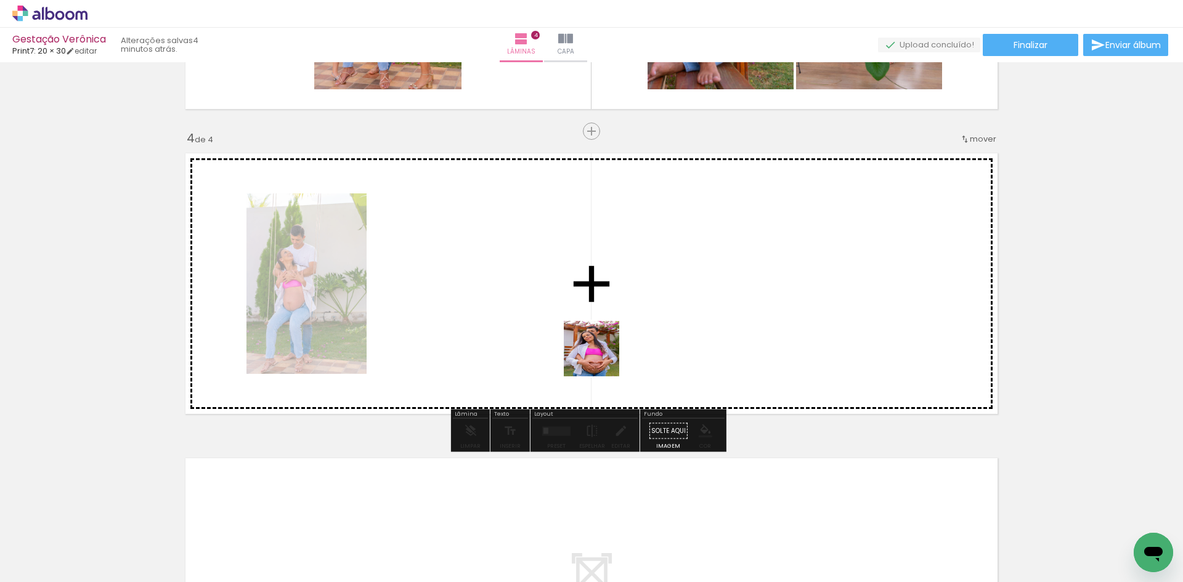
drag, startPoint x: 686, startPoint y: 554, endPoint x: 711, endPoint y: 538, distance: 29.6
click at [598, 355] on quentale-workspace at bounding box center [591, 291] width 1183 height 582
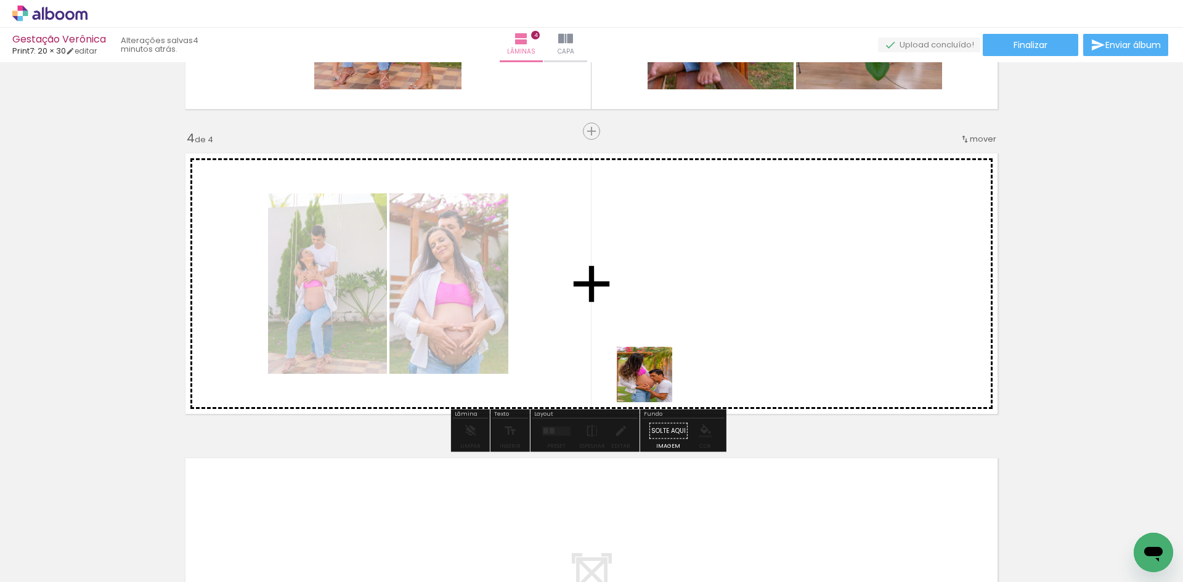
drag, startPoint x: 745, startPoint y: 550, endPoint x: 638, endPoint y: 323, distance: 251.0
click at [623, 304] on quentale-workspace at bounding box center [591, 291] width 1183 height 582
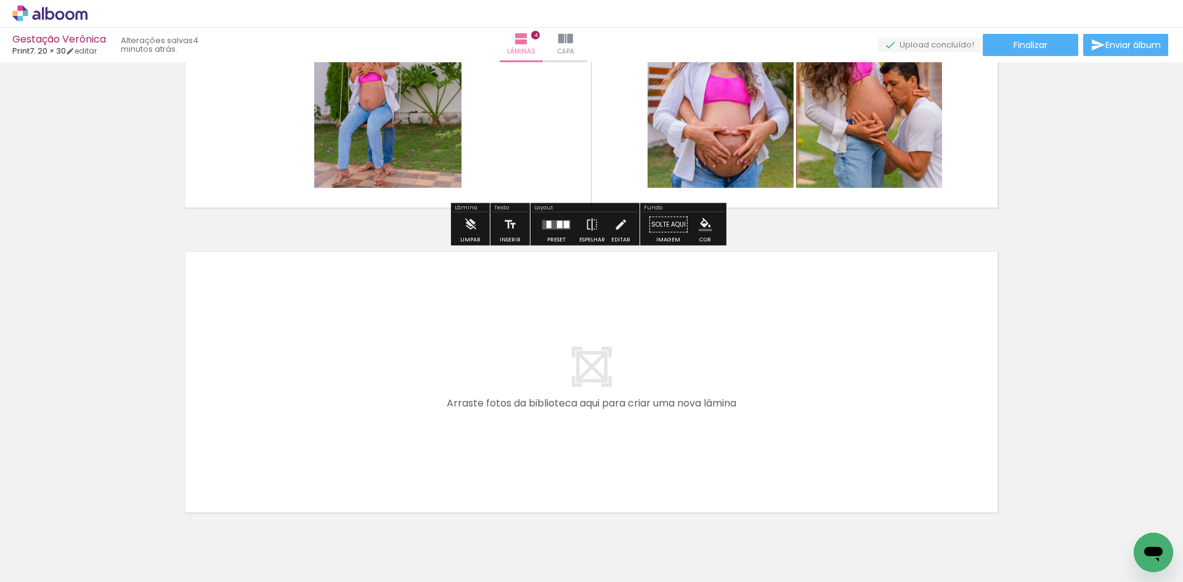
scroll to position [1113, 0]
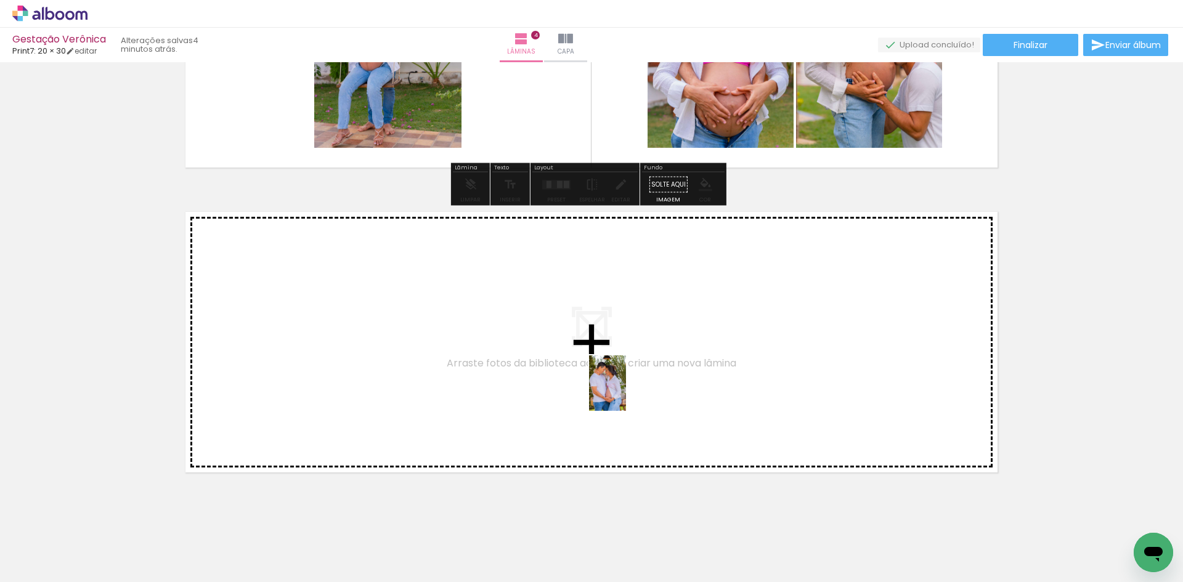
drag, startPoint x: 869, startPoint y: 538, endPoint x: 626, endPoint y: 392, distance: 283.2
click at [626, 392] on quentale-workspace at bounding box center [591, 291] width 1183 height 582
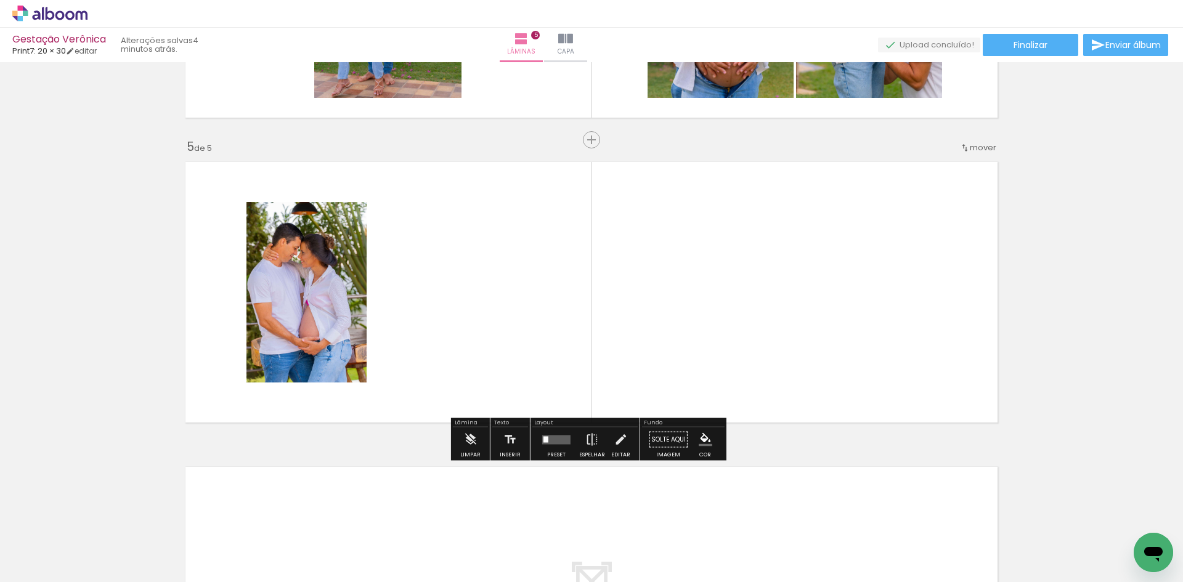
scroll to position [1171, 0]
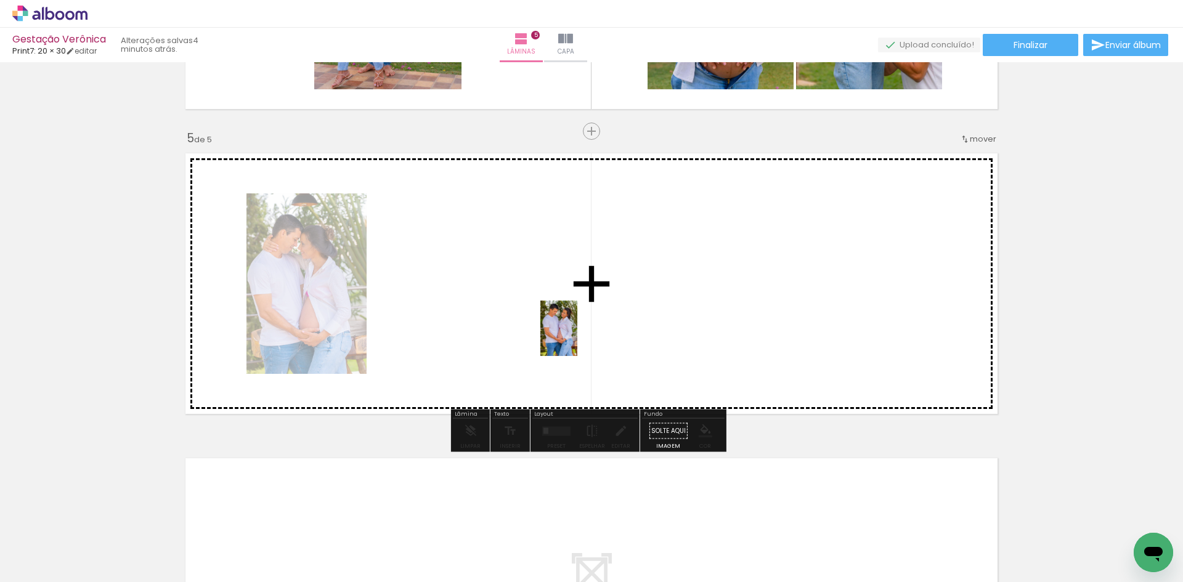
drag, startPoint x: 953, startPoint y: 532, endPoint x: 574, endPoint y: 349, distance: 420.7
click at [570, 334] on quentale-workspace at bounding box center [591, 291] width 1183 height 582
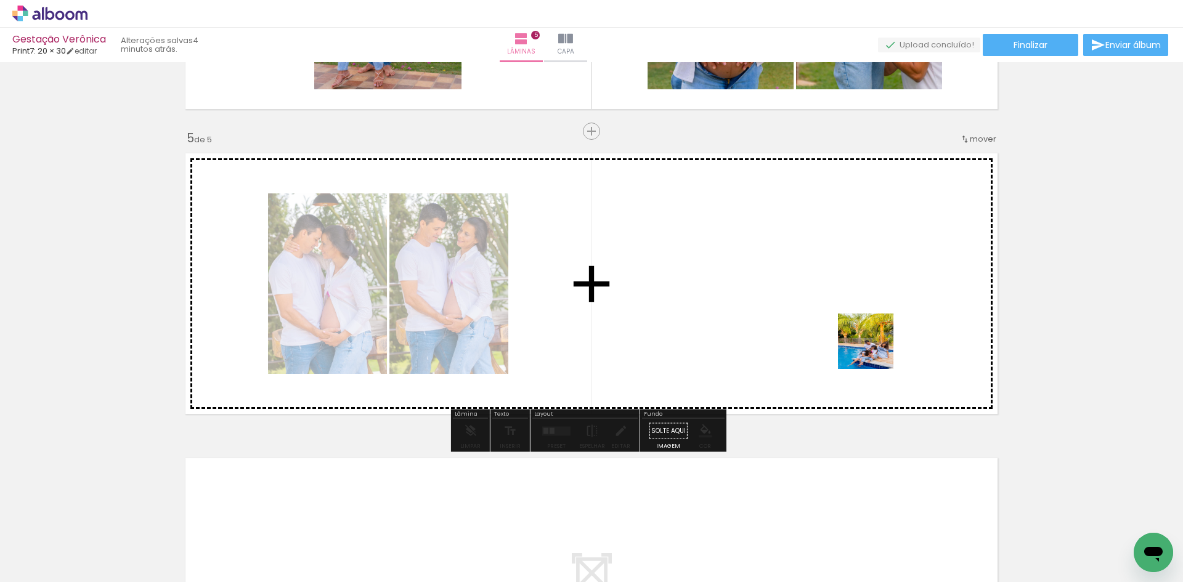
drag, startPoint x: 1023, startPoint y: 552, endPoint x: 870, endPoint y: 336, distance: 264.2
click at [870, 336] on quentale-workspace at bounding box center [591, 291] width 1183 height 582
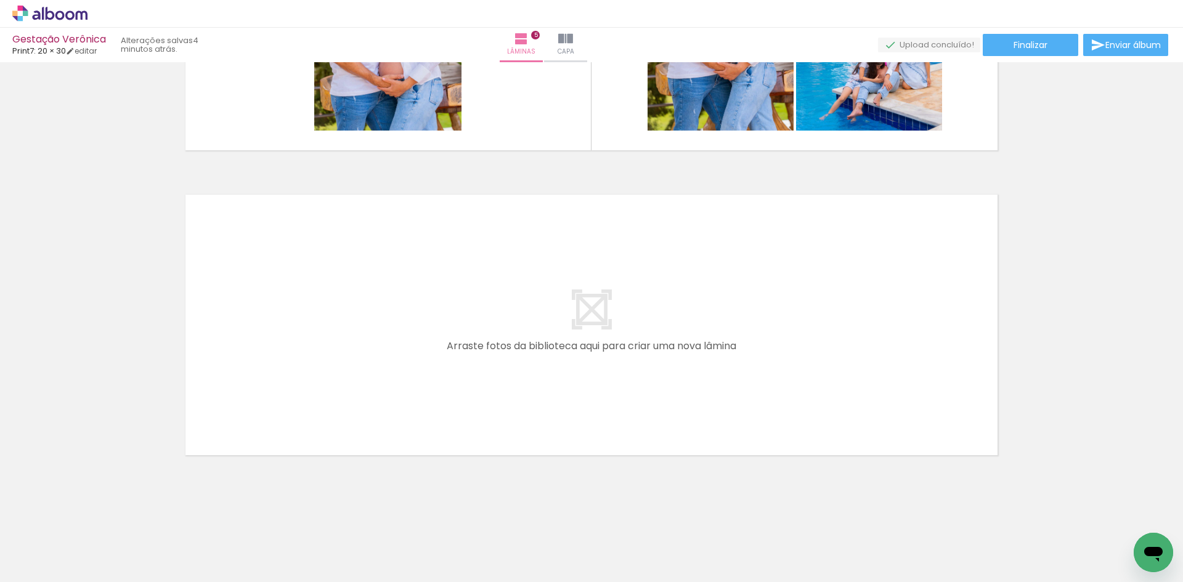
scroll to position [0, 643]
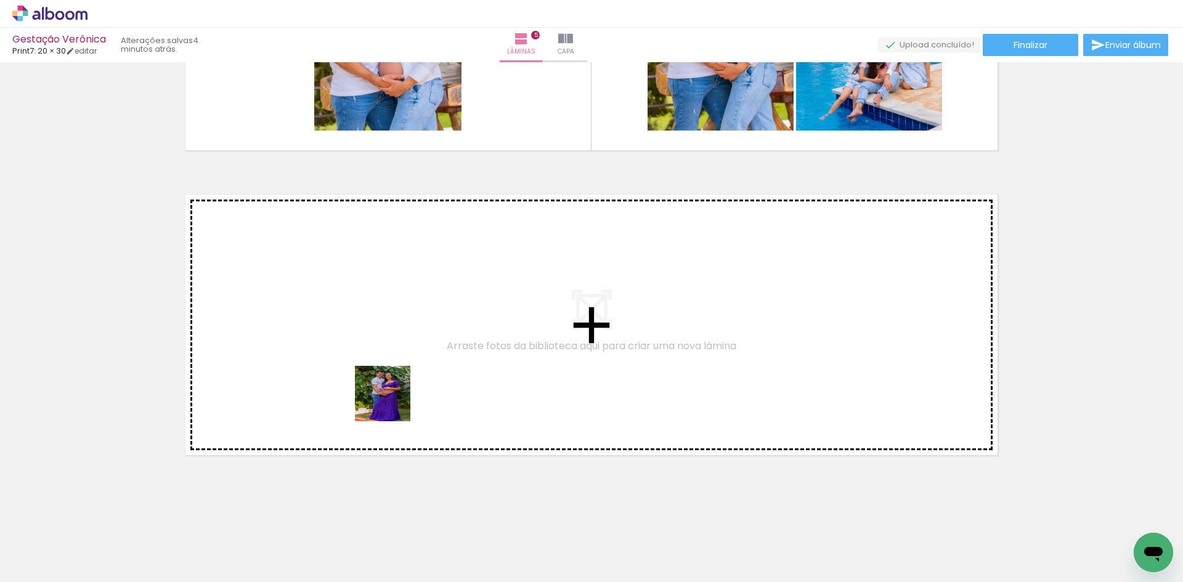
drag, startPoint x: 447, startPoint y: 521, endPoint x: 391, endPoint y: 402, distance: 131.7
click at [391, 402] on quentale-workspace at bounding box center [591, 291] width 1183 height 582
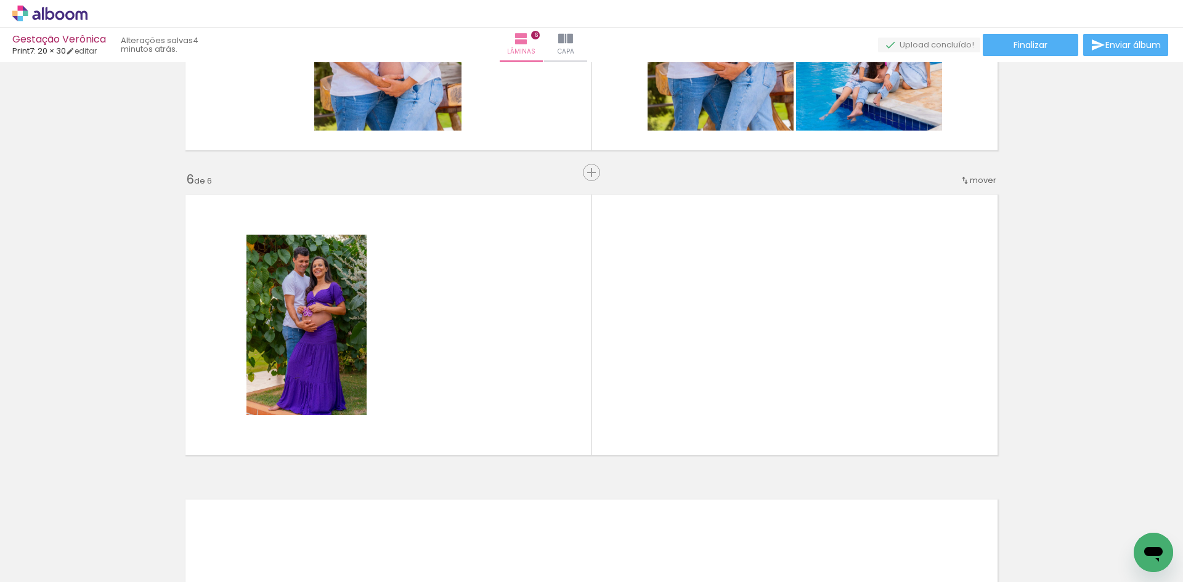
scroll to position [1476, 0]
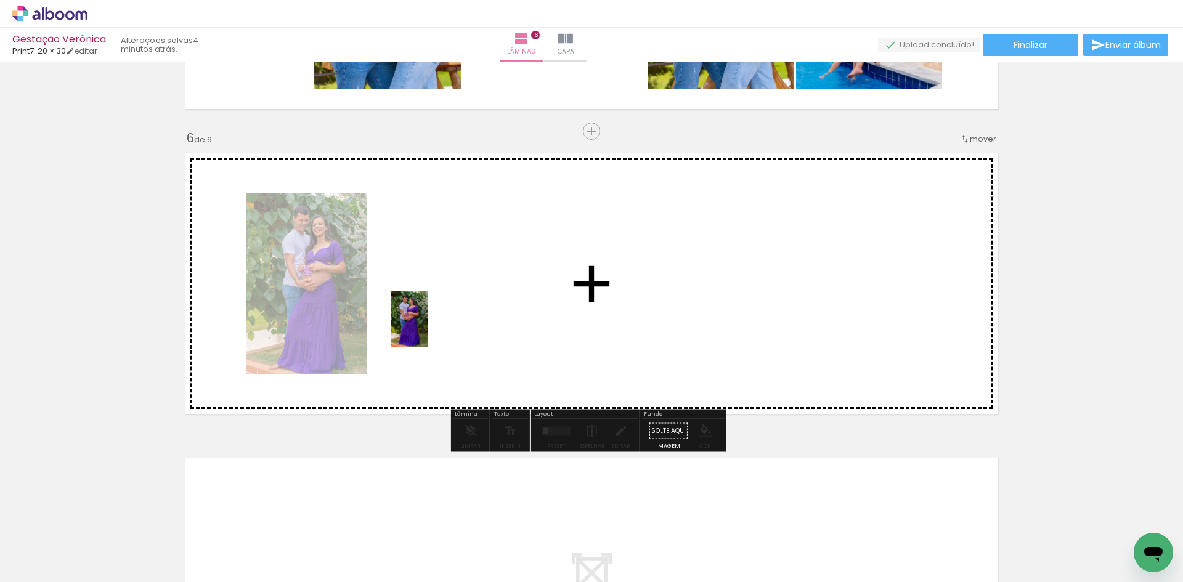
drag, startPoint x: 524, startPoint y: 551, endPoint x: 570, endPoint y: 569, distance: 49.5
click at [430, 327] on quentale-workspace at bounding box center [591, 291] width 1183 height 582
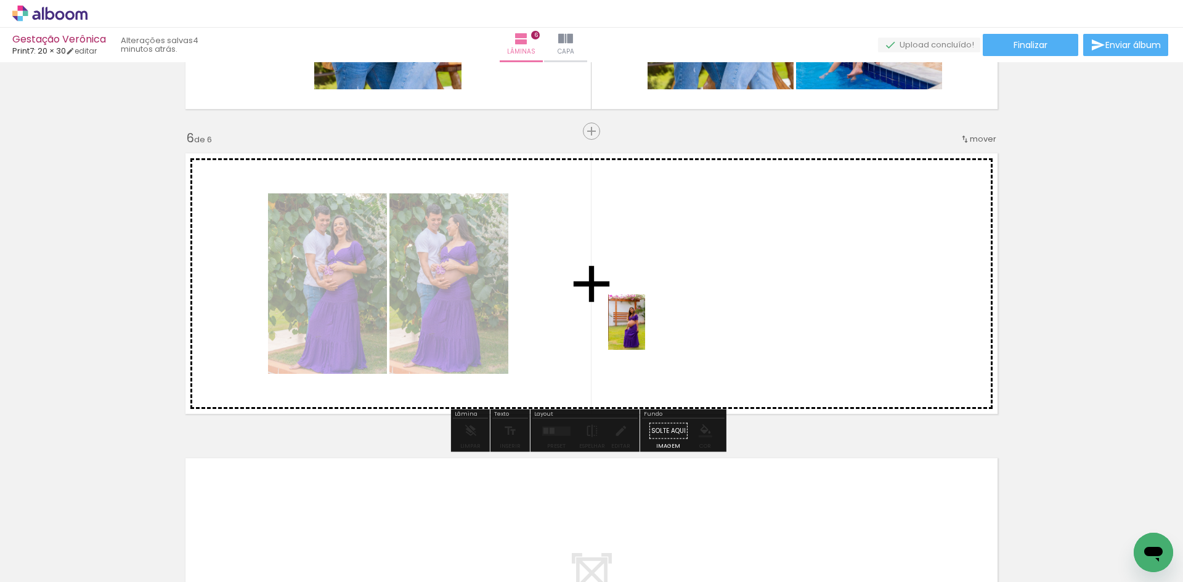
drag, startPoint x: 589, startPoint y: 564, endPoint x: 645, endPoint y: 331, distance: 238.9
click at [645, 331] on quentale-workspace at bounding box center [591, 291] width 1183 height 582
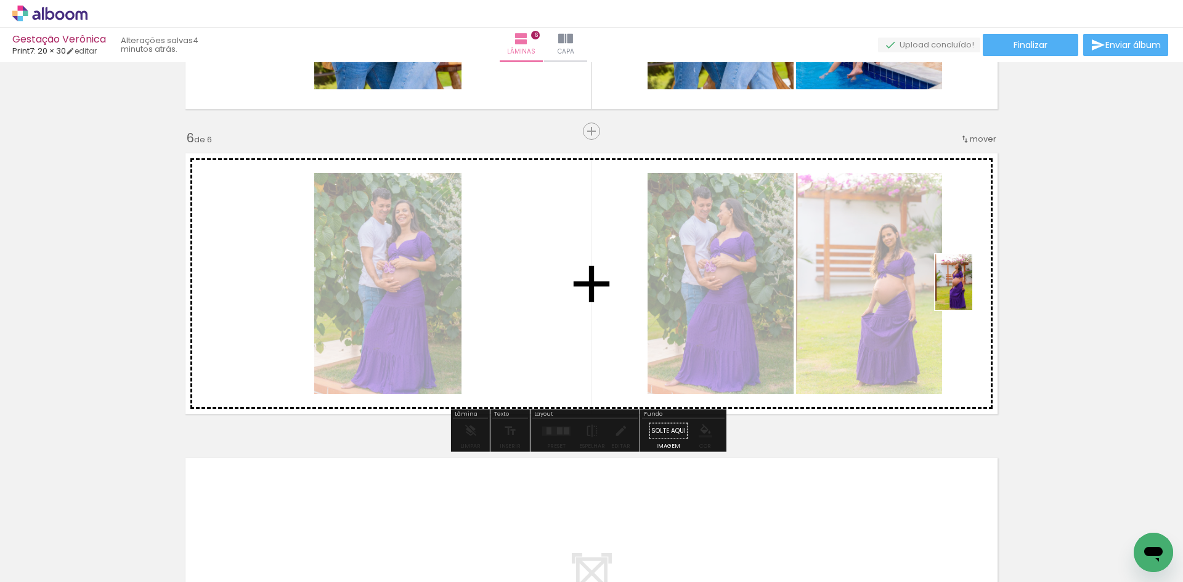
drag, startPoint x: 663, startPoint y: 561, endPoint x: 972, endPoint y: 291, distance: 409.9
click at [972, 291] on quentale-workspace at bounding box center [591, 291] width 1183 height 582
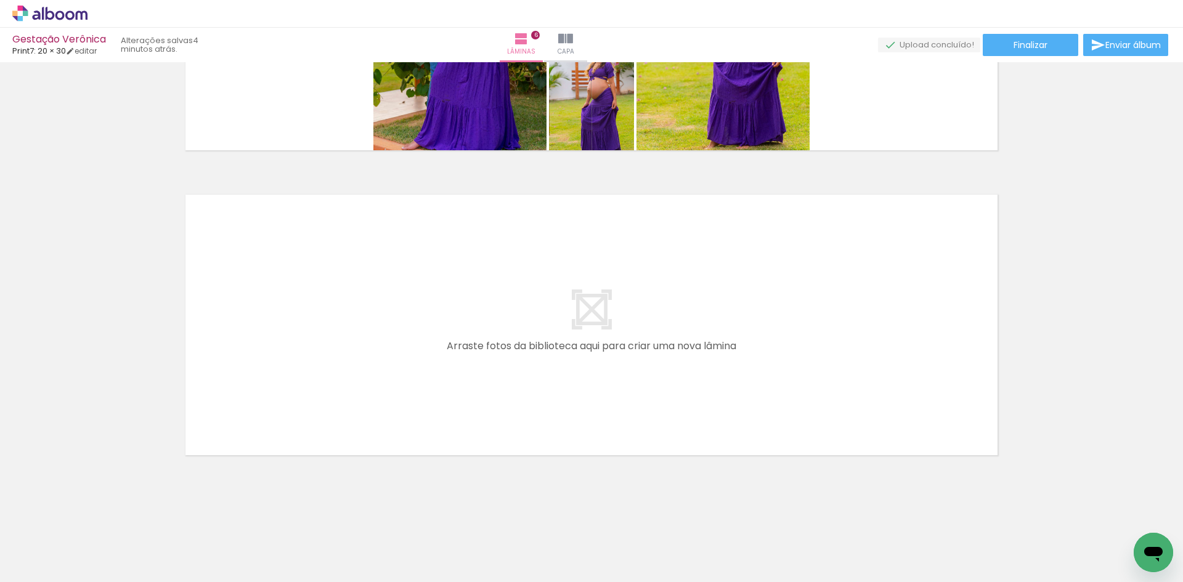
scroll to position [0, 1018]
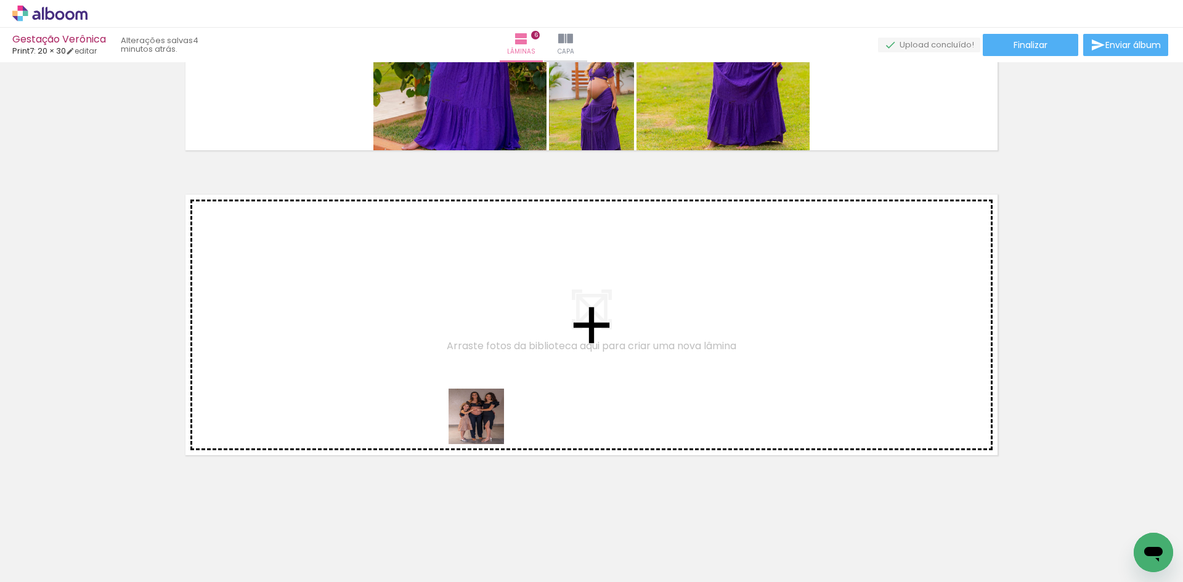
drag, startPoint x: 478, startPoint y: 541, endPoint x: 472, endPoint y: 465, distance: 76.6
click at [492, 324] on quentale-workspace at bounding box center [591, 291] width 1183 height 582
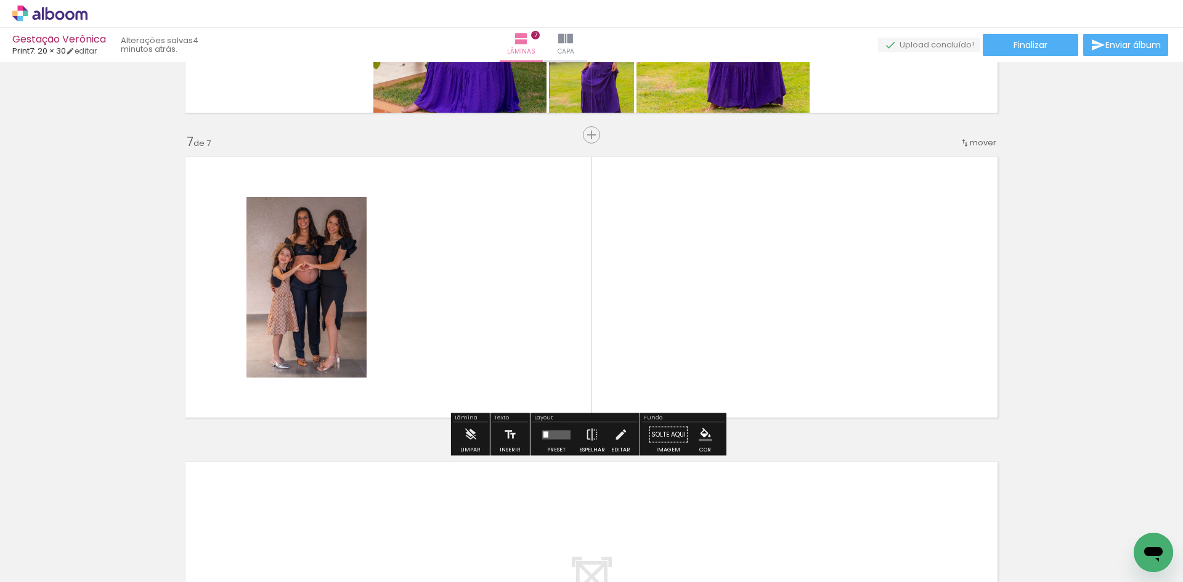
scroll to position [1781, 0]
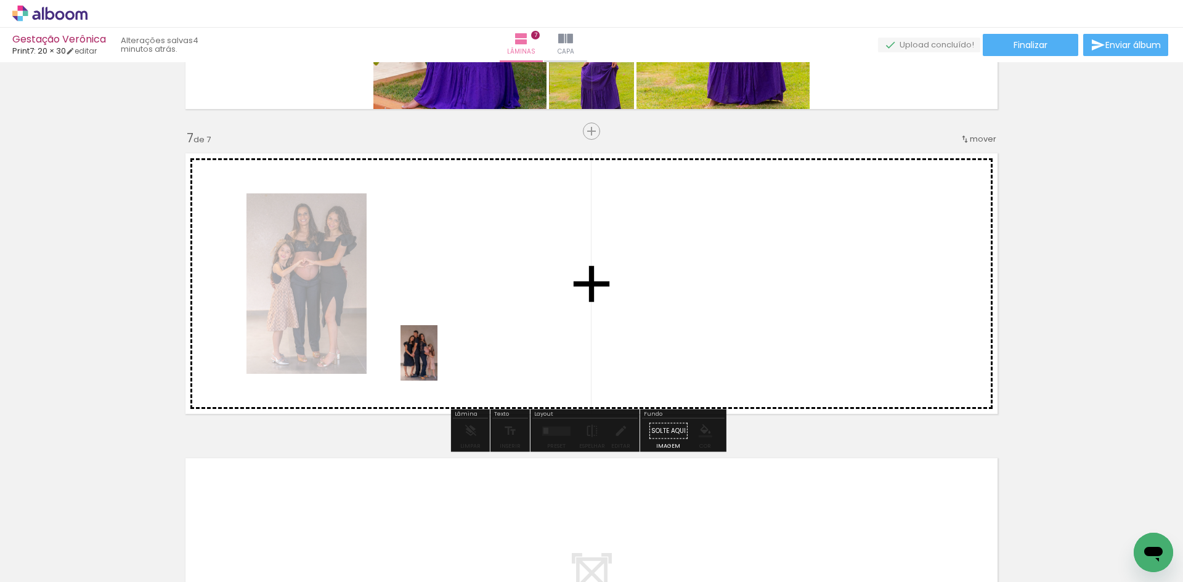
drag, startPoint x: 432, startPoint y: 532, endPoint x: 437, endPoint y: 362, distance: 170.1
click at [437, 362] on quentale-workspace at bounding box center [591, 291] width 1183 height 582
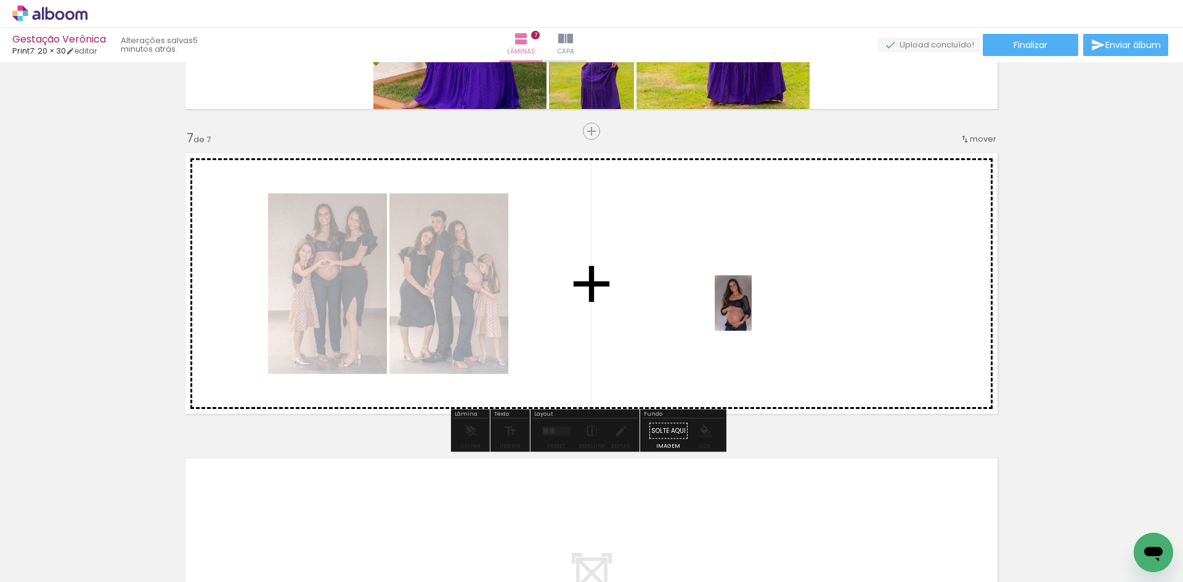
drag, startPoint x: 654, startPoint y: 377, endPoint x: 752, endPoint y: 312, distance: 117.4
click at [752, 312] on quentale-workspace at bounding box center [591, 291] width 1183 height 582
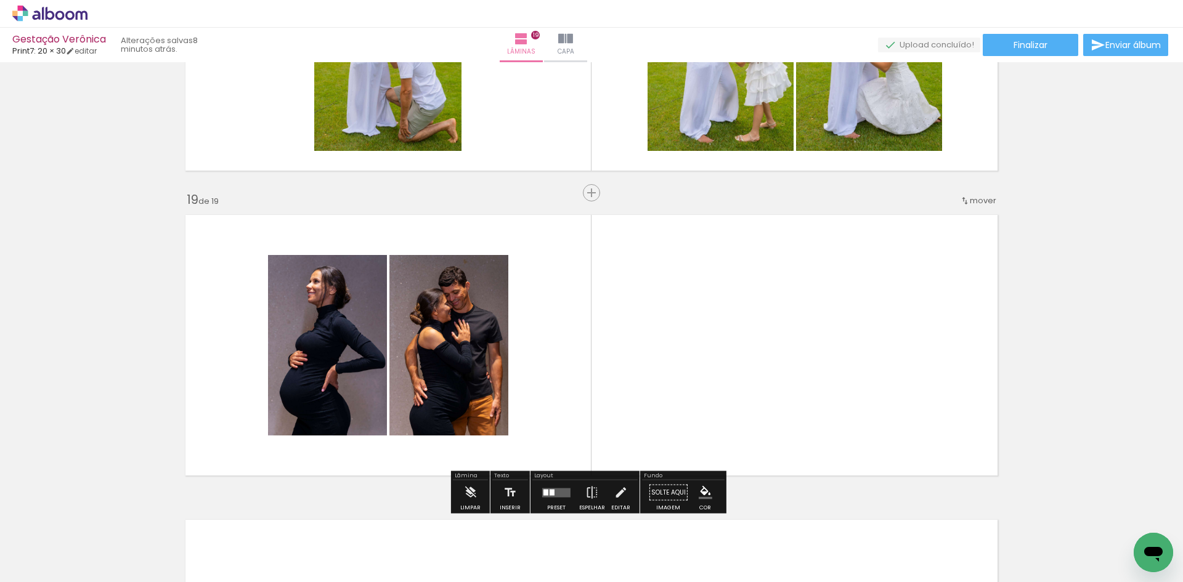
scroll to position [0, 1523]
click at [595, 355] on quentale-layouter at bounding box center [591, 345] width 825 height 274
click at [452, 325] on quentale-photo at bounding box center [448, 345] width 119 height 180
click at [326, 350] on quentale-photo at bounding box center [327, 345] width 119 height 180
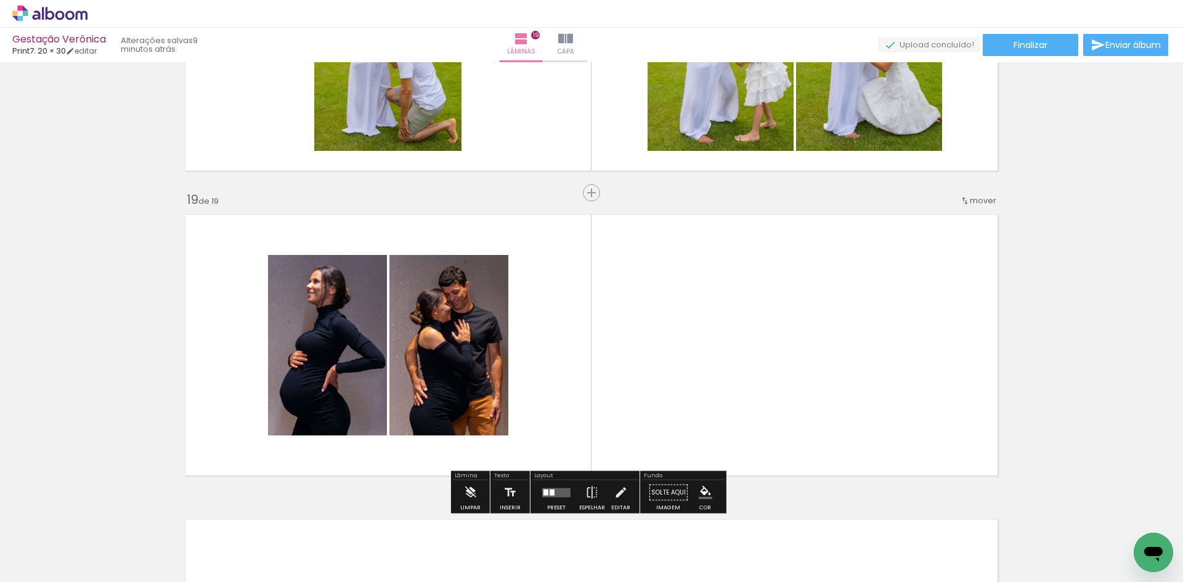
click at [447, 354] on quentale-photo at bounding box center [448, 345] width 119 height 180
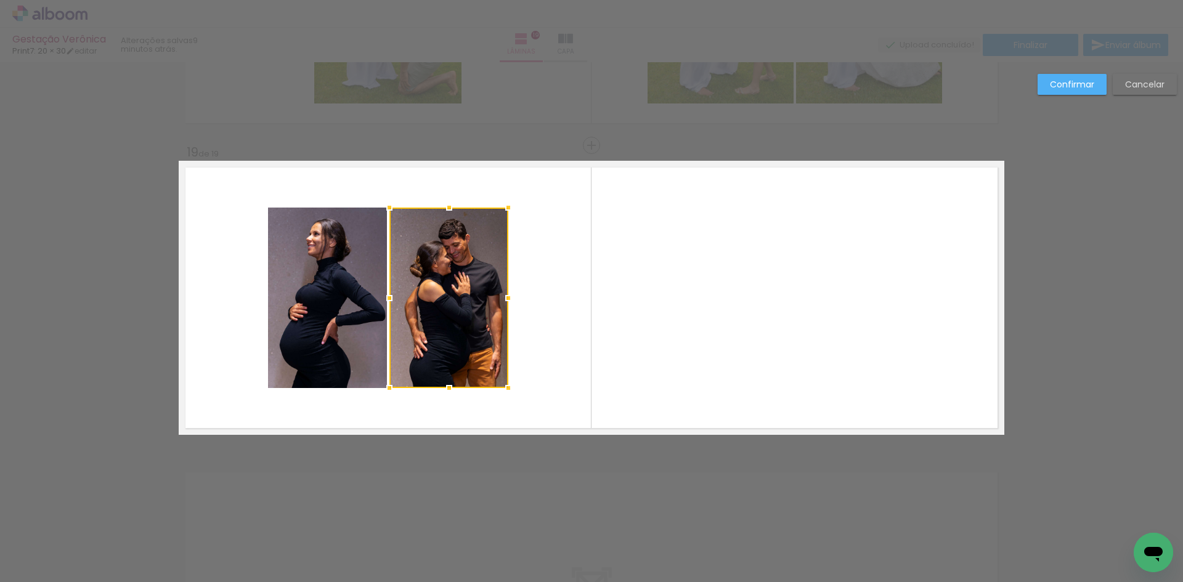
scroll to position [5440, 0]
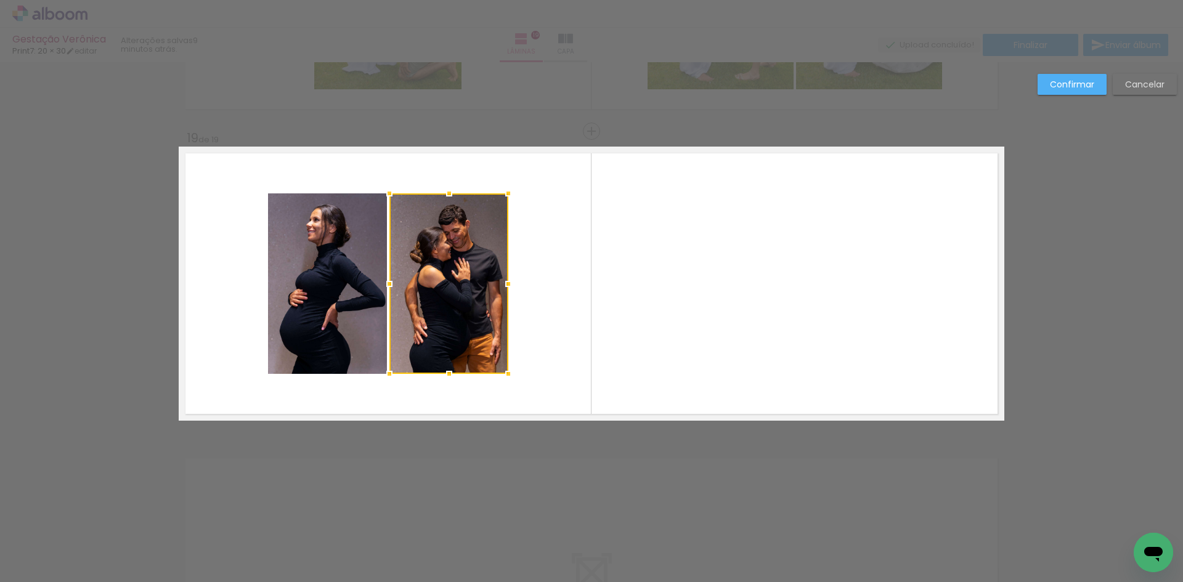
click at [346, 326] on quentale-photo at bounding box center [327, 283] width 119 height 180
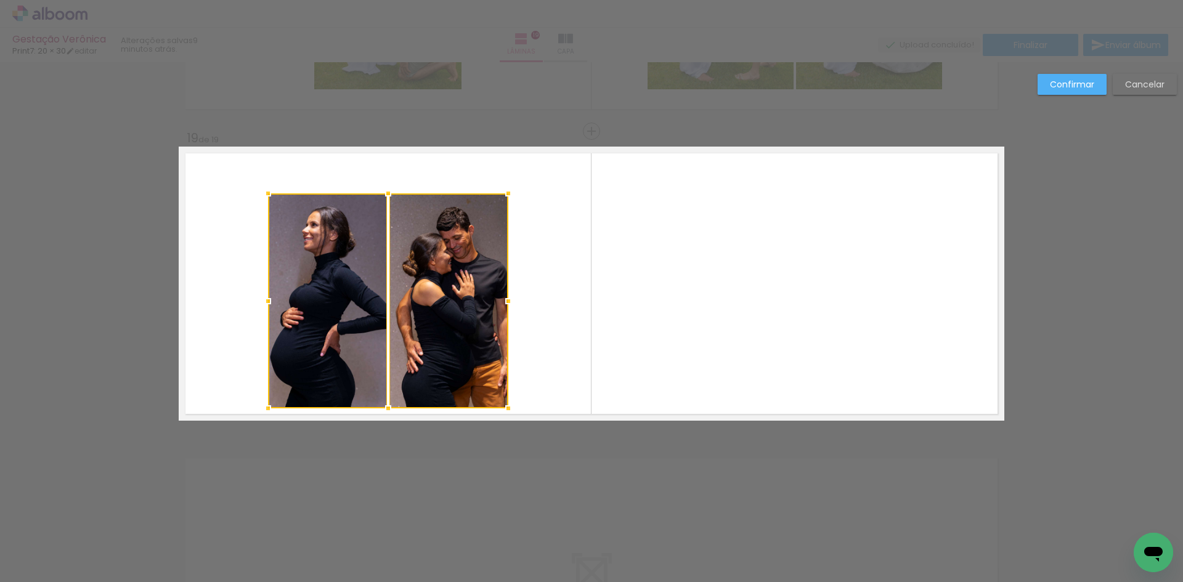
drag, startPoint x: 381, startPoint y: 373, endPoint x: 378, endPoint y: 407, distance: 34.6
click at [378, 407] on div at bounding box center [388, 408] width 25 height 25
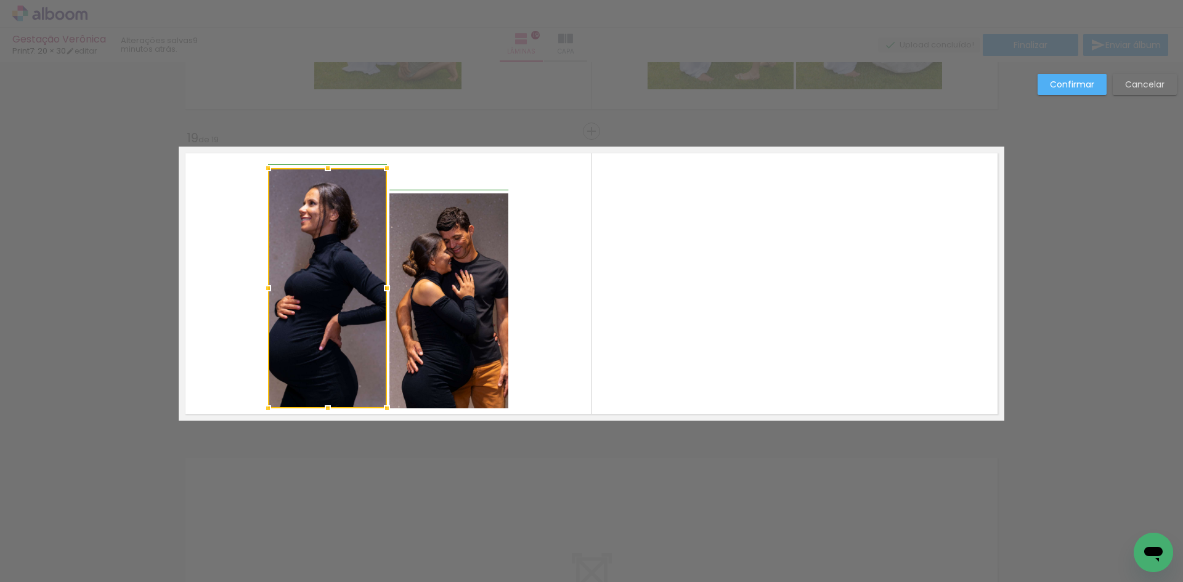
drag, startPoint x: 385, startPoint y: 188, endPoint x: 387, endPoint y: 171, distance: 16.7
click at [387, 171] on div at bounding box center [387, 168] width 25 height 25
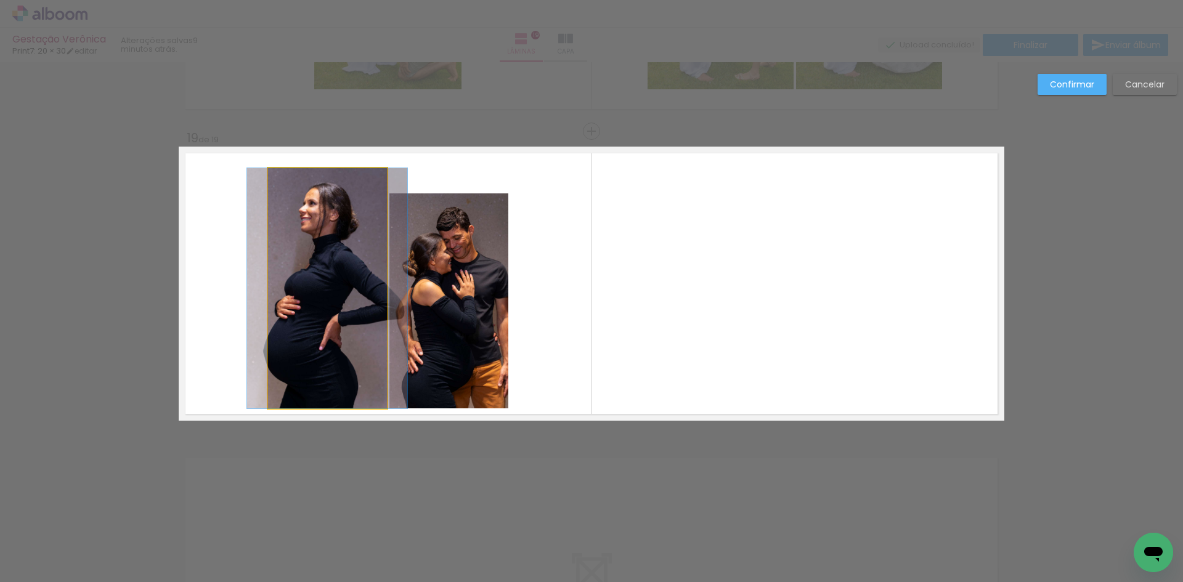
click at [365, 232] on quentale-photo at bounding box center [327, 288] width 119 height 240
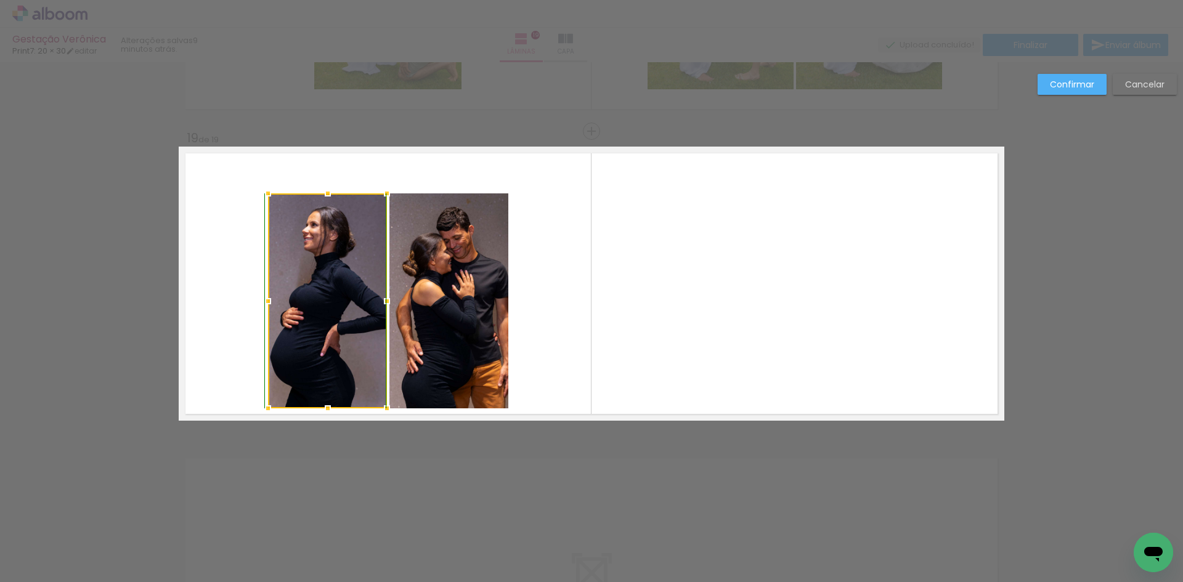
drag, startPoint x: 324, startPoint y: 176, endPoint x: 323, endPoint y: 188, distance: 12.4
click at [323, 188] on div at bounding box center [327, 193] width 25 height 25
click at [462, 240] on quentale-photo at bounding box center [448, 300] width 119 height 215
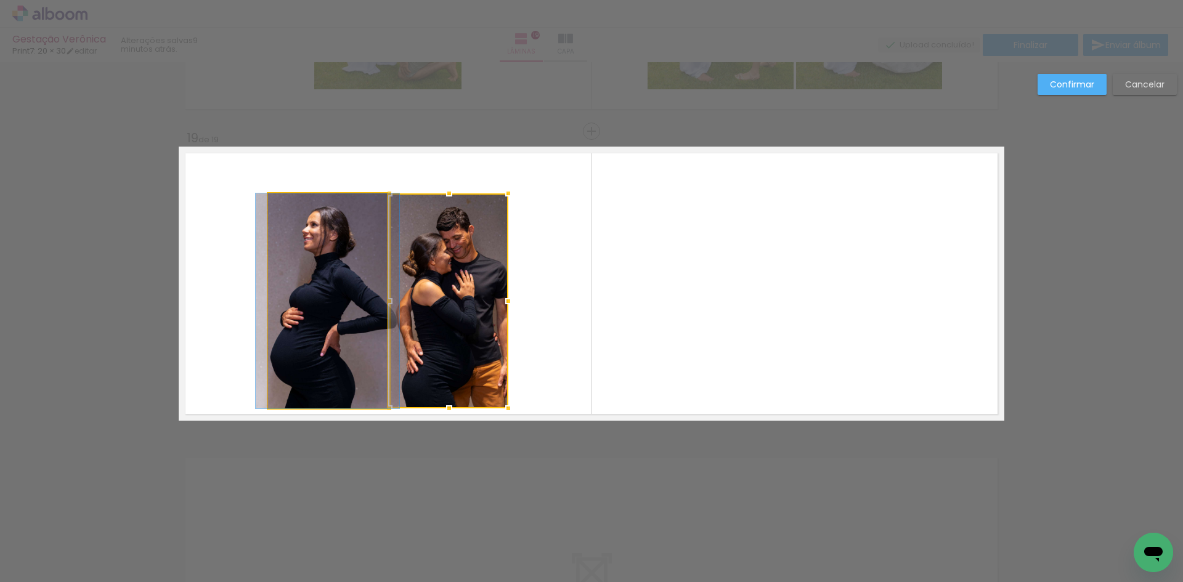
click at [348, 224] on quentale-photo at bounding box center [327, 300] width 119 height 215
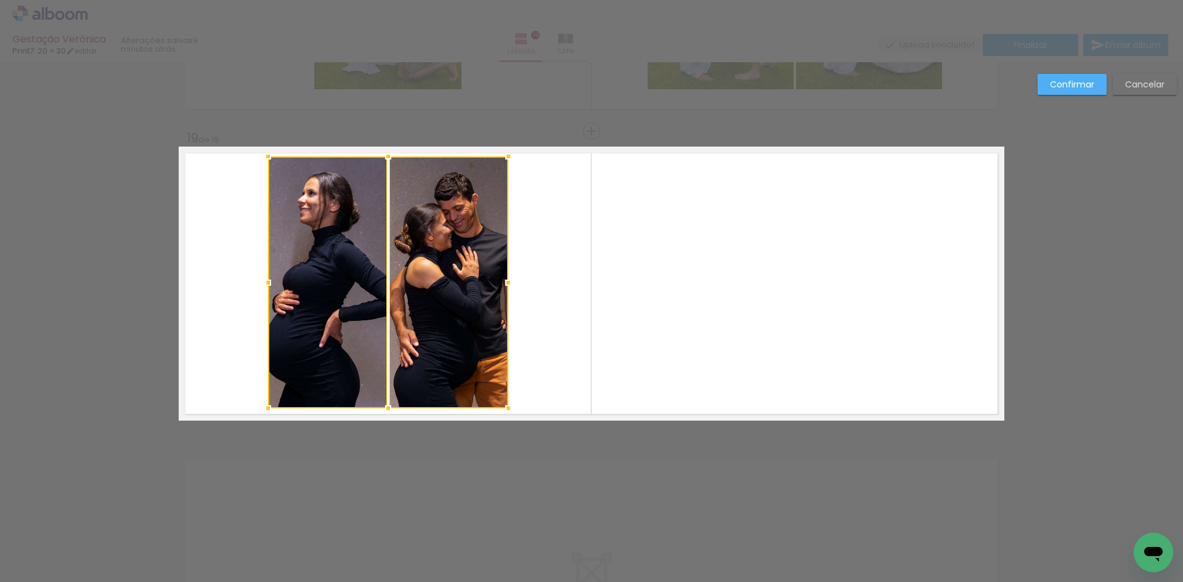
drag, startPoint x: 381, startPoint y: 196, endPoint x: 389, endPoint y: 161, distance: 35.4
click at [389, 161] on div at bounding box center [388, 156] width 25 height 25
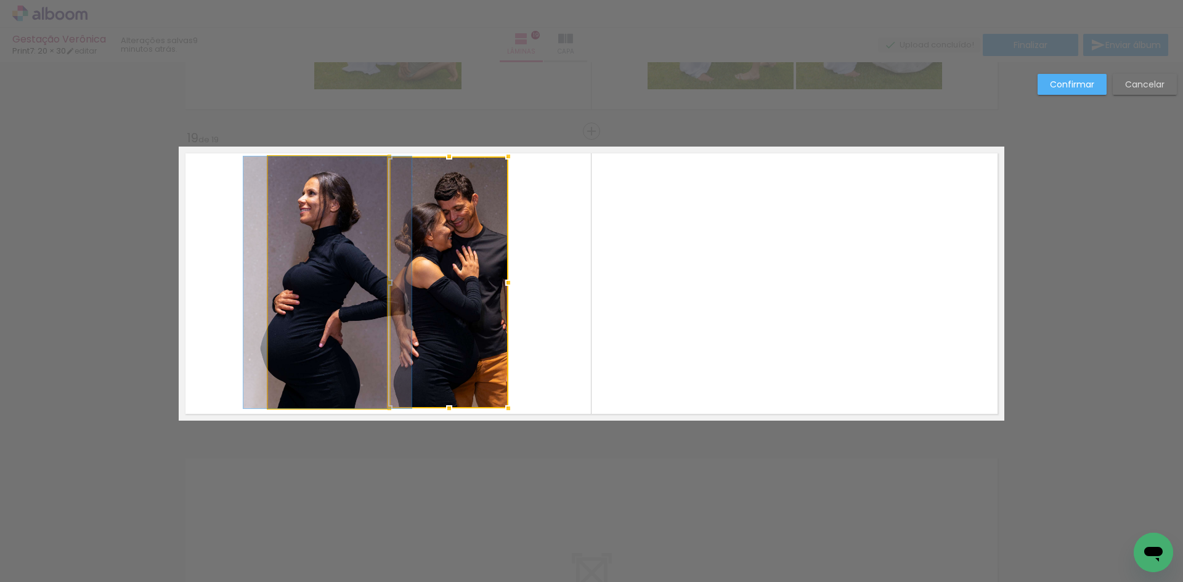
click at [305, 286] on quentale-photo at bounding box center [327, 282] width 119 height 252
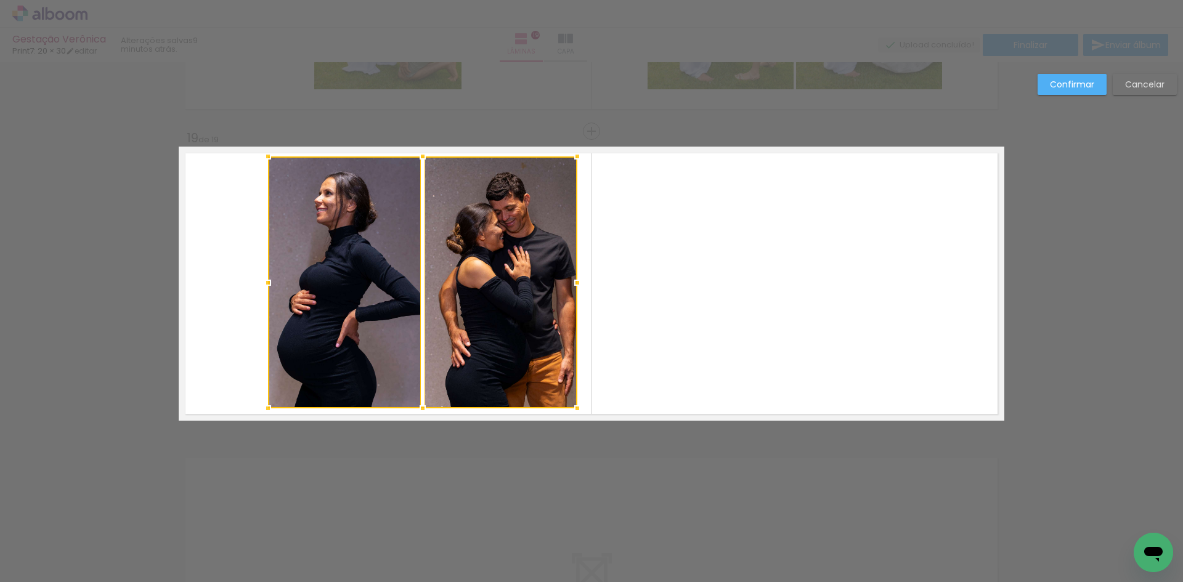
drag, startPoint x: 501, startPoint y: 281, endPoint x: 570, endPoint y: 285, distance: 69.1
click at [570, 285] on div at bounding box center [577, 282] width 25 height 25
click at [330, 292] on quentale-photo at bounding box center [344, 282] width 153 height 252
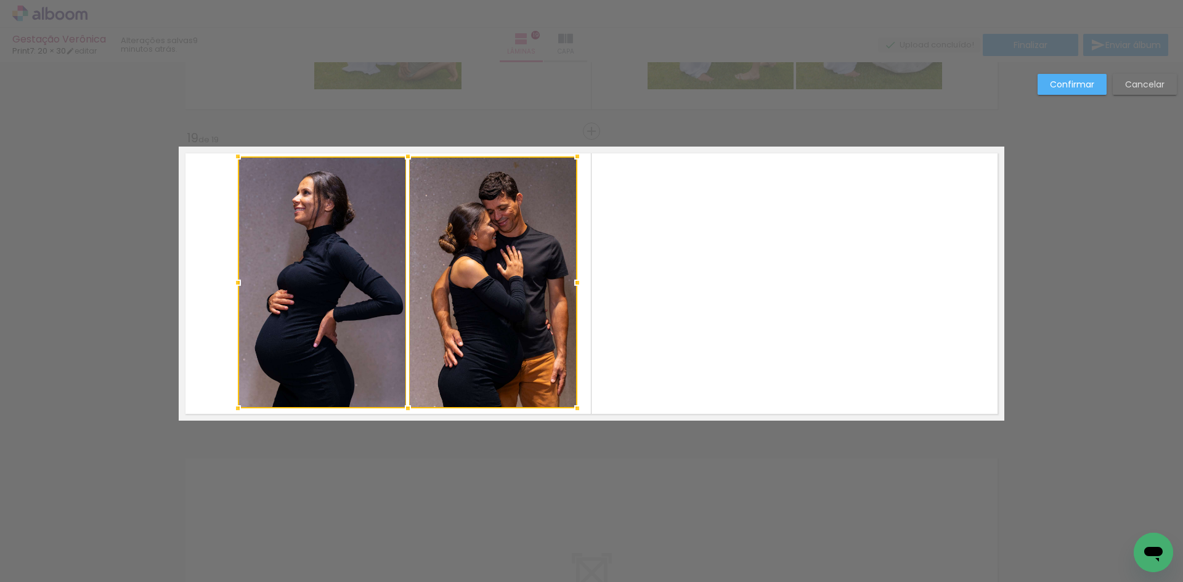
drag, startPoint x: 264, startPoint y: 282, endPoint x: 235, endPoint y: 274, distance: 30.6
click at [235, 274] on div at bounding box center [237, 282] width 25 height 25
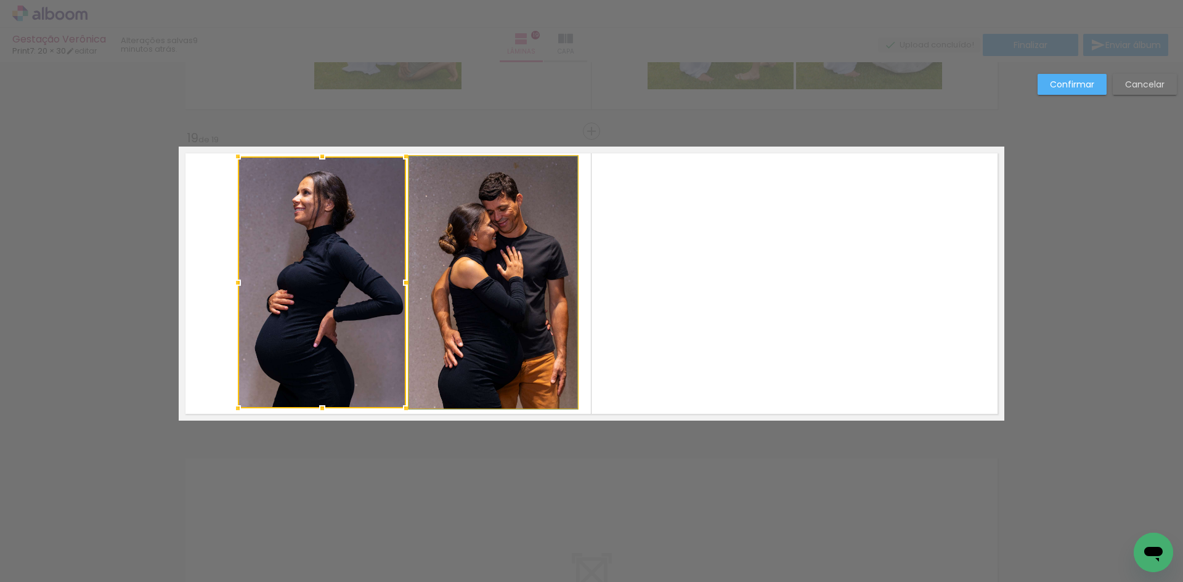
drag, startPoint x: 497, startPoint y: 291, endPoint x: 478, endPoint y: 292, distance: 19.1
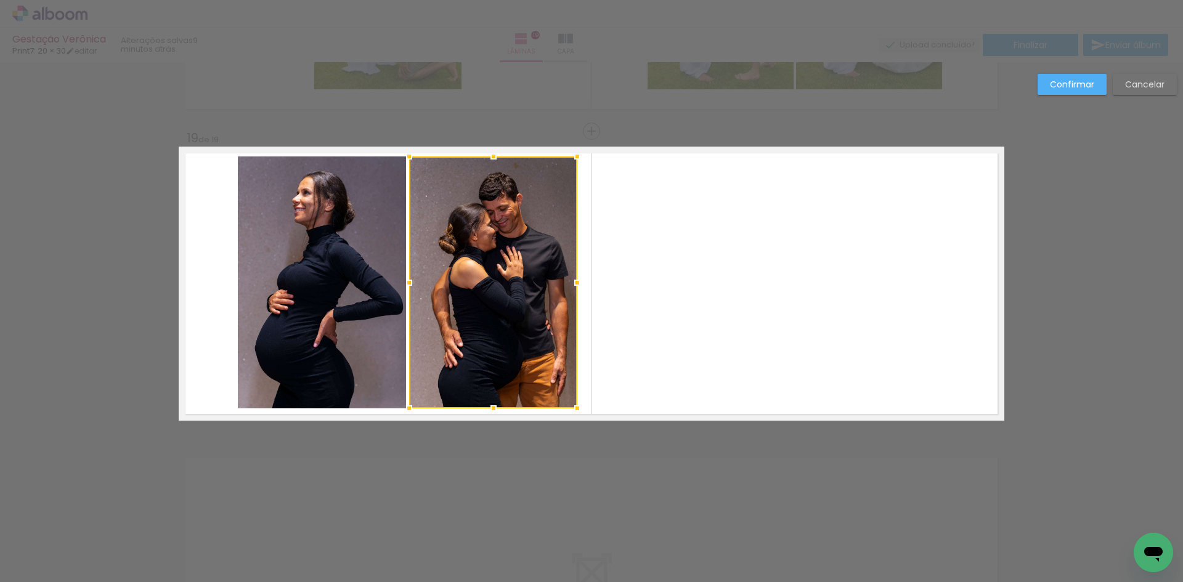
click at [336, 315] on quentale-photo at bounding box center [322, 282] width 168 height 252
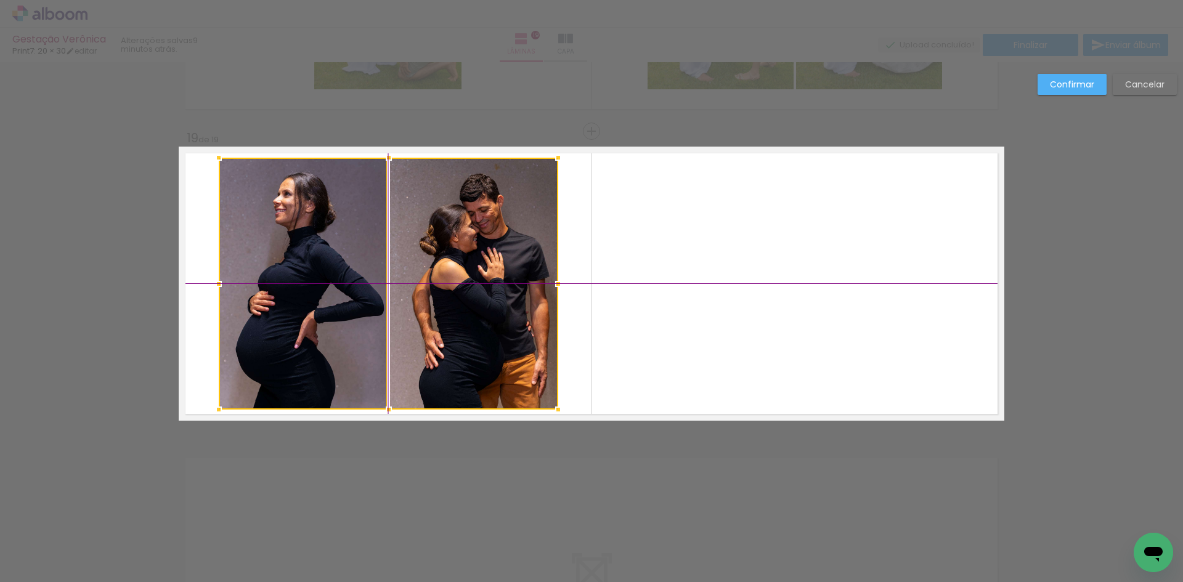
drag, startPoint x: 496, startPoint y: 310, endPoint x: 484, endPoint y: 309, distance: 11.8
click at [484, 309] on div at bounding box center [388, 284] width 339 height 252
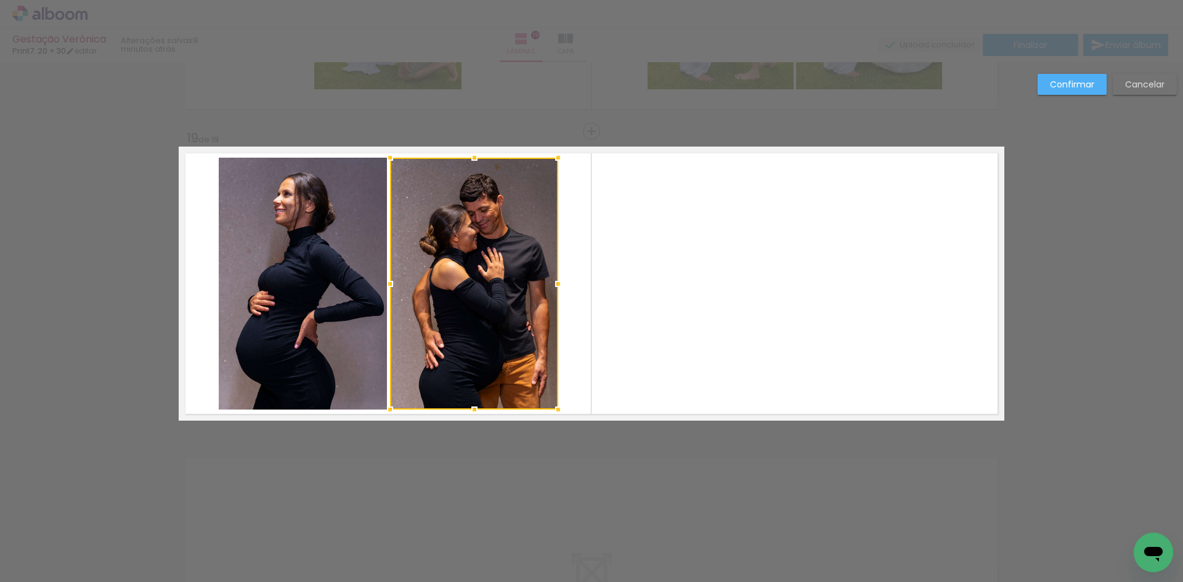
click at [738, 259] on quentale-layouter at bounding box center [591, 284] width 825 height 274
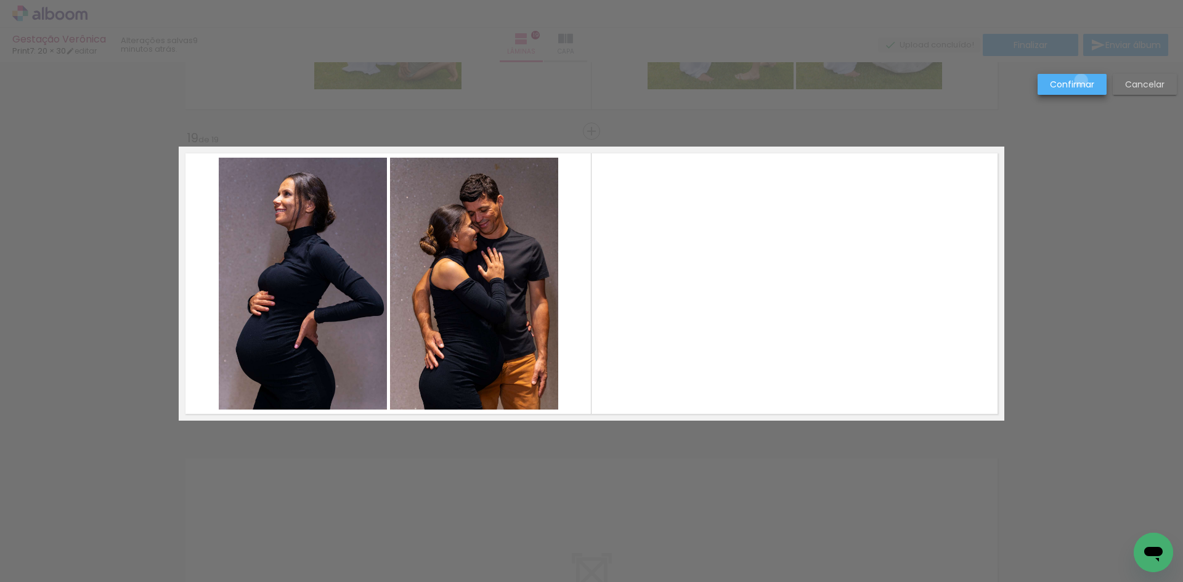
drag, startPoint x: 1081, startPoint y: 81, endPoint x: 1081, endPoint y: 92, distance: 11.7
click at [0, 0] on slot "Confirmar" at bounding box center [0, 0] width 0 height 0
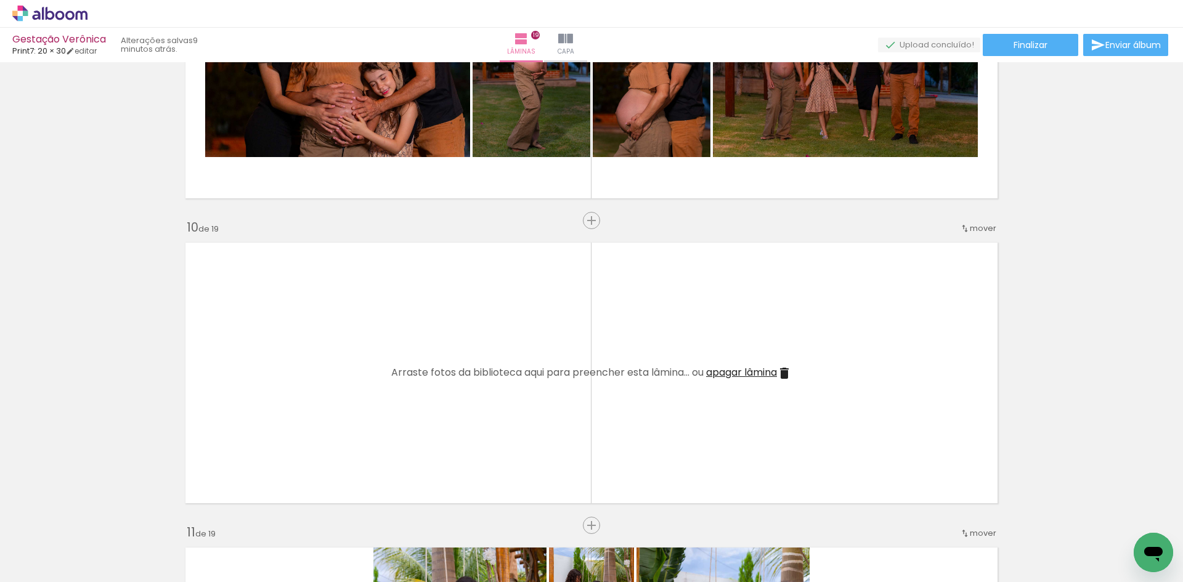
scroll to position [2668, 0]
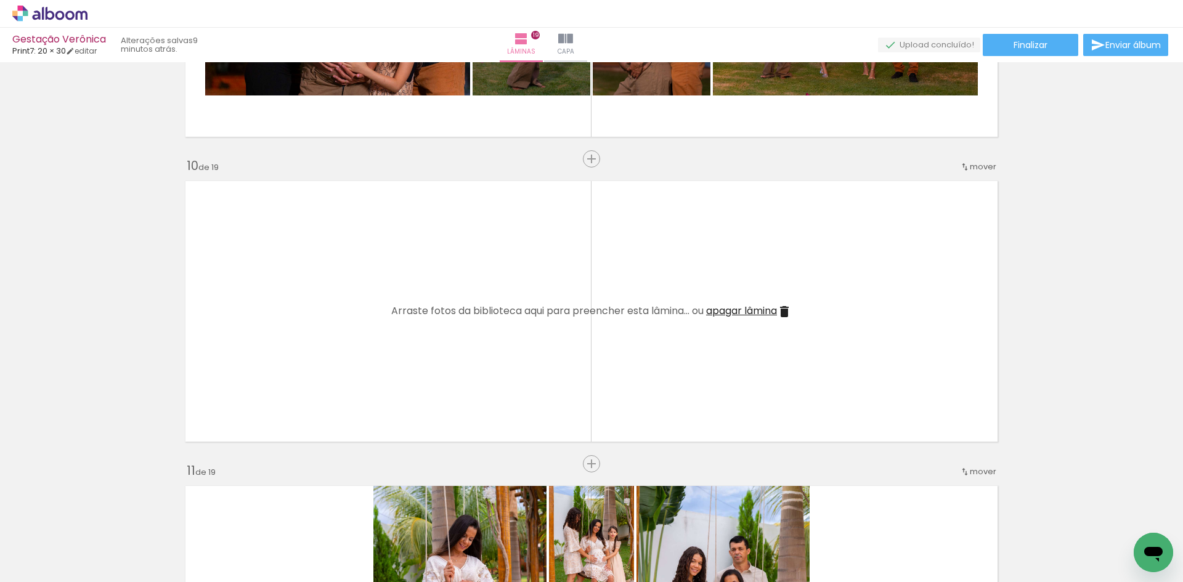
click at [785, 312] on iron-icon at bounding box center [784, 311] width 15 height 15
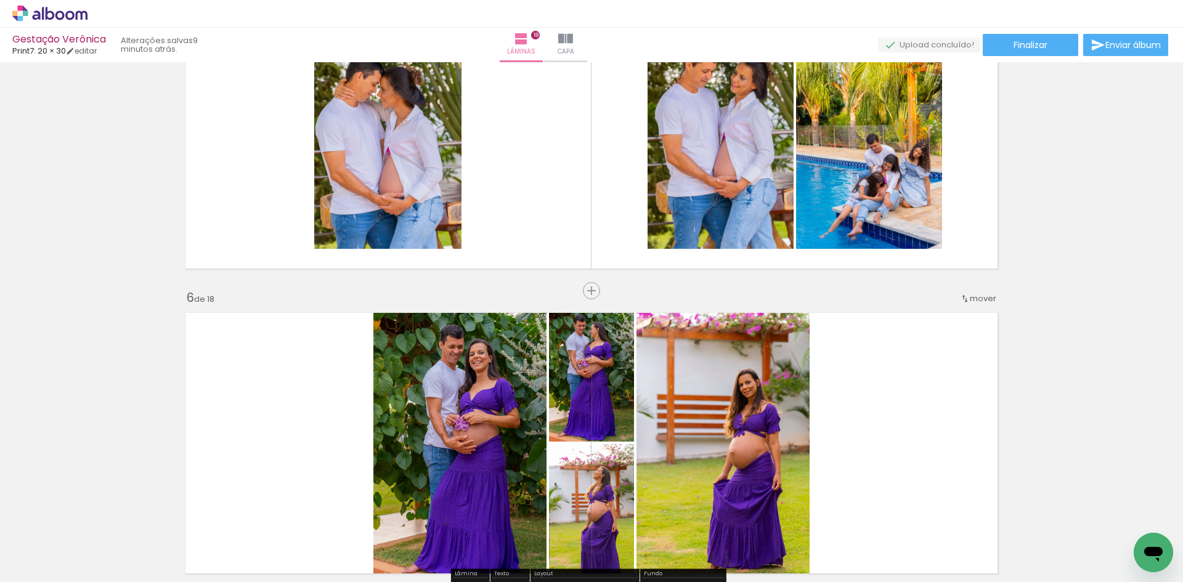
scroll to position [1251, 0]
